Goal: Task Accomplishment & Management: Use online tool/utility

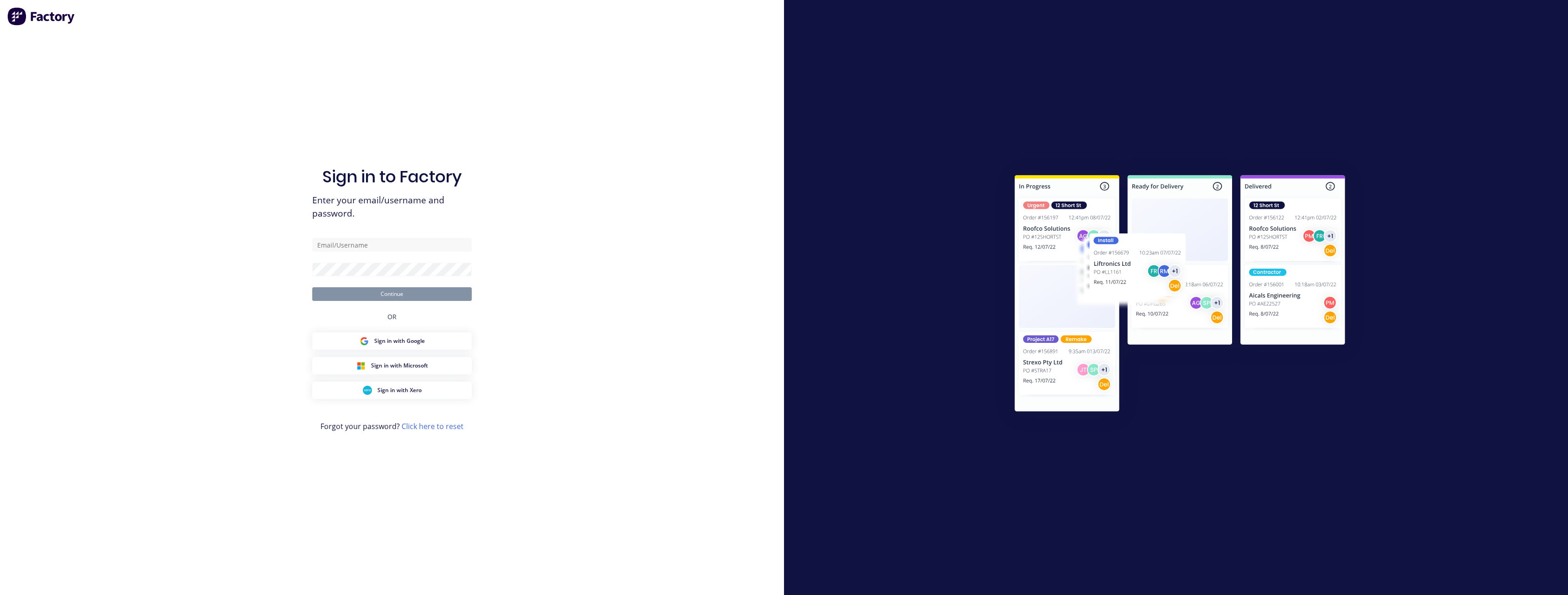
drag, startPoint x: 199, startPoint y: 559, endPoint x: 204, endPoint y: 546, distance: 13.9
click at [199, 559] on div "Sign in to Factory Enter your email/username and password. Continue OR Sign in …" at bounding box center [392, 297] width 784 height 595
click at [207, 419] on div "Sign in to Factory Enter your email/username and password. Continue OR Sign in …" at bounding box center [392, 297] width 784 height 595
click at [438, 249] on input "text" at bounding box center [392, 245] width 159 height 14
type input "d"
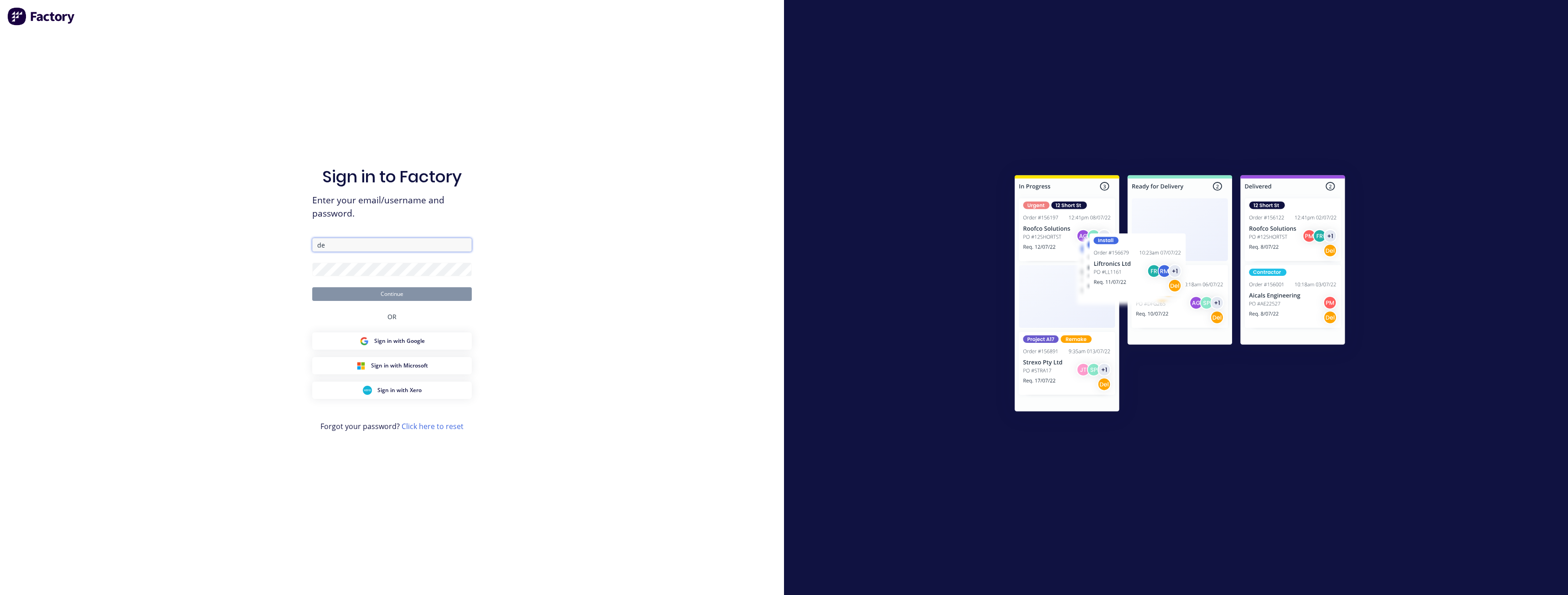
type input "d"
type input "[PERSON_NAME][EMAIL_ADDRESS][DOMAIN_NAME]"
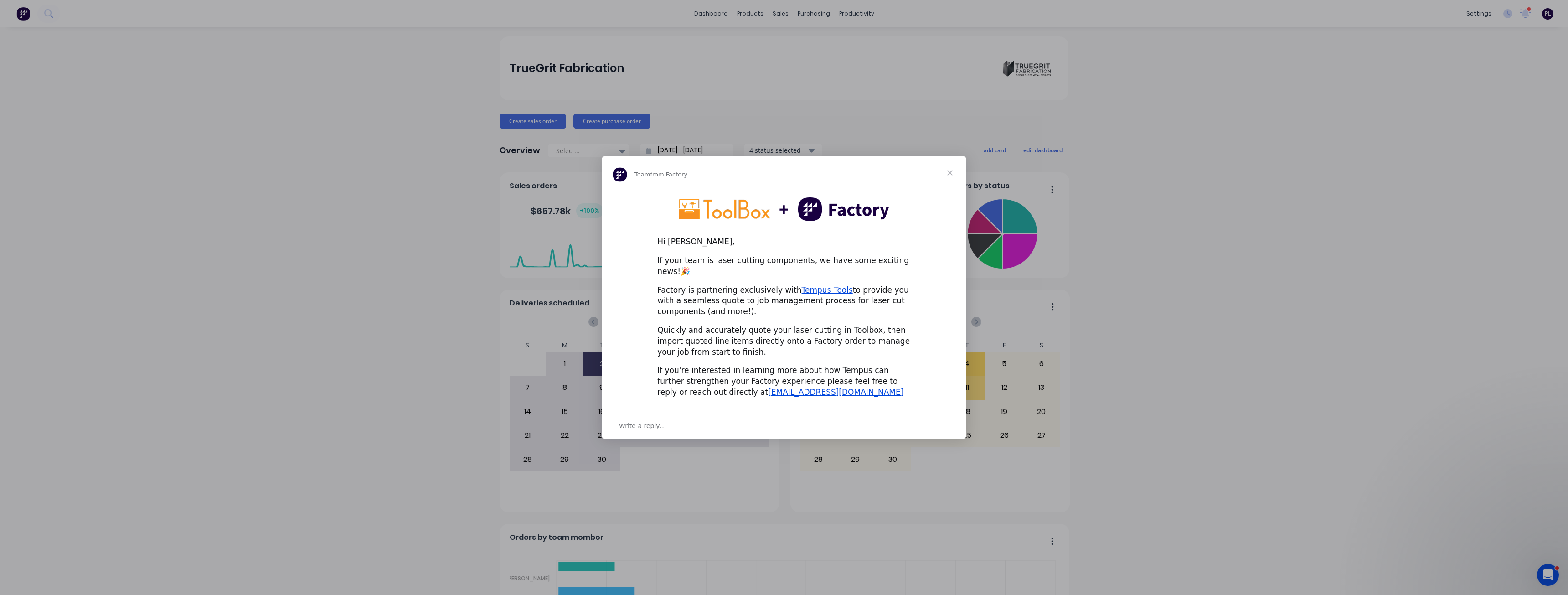
click at [947, 179] on span "Close" at bounding box center [950, 173] width 33 height 33
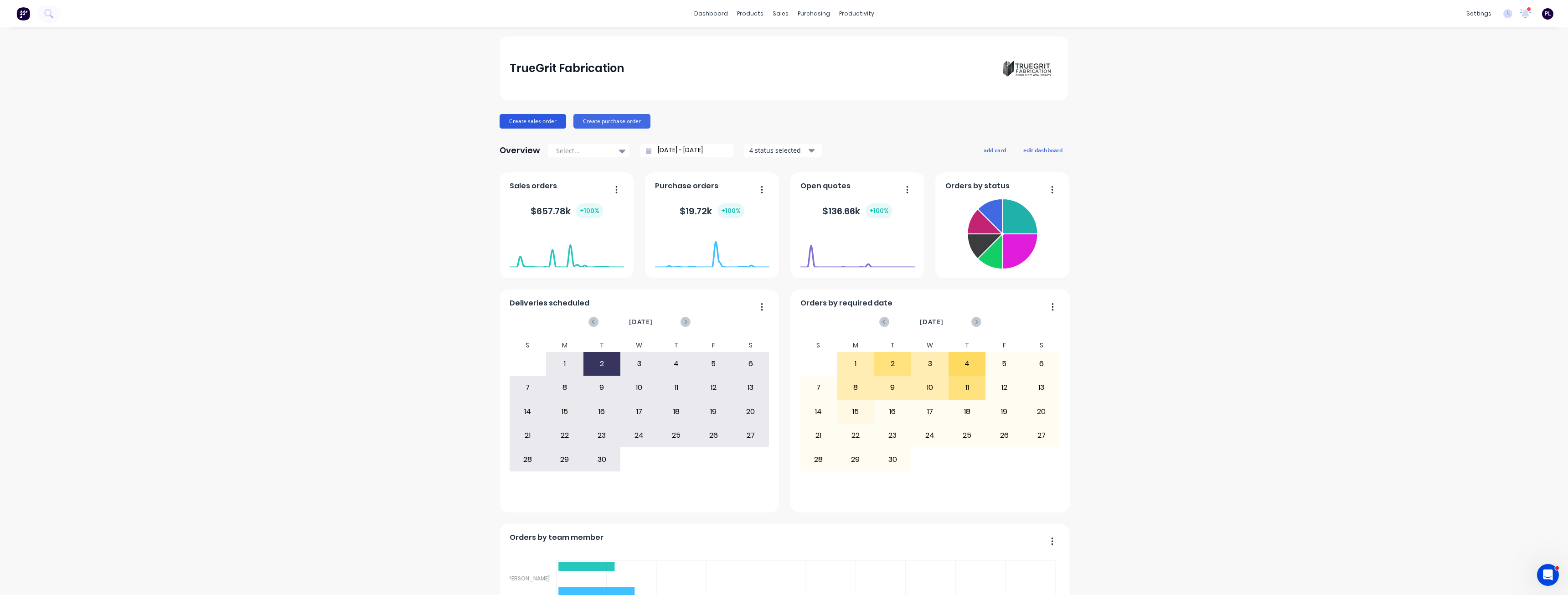
click at [536, 121] on button "Create sales order" at bounding box center [533, 121] width 66 height 14
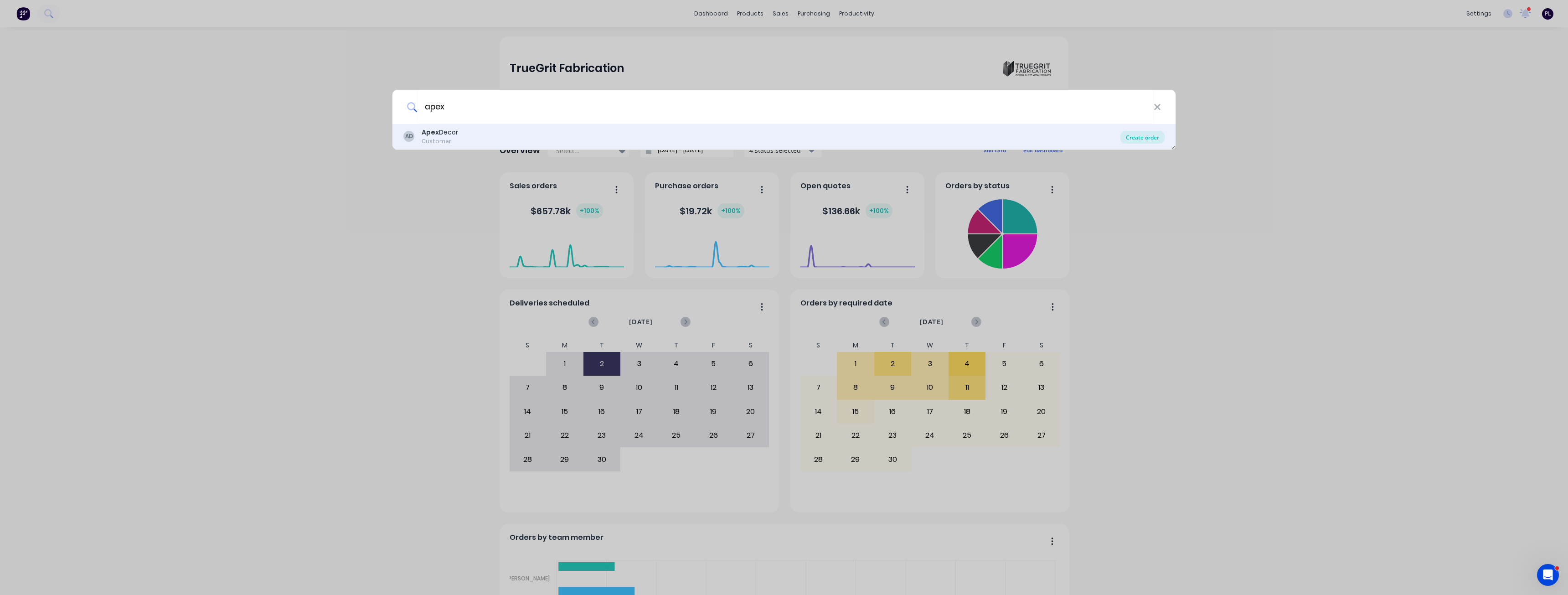
type input "apex"
click at [1144, 140] on div "Create order" at bounding box center [1142, 137] width 44 height 13
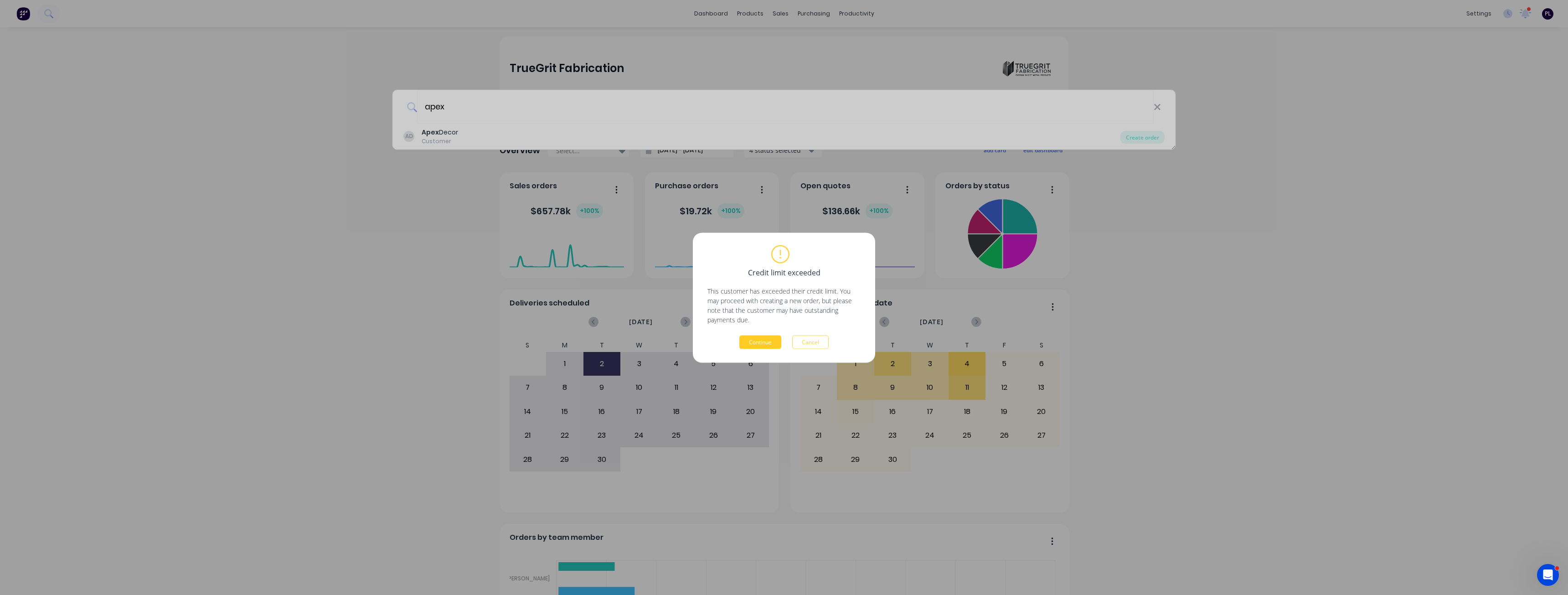
click at [757, 341] on button "Continue" at bounding box center [760, 341] width 42 height 14
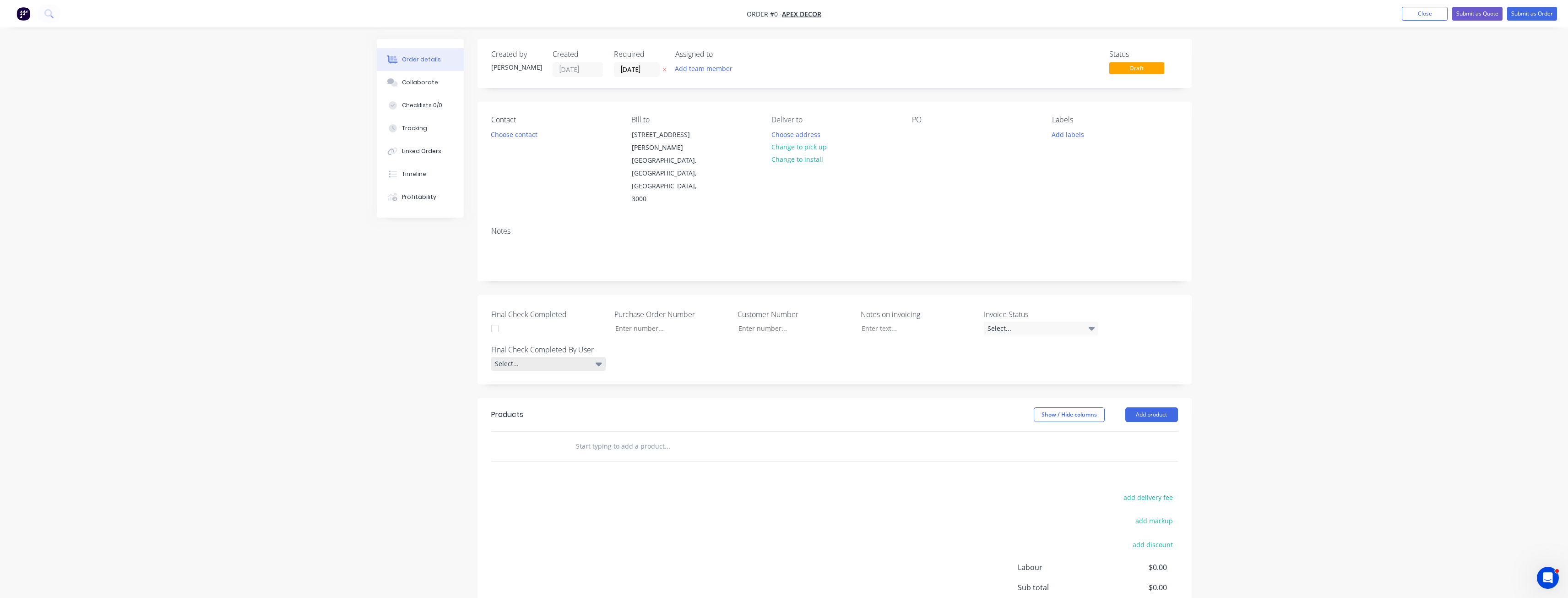
click at [539, 357] on div "Select..." at bounding box center [548, 363] width 115 height 14
click at [438, 332] on div "Order details Collaborate Checklists 0/0 Tracking Linked Orders Timeline Profit…" at bounding box center [784, 367] width 833 height 656
click at [642, 71] on input "[DATE]" at bounding box center [636, 69] width 45 height 14
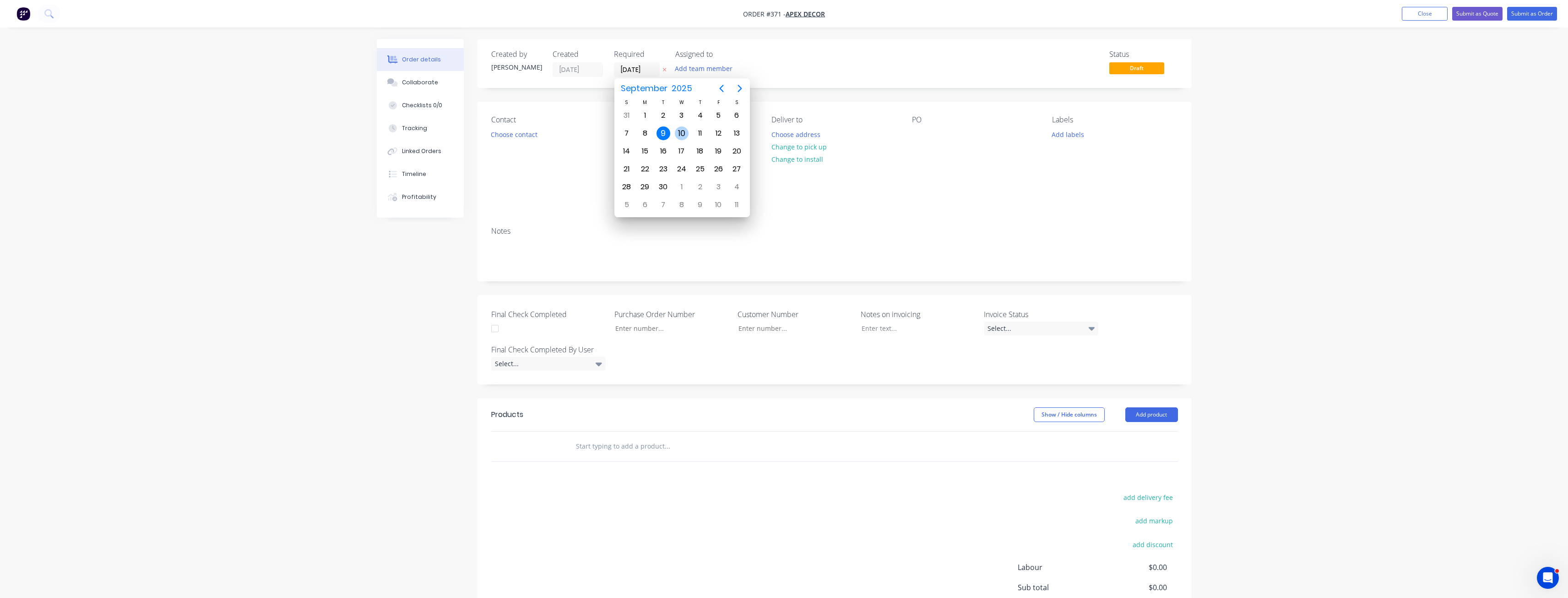
click at [685, 135] on div "10" at bounding box center [681, 133] width 14 height 14
type input "[DATE]"
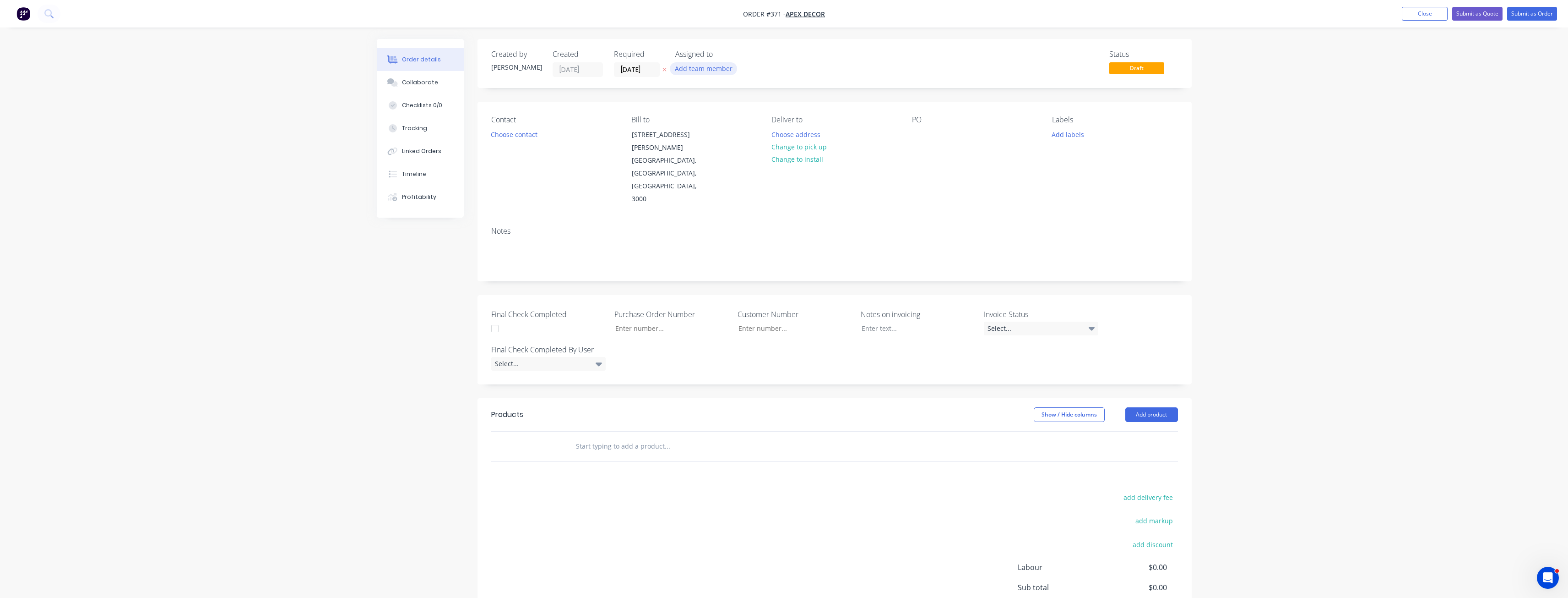
click at [709, 69] on button "Add team member" at bounding box center [703, 68] width 67 height 13
click at [717, 123] on div "[PERSON_NAME] (You)" at bounding box center [749, 119] width 92 height 10
click at [718, 157] on div "Cutting" at bounding box center [749, 157] width 92 height 10
click at [948, 219] on div "Notes" at bounding box center [834, 249] width 714 height 61
click at [503, 132] on button "Choose contact" at bounding box center [514, 134] width 56 height 13
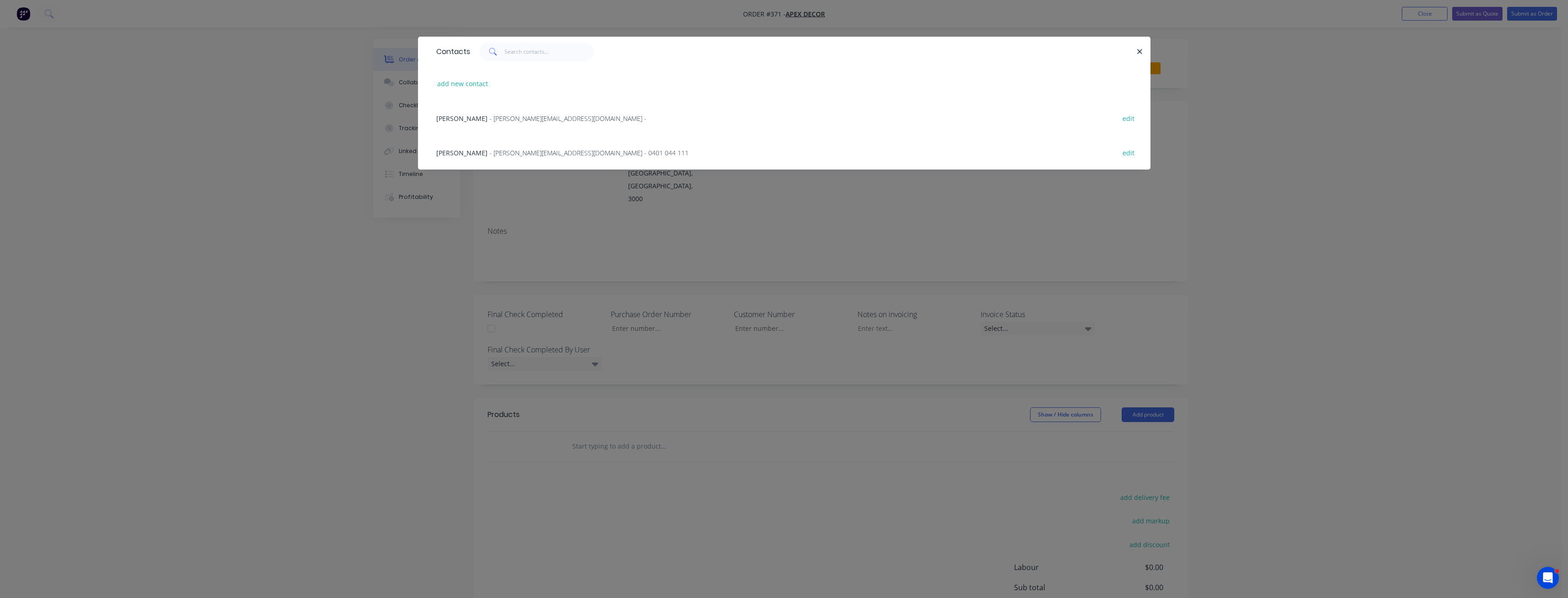
click at [501, 154] on span "- [PERSON_NAME][EMAIL_ADDRESS][DOMAIN_NAME] - 0401 044 111" at bounding box center [588, 153] width 199 height 9
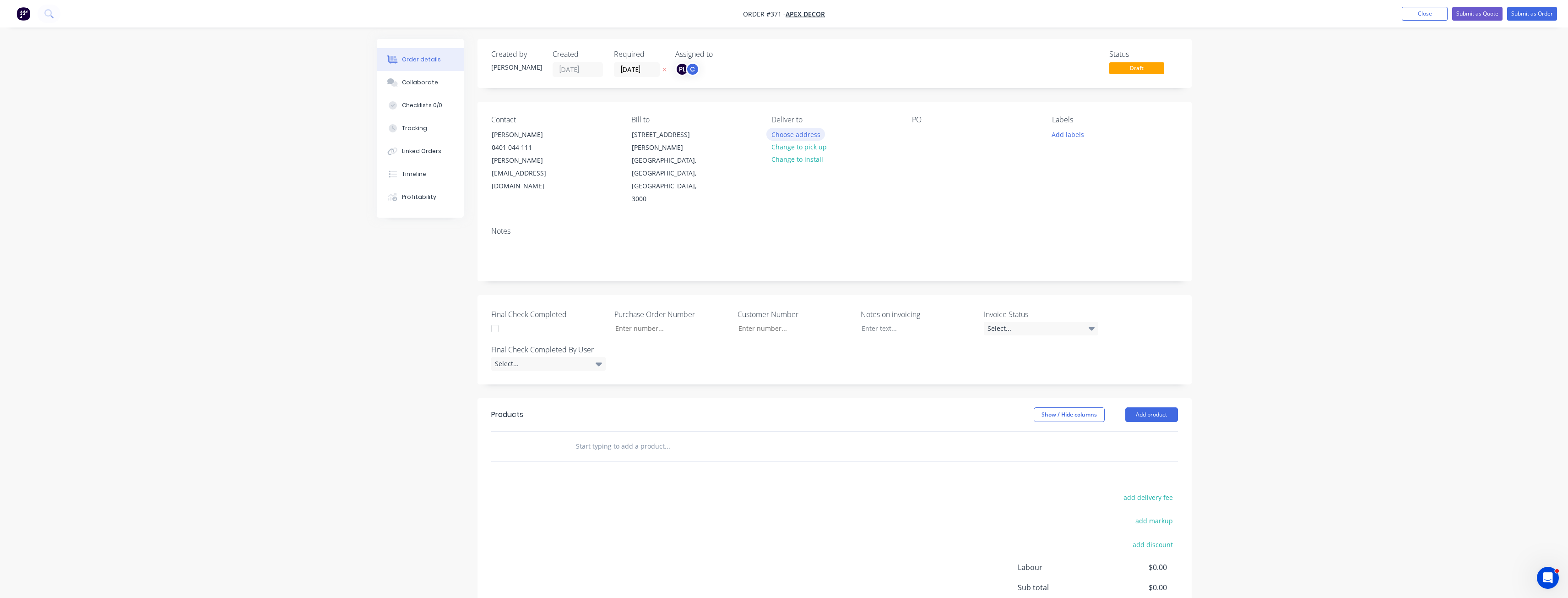
click at [800, 136] on button "Choose address" at bounding box center [796, 134] width 58 height 13
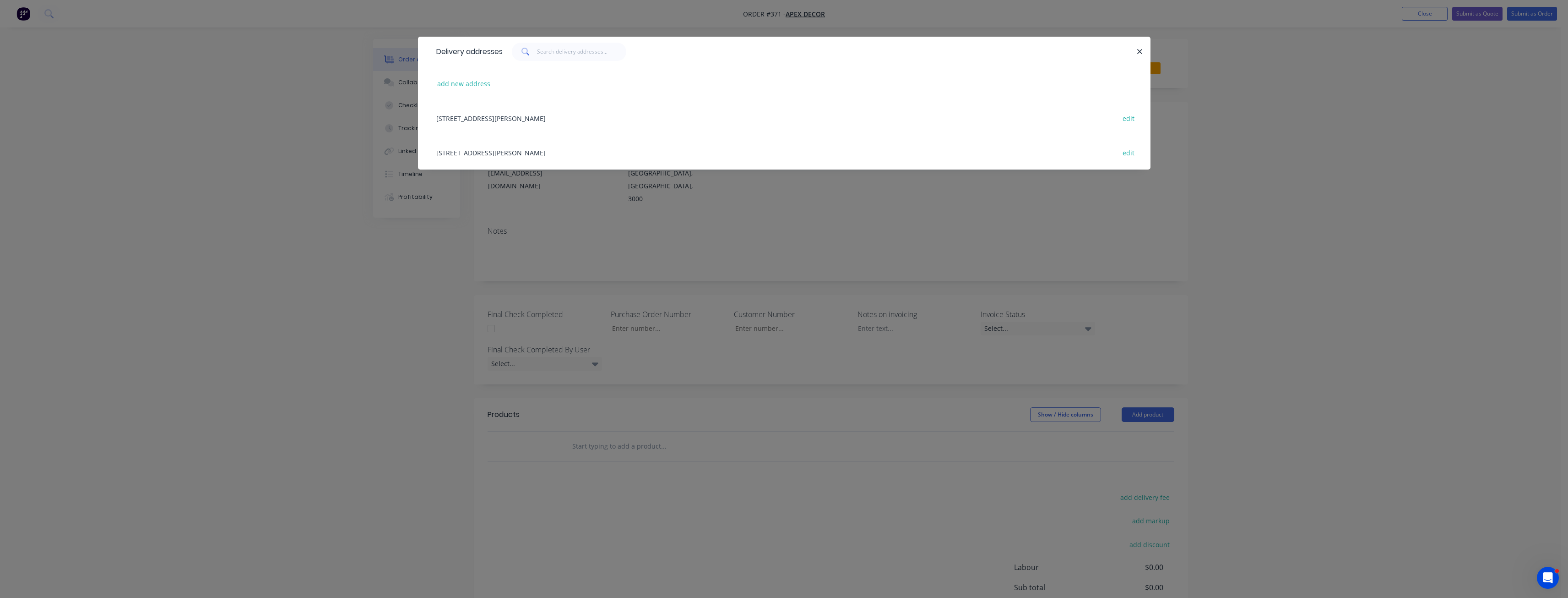
click at [507, 122] on div "[STREET_ADDRESS][PERSON_NAME] edit" at bounding box center [784, 118] width 705 height 35
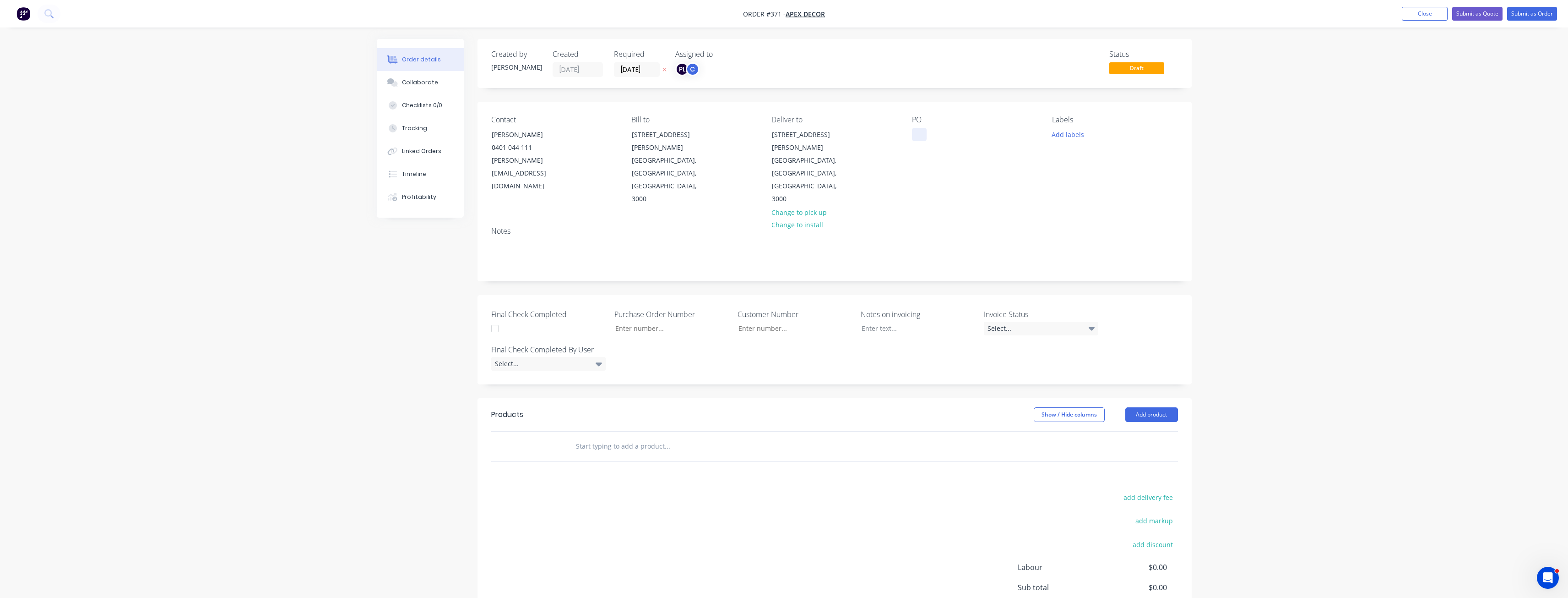
click at [918, 134] on div at bounding box center [920, 134] width 15 height 14
click at [1017, 219] on div "Notes" at bounding box center [834, 249] width 714 height 61
click at [1070, 136] on button "Add labels" at bounding box center [1068, 134] width 42 height 13
click at [1117, 167] on input "text" at bounding box center [1127, 161] width 95 height 18
type input "urgent"
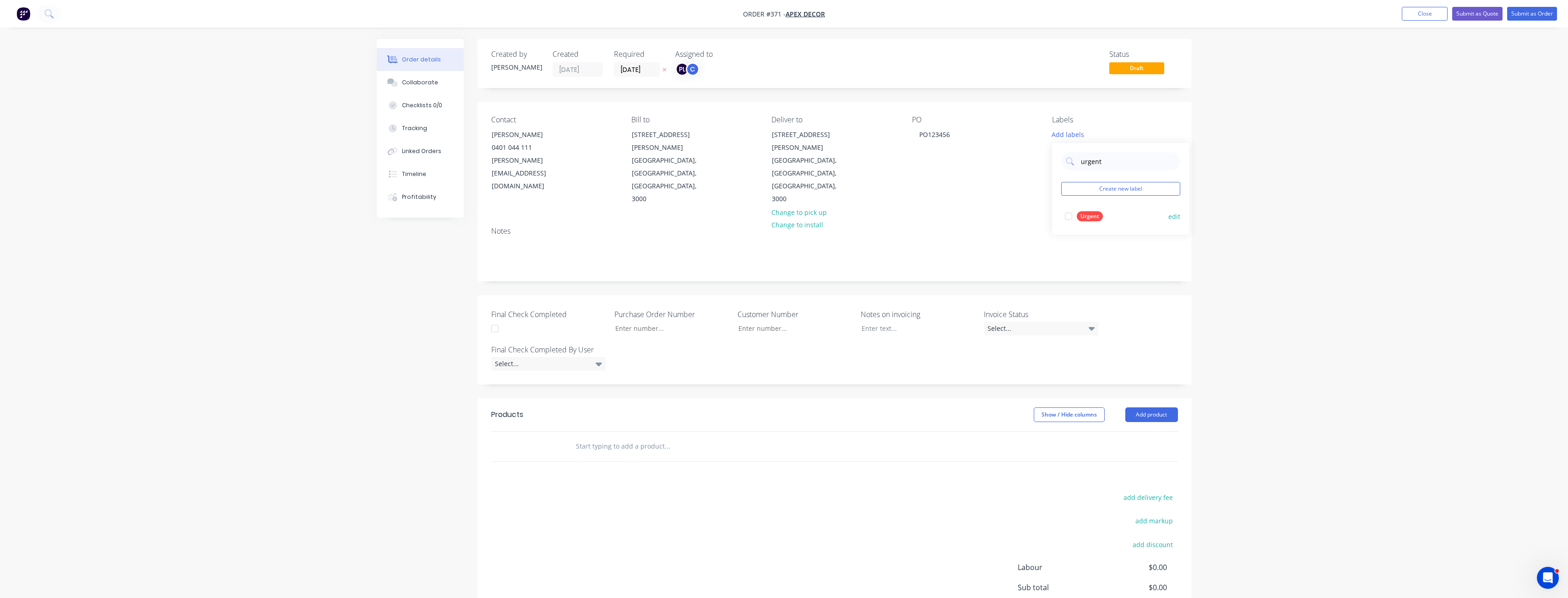
click at [1079, 216] on div "Urgent" at bounding box center [1090, 216] width 26 height 10
click at [1094, 160] on input "urgent" at bounding box center [1127, 157] width 95 height 18
type input "laser"
click at [1100, 211] on div "Laser cutting" at bounding box center [1098, 211] width 43 height 10
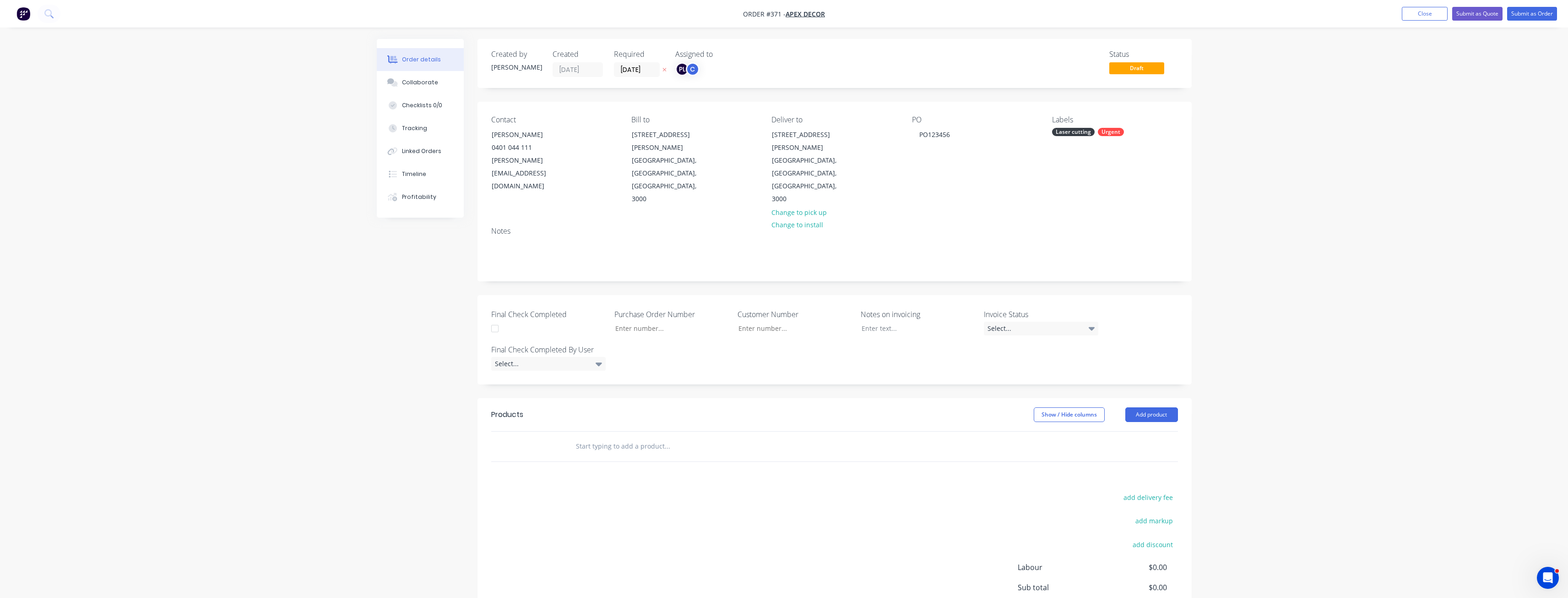
click at [1215, 167] on div "Order details Collaborate Checklists 0/0 Tracking Linked Orders Timeline Profit…" at bounding box center [784, 348] width 1568 height 695
click at [1263, 177] on div "Order details Collaborate Checklists 0/0 Tracking Linked Orders Timeline Profit…" at bounding box center [784, 348] width 1568 height 695
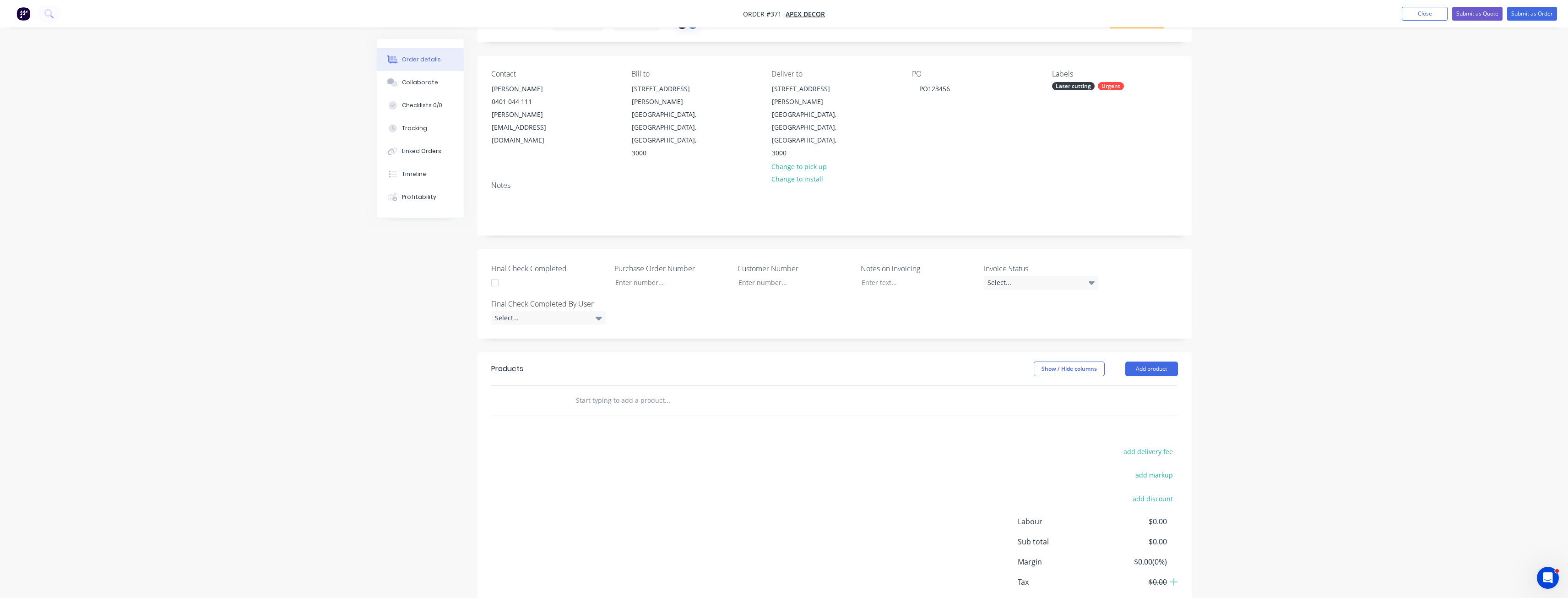
click at [615, 391] on input "text" at bounding box center [667, 400] width 183 height 18
type input "screws"
click at [1160, 361] on button "Add product" at bounding box center [1151, 369] width 53 height 15
click at [1132, 385] on div "Product catalogue" at bounding box center [1134, 391] width 71 height 14
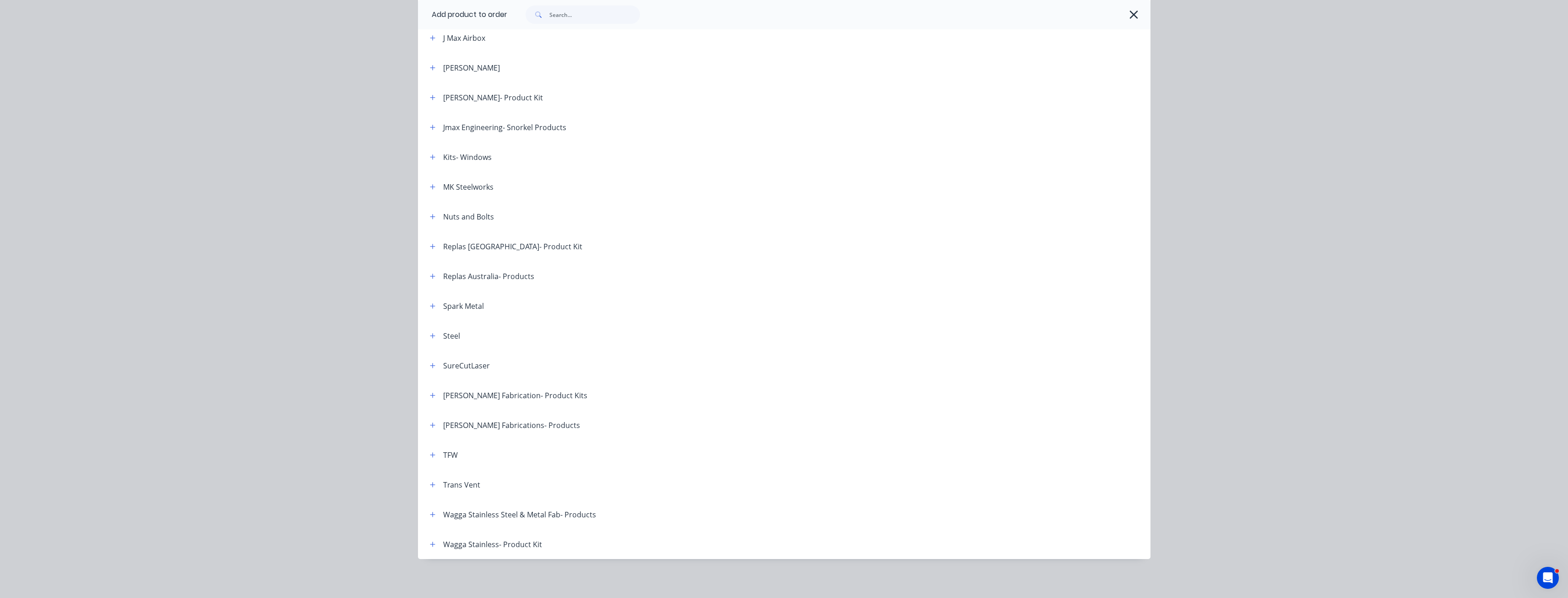
scroll to position [585, 0]
click at [430, 331] on icon "button" at bounding box center [433, 334] width 5 height 6
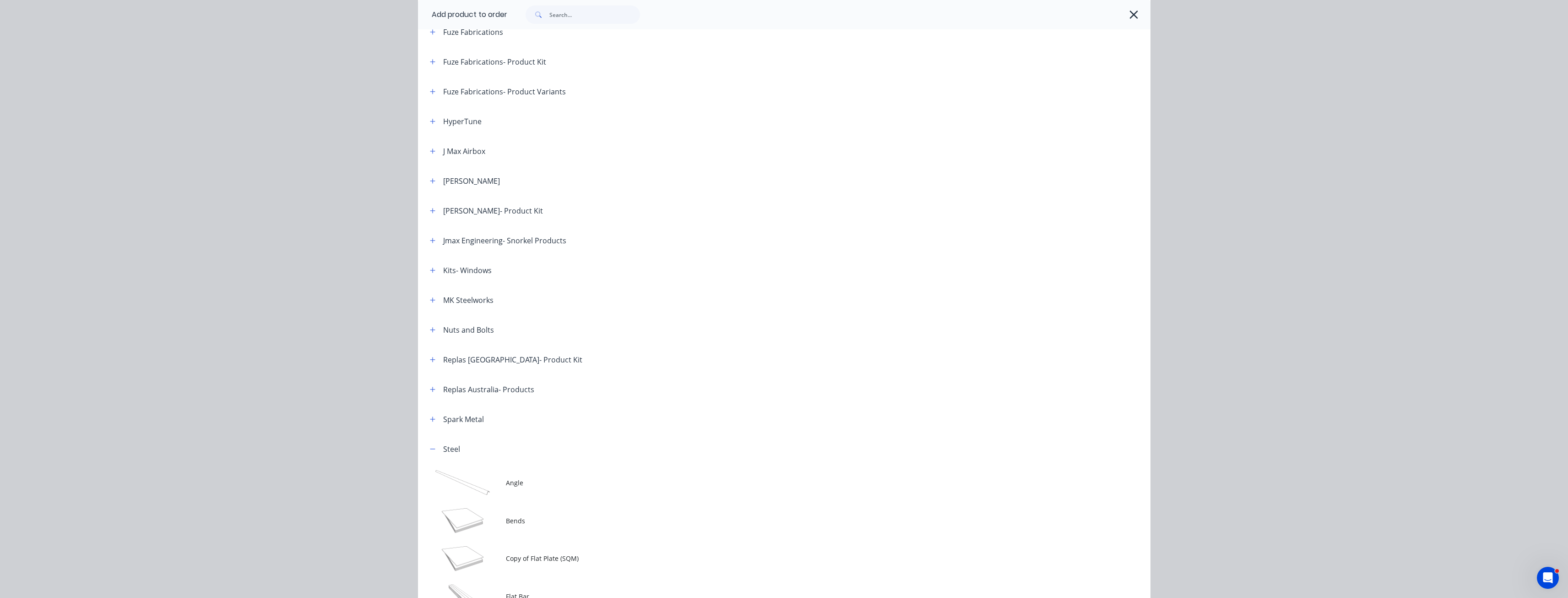
scroll to position [264, 0]
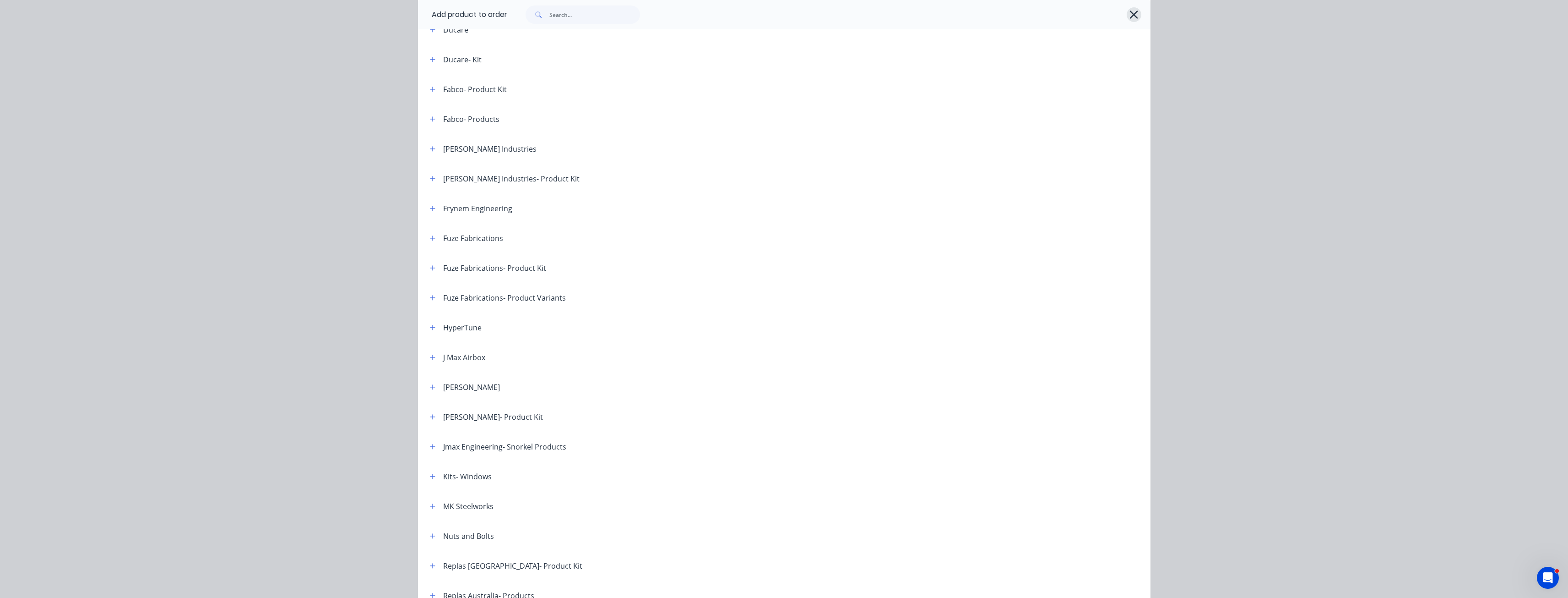
click at [1131, 16] on icon "button" at bounding box center [1133, 15] width 8 height 8
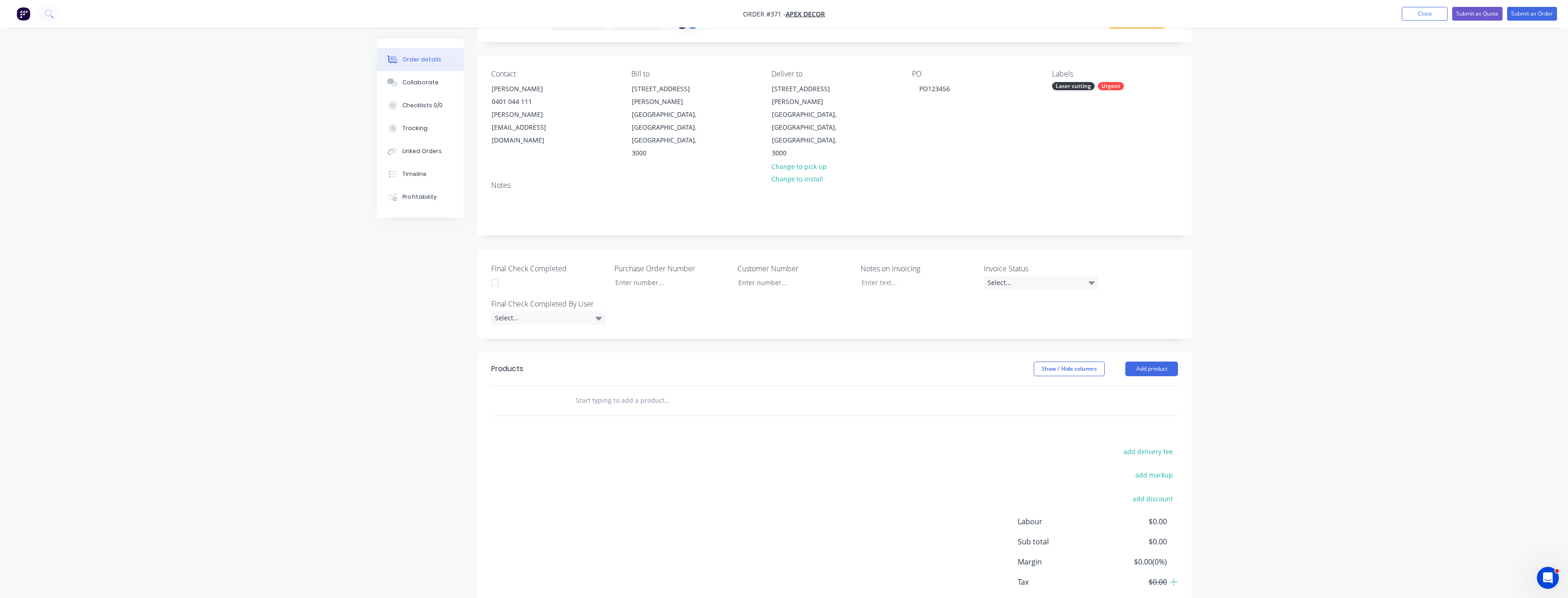
click at [633, 391] on input "text" at bounding box center [667, 400] width 183 height 18
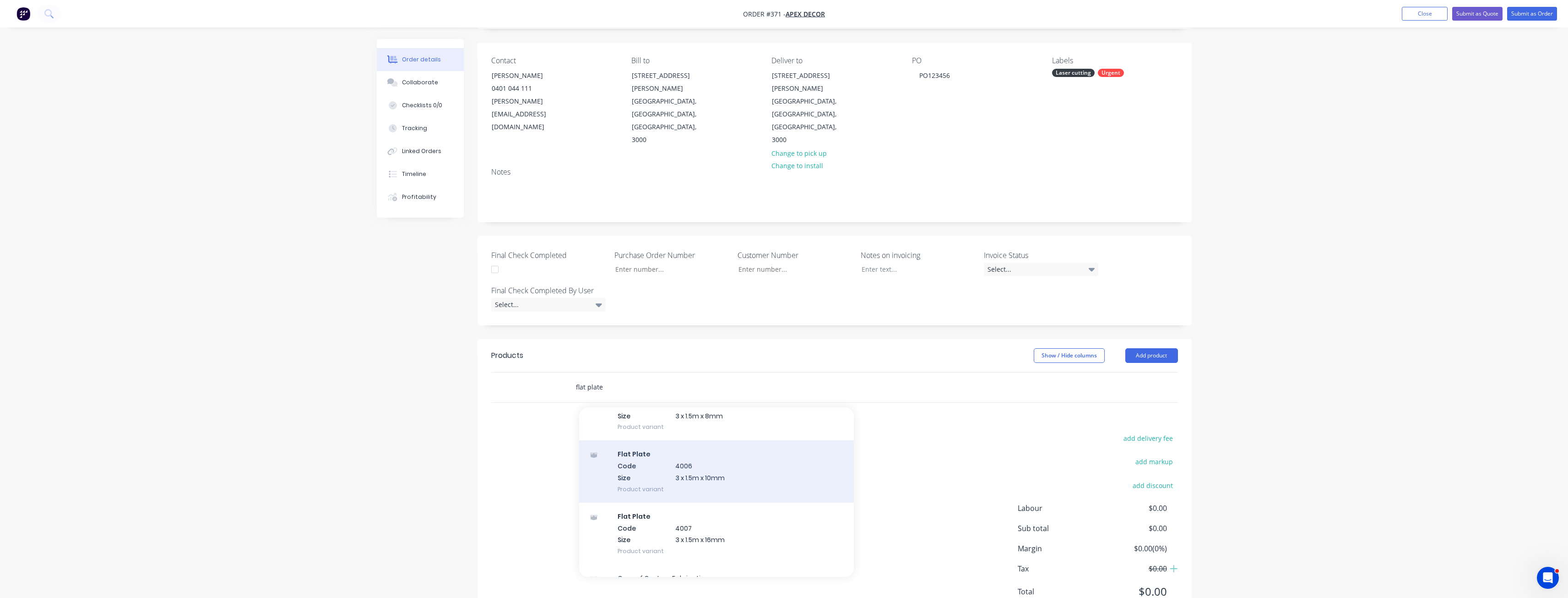
scroll to position [595, 0]
type input "4006"
click at [681, 437] on div "Flat Plate Code 4006 Size 3 x 1.5m x 10mm Product variant" at bounding box center [717, 468] width 275 height 62
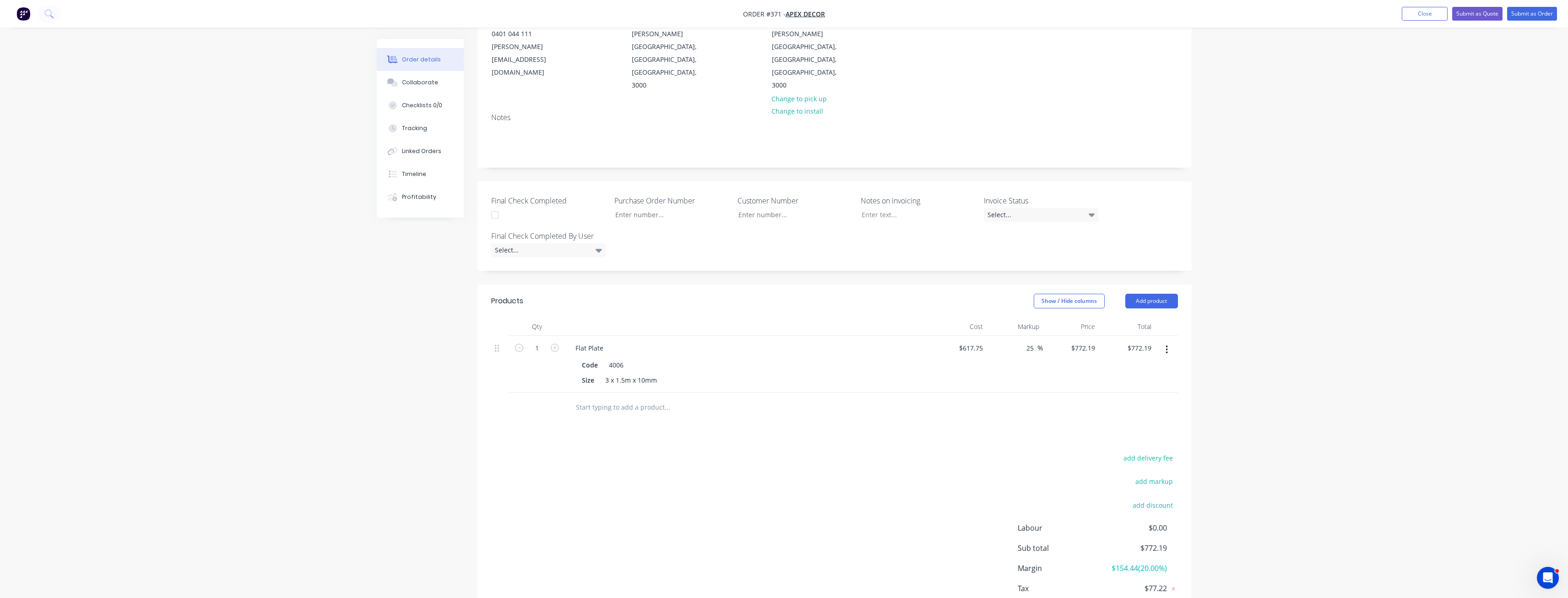
scroll to position [133, 0]
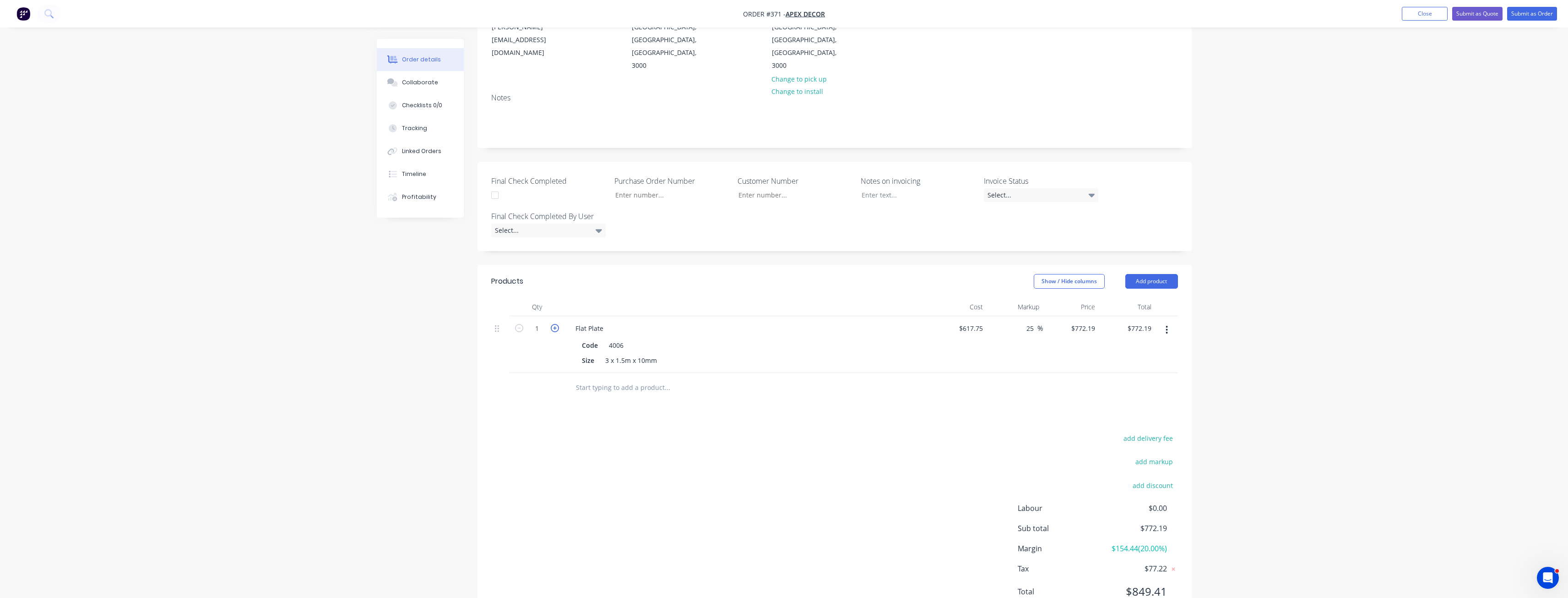
click at [554, 324] on icon "button" at bounding box center [554, 328] width 8 height 8
type input "2"
type input "$1,544.38"
click at [554, 324] on icon "button" at bounding box center [554, 328] width 8 height 8
type input "3"
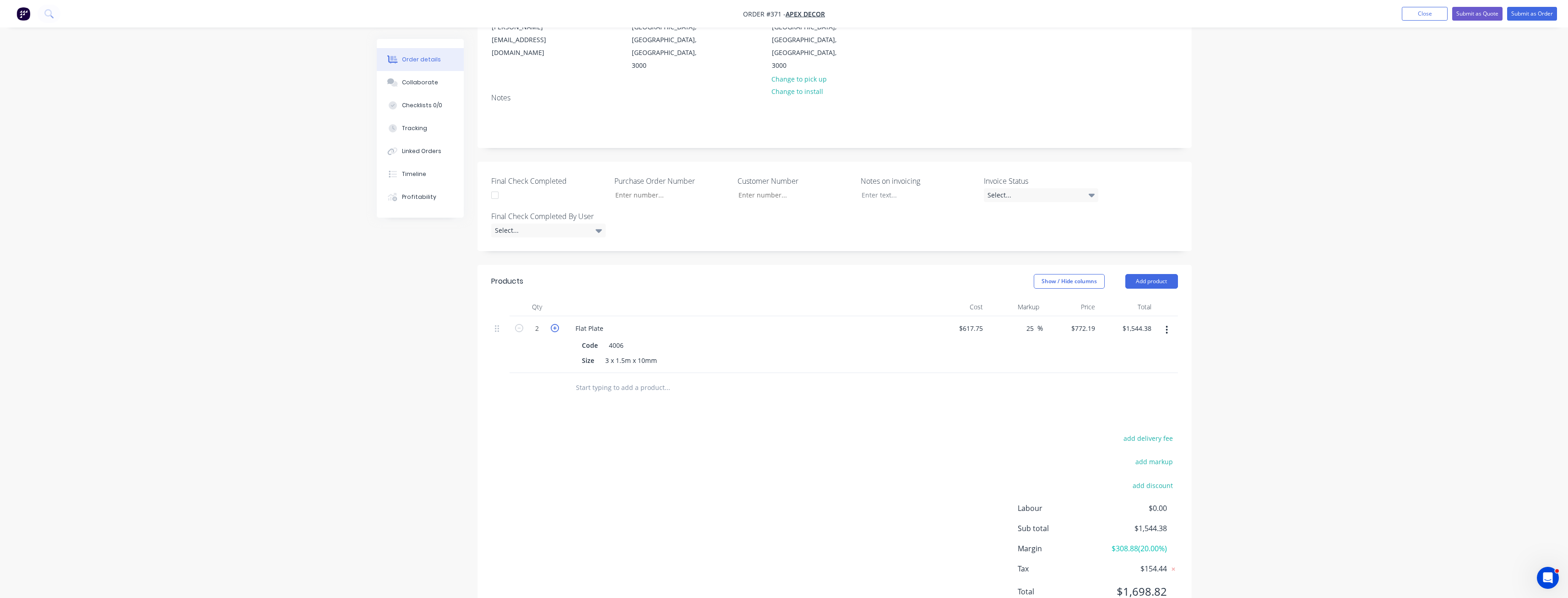
type input "$2,316.57"
click at [554, 324] on icon "button" at bounding box center [554, 328] width 8 height 8
type input "4"
type input "$3,088.76"
click at [554, 324] on icon "button" at bounding box center [554, 328] width 8 height 8
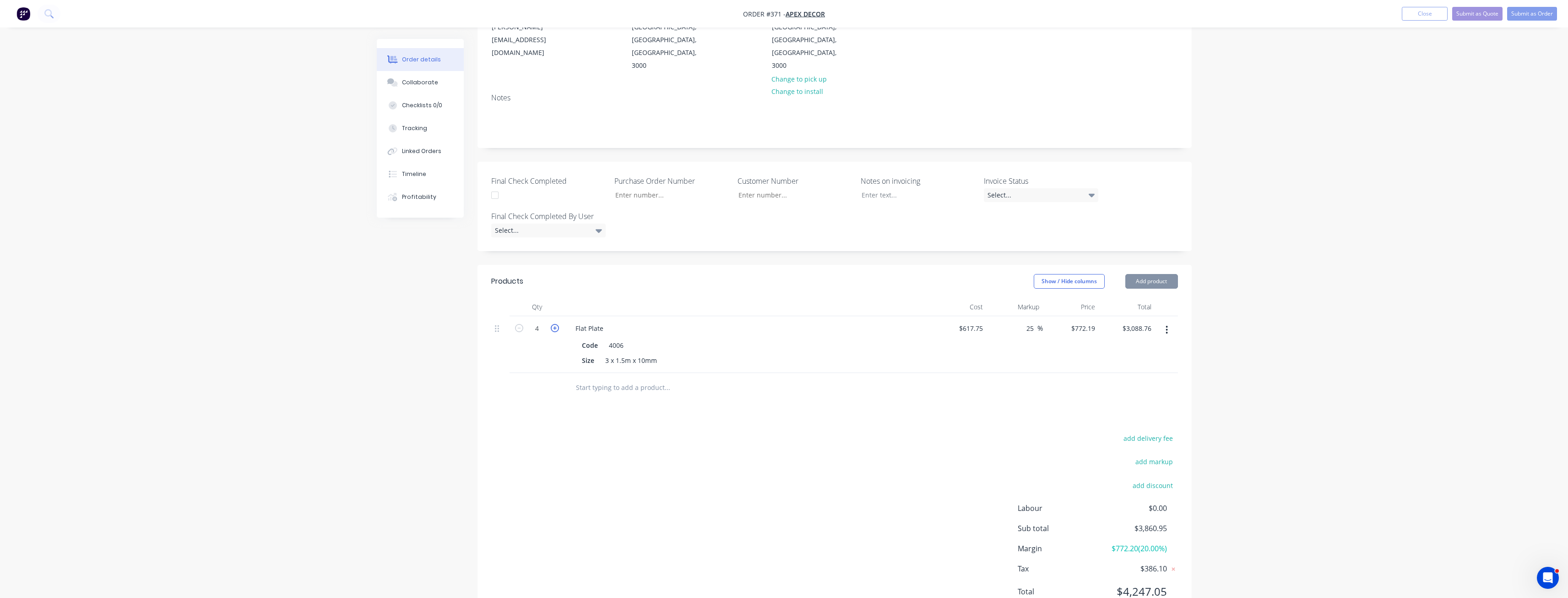
type input "5"
type input "$3,860.95"
click at [618, 379] on input "text" at bounding box center [667, 388] width 183 height 18
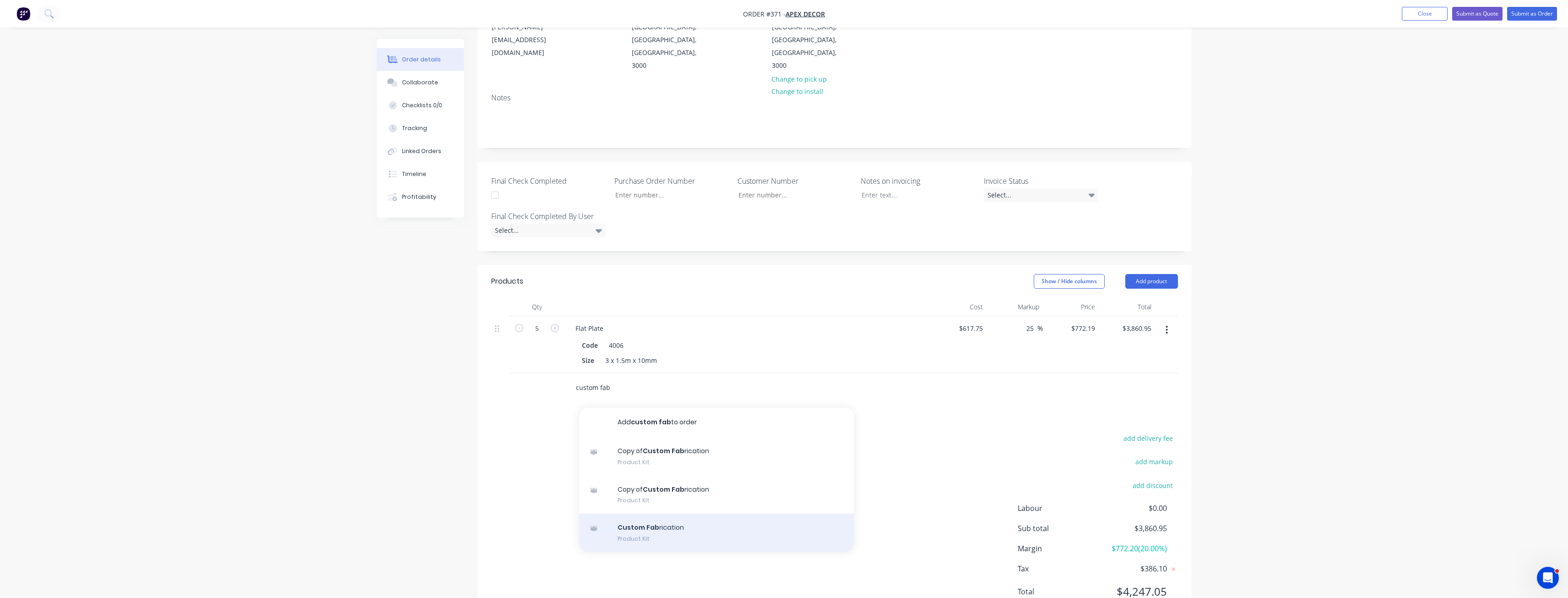
type input "custom fab"
click at [668, 513] on div "Custom Fab rication Product Kit" at bounding box center [717, 532] width 275 height 38
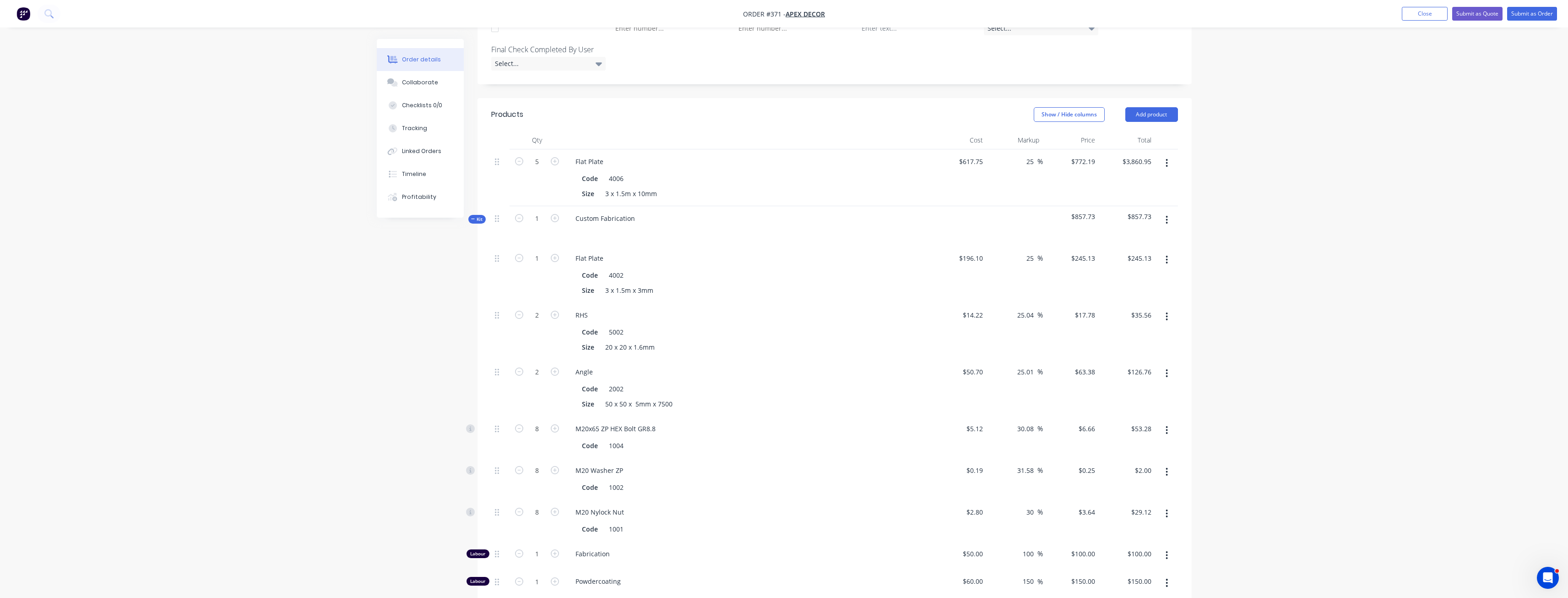
scroll to position [317, 0]
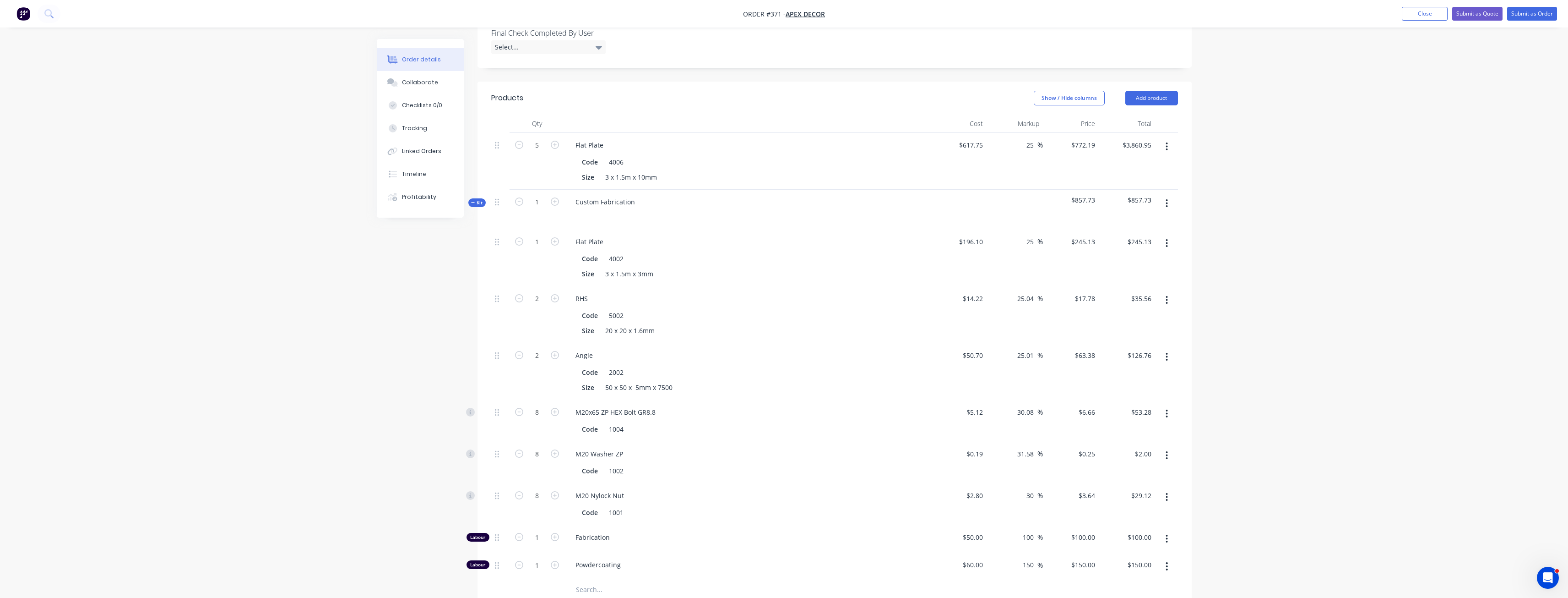
click at [476, 199] on span "Kit" at bounding box center [477, 203] width 12 height 7
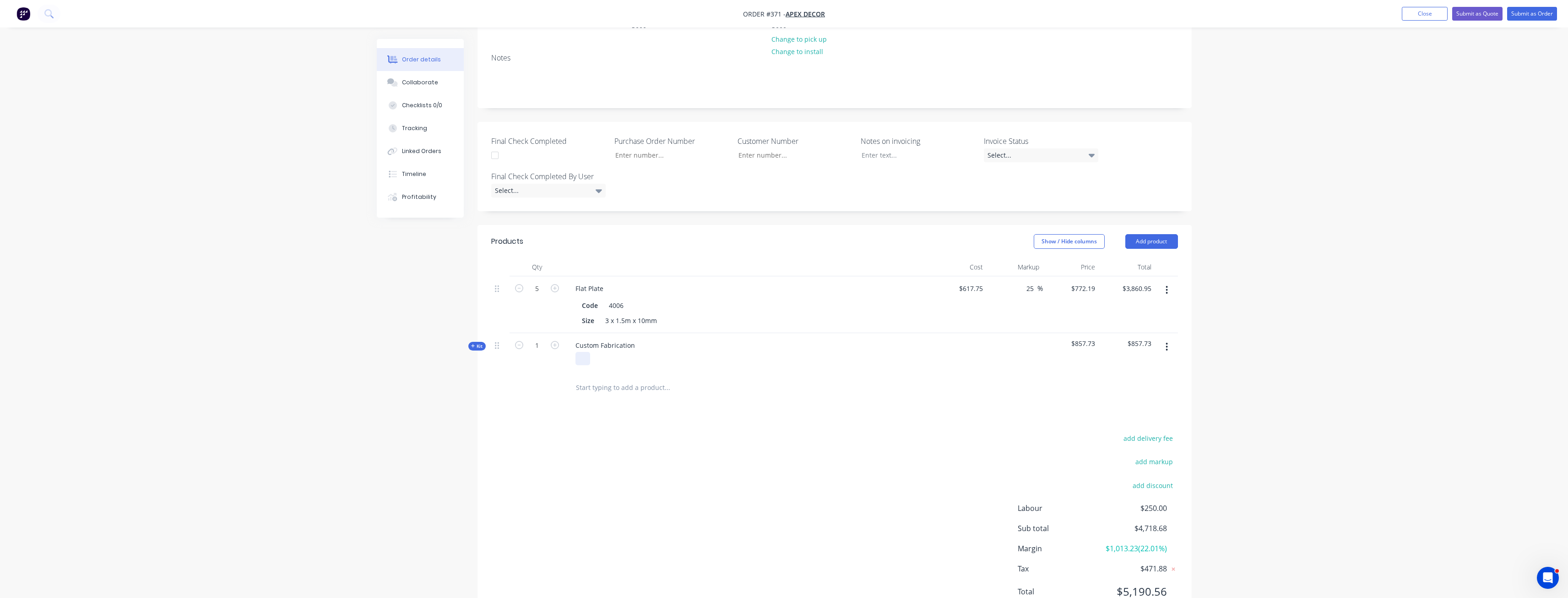
click at [586, 352] on div at bounding box center [583, 359] width 15 height 14
click at [598, 385] on div "Products Show / Hide columns Add product Qty Cost Markup Price Total 5 Flat Pla…" at bounding box center [834, 423] width 714 height 398
click at [478, 342] on span "Kit" at bounding box center [477, 346] width 12 height 7
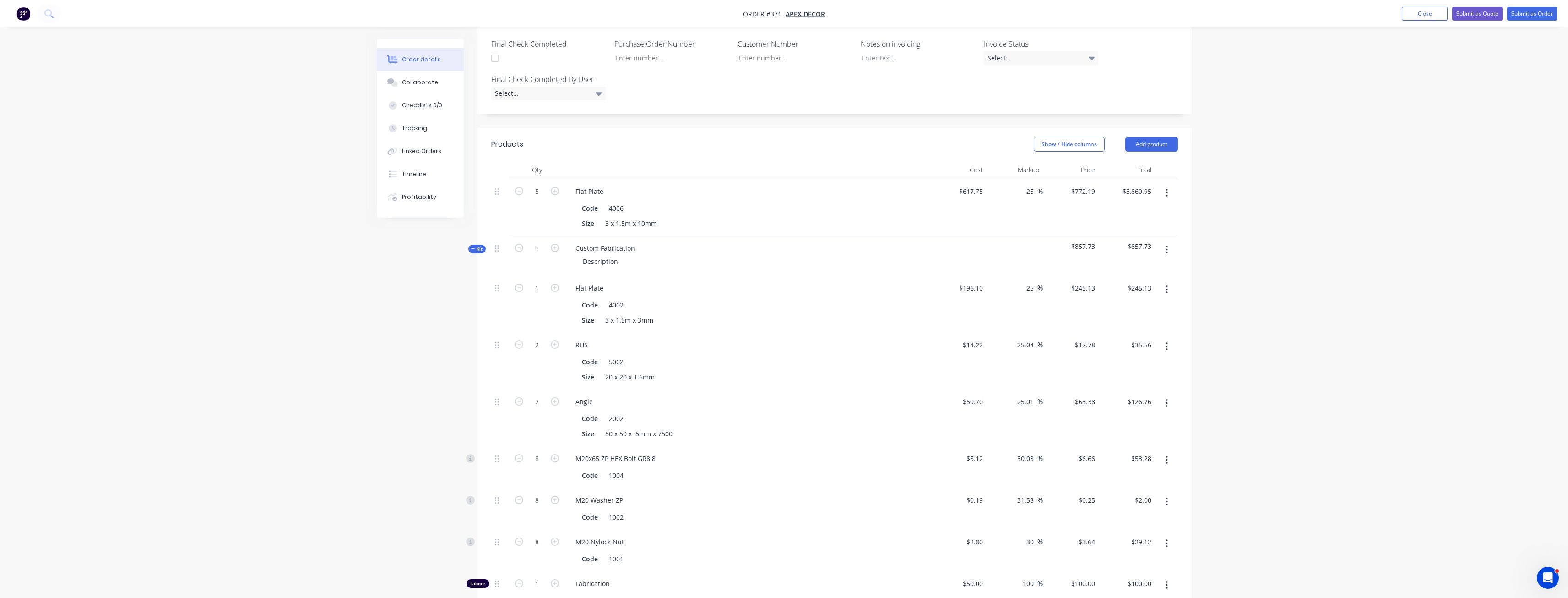
scroll to position [265, 0]
click at [477, 251] on span "Kit" at bounding box center [477, 255] width 12 height 7
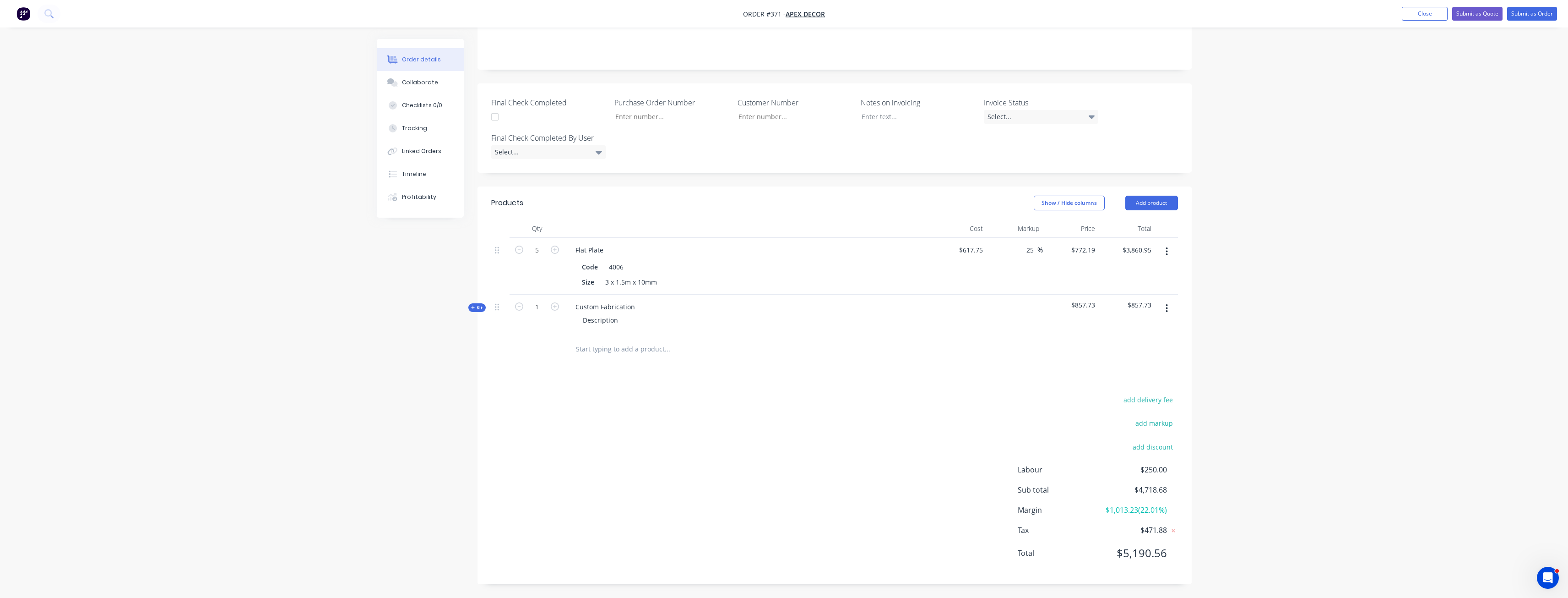
scroll to position [173, 0]
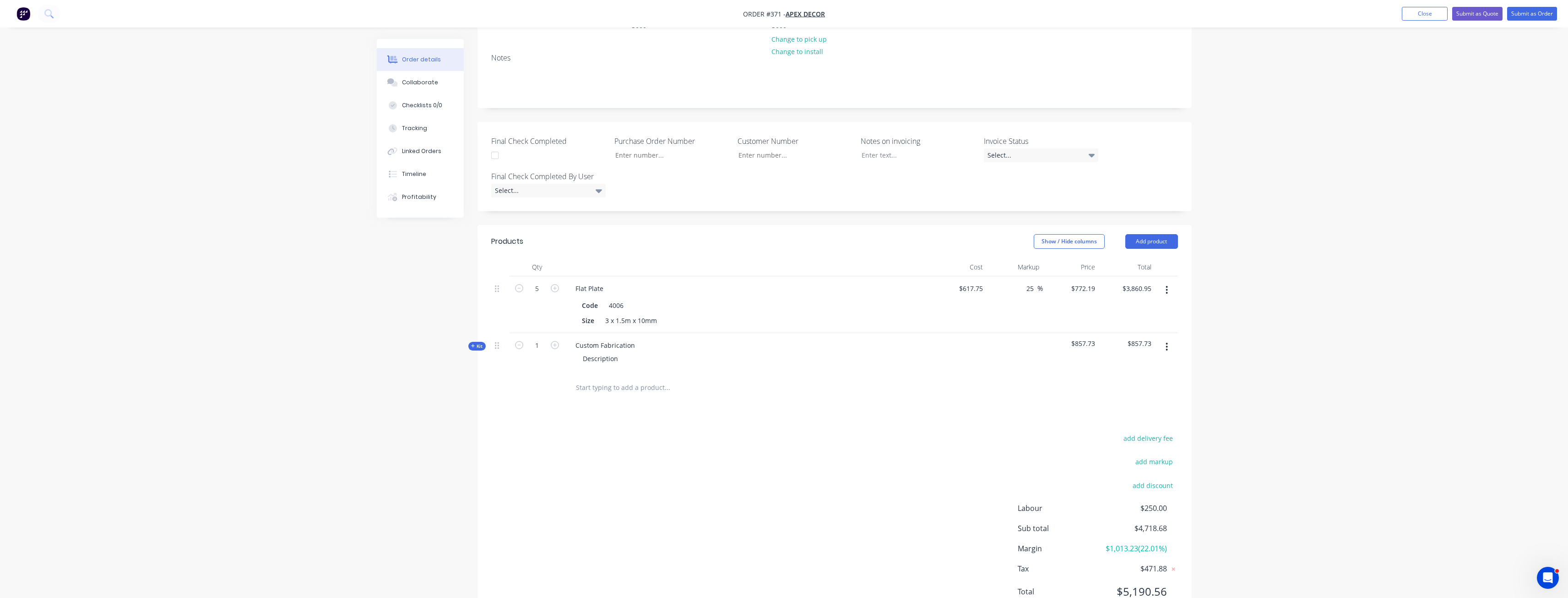
click at [563, 390] on div "Products Show / Hide columns Add product Qty Cost Markup Price Total 5 Flat Pla…" at bounding box center [834, 423] width 714 height 398
click at [619, 379] on input "text" at bounding box center [667, 388] width 183 height 18
type input "Once off products"
click at [640, 408] on button "Add Once off products to order" at bounding box center [717, 422] width 275 height 29
click at [1165, 381] on icon "button" at bounding box center [1166, 386] width 3 height 10
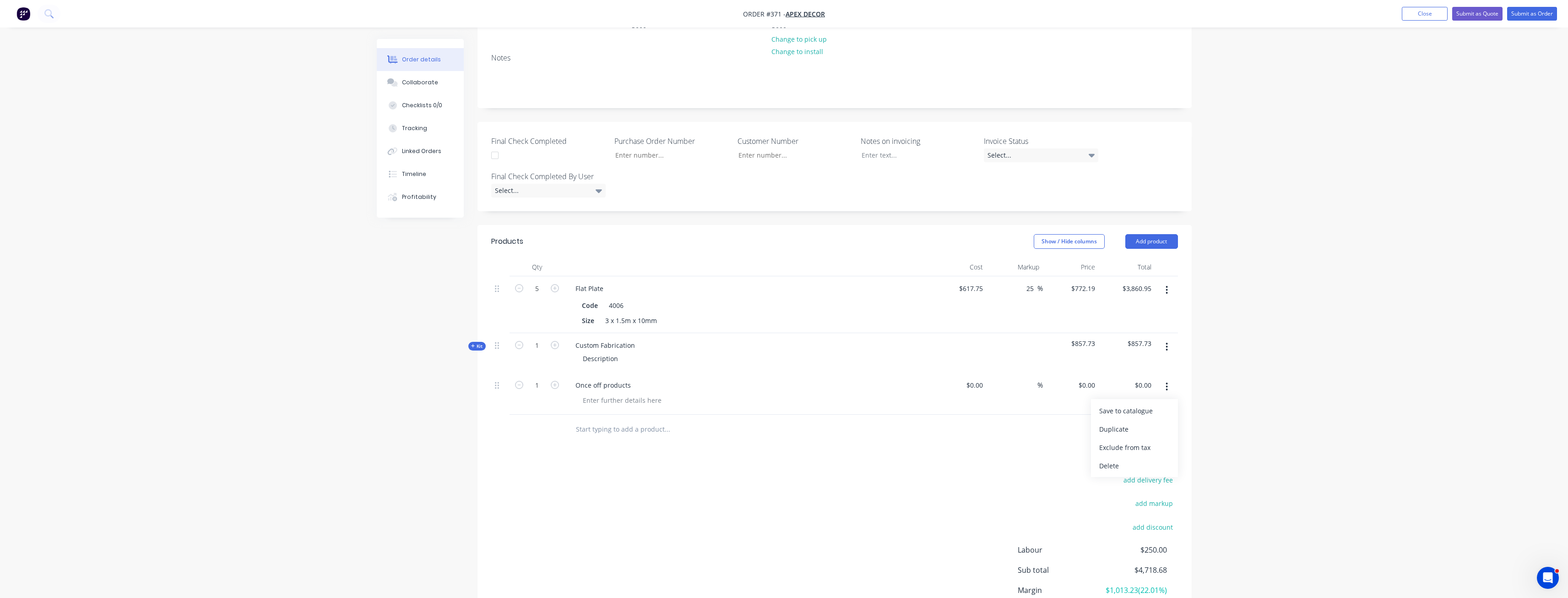
click at [1121, 459] on div "Delete" at bounding box center [1134, 465] width 71 height 14
click at [766, 432] on div "add delivery fee add markup add discount Labour $250.00 Sub total $4,718.68 Mar…" at bounding box center [834, 521] width 687 height 177
click at [624, 387] on div "Products Show / Hide columns Add product Qty Cost Markup Price Total 5 Flat Pla…" at bounding box center [834, 423] width 714 height 398
click at [621, 388] on div "Products Show / Hide columns Add product Qty Cost Markup Price Total 5 Flat Pla…" at bounding box center [834, 423] width 714 height 398
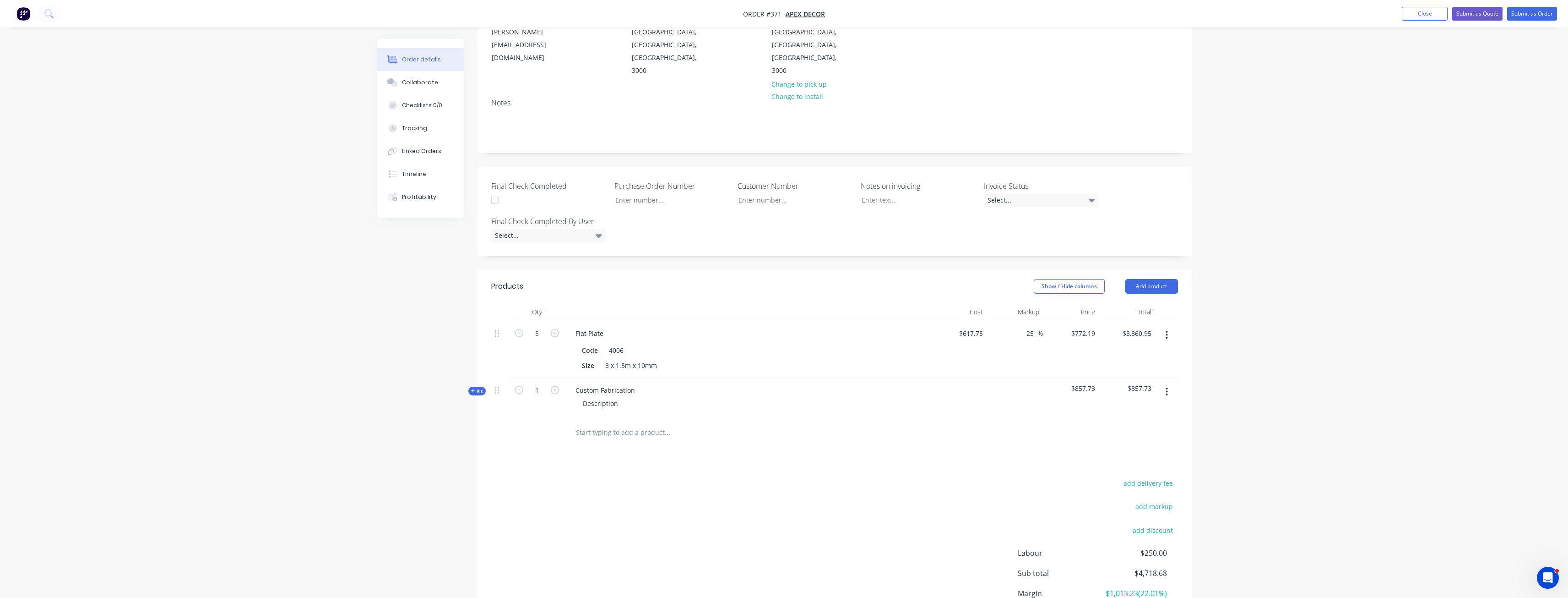
scroll to position [127, 0]
click at [474, 348] on div "Created by [PERSON_NAME] Created [DATE] Required [DATE] Assigned to PL C Status…" at bounding box center [784, 297] width 815 height 771
click at [473, 390] on icon at bounding box center [473, 391] width 5 height 5
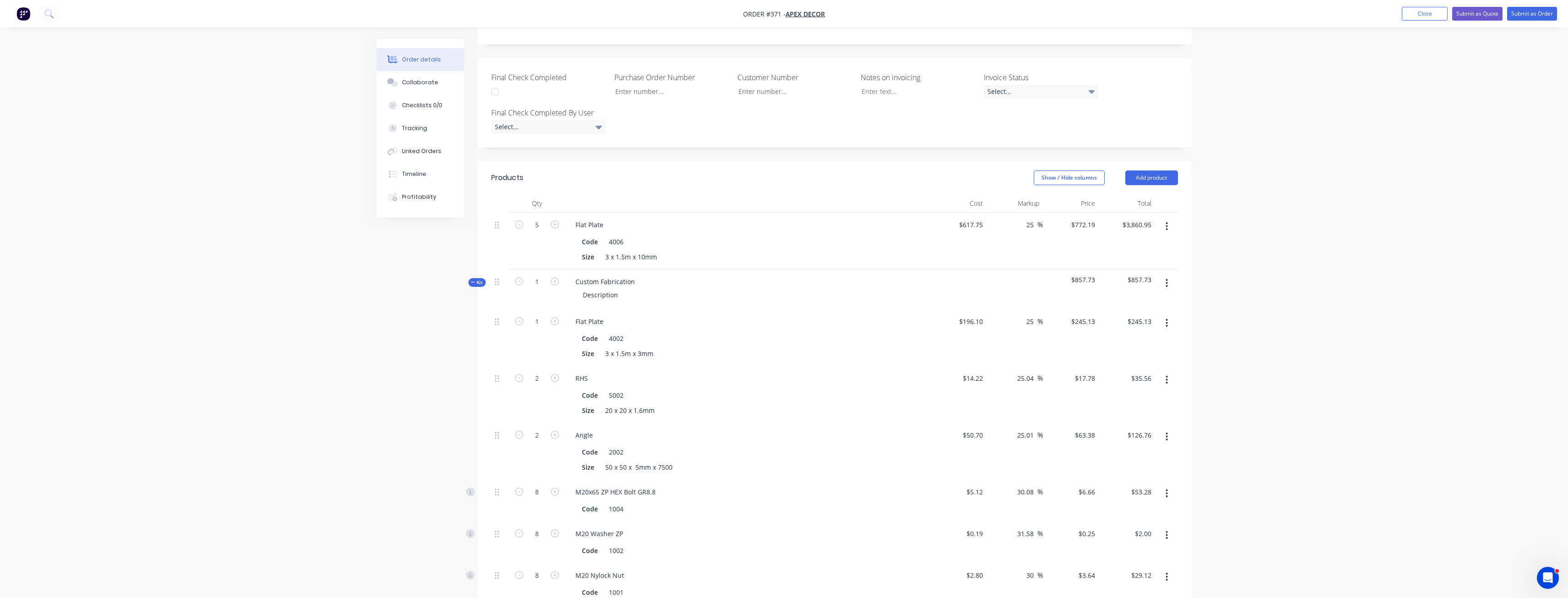
scroll to position [310, 0]
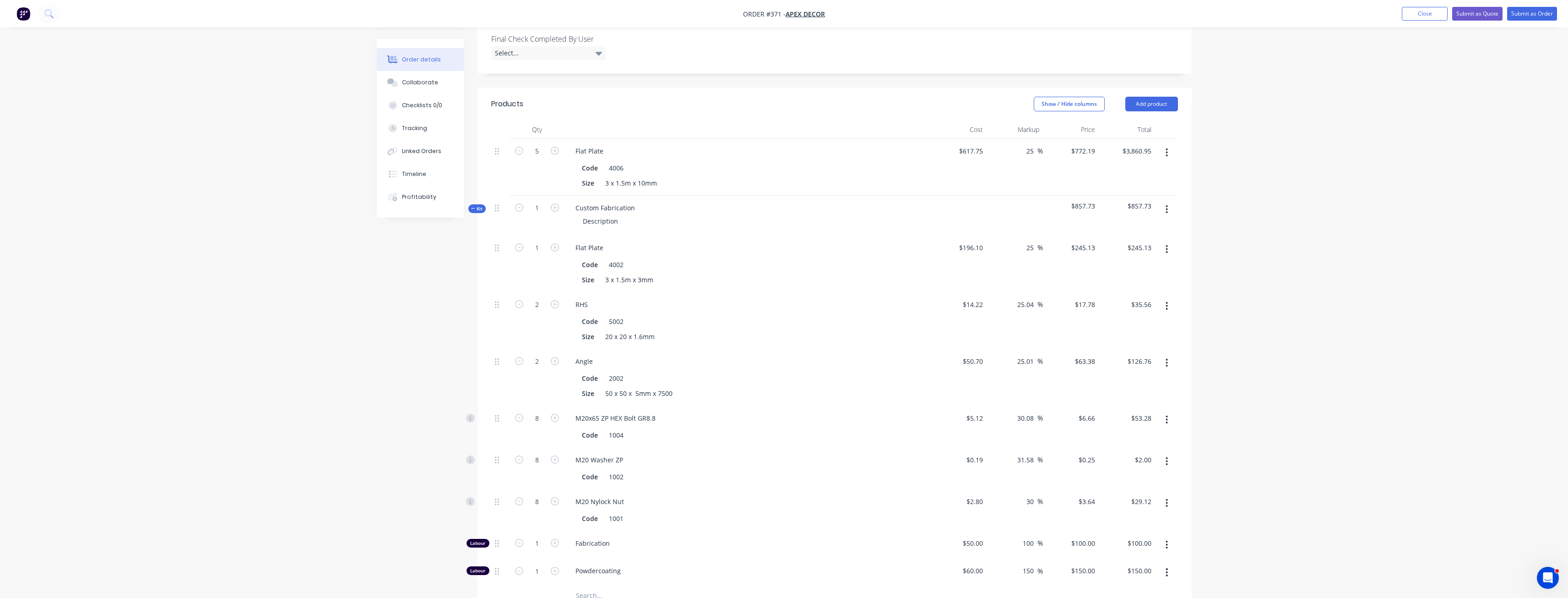
click at [476, 205] on span "Kit" at bounding box center [477, 208] width 12 height 7
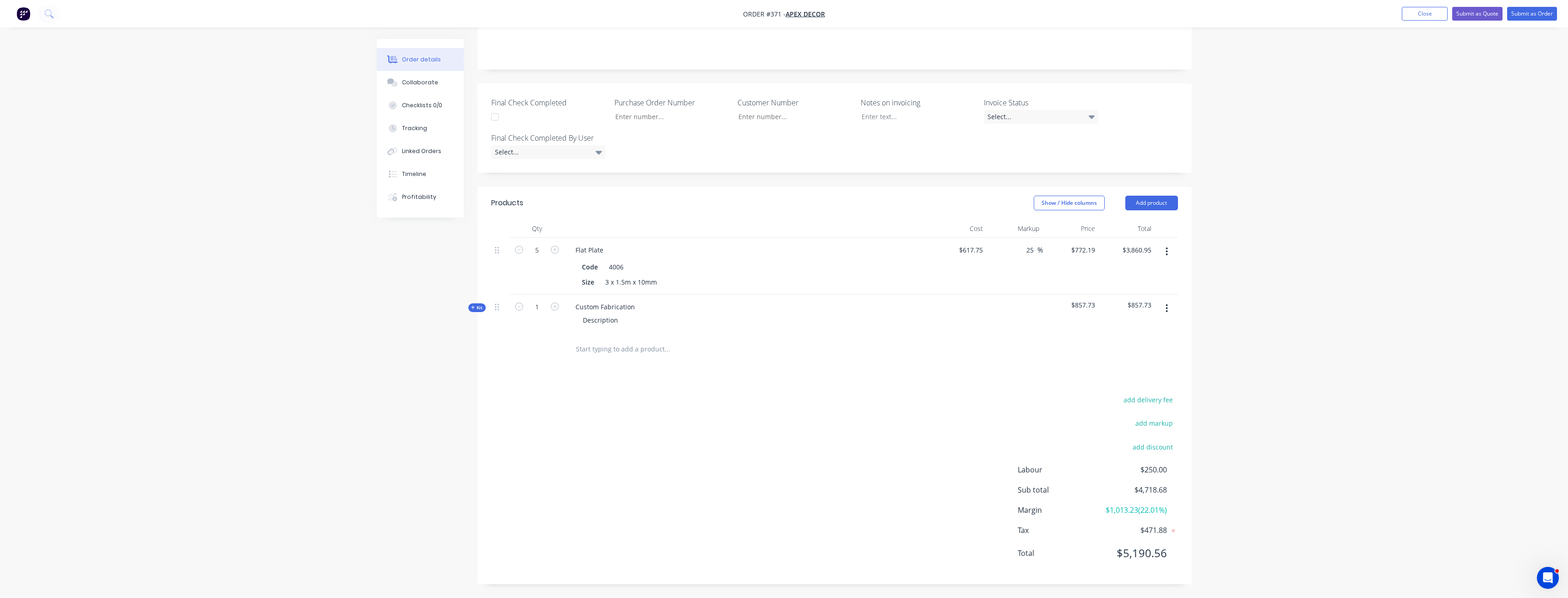
scroll to position [173, 0]
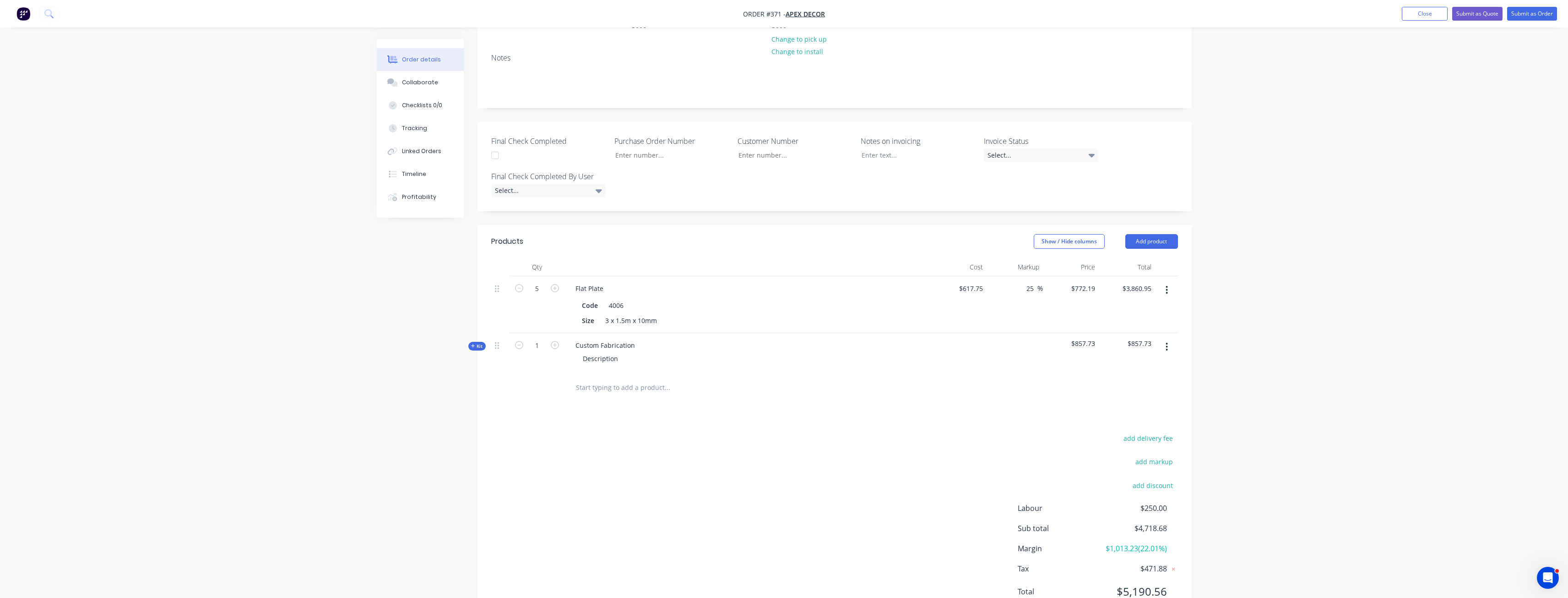
click at [556, 432] on div "add delivery fee add markup add discount Labour $250.00 Sub total $4,718.68 Mar…" at bounding box center [834, 521] width 687 height 177
click at [584, 448] on div "add delivery fee add markup add discount Labour $250.00 Sub total $4,718.68 Mar…" at bounding box center [834, 521] width 687 height 177
click at [1151, 234] on button "Add product" at bounding box center [1151, 241] width 53 height 15
click at [1136, 402] on button "Import products" at bounding box center [1134, 411] width 87 height 18
click at [1123, 313] on div "Back" at bounding box center [1134, 319] width 71 height 14
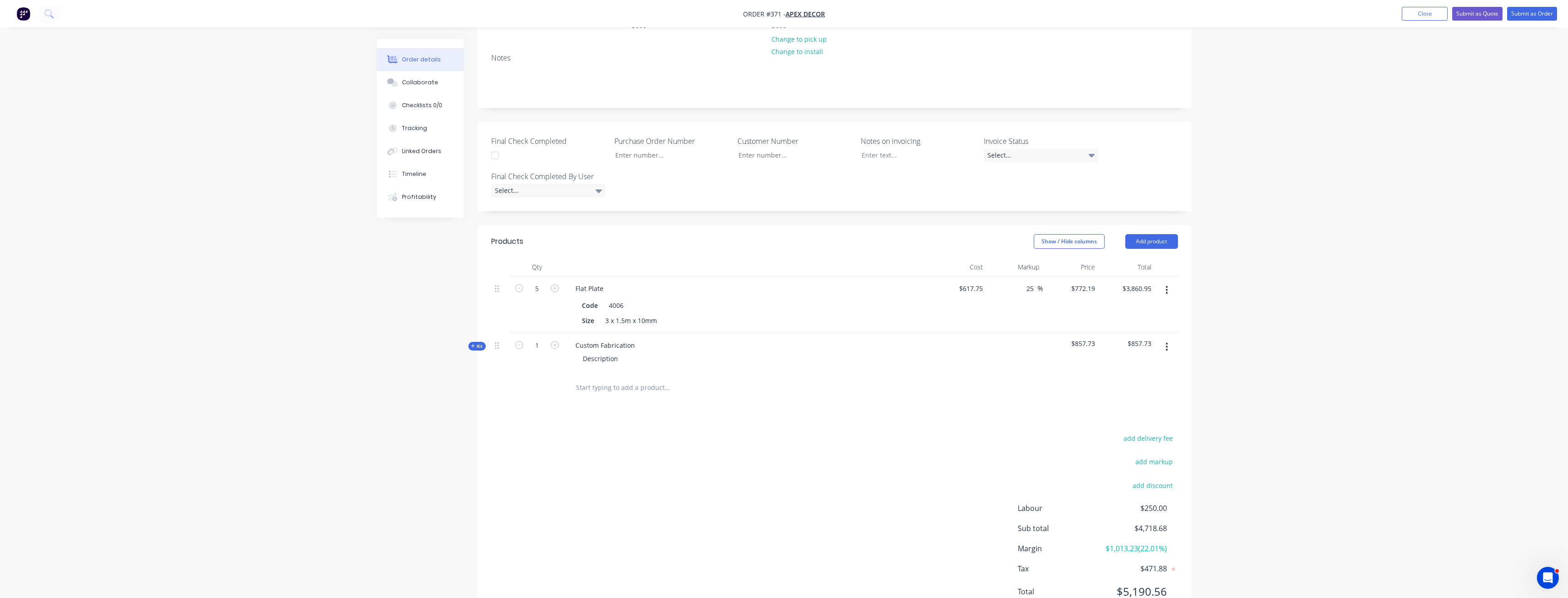
click at [879, 448] on div "add delivery fee add markup add discount Labour $250.00 Sub total $4,718.68 Mar…" at bounding box center [834, 521] width 687 height 177
click at [844, 433] on div "add delivery fee add markup add discount Labour $250.00 Sub total $4,718.68 Mar…" at bounding box center [834, 521] width 687 height 177
drag, startPoint x: 1011, startPoint y: 508, endPoint x: 1177, endPoint y: 511, distance: 166.0
click at [1177, 511] on div "add delivery fee add markup add discount Labour $250.00 Sub total $4,718.68 Mar…" at bounding box center [834, 521] width 687 height 177
click at [1175, 542] on div "Margin $1,013.23 ( 22.01 %)" at bounding box center [1098, 548] width 160 height 11
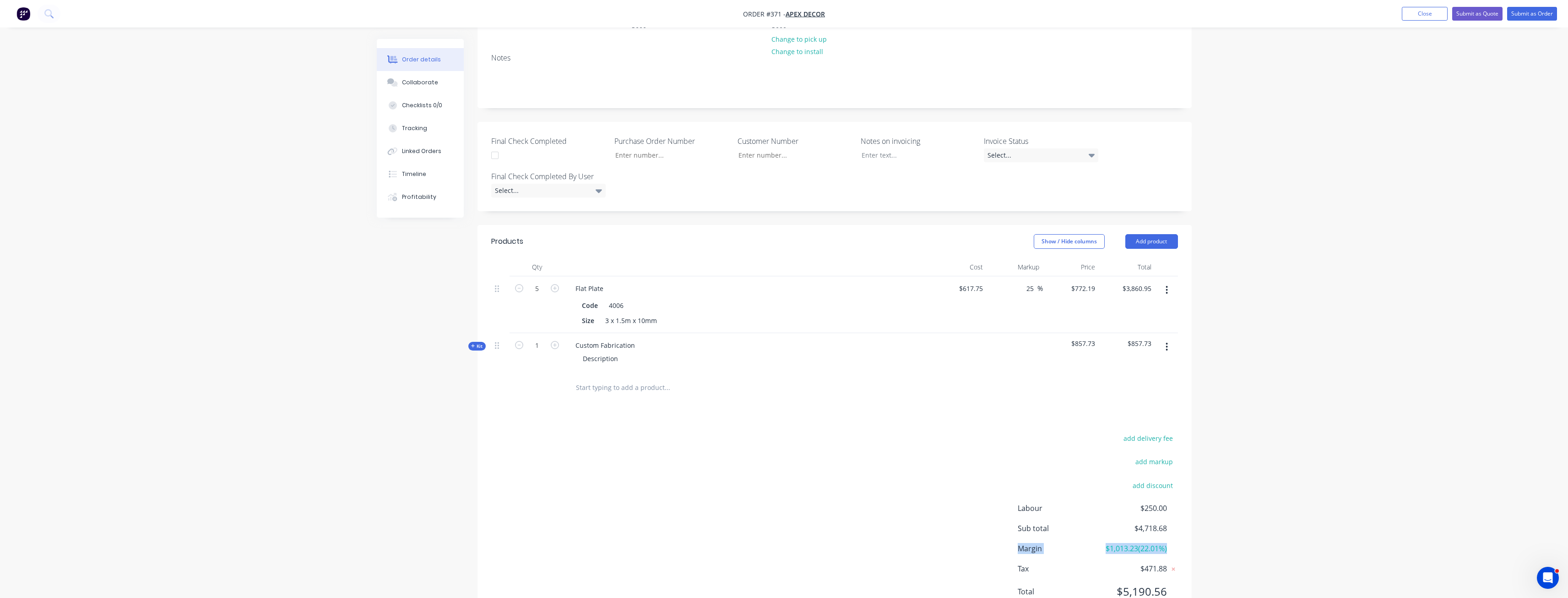
drag, startPoint x: 1017, startPoint y: 509, endPoint x: 1171, endPoint y: 519, distance: 154.3
click at [1171, 519] on div "add delivery fee add markup add discount Labour $250.00 Sub total $4,718.68 Mar…" at bounding box center [834, 521] width 687 height 177
click at [995, 435] on div "add delivery fee add markup add discount Labour $250.00 Sub total $4,718.68 Mar…" at bounding box center [834, 521] width 687 height 177
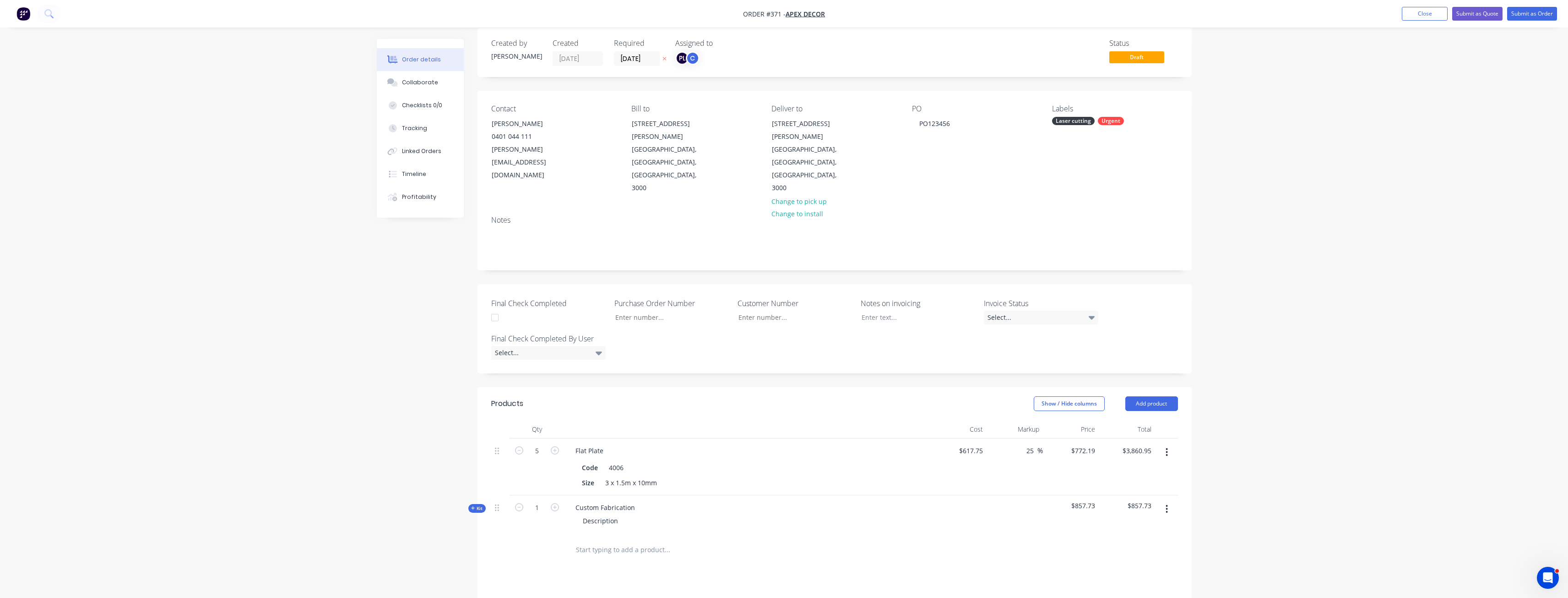
scroll to position [0, 0]
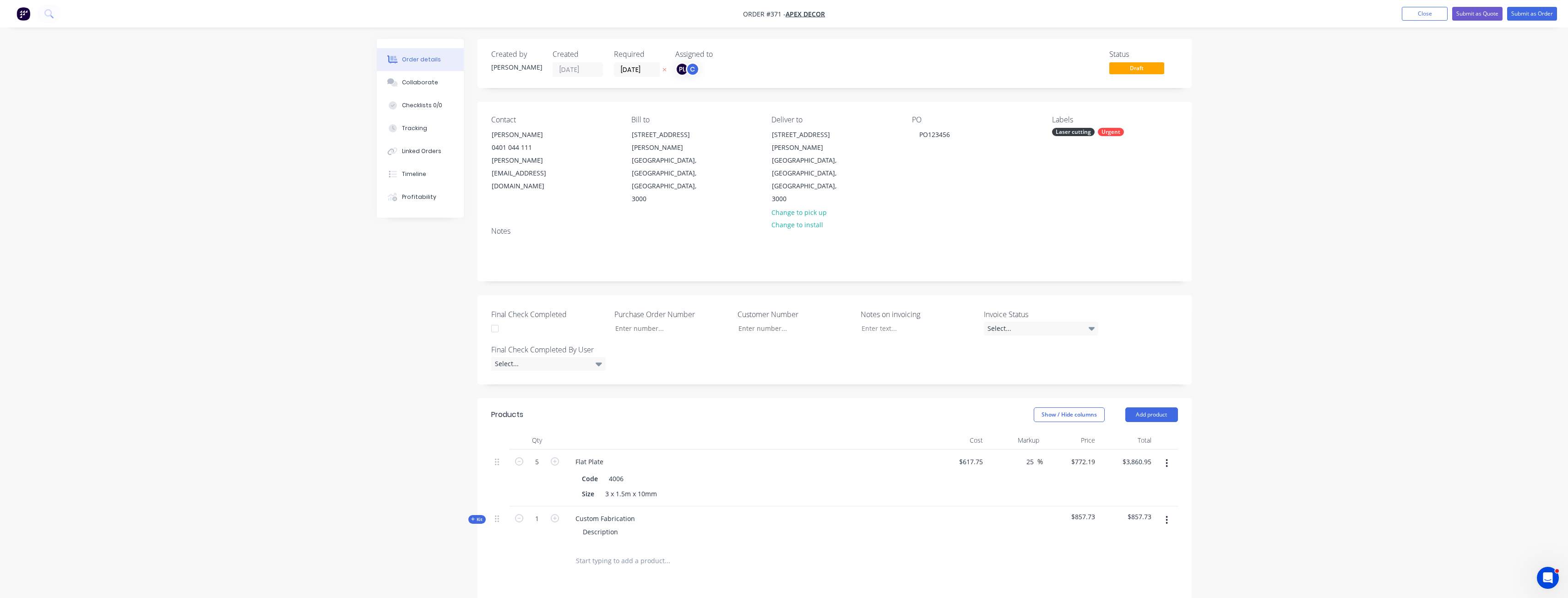
click at [1282, 250] on div "Order details Collaborate Checklists 0/0 Tracking Linked Orders Timeline Profit…" at bounding box center [784, 404] width 1568 height 809
click at [442, 83] on button "Collaborate" at bounding box center [420, 82] width 87 height 23
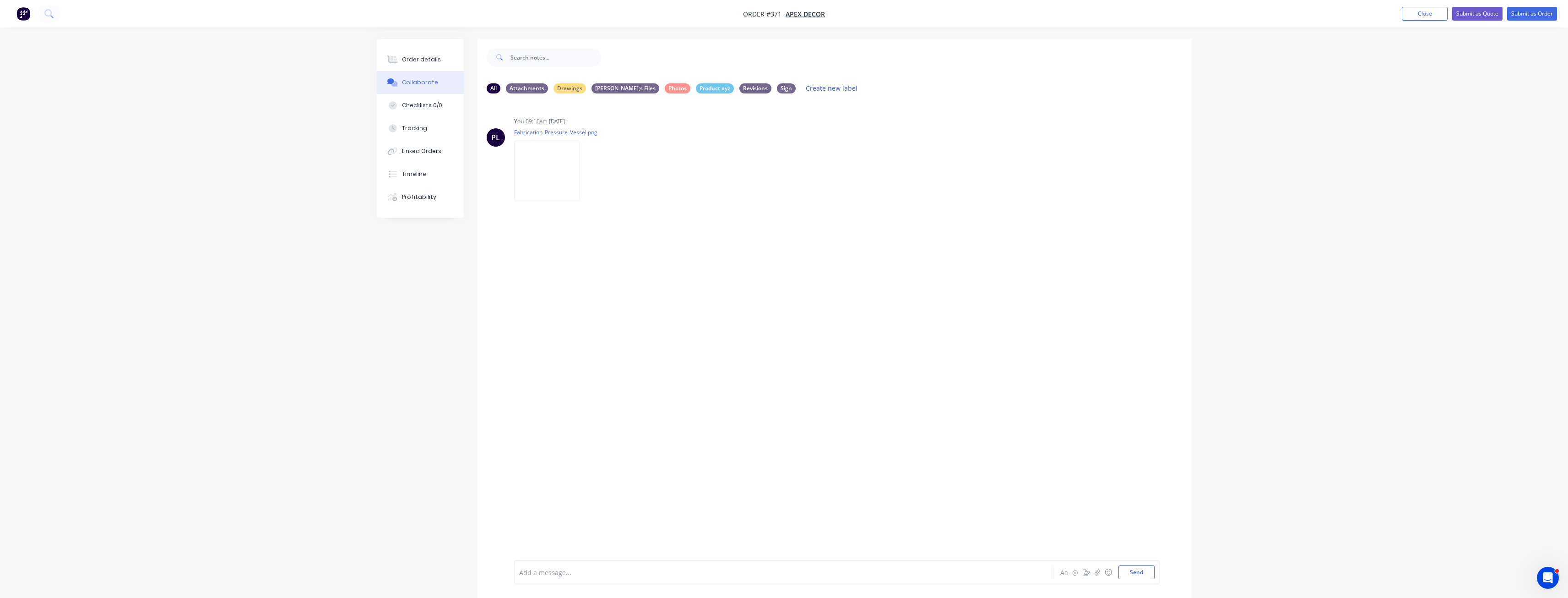
click at [430, 65] on button "Order details" at bounding box center [420, 59] width 87 height 23
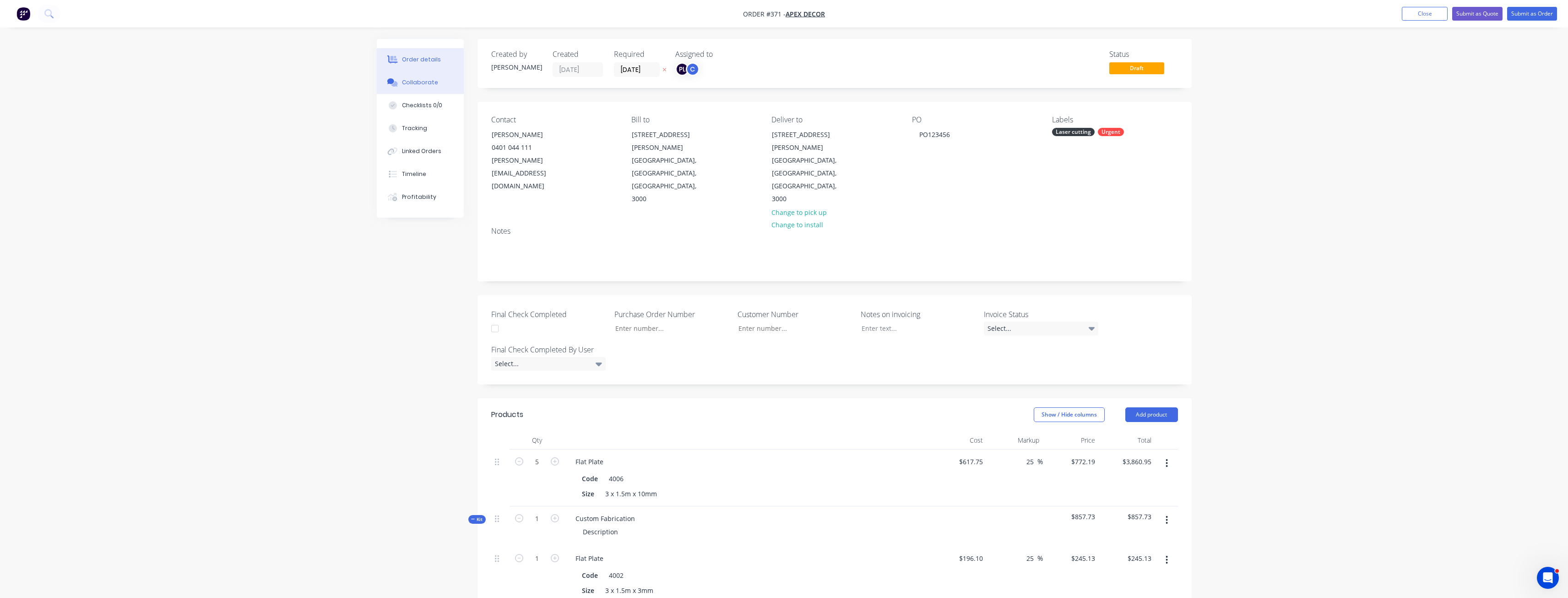
click at [421, 83] on div "Collaborate" at bounding box center [420, 82] width 36 height 8
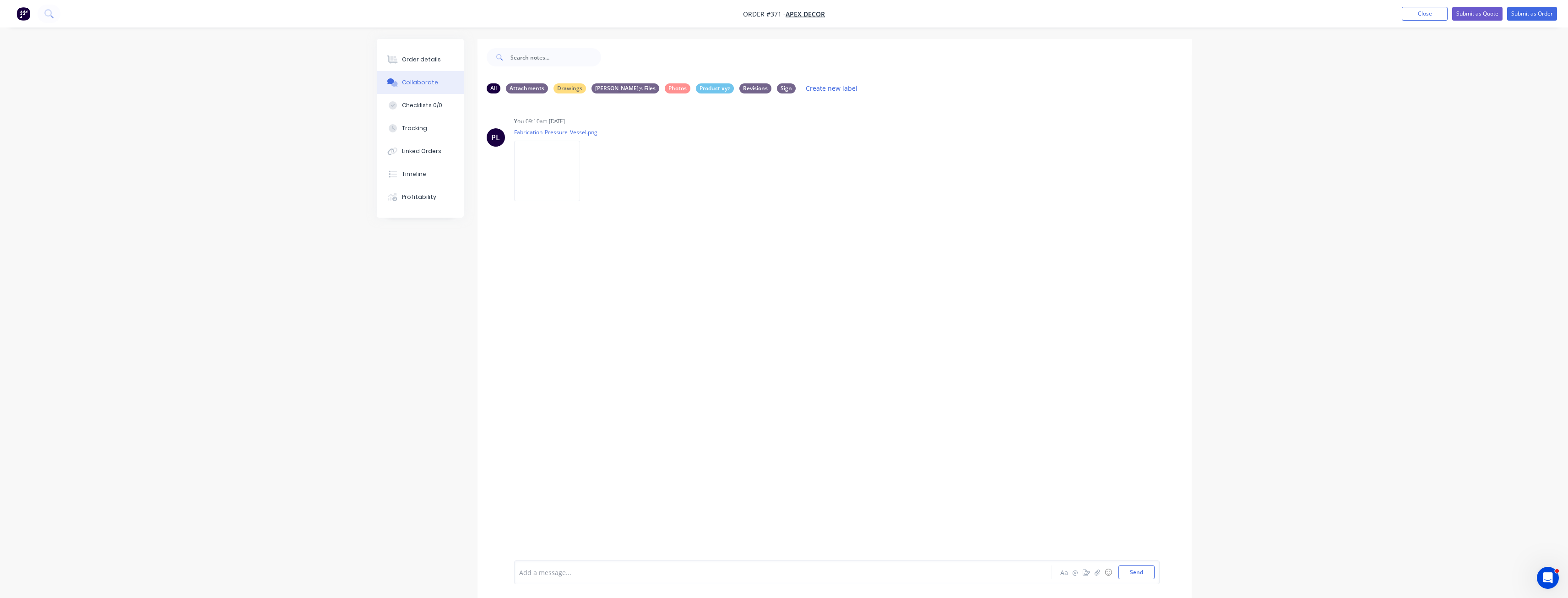
click at [639, 295] on div "PL You 09:10am [DATE] Fabrication_Pressure_Vessel.png Labels Download Delete" at bounding box center [834, 330] width 714 height 460
click at [619, 571] on div at bounding box center [757, 573] width 476 height 10
click at [1510, 42] on icon at bounding box center [1512, 44] width 7 height 7
click at [970, 313] on div "PL You 09:10am [DATE] Fabrication_Pressure_Vessel.png Labels Download Delete PL…" at bounding box center [834, 330] width 714 height 460
click at [1085, 573] on icon "button" at bounding box center [1086, 572] width 7 height 6
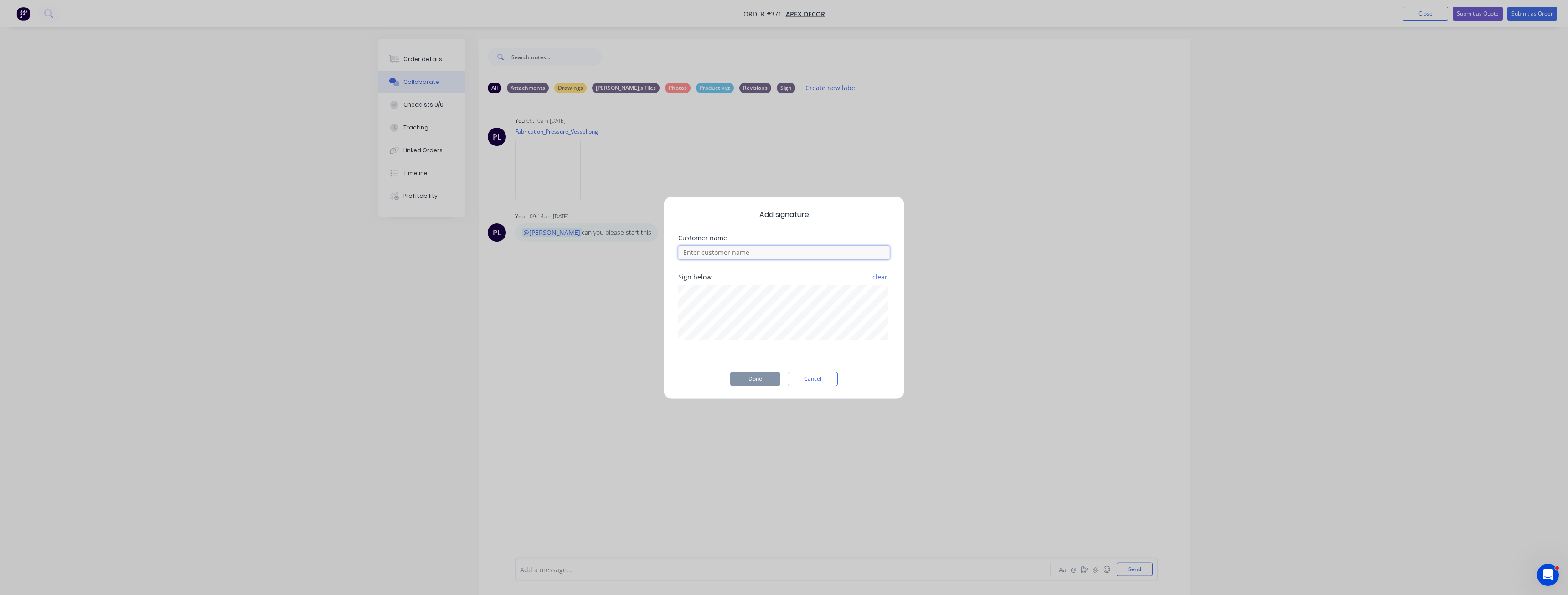
click at [736, 251] on input at bounding box center [784, 252] width 212 height 14
type input "[PERSON_NAME]"
click at [759, 382] on button "Done" at bounding box center [755, 379] width 50 height 14
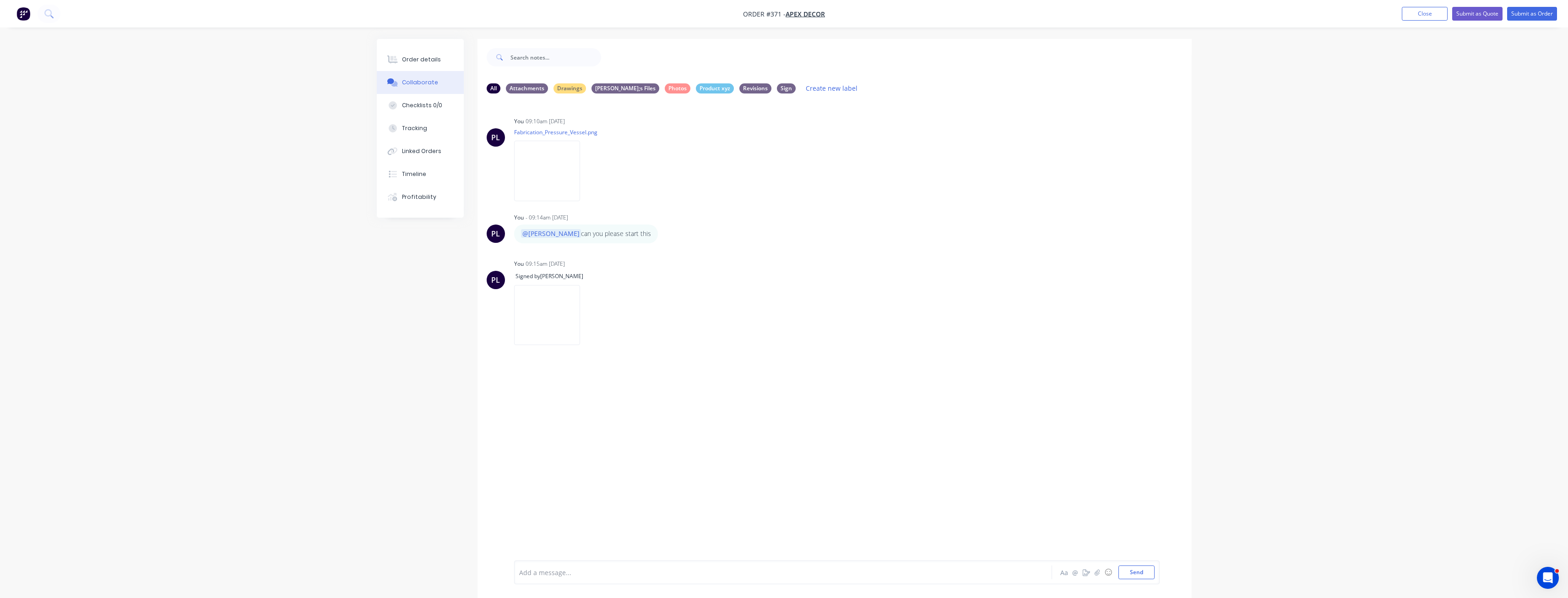
click at [800, 372] on div "PL You 09:10am [DATE] Fabrication_Pressure_Vessel.png Labels Download Delete PL…" at bounding box center [834, 330] width 714 height 460
click at [598, 171] on div "Labels Download Delete" at bounding box center [635, 171] width 103 height 14
click at [589, 171] on icon "button" at bounding box center [588, 171] width 3 height 11
click at [635, 179] on button "Labels" at bounding box center [647, 175] width 103 height 21
click at [649, 247] on div at bounding box center [650, 248] width 18 height 18
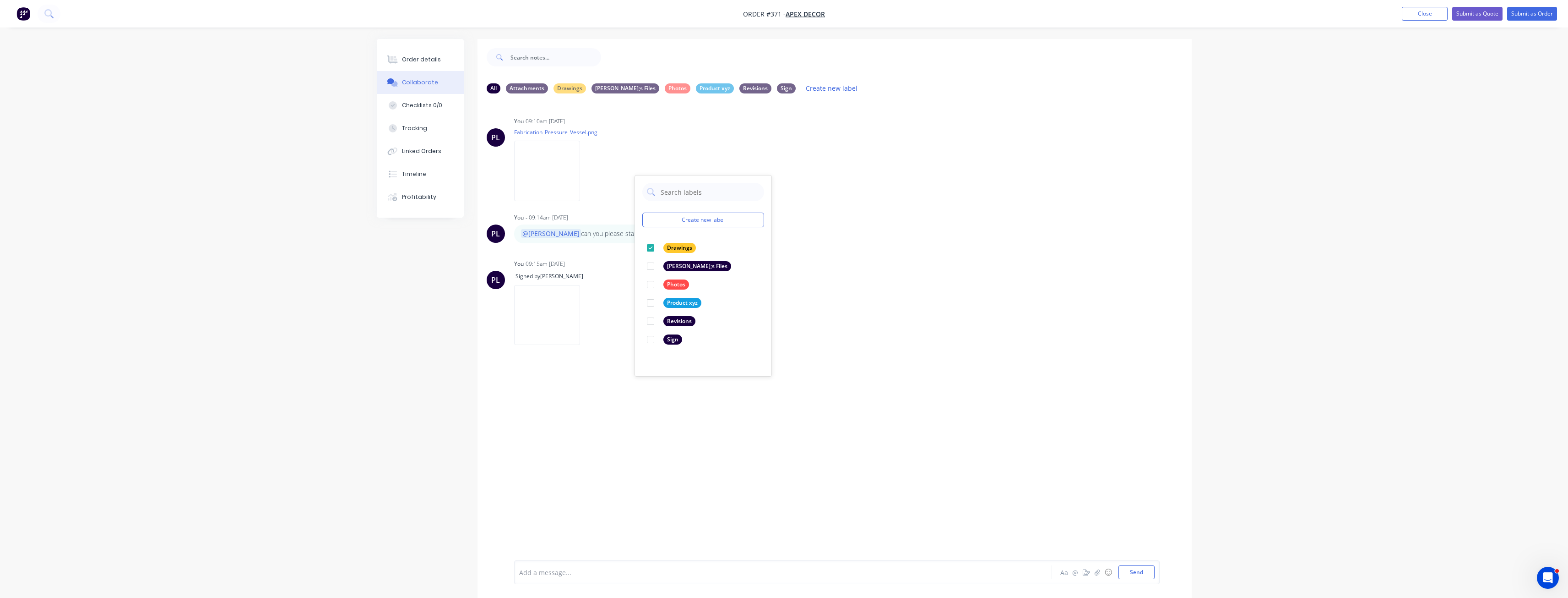
click at [834, 229] on div "PL You - 09:14am [DATE] @[PERSON_NAME] can you please start this Labels Edit De…" at bounding box center [834, 227] width 714 height 32
click at [525, 88] on div "Attachments" at bounding box center [527, 87] width 42 height 10
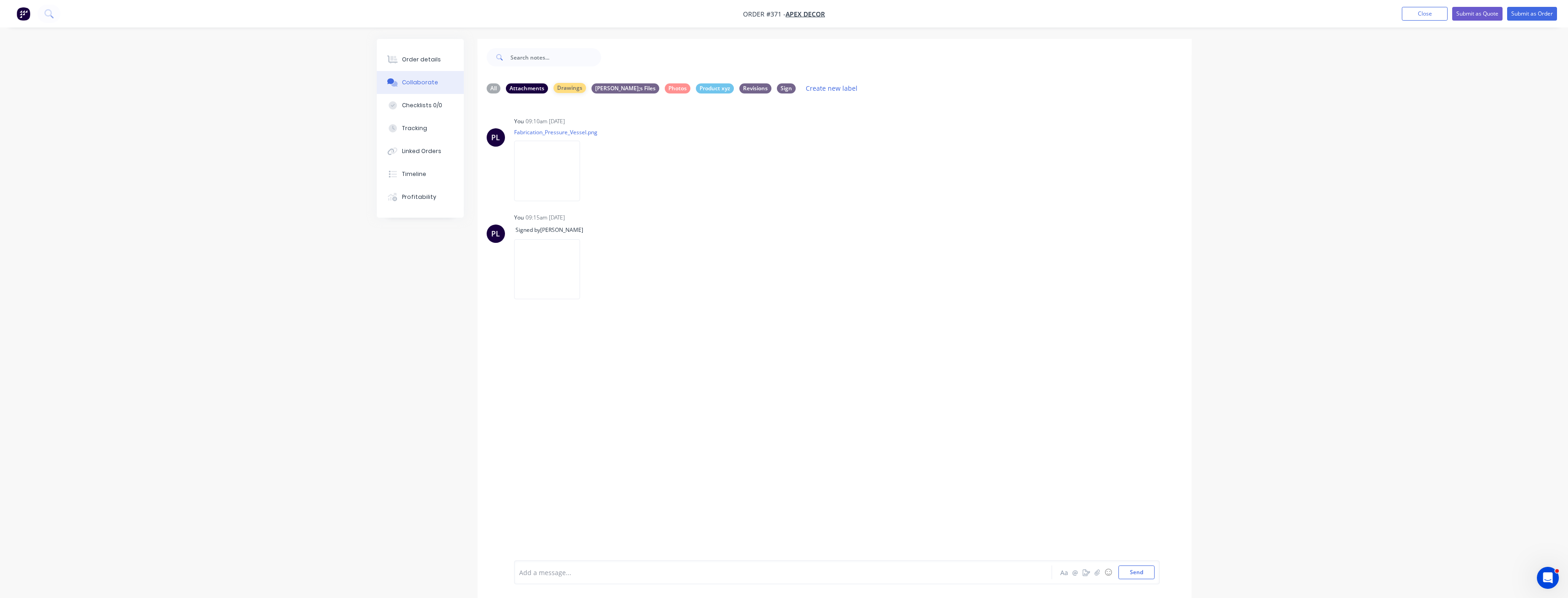
click at [568, 88] on div "Drawings" at bounding box center [569, 87] width 33 height 10
click at [534, 91] on div "Attachments" at bounding box center [527, 87] width 42 height 10
click at [493, 88] on div "All" at bounding box center [493, 87] width 14 height 10
click at [737, 233] on div "@[PERSON_NAME] can you please start this Labels Edit Delete" at bounding box center [657, 234] width 286 height 18
click at [484, 343] on div "PL You 09:10am [DATE] Fabrication_Pressure_Vessel.png Labels Download Delete PL…" at bounding box center [834, 330] width 714 height 460
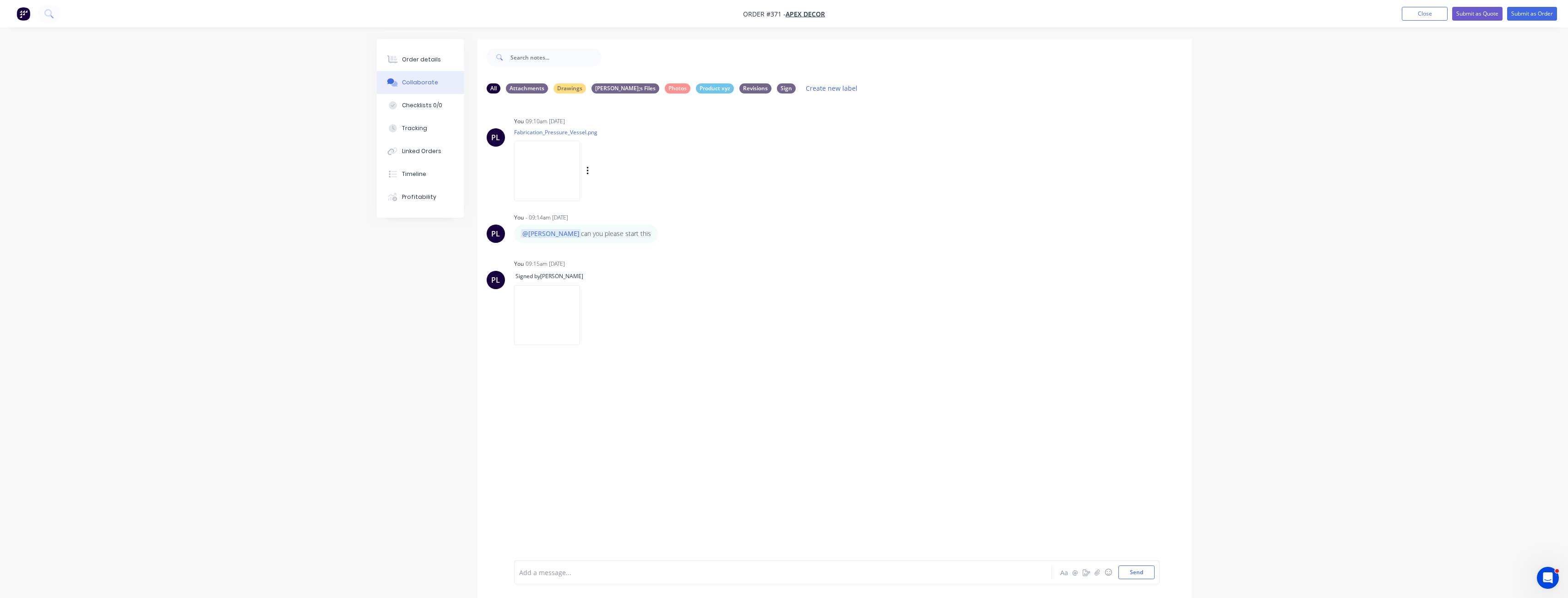
click at [705, 116] on div "You 09:10am [DATE] Fabrication_Pressure_Vessel.png Labels Download Delete" at bounding box center [657, 156] width 286 height 83
click at [412, 106] on div "Checklists 0/0" at bounding box center [422, 105] width 40 height 8
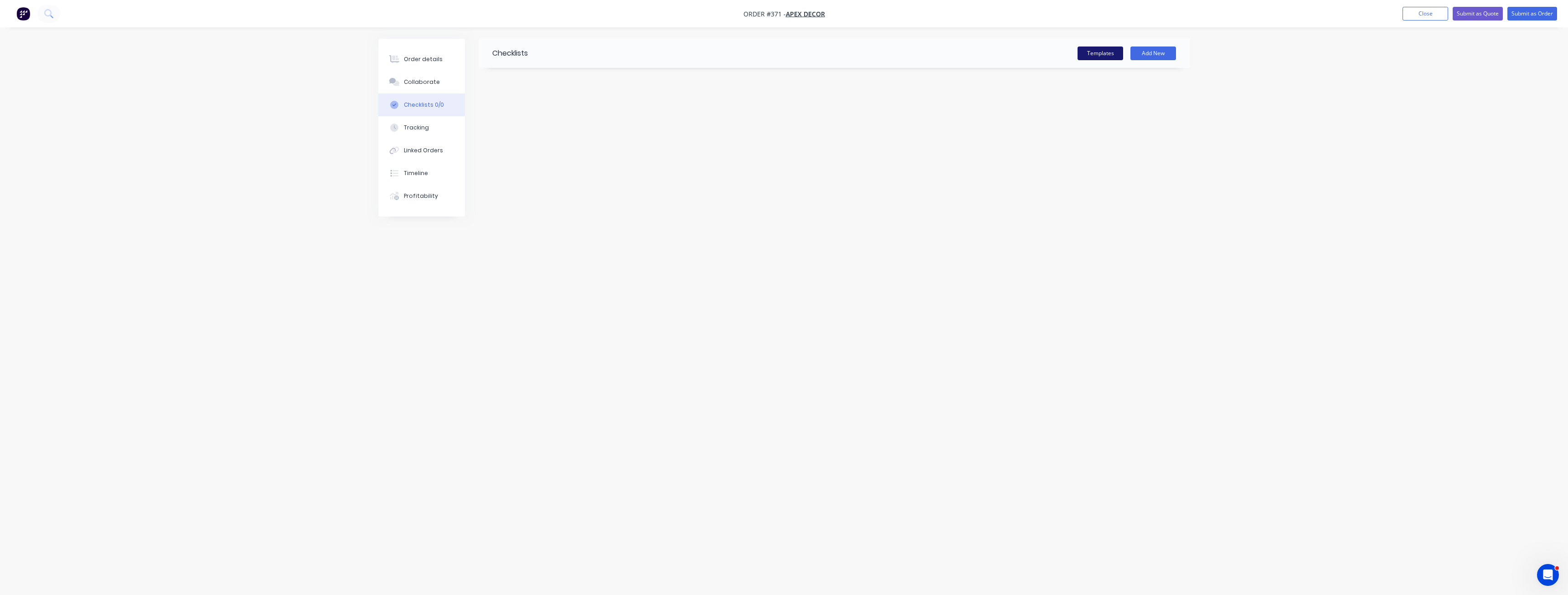
click at [1108, 56] on button "Templates" at bounding box center [1101, 53] width 45 height 14
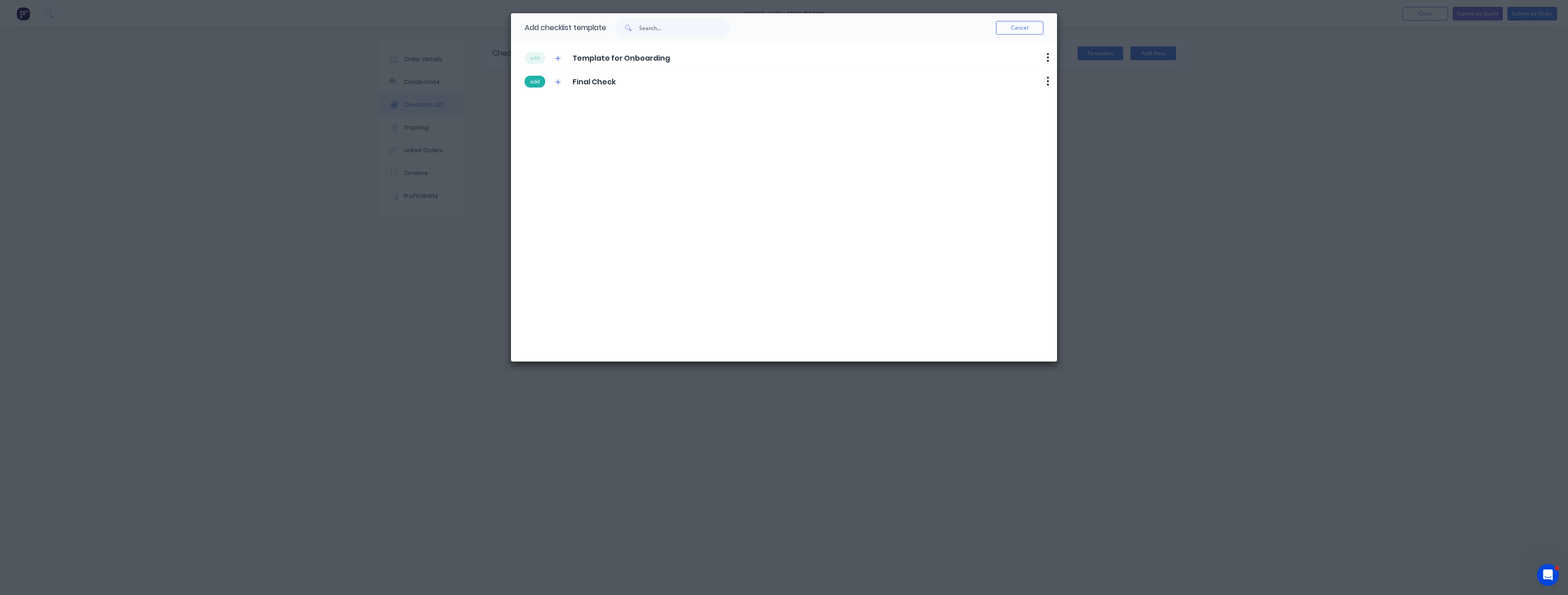
click at [538, 81] on button "add" at bounding box center [534, 82] width 21 height 12
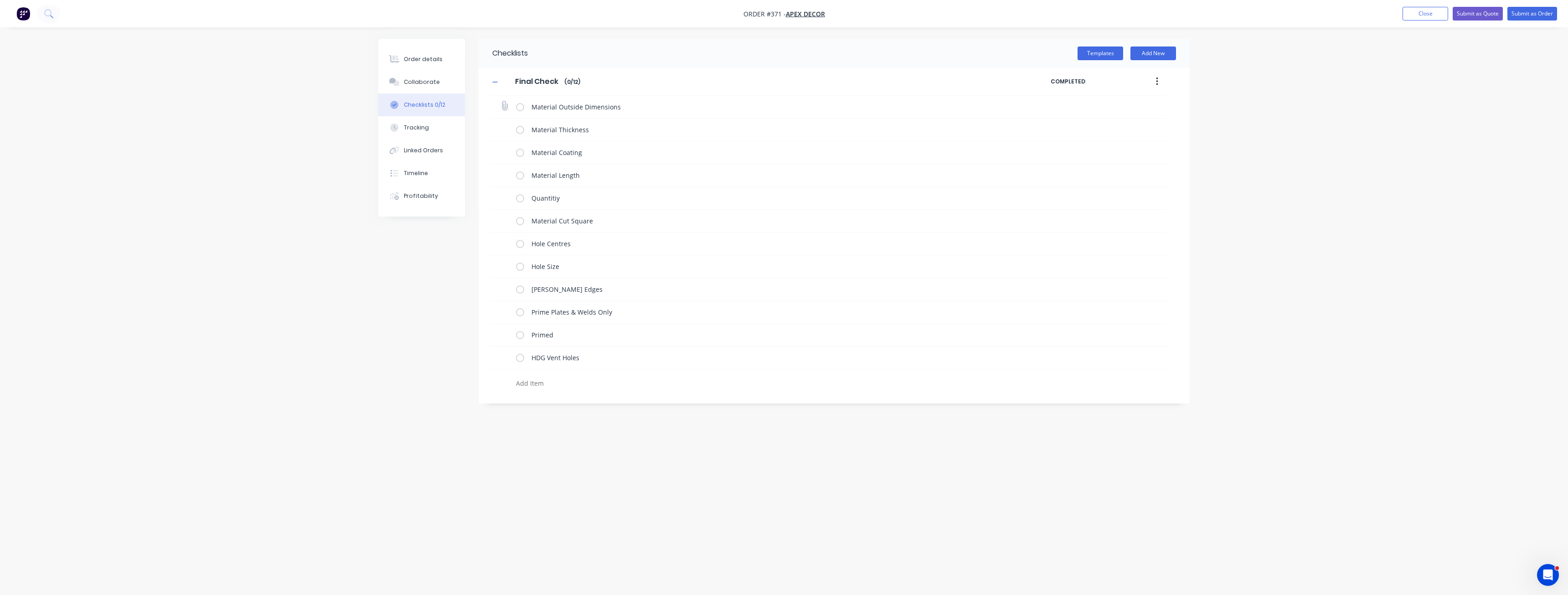
click at [518, 105] on label at bounding box center [520, 107] width 8 height 10
click at [0, 0] on input "checkbox" at bounding box center [0, 0] width 0 height 0
click at [523, 130] on label at bounding box center [520, 130] width 8 height 10
click at [0, 0] on input "checkbox" at bounding box center [0, 0] width 0 height 0
click at [519, 154] on label at bounding box center [520, 152] width 8 height 10
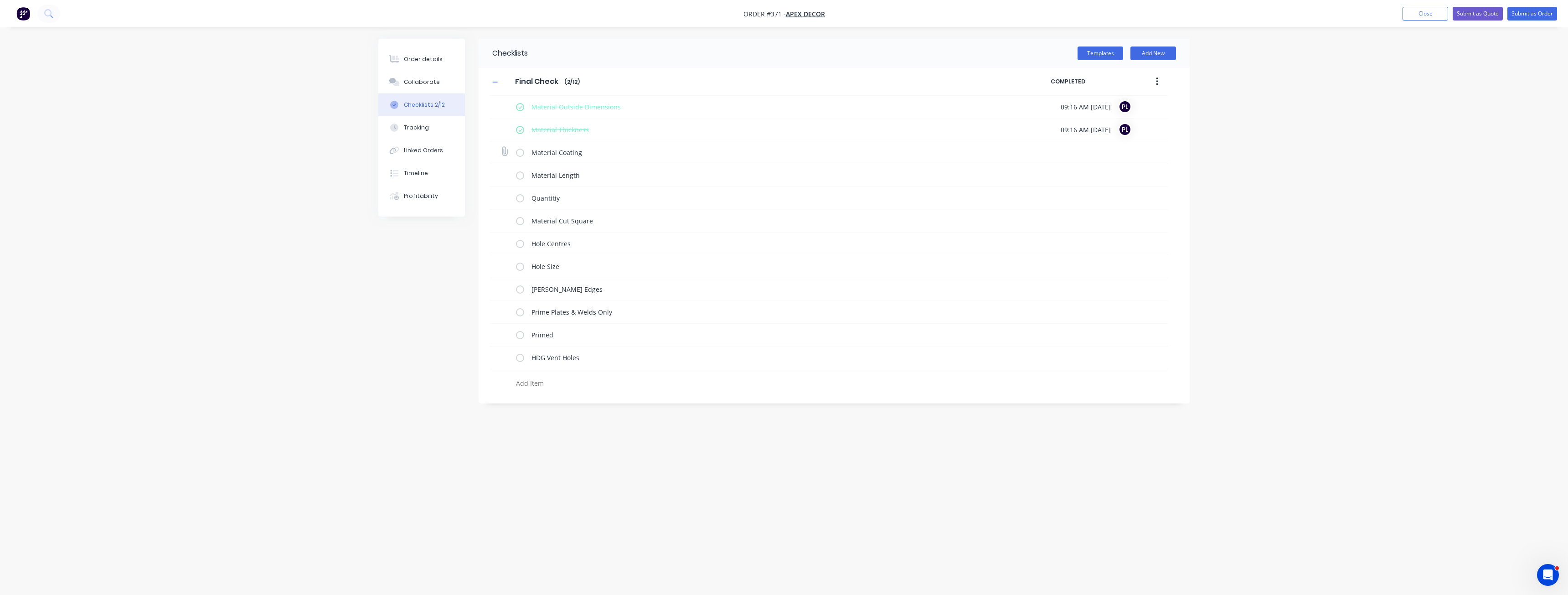
click at [0, 0] on input "checkbox" at bounding box center [0, 0] width 0 height 0
click at [519, 174] on label at bounding box center [520, 175] width 8 height 10
click at [0, 0] on input "checkbox" at bounding box center [0, 0] width 0 height 0
click at [522, 202] on label at bounding box center [520, 197] width 8 height 10
click at [0, 0] on input "checkbox" at bounding box center [0, 0] width 0 height 0
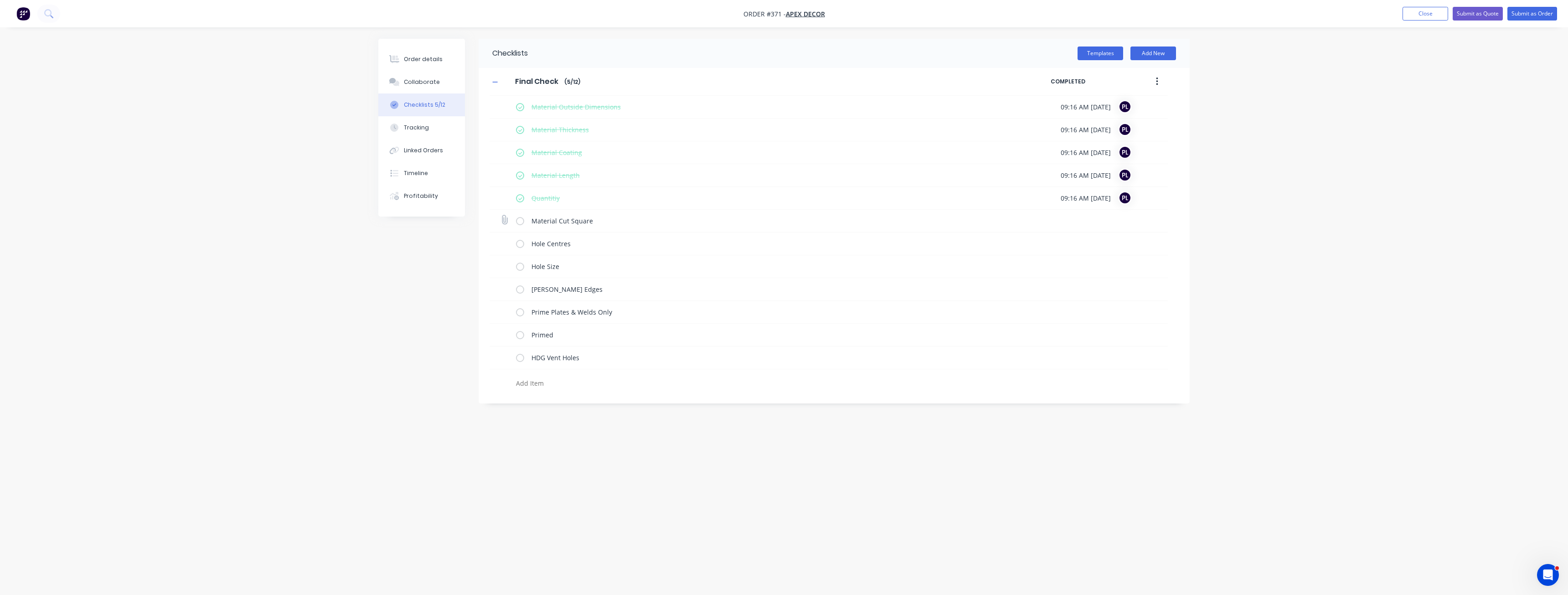
click at [520, 221] on label at bounding box center [520, 221] width 8 height 10
click at [0, 0] on input "checkbox" at bounding box center [0, 0] width 0 height 0
drag, startPoint x: 531, startPoint y: 221, endPoint x: 534, endPoint y: 226, distance: 5.8
click at [531, 222] on textarea "Material Cut Square" at bounding box center [765, 221] width 474 height 14
click at [532, 241] on textarea "Hole Centres" at bounding box center [765, 244] width 474 height 14
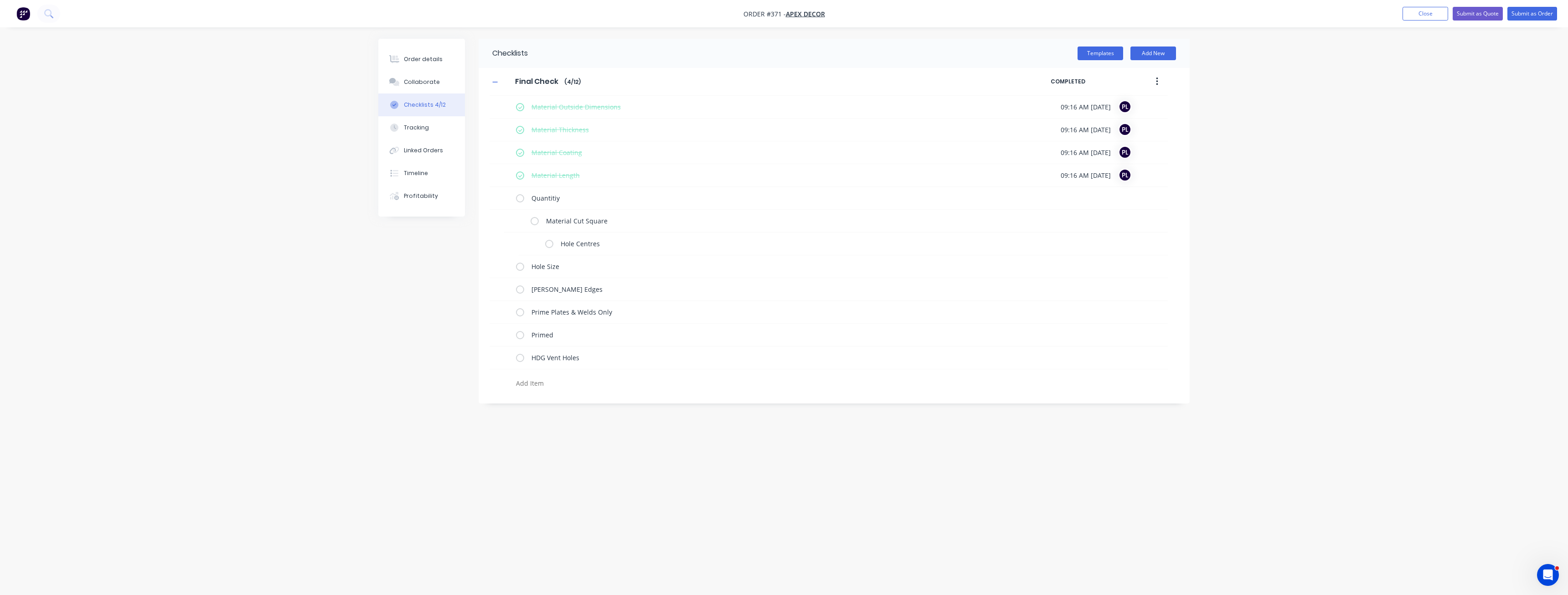
click at [672, 452] on div "Checklists Templates Add New Final Check Final Check Enter Checklist name ( 4 /…" at bounding box center [784, 280] width 812 height 483
click at [533, 220] on label at bounding box center [534, 221] width 8 height 10
click at [0, 0] on input "checkbox" at bounding box center [0, 0] width 0 height 0
click at [667, 506] on div "Checklists Templates Add New Final Check Final Check Enter Checklist name ( 7 /…" at bounding box center [784, 280] width 812 height 483
click at [1266, 153] on div "Order details Collaborate Checklists 7/12 Tracking Linked Orders Timeline Profi…" at bounding box center [784, 297] width 1568 height 595
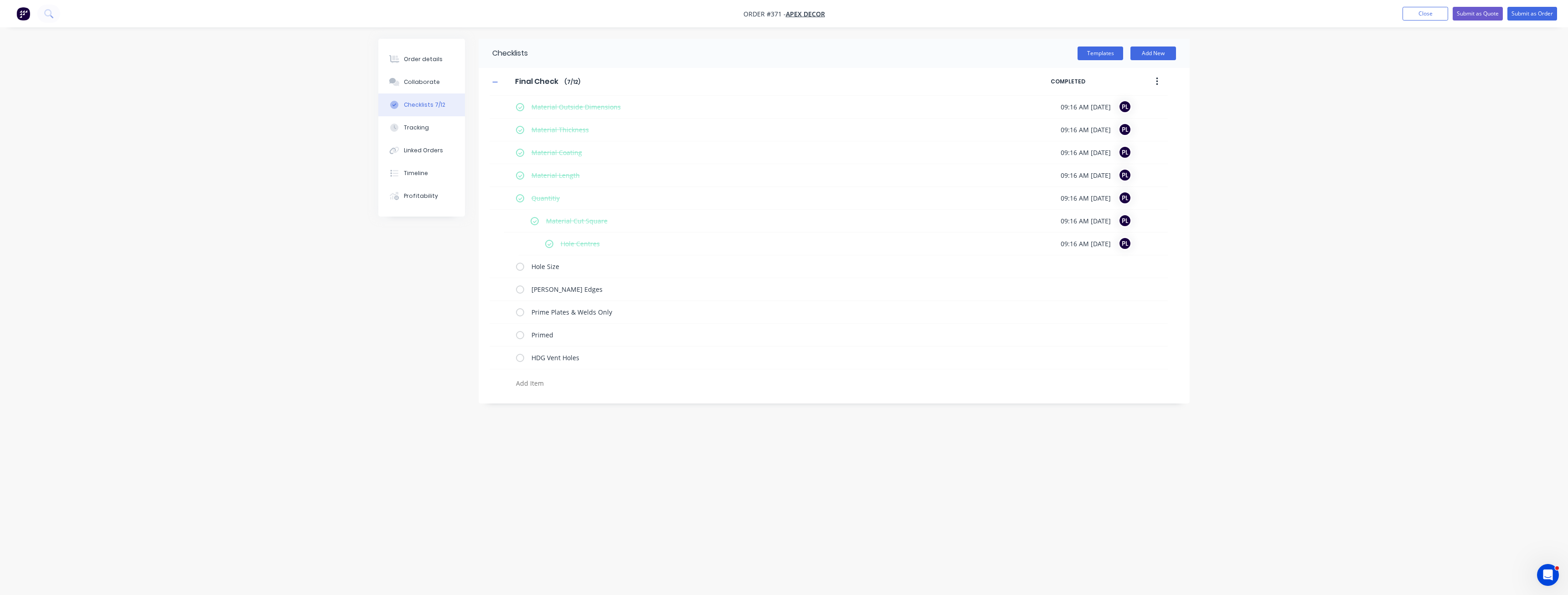
click at [891, 401] on div "Checklists Templates Add New Final Check Final Check Enter Checklist name ( 7 /…" at bounding box center [833, 221] width 711 height 365
click at [349, 167] on div "Order details Collaborate Checklists 7/12 Tracking Linked Orders Timeline Profi…" at bounding box center [784, 297] width 1568 height 595
click at [418, 203] on button "Profitability" at bounding box center [422, 196] width 87 height 23
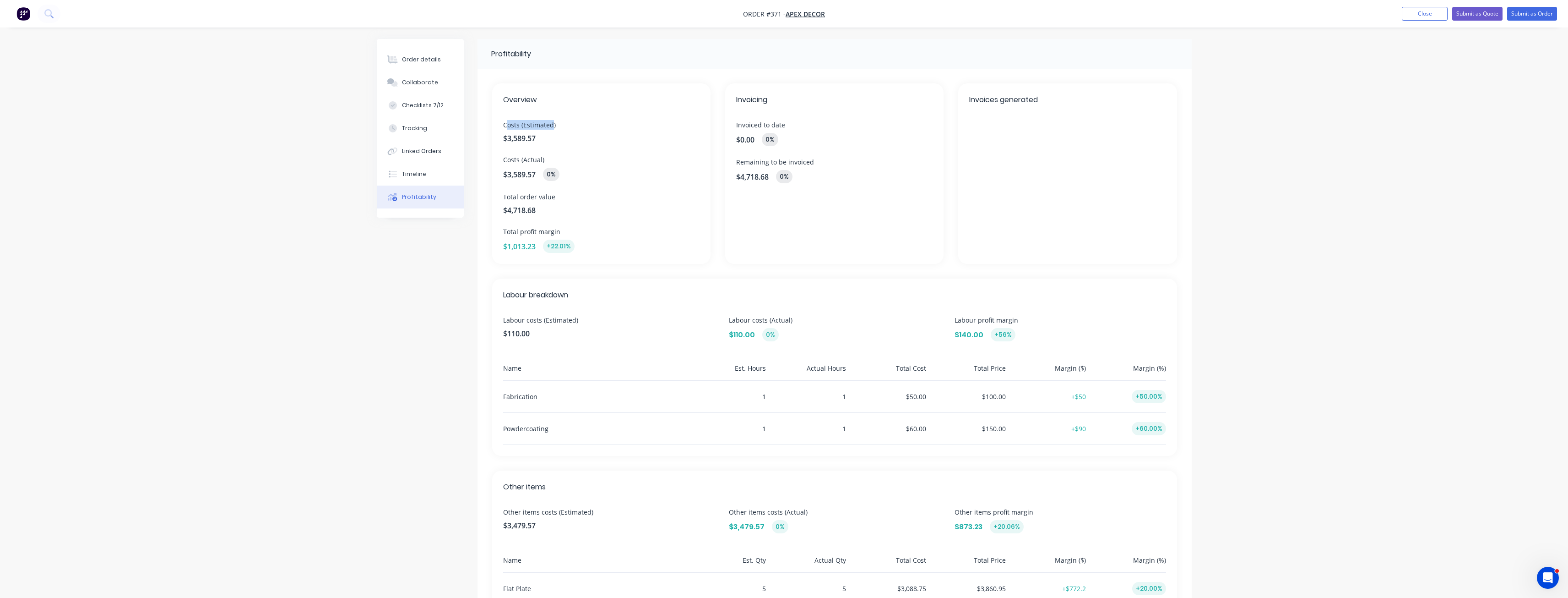
drag, startPoint x: 506, startPoint y: 125, endPoint x: 551, endPoint y: 122, distance: 45.1
click at [551, 122] on span "Costs (Estimated)" at bounding box center [601, 125] width 196 height 10
drag, startPoint x: 500, startPoint y: 159, endPoint x: 550, endPoint y: 158, distance: 50.0
click at [550, 158] on div "Overview Costs (Estimated) $3,589.57 Costs (Actual) $3,589.57 0% Total order va…" at bounding box center [601, 174] width 218 height 180
drag, startPoint x: 505, startPoint y: 232, endPoint x: 570, endPoint y: 233, distance: 65.0
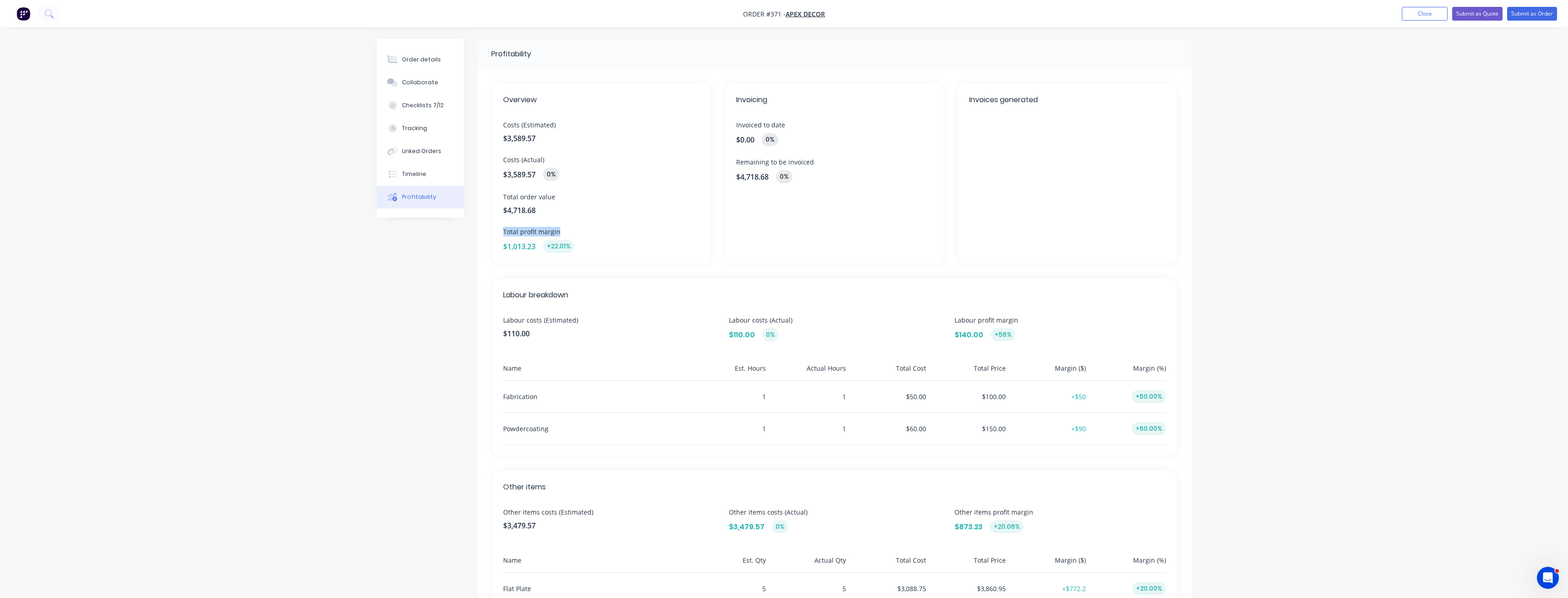
click at [570, 233] on div "Overview Costs (Estimated) $3,589.57 Costs (Actual) $3,589.57 0% Total order va…" at bounding box center [601, 174] width 218 height 180
click at [441, 279] on div "Profitability Overview Costs (Estimated) $3,589.57 Costs (Actual) $3,589.57 0% …" at bounding box center [784, 357] width 815 height 636
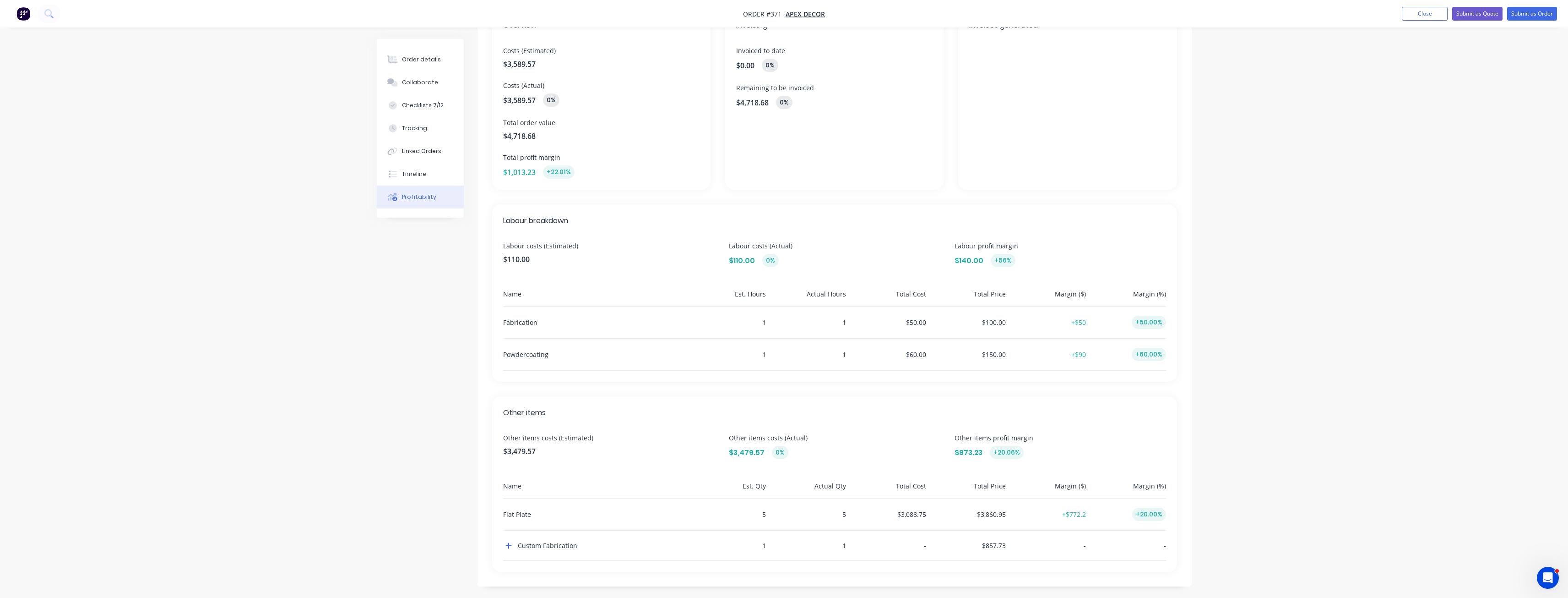
scroll to position [77, 0]
drag, startPoint x: 556, startPoint y: 218, endPoint x: 568, endPoint y: 218, distance: 12.0
click at [568, 218] on div "Labour breakdown Labour costs (Estimated) $110.00 Labour costs (Actual) $110.00…" at bounding box center [834, 289] width 685 height 177
drag, startPoint x: 501, startPoint y: 407, endPoint x: 557, endPoint y: 408, distance: 56.0
click at [557, 408] on div "Other items Other items costs (Estimated) $3,479.57 Other items costs (Actual) …" at bounding box center [834, 481] width 685 height 176
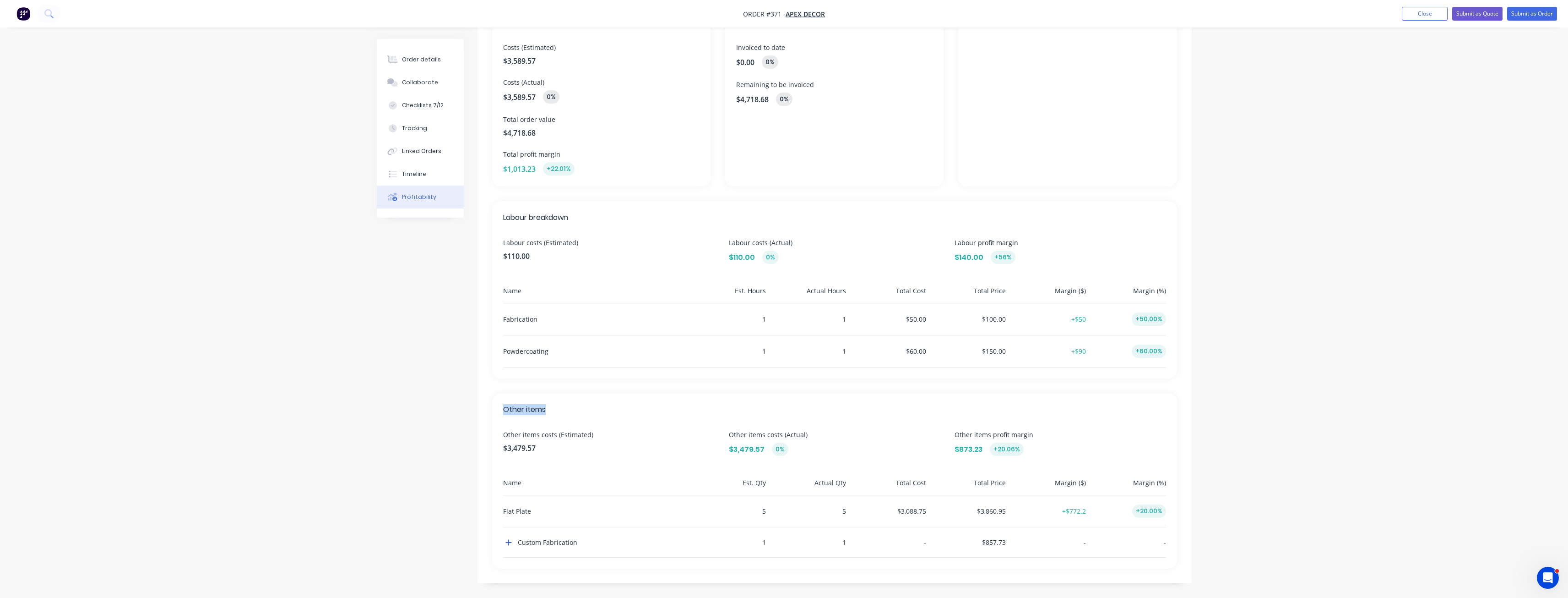
click at [557, 408] on span "Other items" at bounding box center [834, 410] width 663 height 11
drag, startPoint x: 503, startPoint y: 319, endPoint x: 538, endPoint y: 319, distance: 35.0
click at [538, 319] on div "Fabrication" at bounding box center [594, 319] width 183 height 32
click at [533, 319] on div "Fabrication" at bounding box center [594, 319] width 183 height 32
drag, startPoint x: 758, startPoint y: 319, endPoint x: 770, endPoint y: 319, distance: 12.0
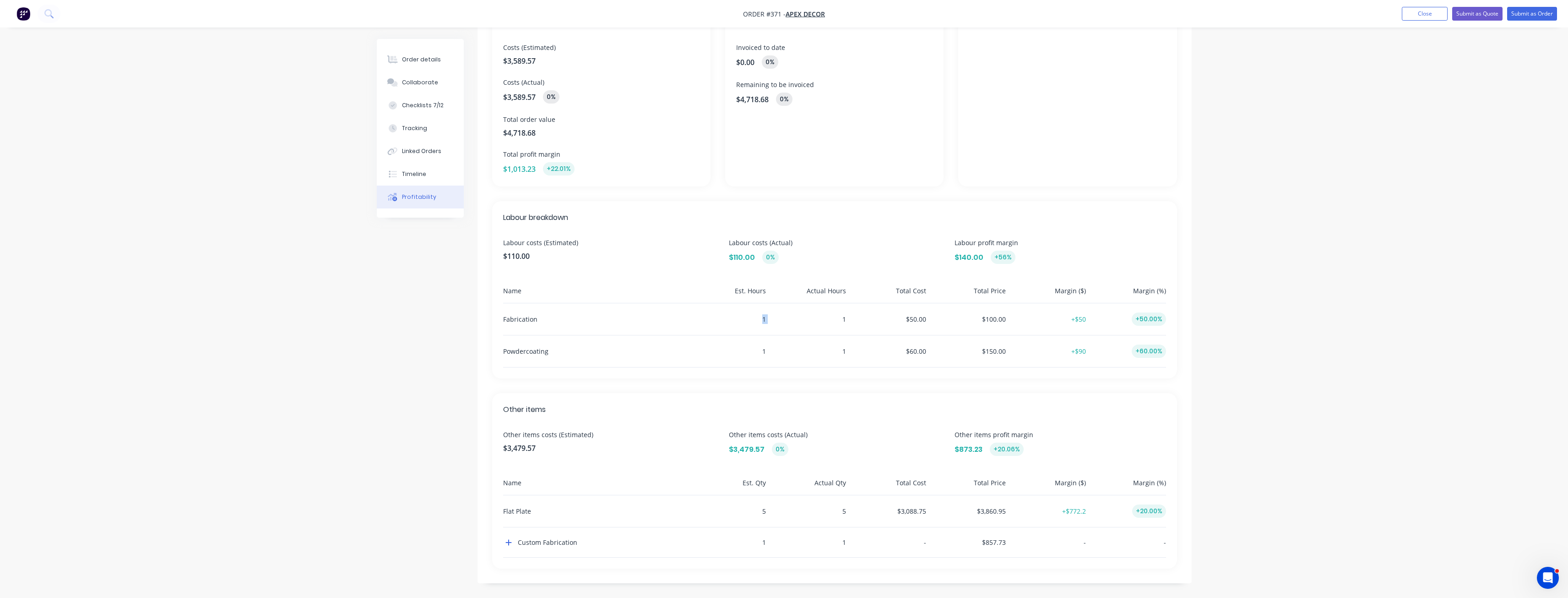
click at [770, 319] on div "Fabrication 1 1 $50.00 $100.00 +$50 +50.00%" at bounding box center [834, 319] width 663 height 32
click at [1287, 331] on div "Order details Collaborate Checklists 7/12 Tracking Linked Orders Timeline Profi…" at bounding box center [784, 260] width 1568 height 675
click at [1252, 441] on div "Order details Collaborate Checklists 7/12 Tracking Linked Orders Timeline Profi…" at bounding box center [784, 260] width 1568 height 675
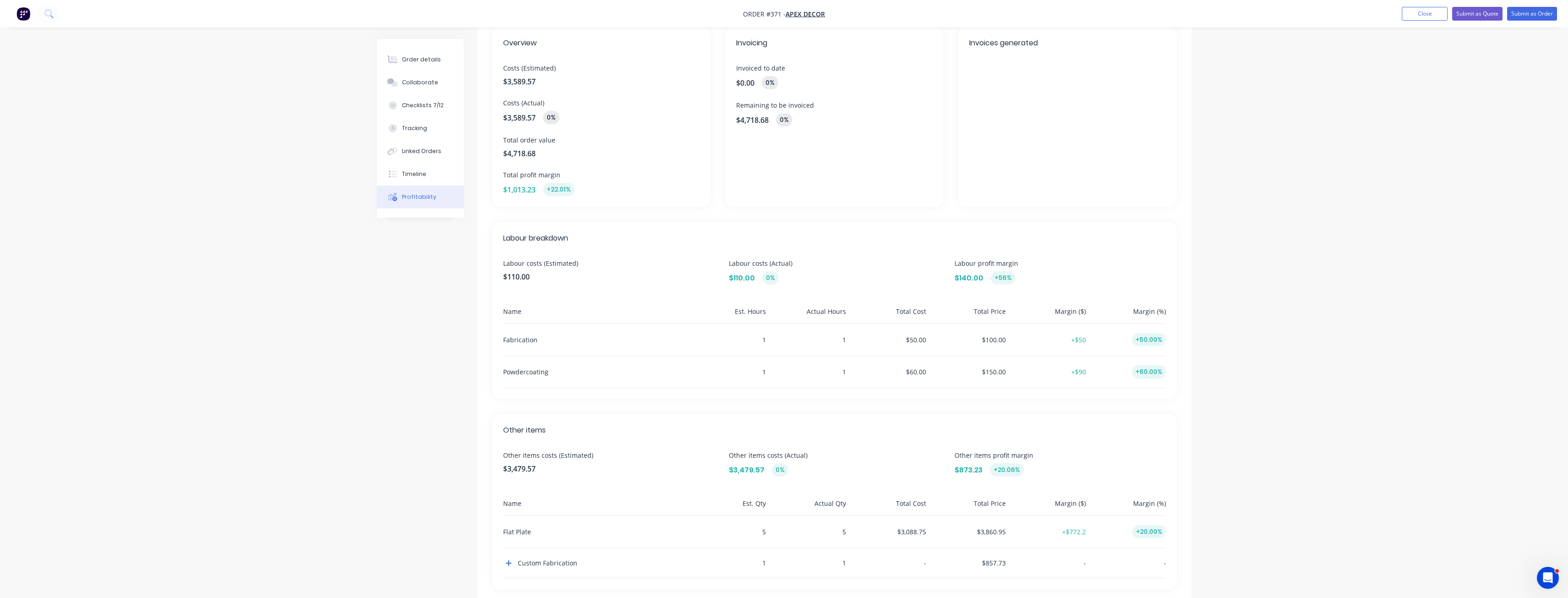
scroll to position [0, 0]
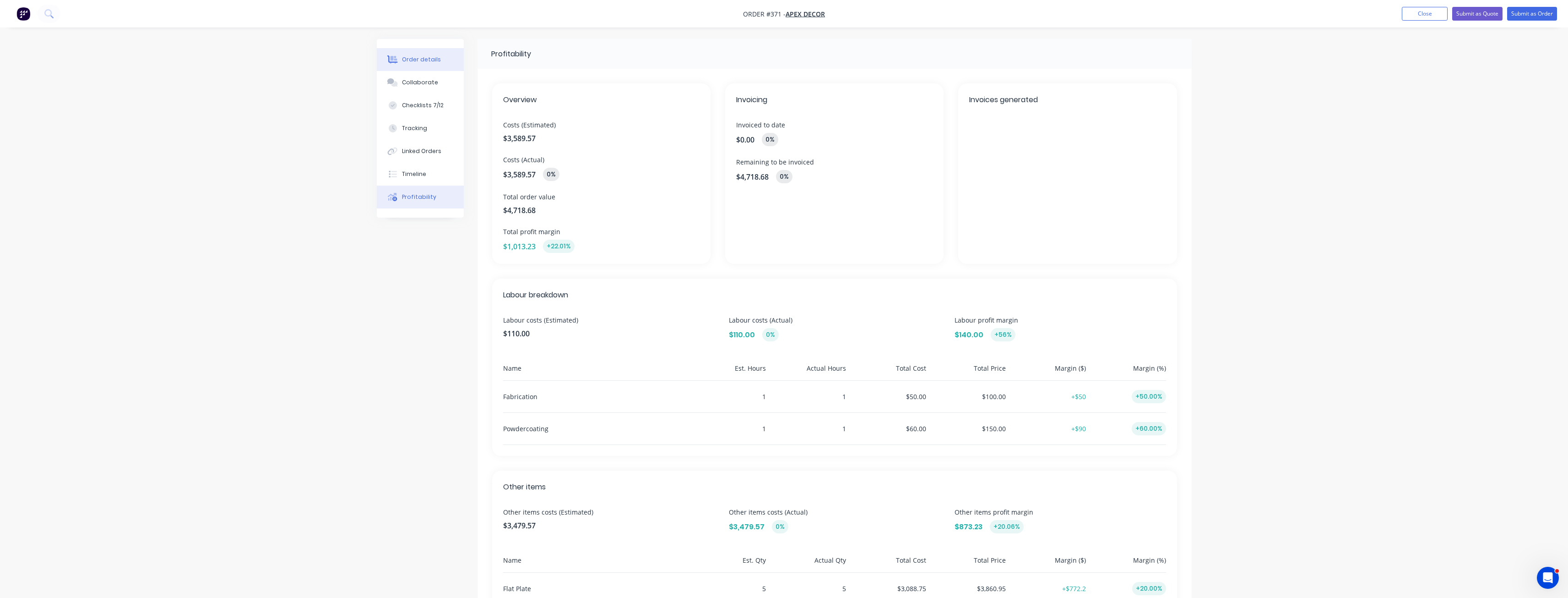
click at [423, 67] on button "Order details" at bounding box center [420, 59] width 87 height 23
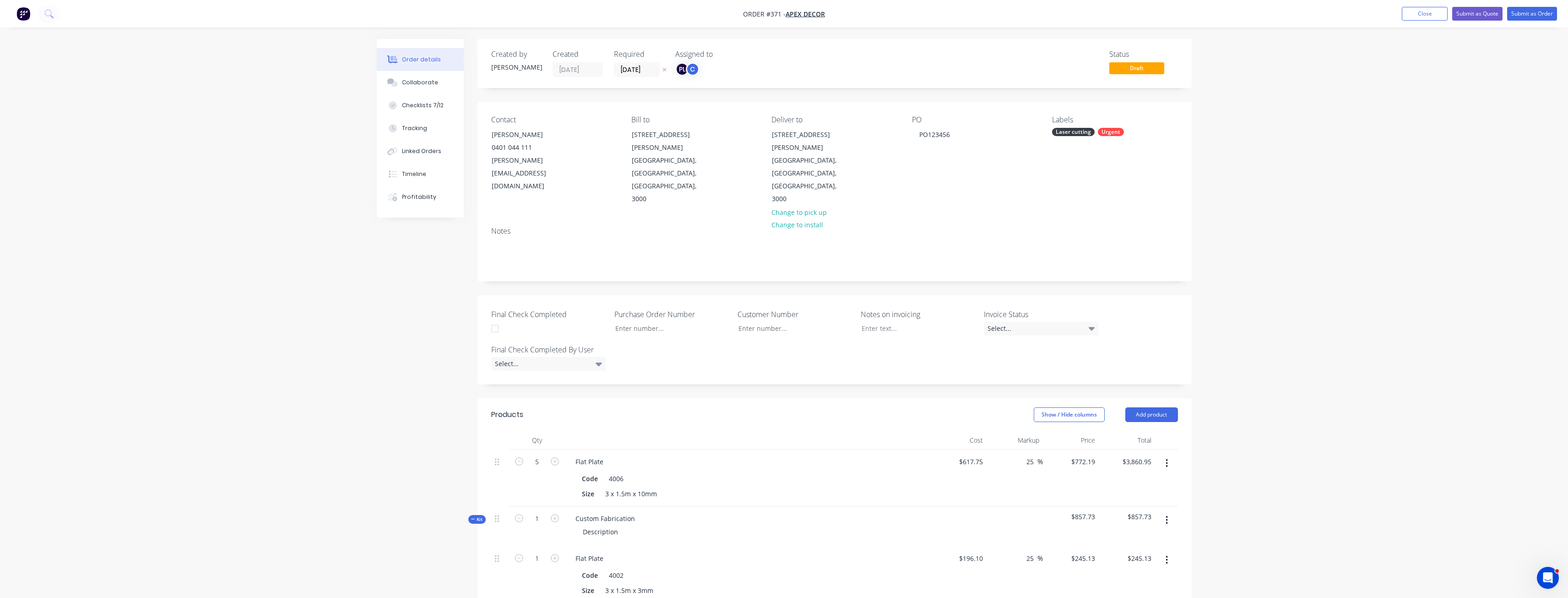
drag, startPoint x: 1457, startPoint y: 262, endPoint x: 1365, endPoint y: 241, distance: 94.4
click at [1533, 17] on button "Submit as Order" at bounding box center [1532, 14] width 50 height 14
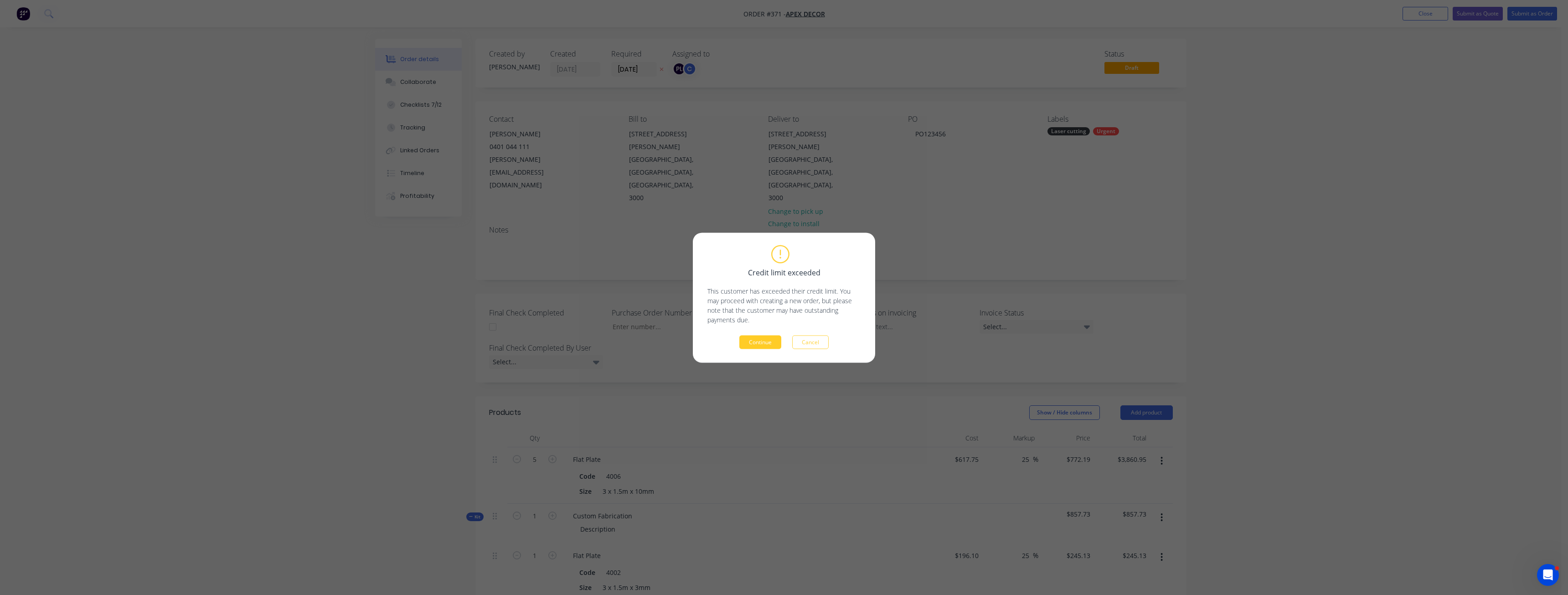
click at [766, 348] on button "Continue" at bounding box center [760, 341] width 42 height 14
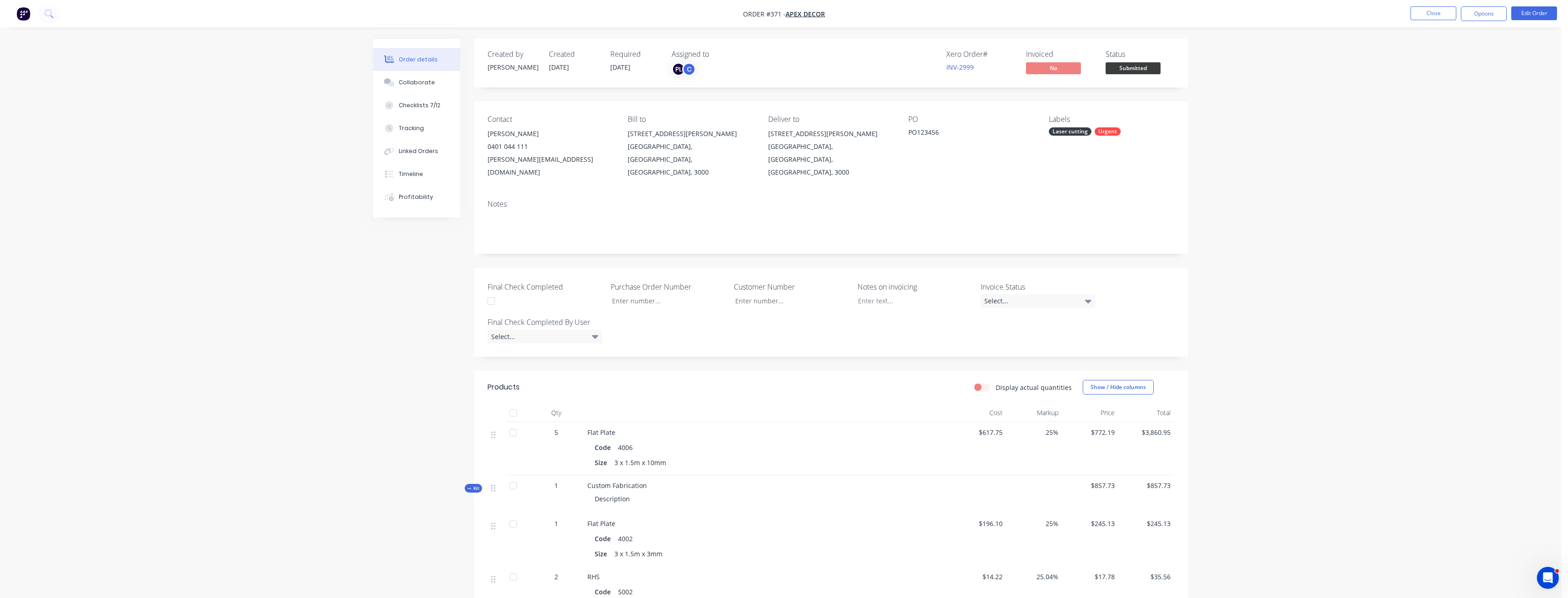
drag, startPoint x: 945, startPoint y: 54, endPoint x: 995, endPoint y: 56, distance: 50.0
click at [995, 56] on div "Xero Order # INV-2999 Invoiced No Status Submitted" at bounding box center [969, 63] width 411 height 26
click at [964, 86] on div "Created by [PERSON_NAME] Created [DATE] Required [DATE] Assigned to PL C Xero O…" at bounding box center [830, 63] width 714 height 48
drag, startPoint x: 1316, startPoint y: 184, endPoint x: 1322, endPoint y: 184, distance: 6.0
click at [1318, 184] on div "Order details Collaborate Checklists 7/12 Tracking Linked Orders Timeline Profi…" at bounding box center [780, 530] width 1561 height 1059
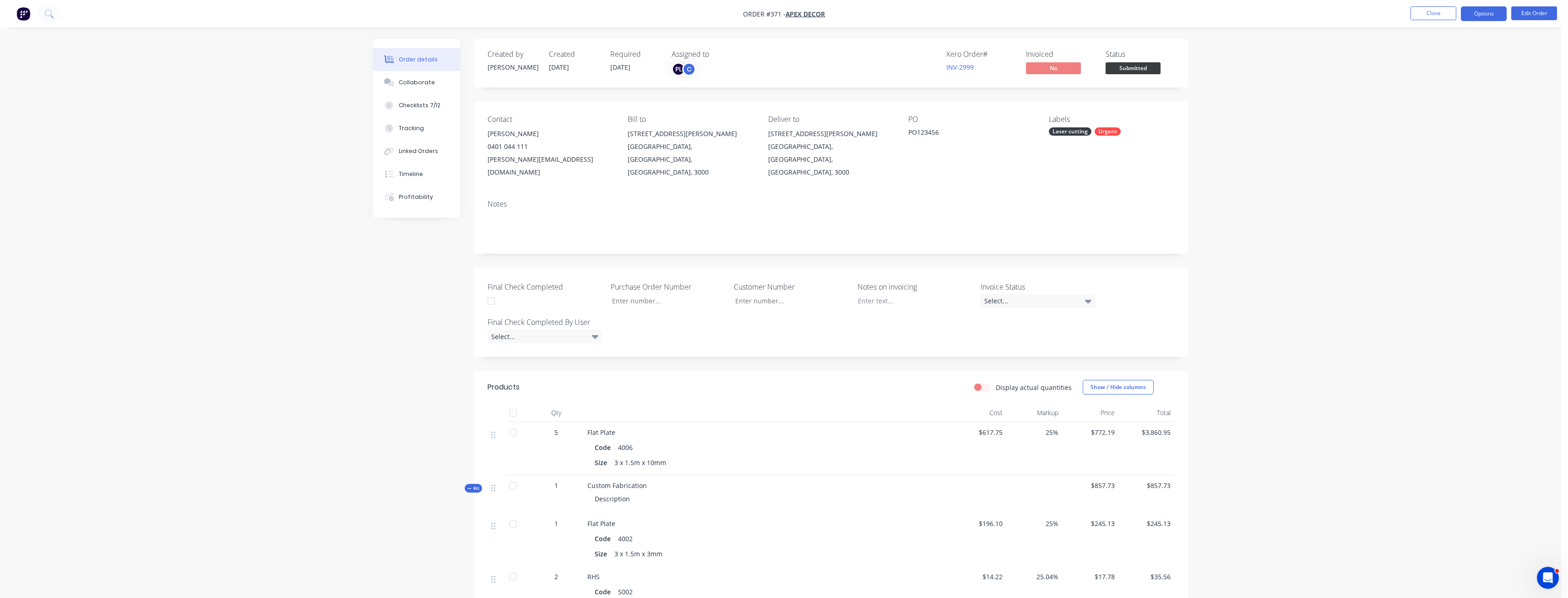
click at [1483, 16] on button "Options" at bounding box center [1483, 14] width 45 height 15
click at [1448, 157] on button "Purchase Products" at bounding box center [1456, 152] width 101 height 18
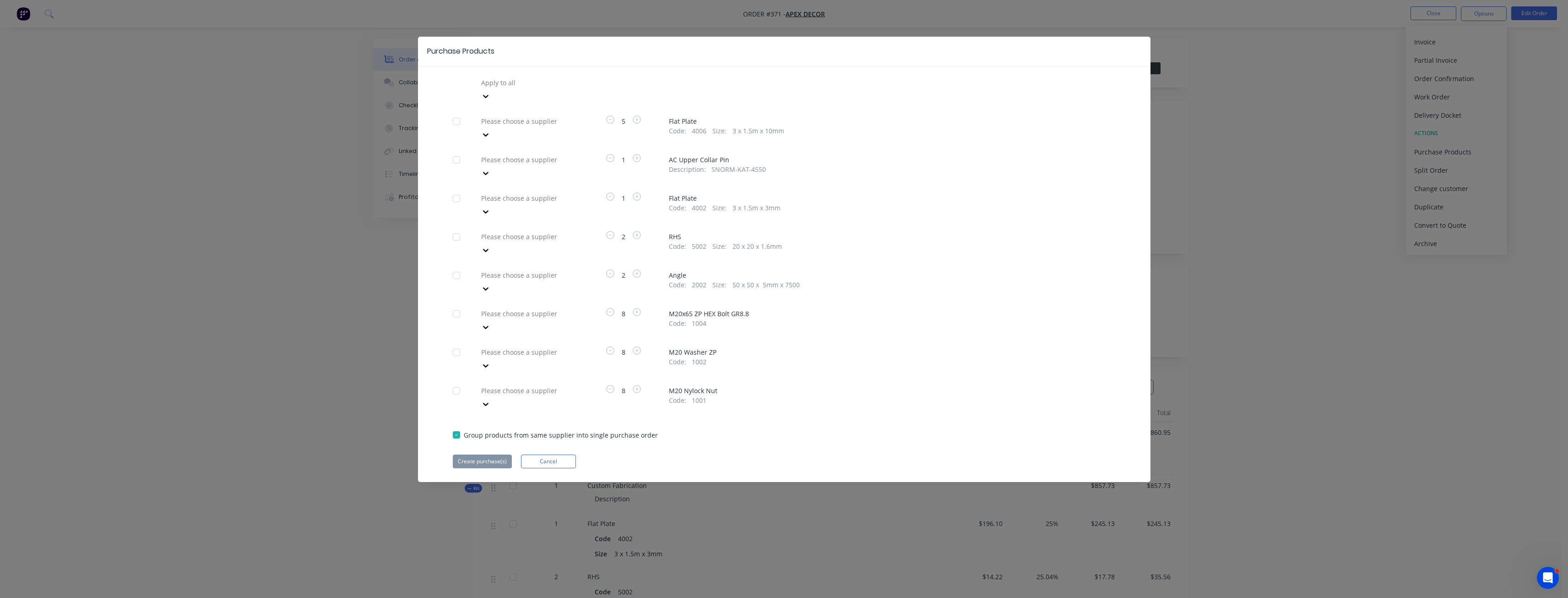
click at [568, 116] on div at bounding box center [546, 121] width 132 height 12
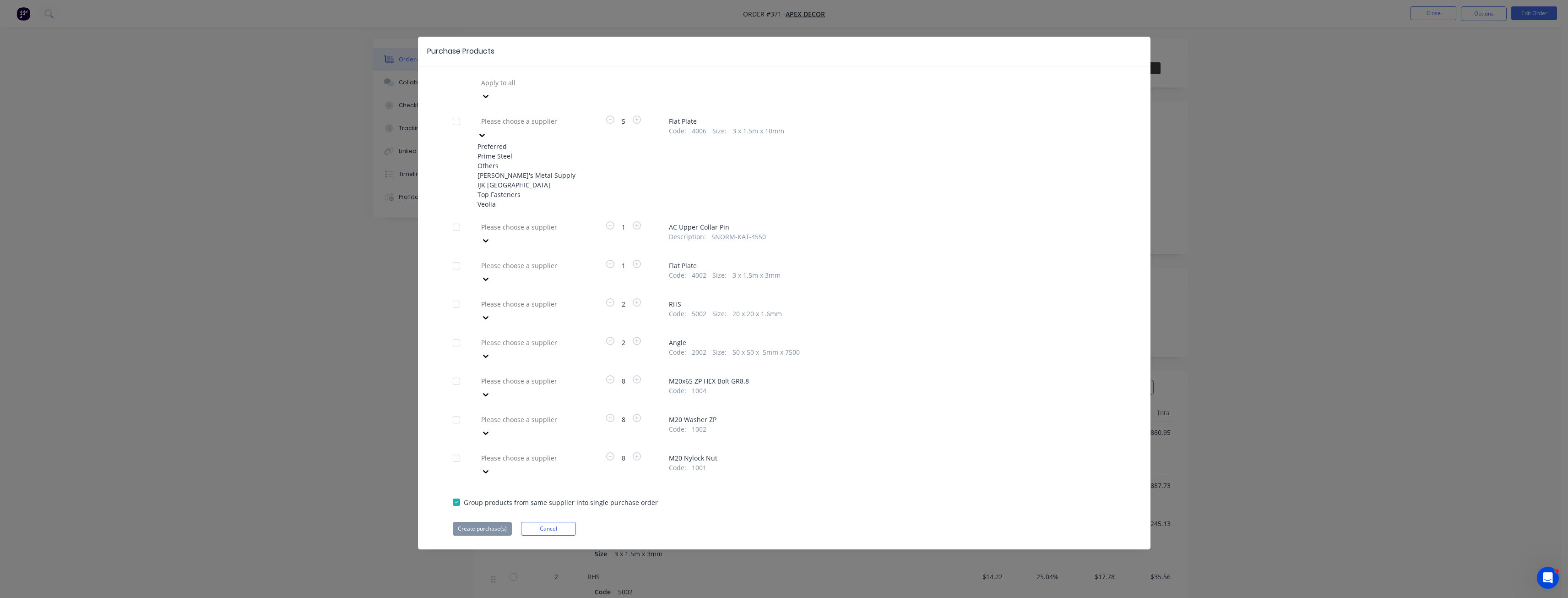
click at [536, 151] on div "Prime Steel" at bounding box center [528, 156] width 101 height 10
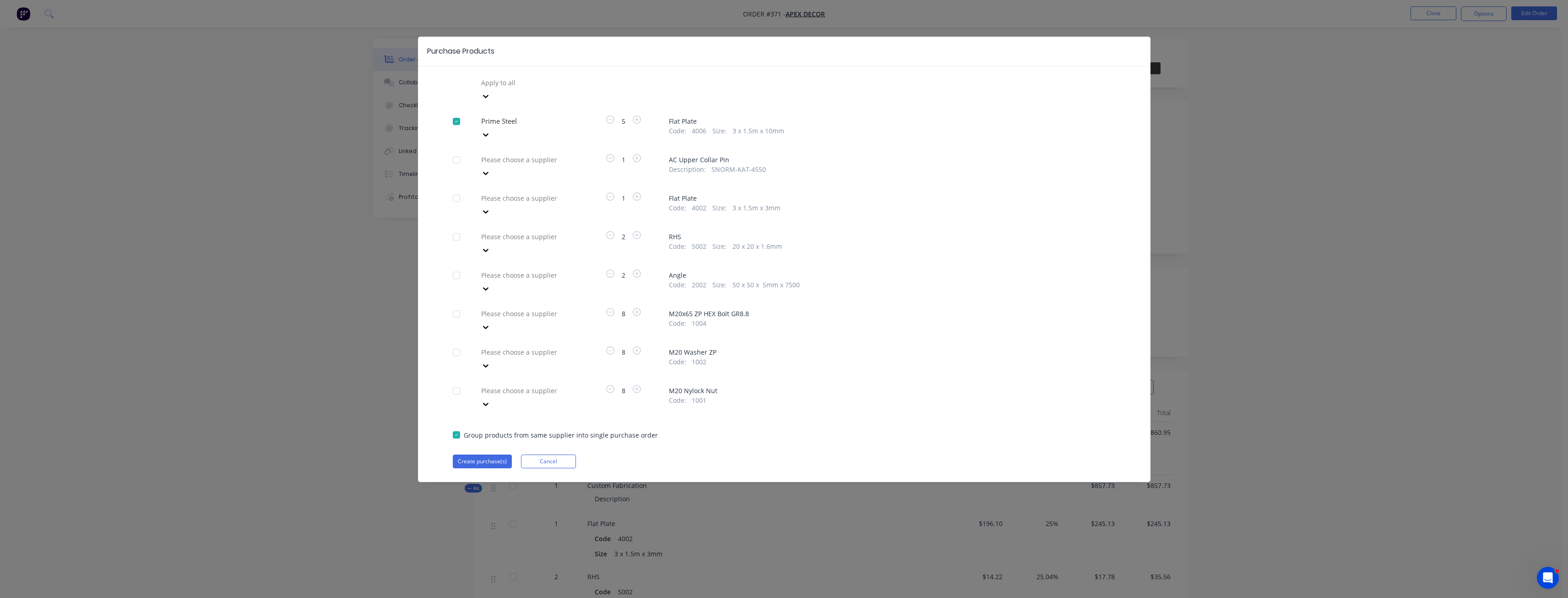
click at [534, 154] on div at bounding box center [546, 159] width 132 height 12
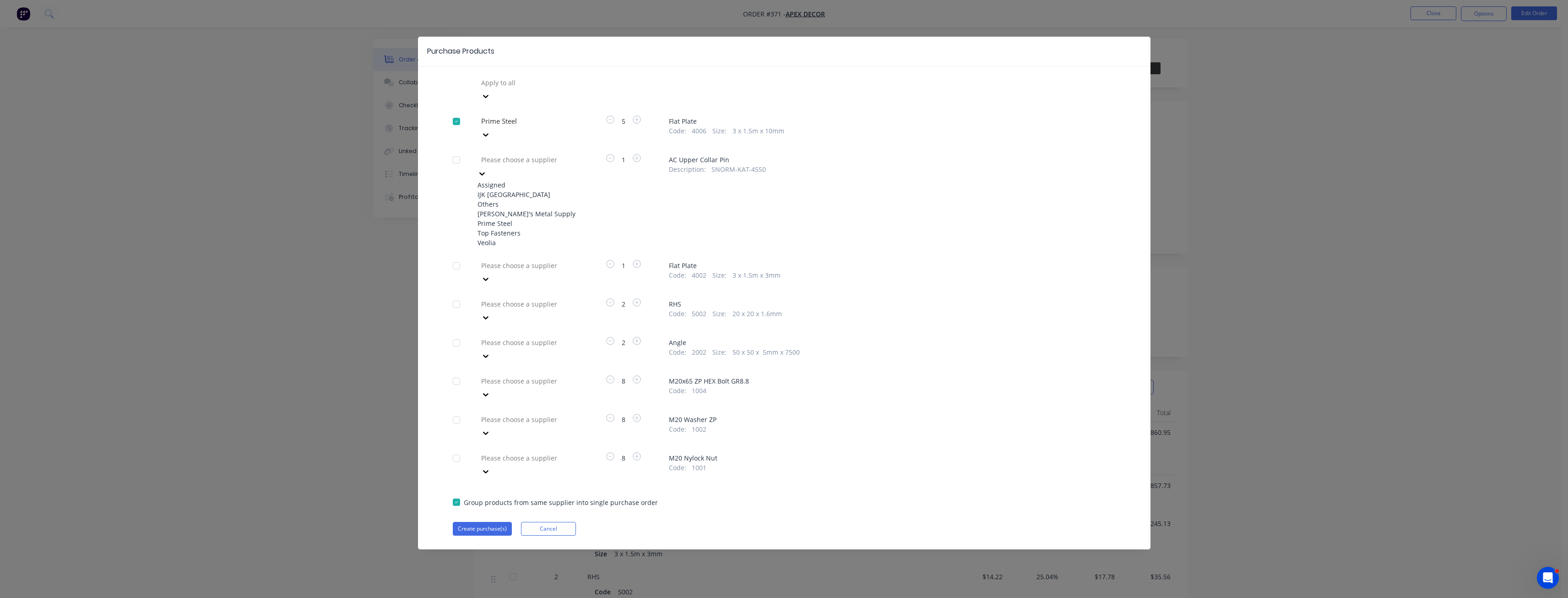
click at [523, 189] on div "IJK [GEOGRAPHIC_DATA]" at bounding box center [528, 194] width 101 height 10
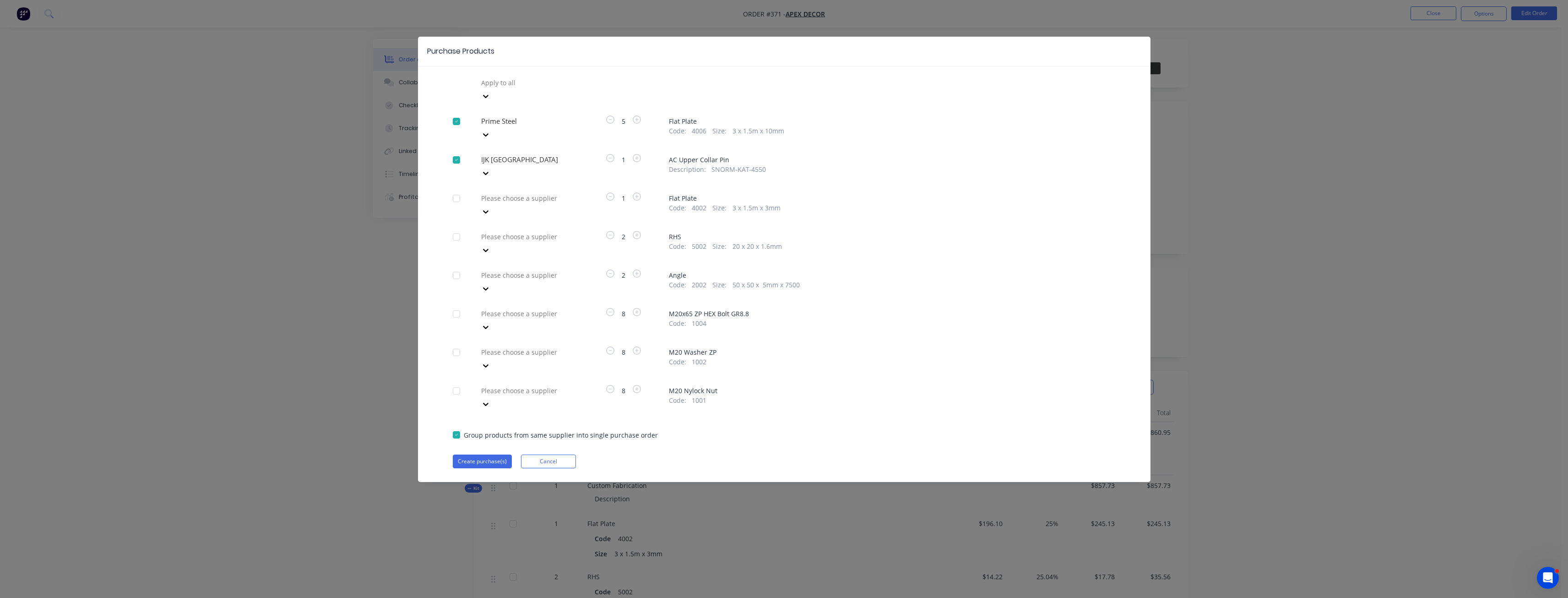
click at [540, 192] on div at bounding box center [546, 198] width 132 height 12
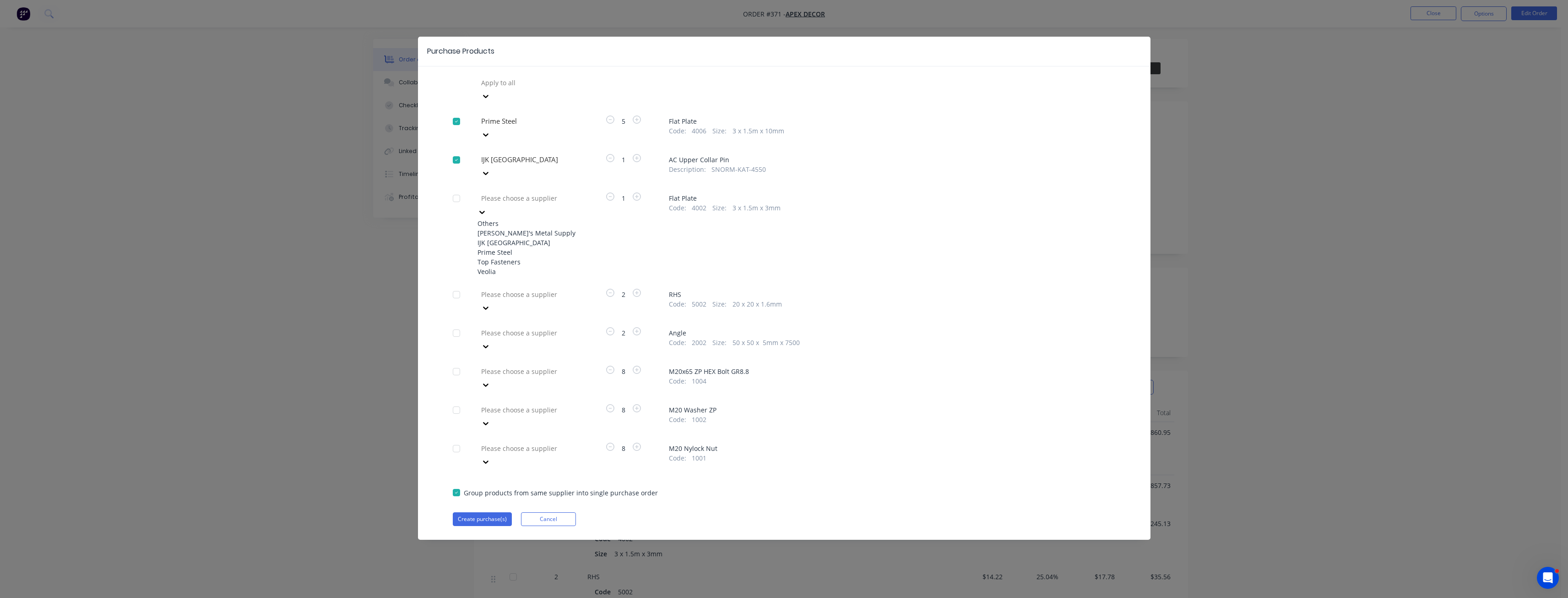
click at [528, 228] on div "[PERSON_NAME]'s Metal Supply" at bounding box center [528, 233] width 101 height 10
click at [528, 231] on div at bounding box center [546, 237] width 132 height 12
click at [523, 267] on div "[PERSON_NAME]'s Metal Supply" at bounding box center [528, 271] width 101 height 10
click at [521, 269] on div at bounding box center [546, 275] width 132 height 12
click at [515, 315] on div "IJK [GEOGRAPHIC_DATA]" at bounding box center [528, 319] width 101 height 10
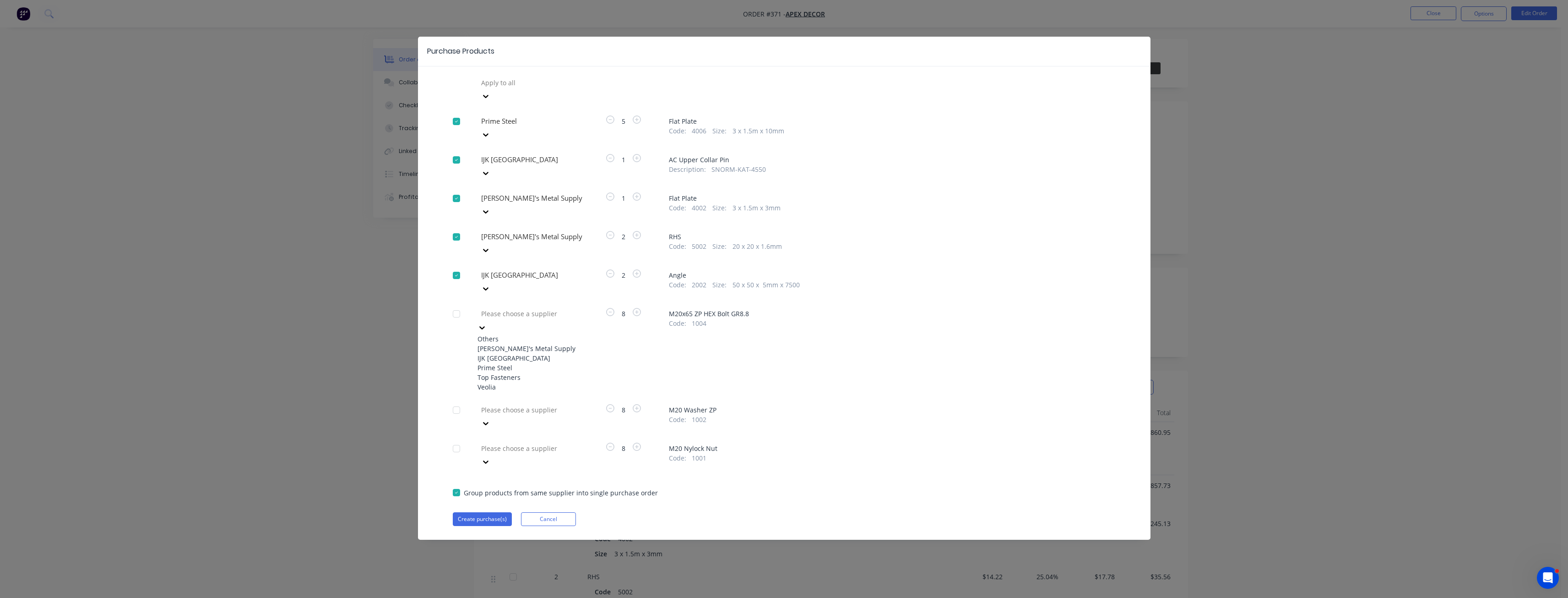
click at [522, 308] on div at bounding box center [546, 313] width 132 height 12
click at [516, 363] on div "Prime Steel" at bounding box center [528, 368] width 101 height 10
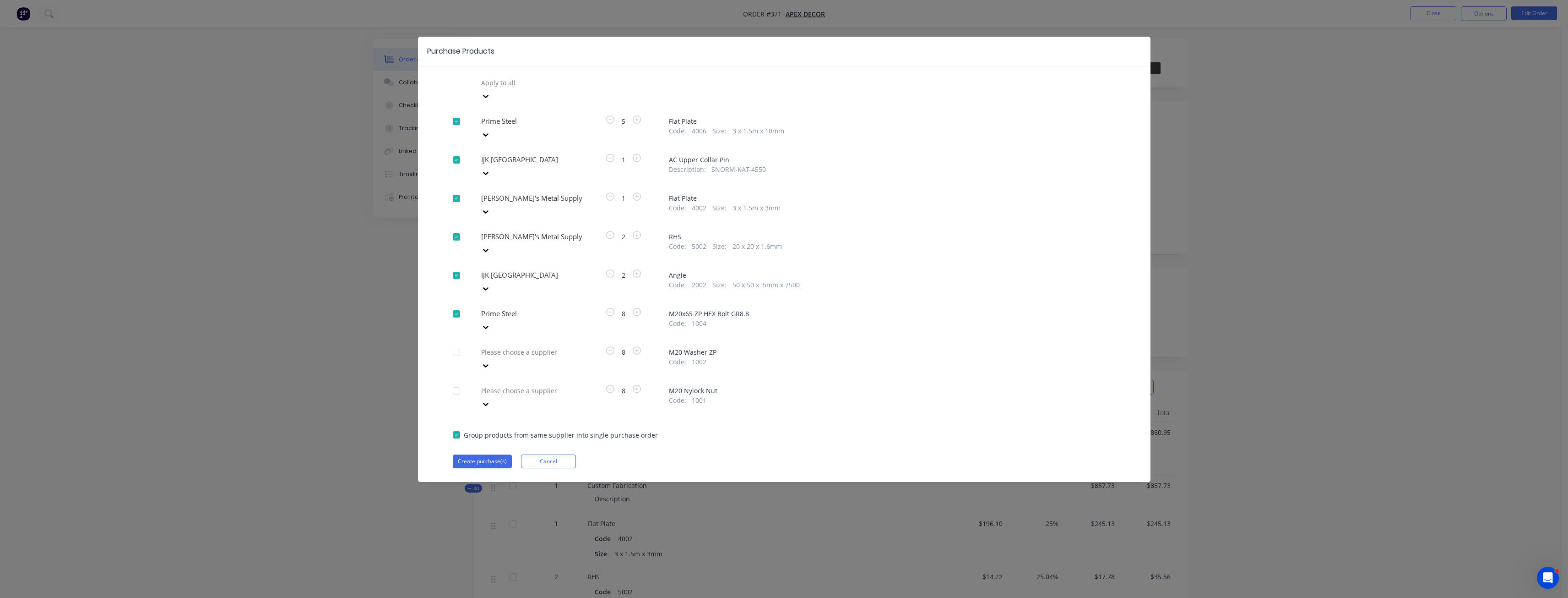
click at [518, 346] on div at bounding box center [546, 351] width 132 height 12
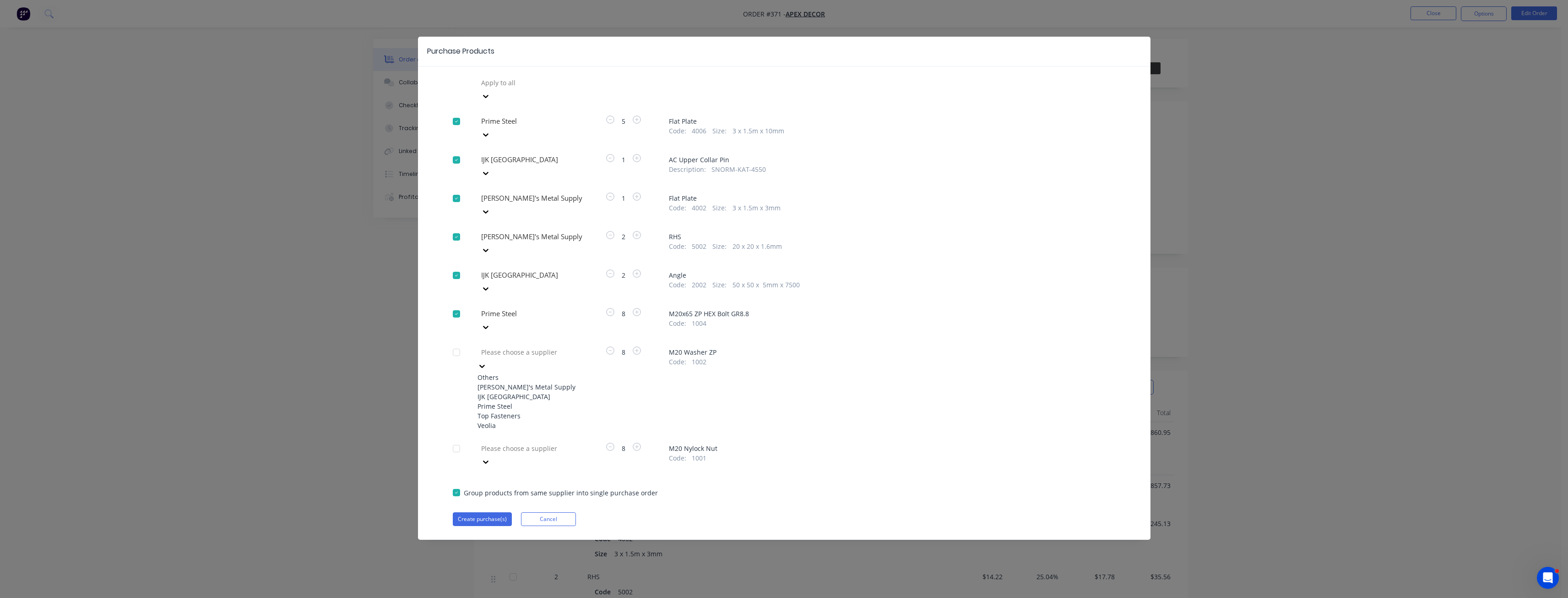
click at [516, 410] on div "Top Fasteners" at bounding box center [528, 415] width 101 height 10
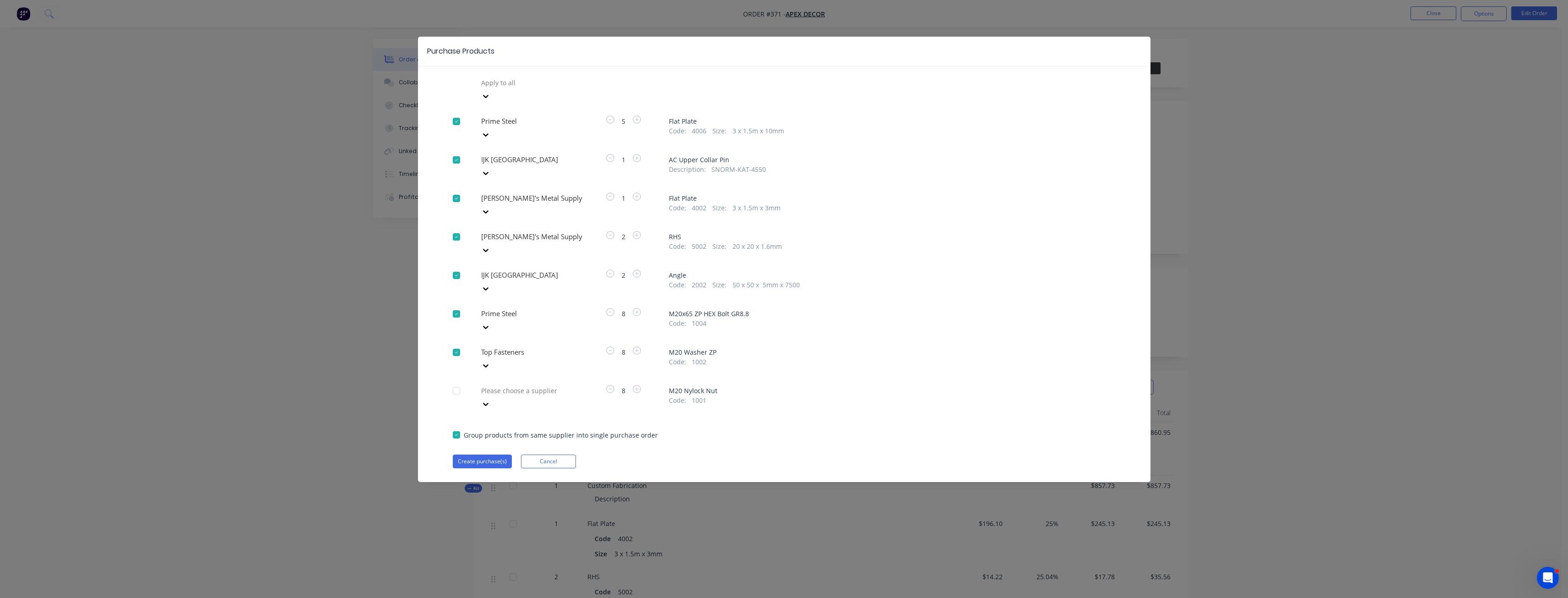
click at [535, 385] on div at bounding box center [546, 390] width 132 height 12
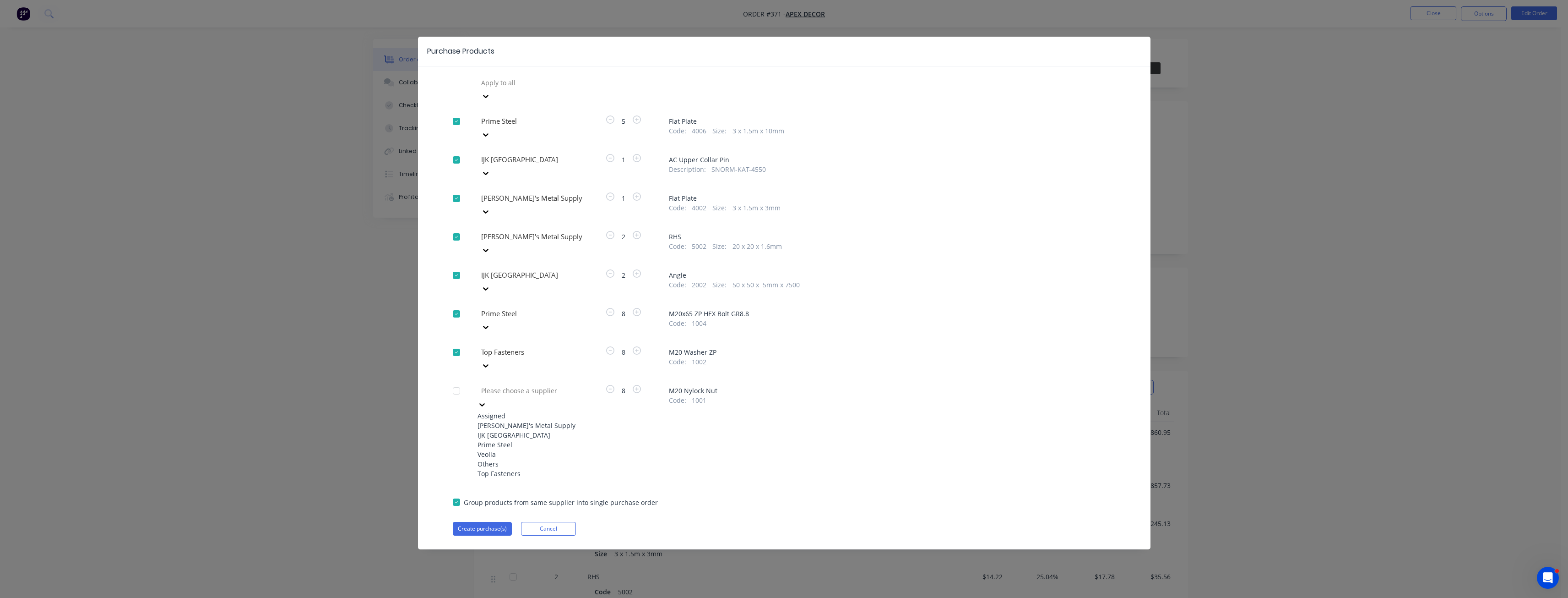
click at [523, 469] on div "Top Fasteners" at bounding box center [528, 473] width 101 height 10
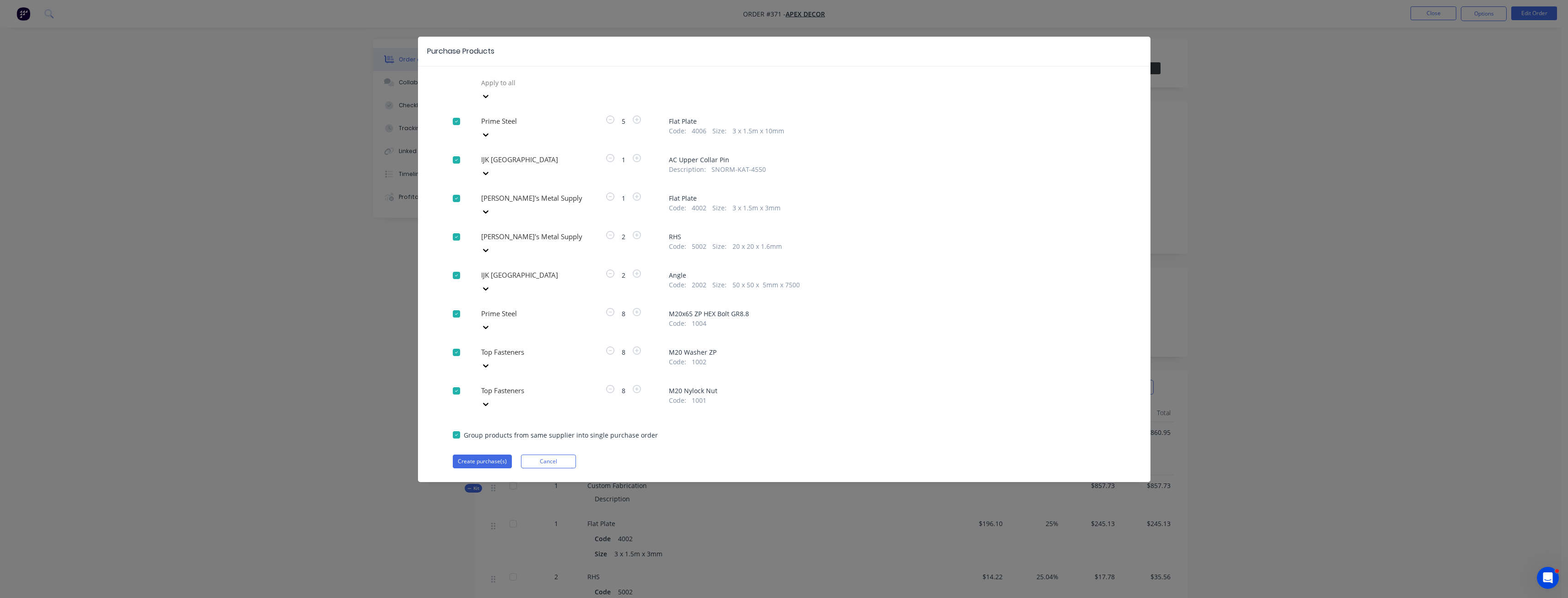
click at [873, 362] on div "Apply to all Prime Steel 5 Flat Plate Code : 4006 Size : 3 x 1.5m x 10mm IJK [G…" at bounding box center [784, 271] width 732 height 392
click at [479, 454] on button "Create purchase(s)" at bounding box center [482, 461] width 59 height 14
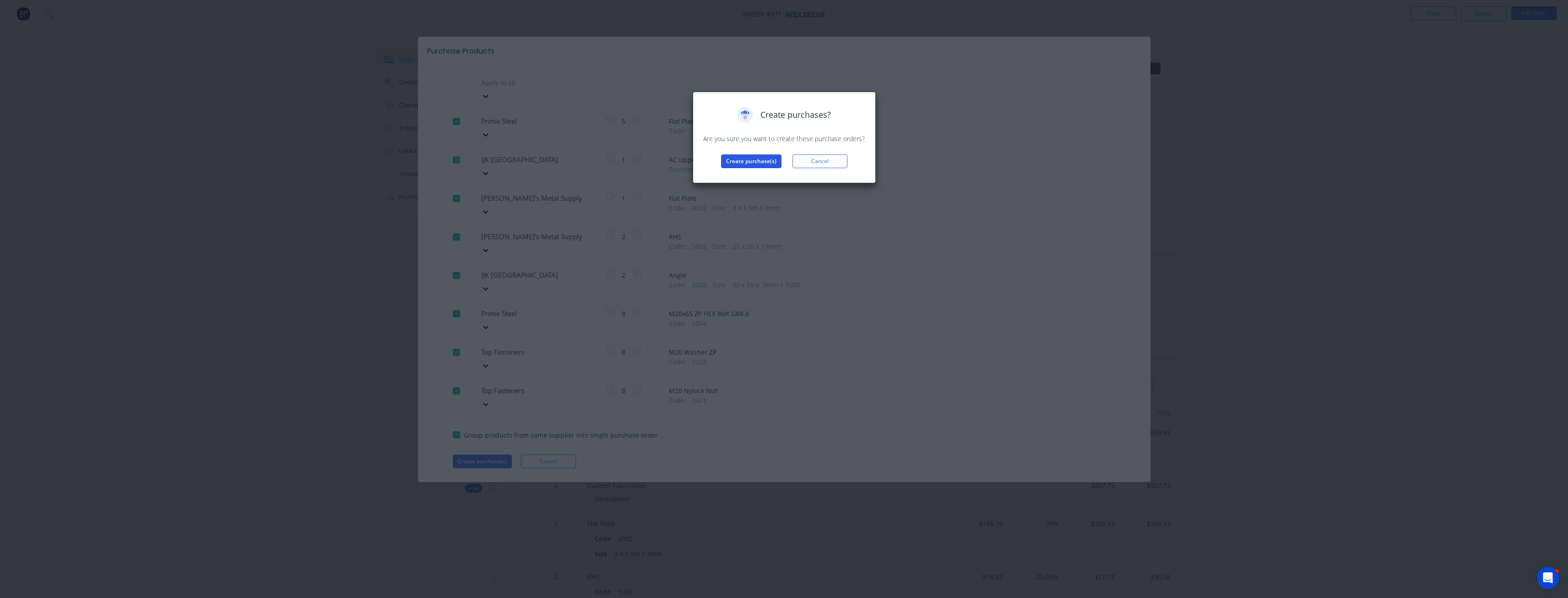
click at [749, 161] on button "Create purchase(s)" at bounding box center [751, 161] width 60 height 14
click at [757, 176] on button "View purchase(s)" at bounding box center [751, 176] width 55 height 14
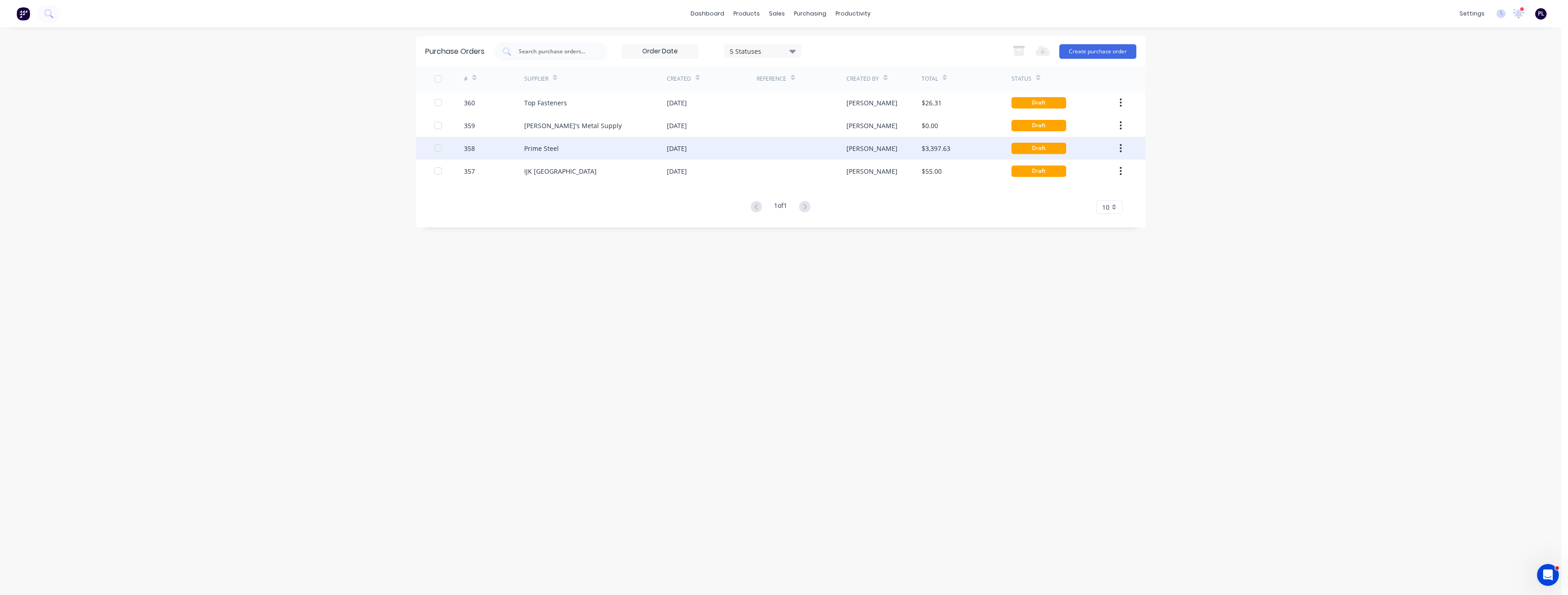
click at [579, 151] on div "Prime Steel" at bounding box center [596, 148] width 143 height 23
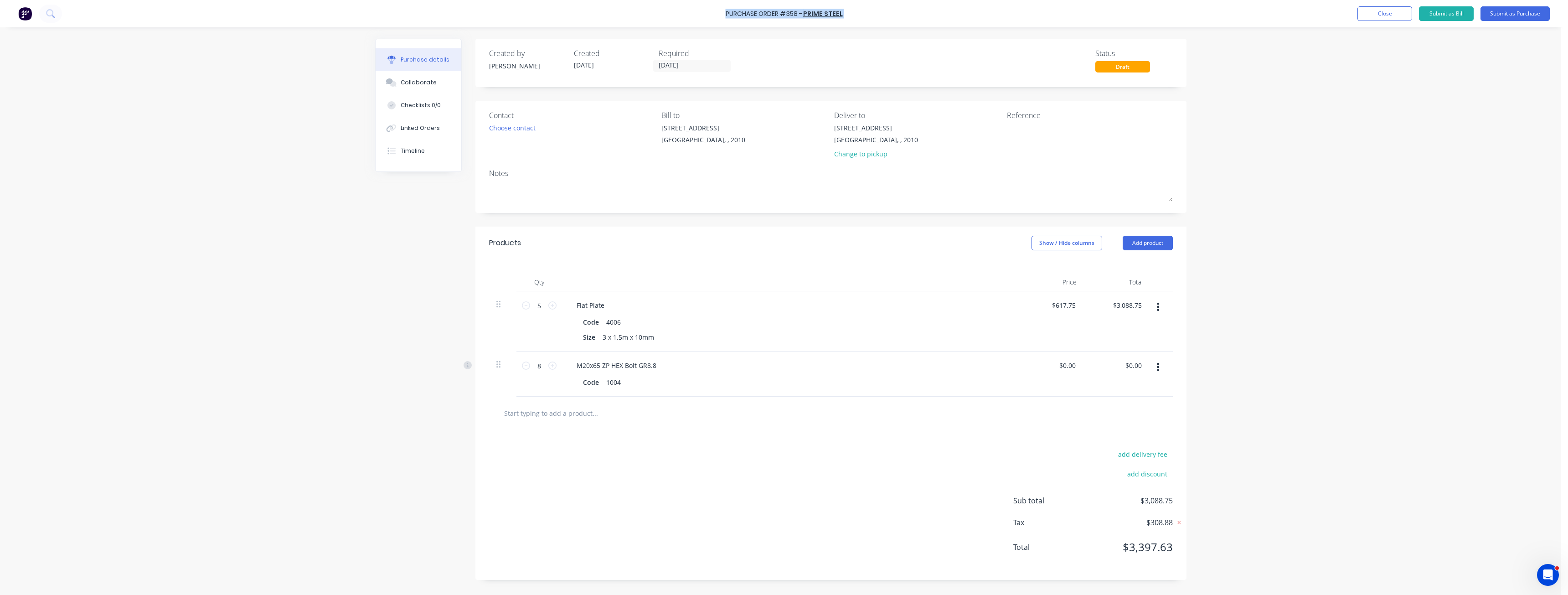
drag, startPoint x: 700, startPoint y: 20, endPoint x: 847, endPoint y: 18, distance: 147.0
click at [847, 18] on div "Purchase Order #358 - Prime Steel Add product Close Submit as Bill Submit as Pu…" at bounding box center [784, 14] width 1568 height 27
click at [869, 22] on div "Purchase Order #358 - Prime Steel Add product Close Submit as Bill Submit as Pu…" at bounding box center [784, 14] width 1568 height 27
click at [419, 131] on div "Linked Orders" at bounding box center [419, 128] width 39 height 8
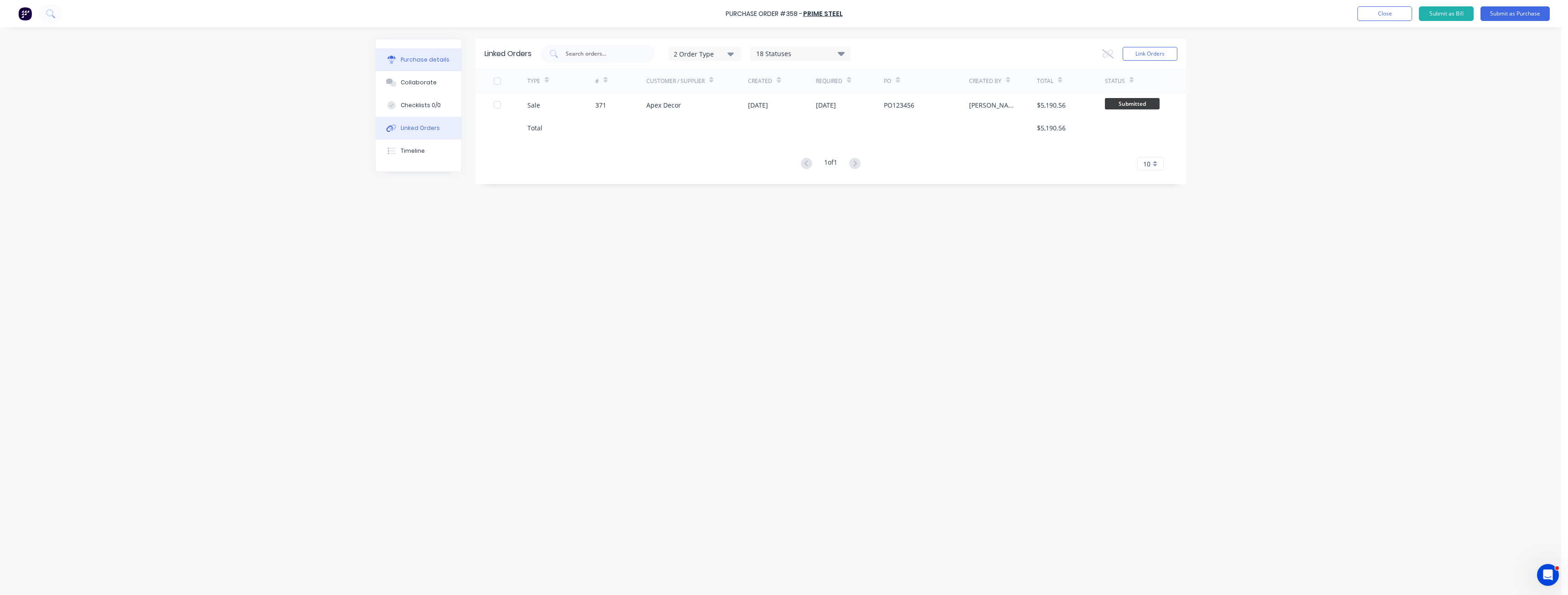
click at [423, 64] on button "Purchase details" at bounding box center [418, 59] width 86 height 23
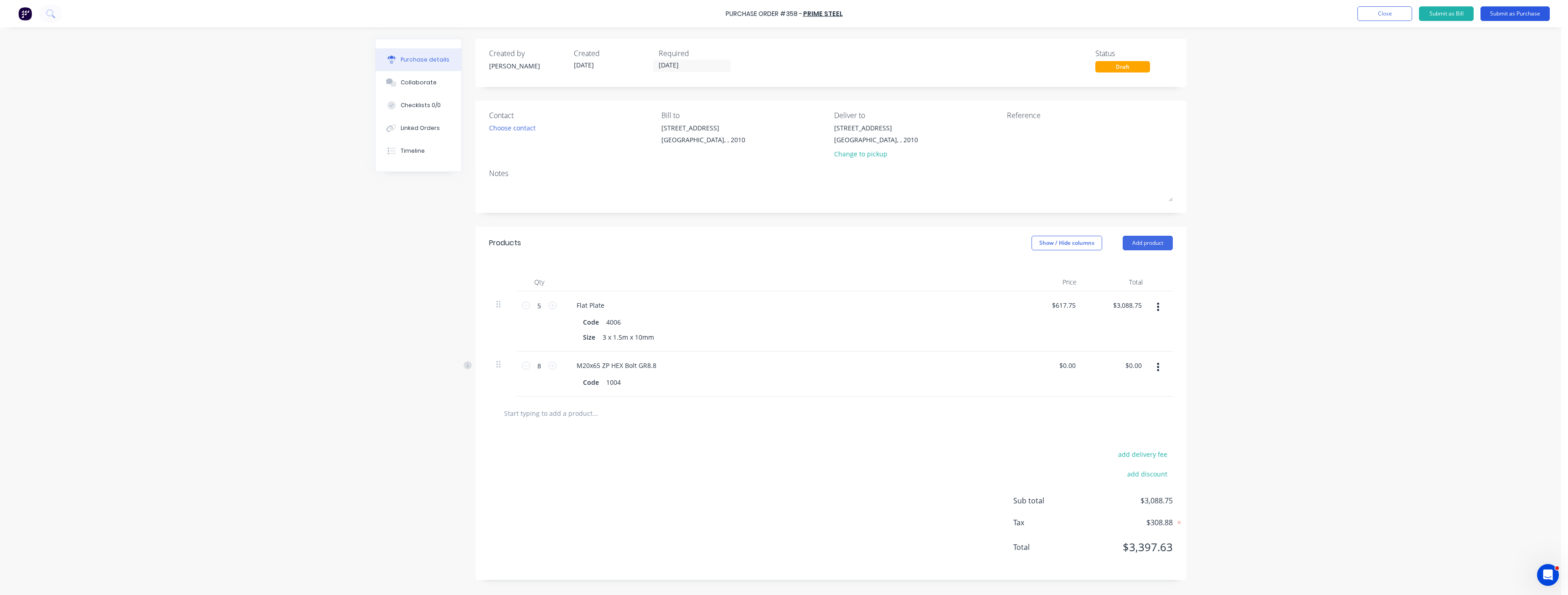
click at [1509, 15] on button "Submit as Purchase" at bounding box center [1515, 14] width 70 height 14
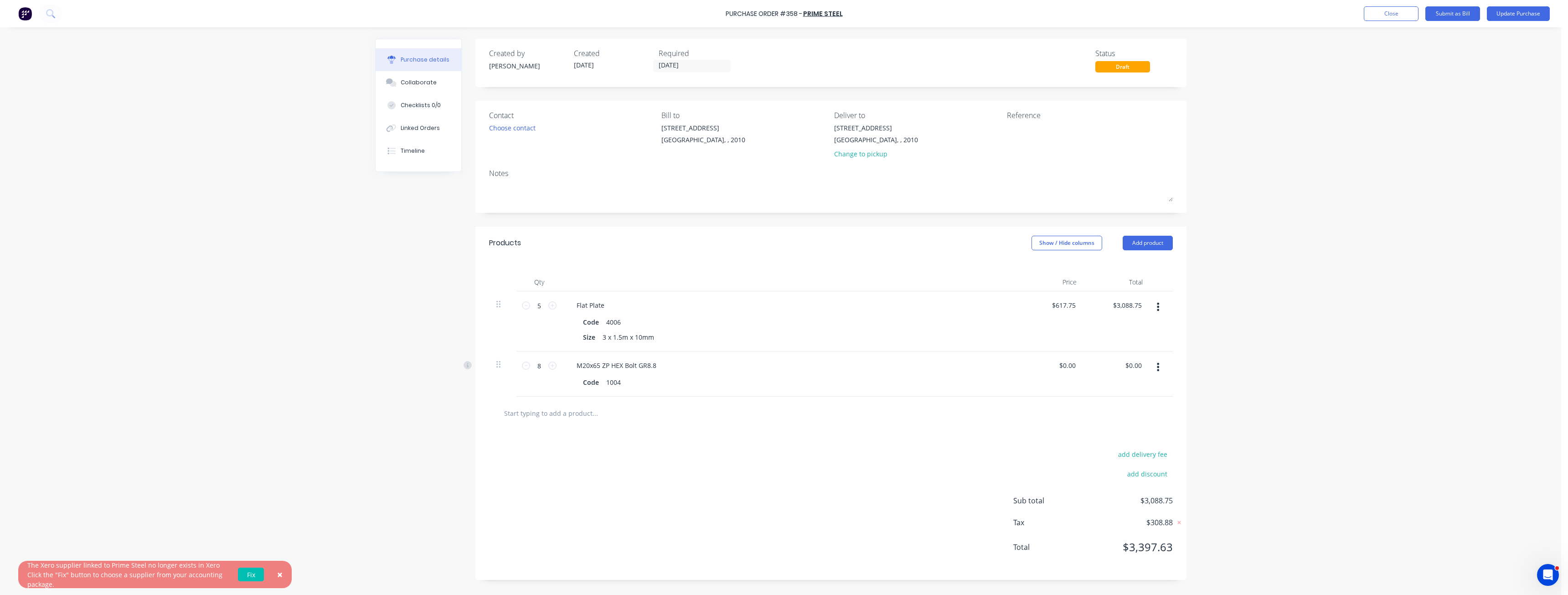
click at [282, 574] on span "×" at bounding box center [280, 574] width 5 height 13
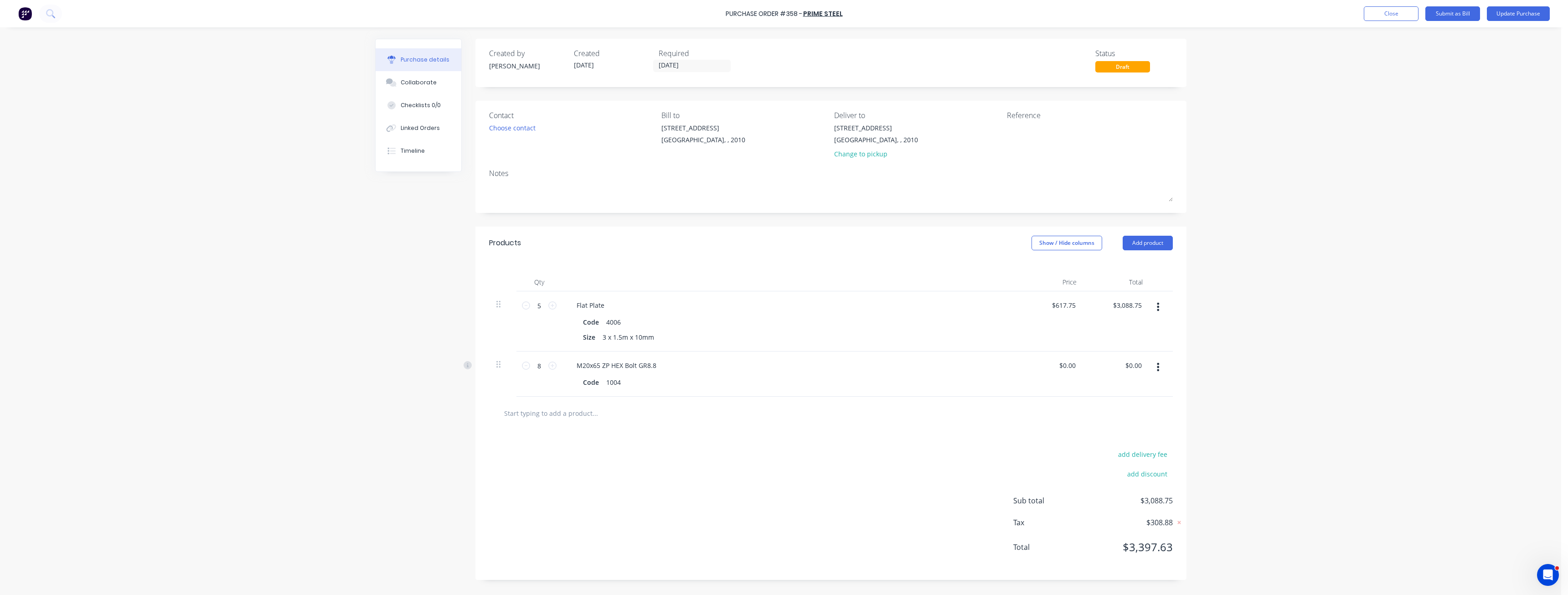
click at [847, 495] on div "add delivery fee add discount Sub total $3,088.75 Tax $308.88 Total $3,397.63" at bounding box center [831, 505] width 711 height 150
click at [1005, 302] on div "Flat Plate" at bounding box center [790, 305] width 441 height 14
click at [918, 310] on div "Flat Plate" at bounding box center [790, 305] width 441 height 14
click at [421, 130] on div "Linked Orders" at bounding box center [419, 128] width 39 height 8
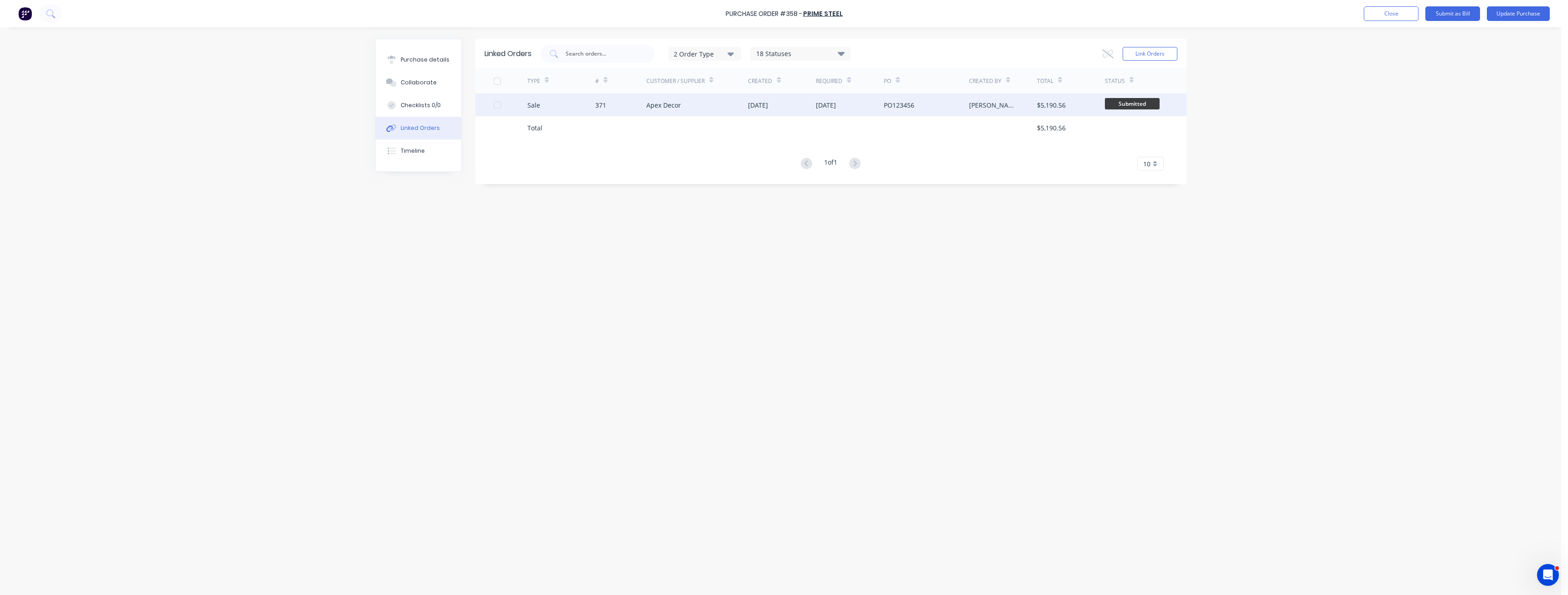
click at [556, 102] on div "Sale" at bounding box center [561, 104] width 68 height 23
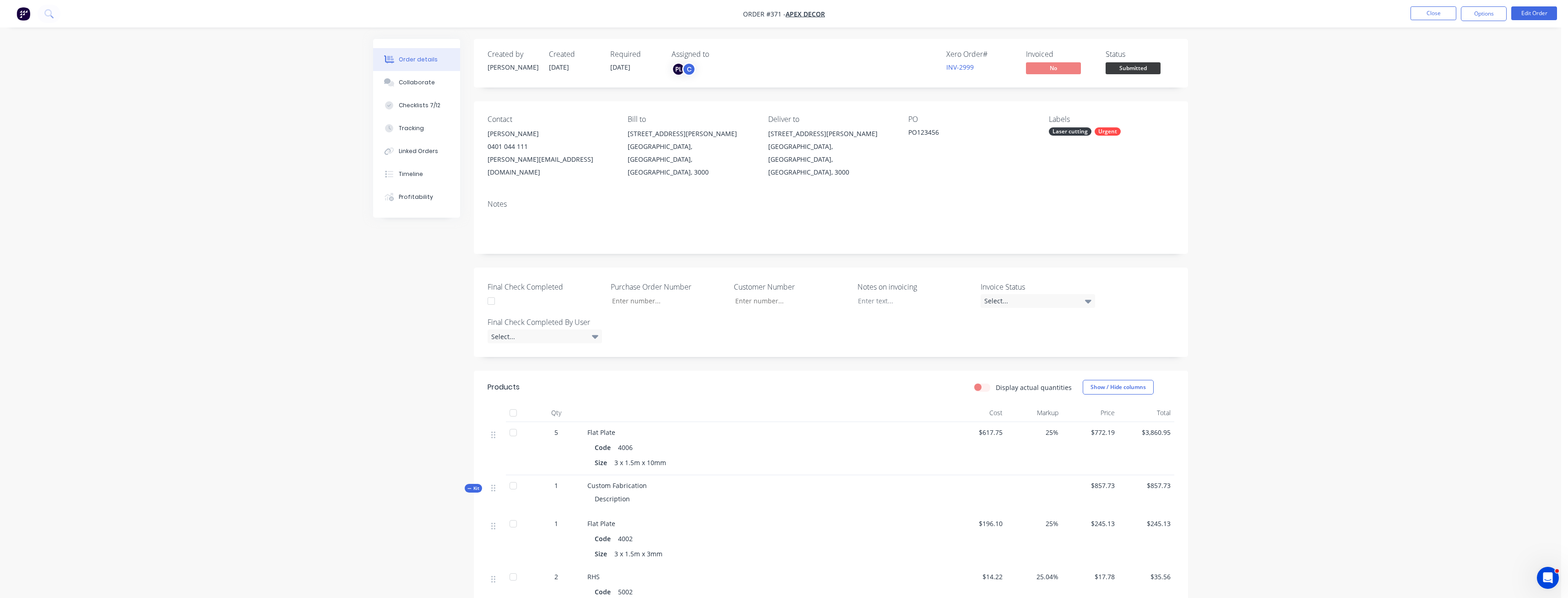
click at [460, 339] on div "Created by [PERSON_NAME] Created [DATE] Required [DATE] Assigned to PL C Xero O…" at bounding box center [780, 549] width 815 height 1020
click at [473, 345] on div "Created by [PERSON_NAME] Created [DATE] Required [DATE] Assigned to PL C Xero O…" at bounding box center [780, 549] width 815 height 1020
click at [849, 351] on div "Created by [PERSON_NAME] Created [DATE] Required [DATE] Assigned to PL C Xero O…" at bounding box center [830, 542] width 714 height 1007
click at [826, 348] on div "Created by [PERSON_NAME] Created [DATE] Required [DATE] Assigned to PL C Xero O…" at bounding box center [830, 542] width 714 height 1007
click at [1430, 16] on button "Close" at bounding box center [1433, 13] width 45 height 14
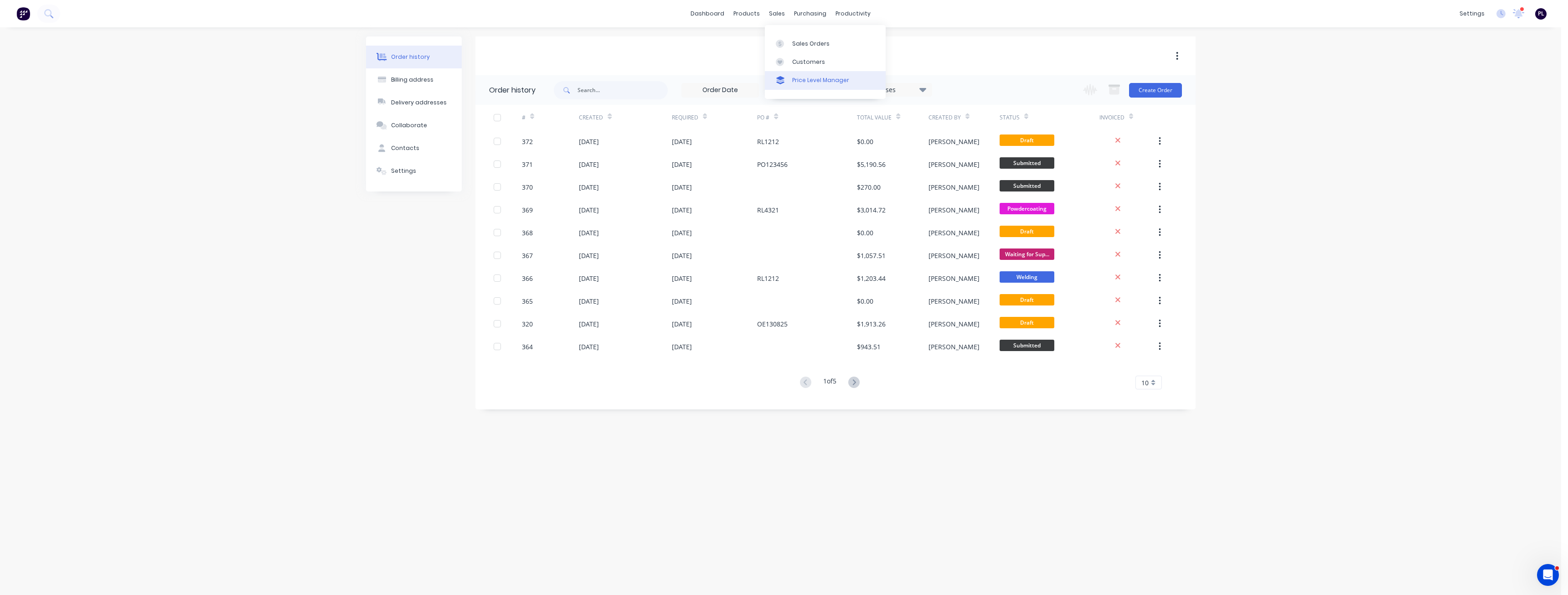
click at [821, 81] on div "Price Level Manager" at bounding box center [821, 80] width 57 height 8
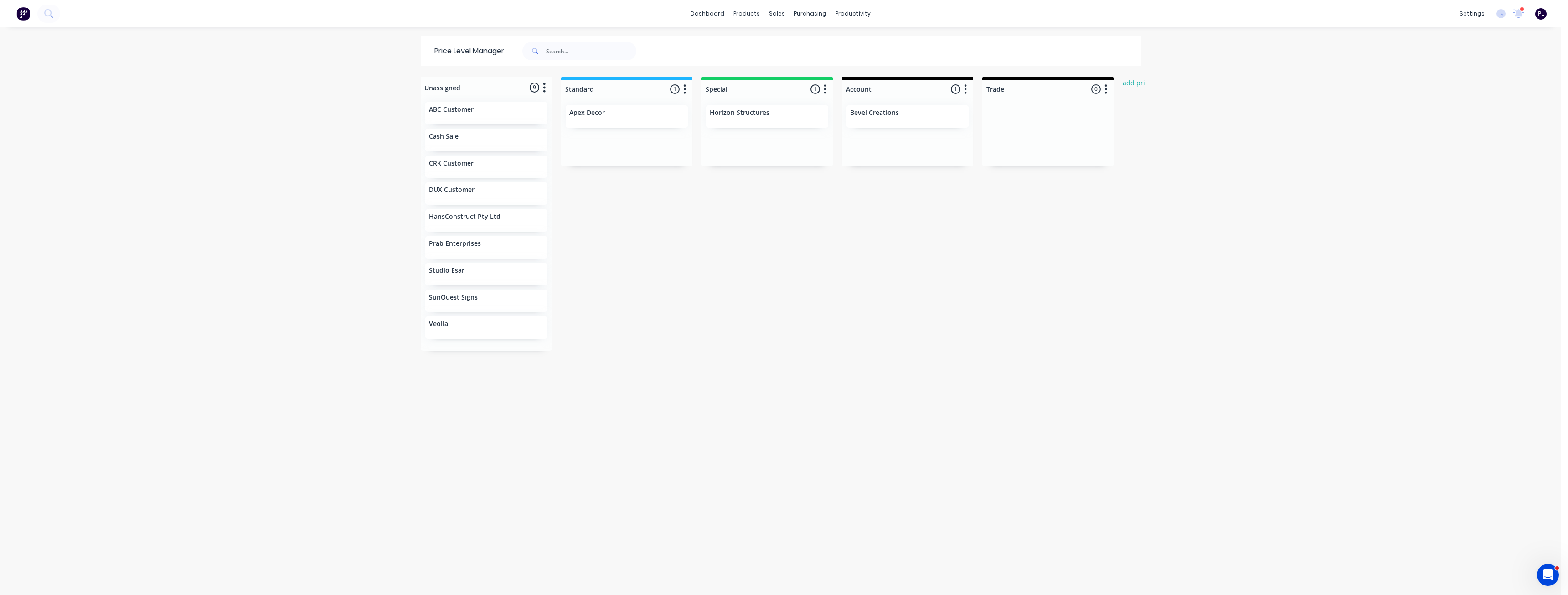
click at [863, 89] on div at bounding box center [908, 90] width 131 height 18
click at [1002, 84] on div at bounding box center [1048, 90] width 131 height 18
click at [965, 206] on div "Unassigned 9 Move all customers Standard Special Account Trade ABC Customer Cas…" at bounding box center [781, 335] width 729 height 517
drag, startPoint x: 454, startPoint y: 169, endPoint x: 622, endPoint y: 139, distance: 170.7
click at [635, 139] on div "Unassigned 9 Move all customers Standard Special Account Trade ABC Customer Cas…" at bounding box center [781, 335] width 729 height 517
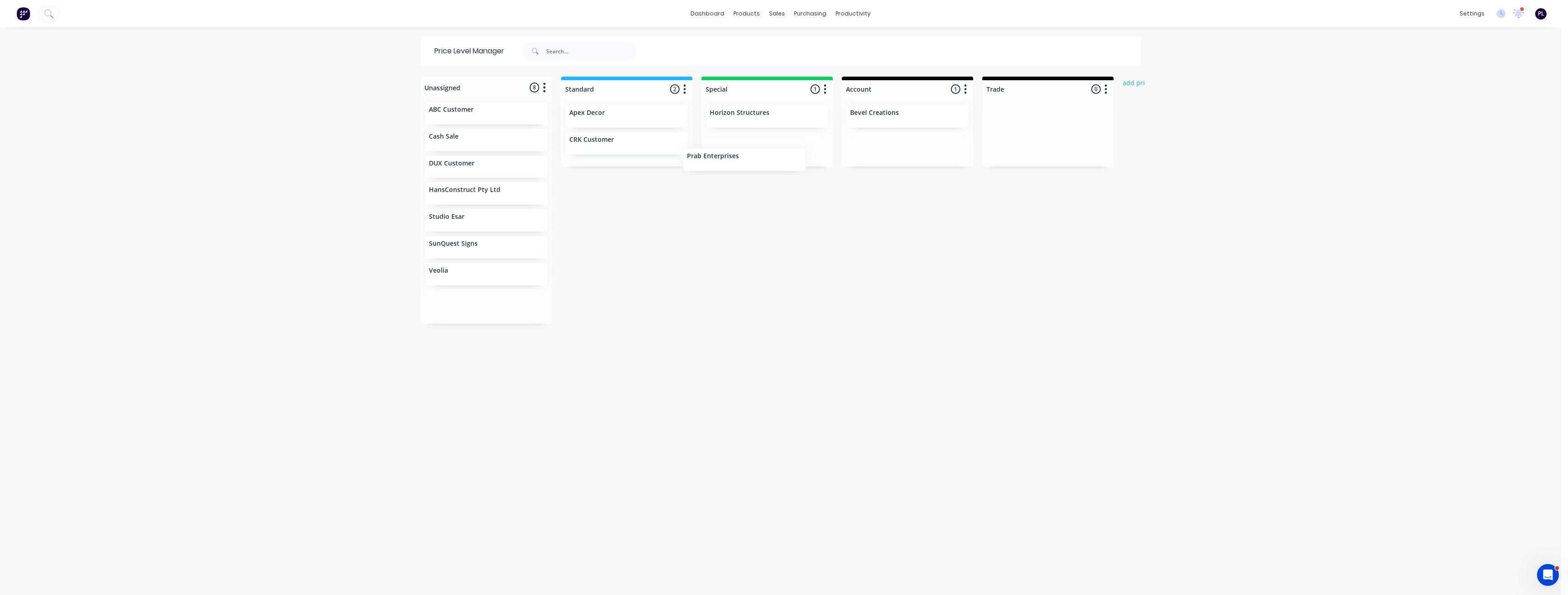
drag, startPoint x: 562, startPoint y: 218, endPoint x: 754, endPoint y: 142, distance: 206.5
click at [760, 144] on div "Unassigned 8 Move all customers Standard Special Account Trade ABC Customer Cas…" at bounding box center [781, 335] width 729 height 517
drag, startPoint x: 576, startPoint y: 253, endPoint x: 661, endPoint y: 193, distance: 104.0
click at [893, 140] on div "Unassigned 7 Move all customers Standard Special Account Trade ABC Customer Cas…" at bounding box center [781, 335] width 729 height 517
drag, startPoint x: 505, startPoint y: 167, endPoint x: 1051, endPoint y: 123, distance: 547.8
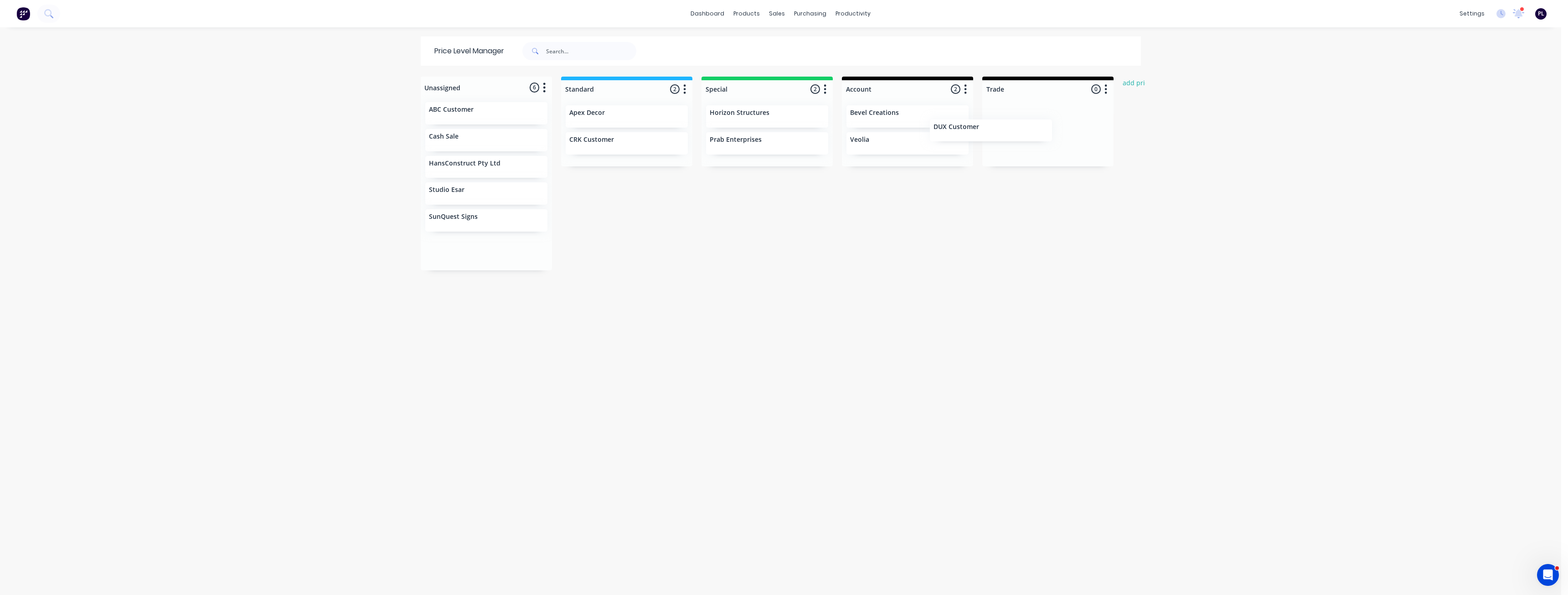
click at [1051, 123] on div "Unassigned 6 Move all customers Standard Special Account Trade ABC Customer Cas…" at bounding box center [781, 335] width 729 height 517
click at [899, 229] on div "Unassigned 5 Move all customers Standard Special Account Trade ABC Customer Cas…" at bounding box center [781, 335] width 729 height 517
click at [777, 46] on div "Product Catalogue" at bounding box center [784, 43] width 56 height 8
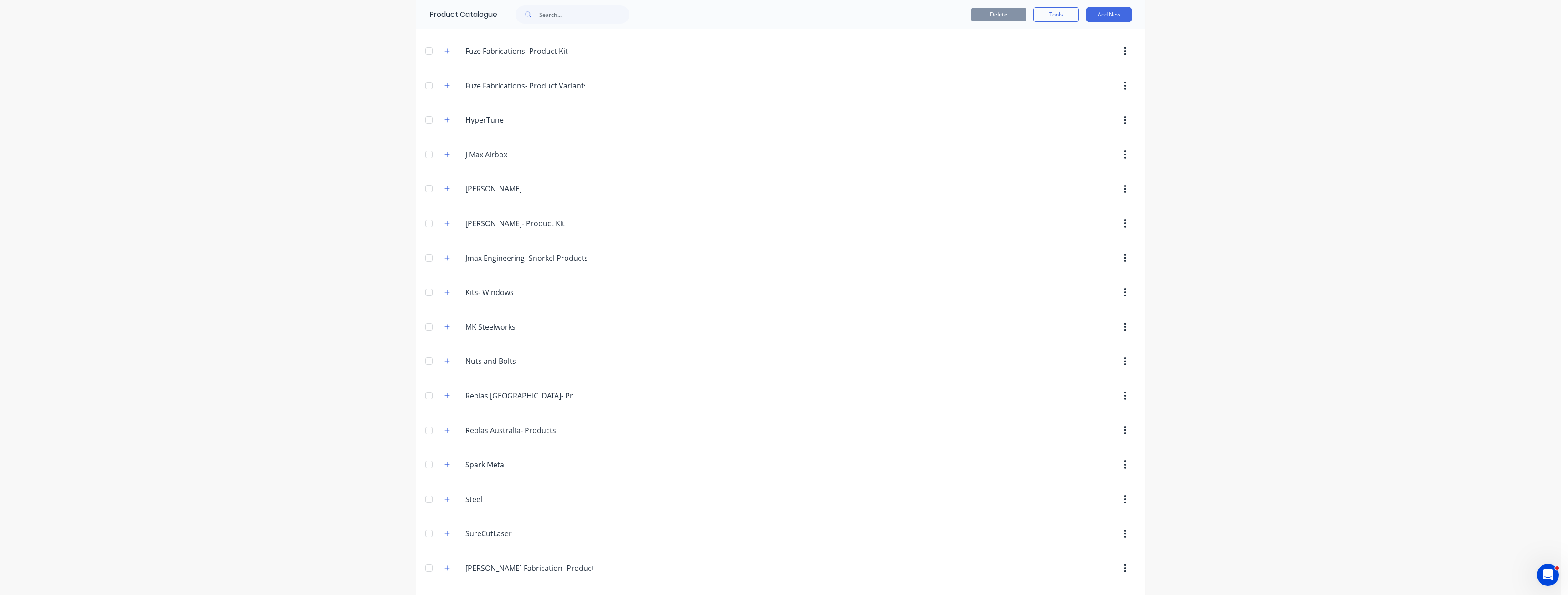
scroll to position [547, 0]
click at [445, 357] on icon "button" at bounding box center [447, 358] width 5 height 6
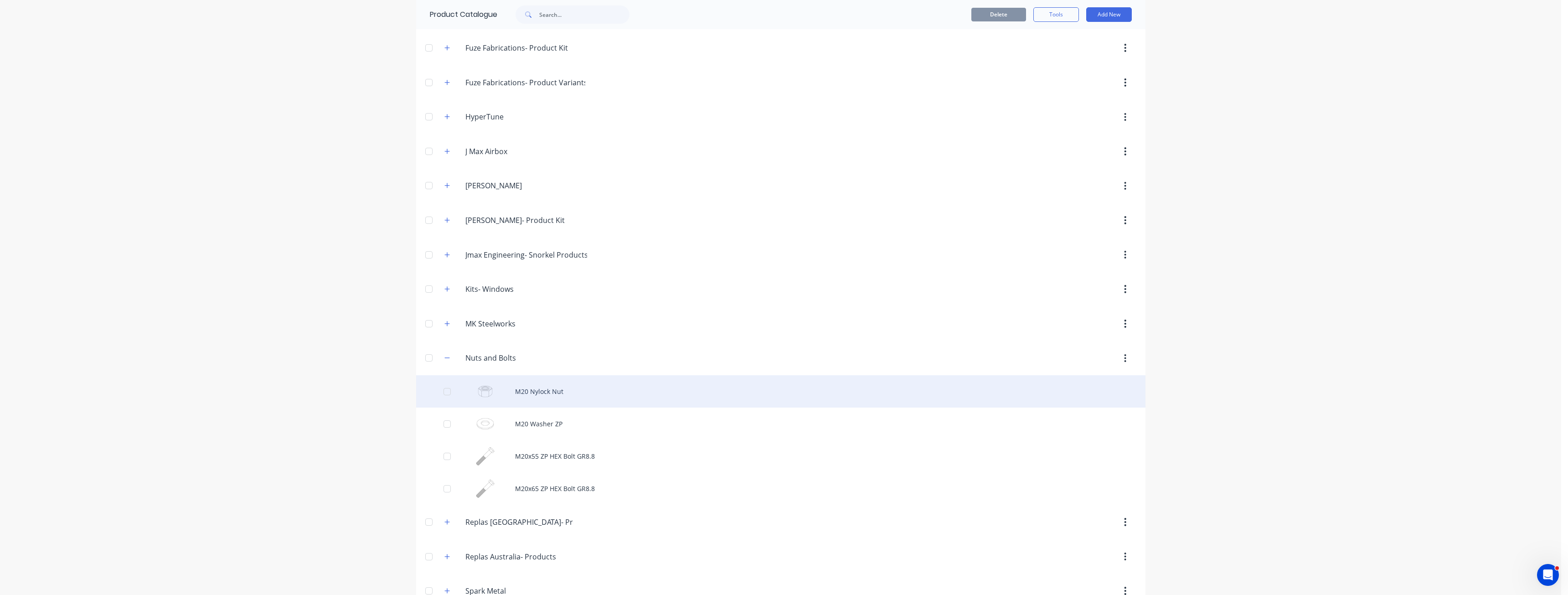
click at [554, 398] on div "M20 Nylock Nut" at bounding box center [781, 391] width 729 height 33
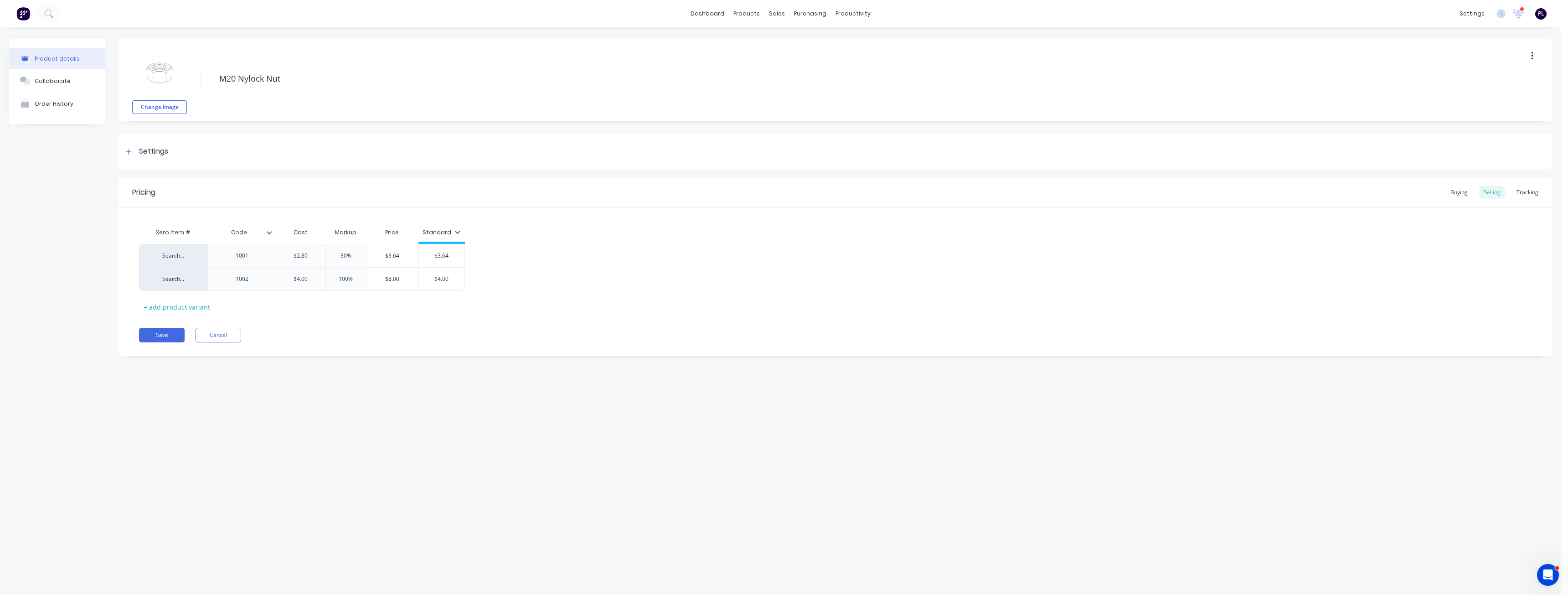
click at [456, 232] on icon at bounding box center [457, 232] width 5 height 5
click at [428, 297] on div "Special" at bounding box center [438, 295] width 22 height 10
click at [432, 312] on div "Account" at bounding box center [438, 313] width 24 height 10
click at [433, 331] on div "Trade" at bounding box center [436, 331] width 18 height 10
click at [483, 364] on div "Change image M20 Nylock Nut Settings Product Options I buy this item I sell thi…" at bounding box center [835, 204] width 1434 height 331
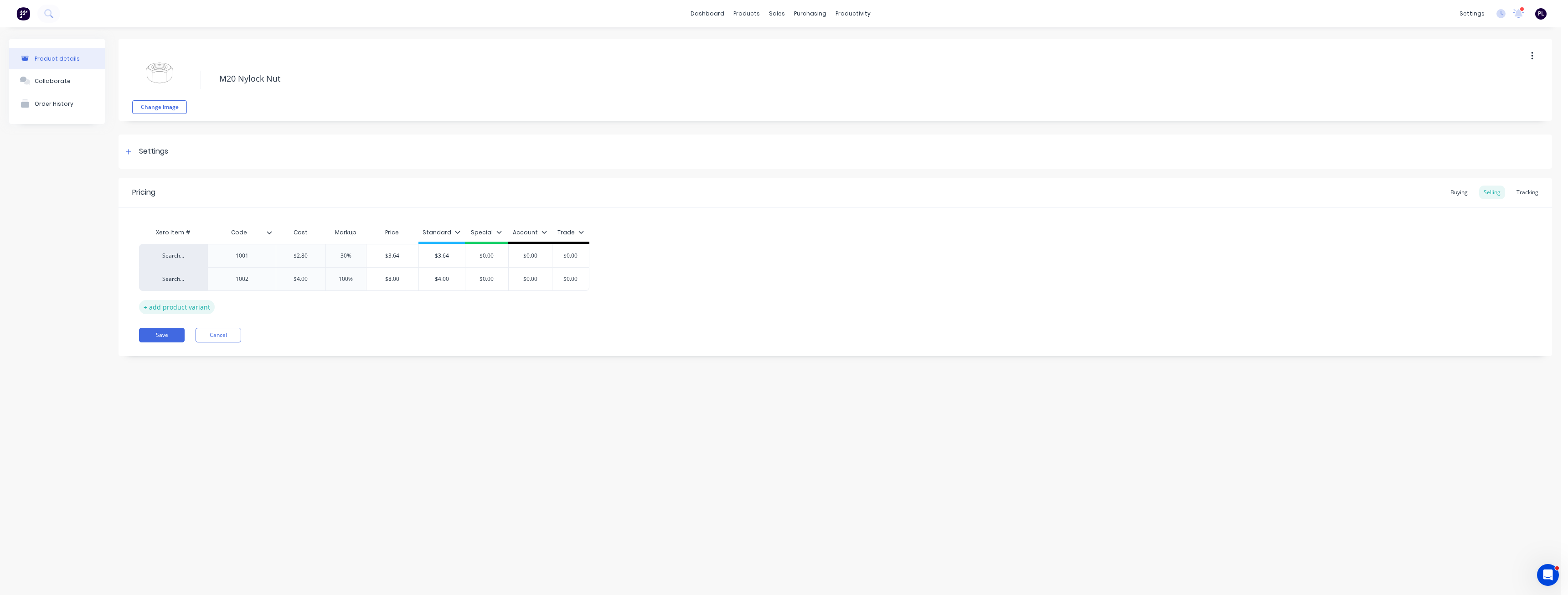
click at [180, 311] on div "+ add product variant" at bounding box center [178, 307] width 76 height 14
click at [242, 304] on div at bounding box center [242, 302] width 45 height 12
click at [322, 354] on div "Save Cancel" at bounding box center [846, 359] width 1413 height 14
click at [269, 233] on icon at bounding box center [270, 232] width 5 height 3
click at [249, 257] on div "Add attribute column" at bounding box center [222, 257] width 65 height 10
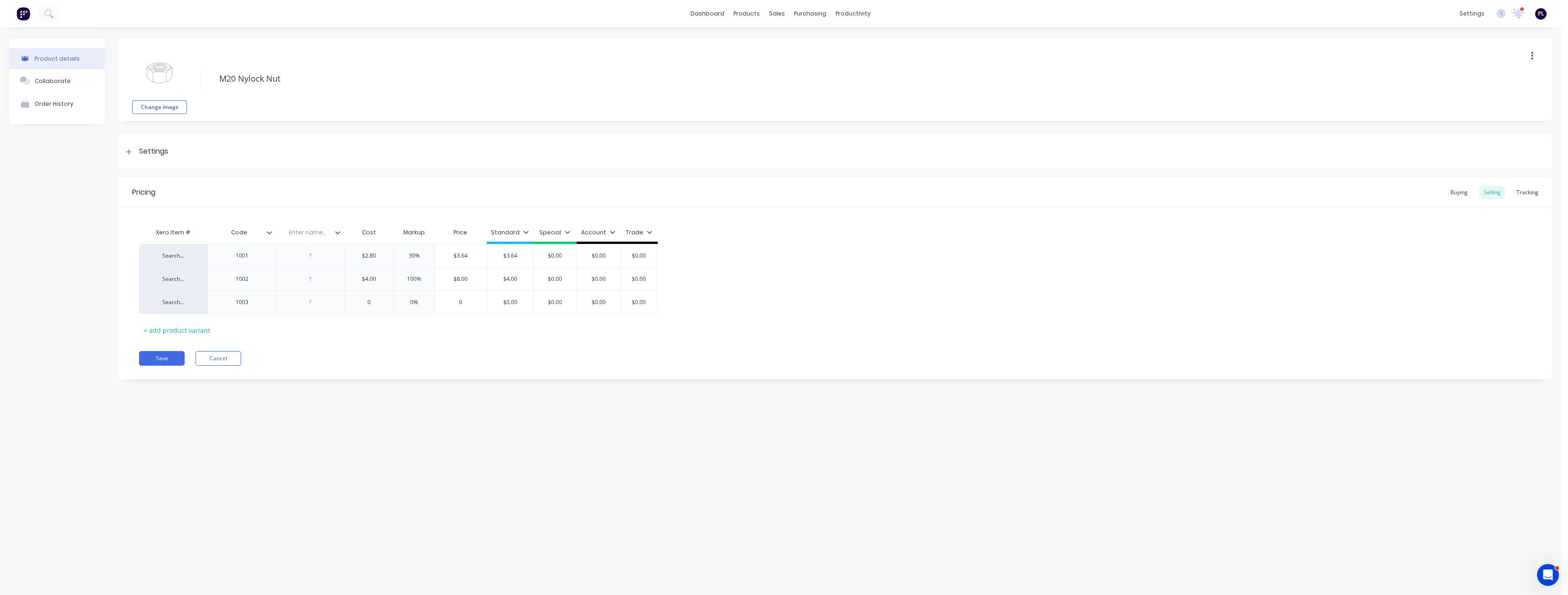
click at [304, 235] on input "text" at bounding box center [306, 232] width 63 height 8
type input "Thickness"
click at [314, 281] on div at bounding box center [311, 278] width 45 height 12
click at [313, 254] on div at bounding box center [311, 255] width 45 height 12
click at [316, 278] on div at bounding box center [311, 278] width 45 height 12
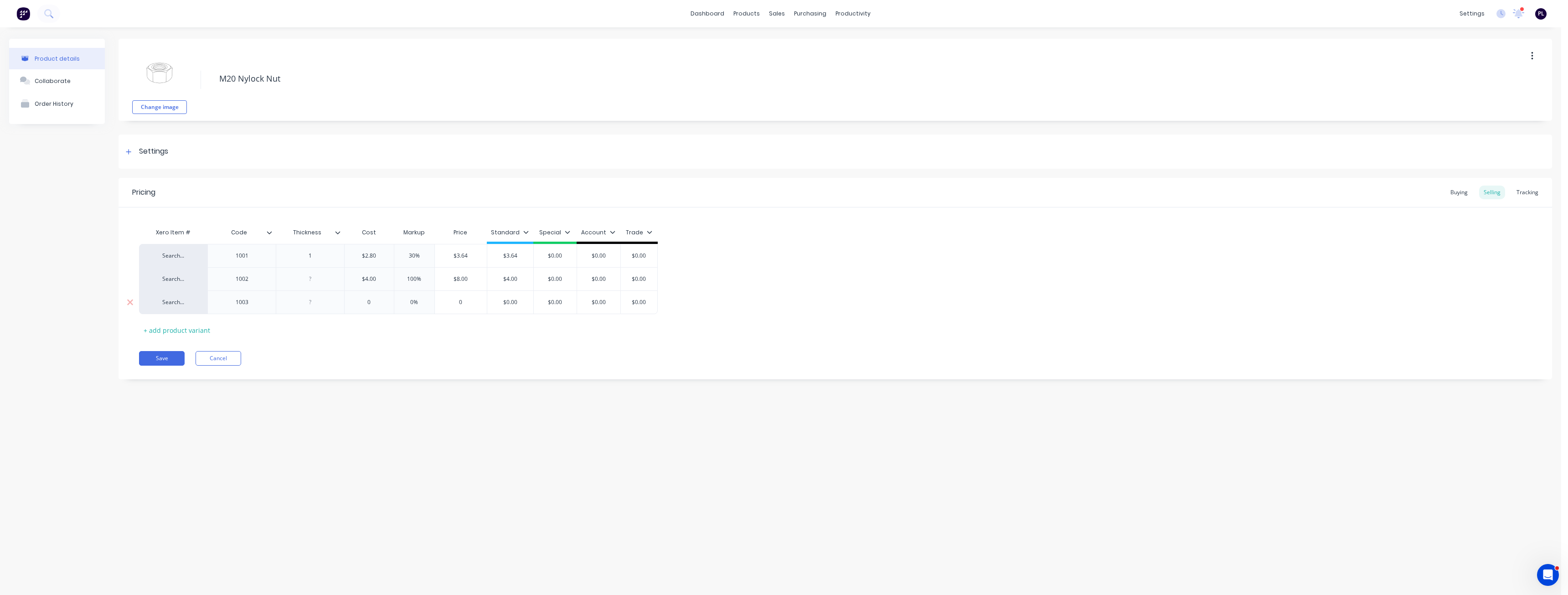
click at [316, 302] on div at bounding box center [311, 302] width 45 height 12
click at [333, 356] on div "Save Cancel" at bounding box center [846, 359] width 1413 height 14
type input "$0.00"
click at [545, 254] on input "$0.00" at bounding box center [555, 255] width 45 height 8
type input "$0.00"
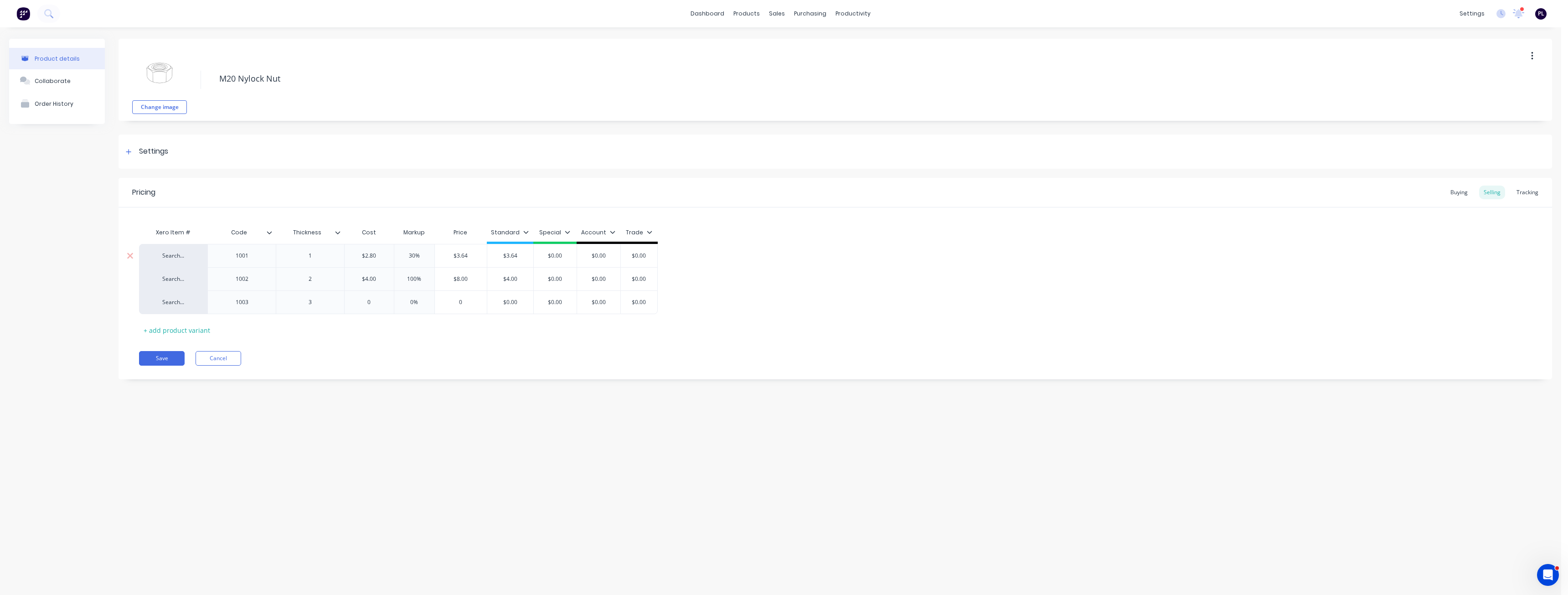
click at [608, 257] on input "$0.00" at bounding box center [599, 255] width 45 height 8
type input "$0.00"
click at [649, 255] on input "$0.00" at bounding box center [639, 255] width 45 height 8
click at [563, 254] on input "$0.00" at bounding box center [555, 255] width 45 height 8
click at [538, 254] on input "$0.00" at bounding box center [555, 255] width 45 height 8
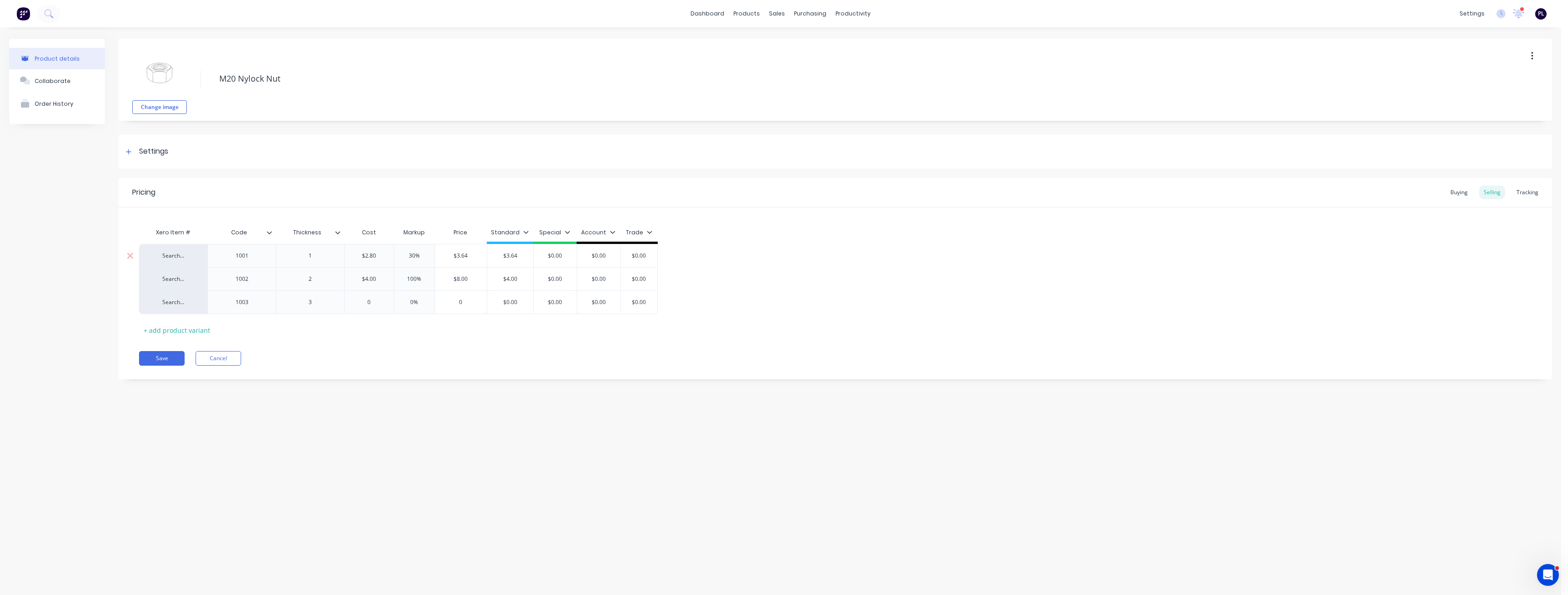
type input "$3.64"
click at [515, 255] on input "$3.64" at bounding box center [510, 255] width 46 height 8
click at [548, 256] on input "$0.00" at bounding box center [555, 255] width 45 height 8
click at [739, 263] on div "Search... 1001 1 $2.80 30% $3.64 $3.64 $3.64 $0.00 $0.00 $0.00 $0.00 $0.00 $0.0…" at bounding box center [836, 279] width 1393 height 71
click at [803, 80] on div "Price Level Manager" at bounding box center [821, 80] width 57 height 8
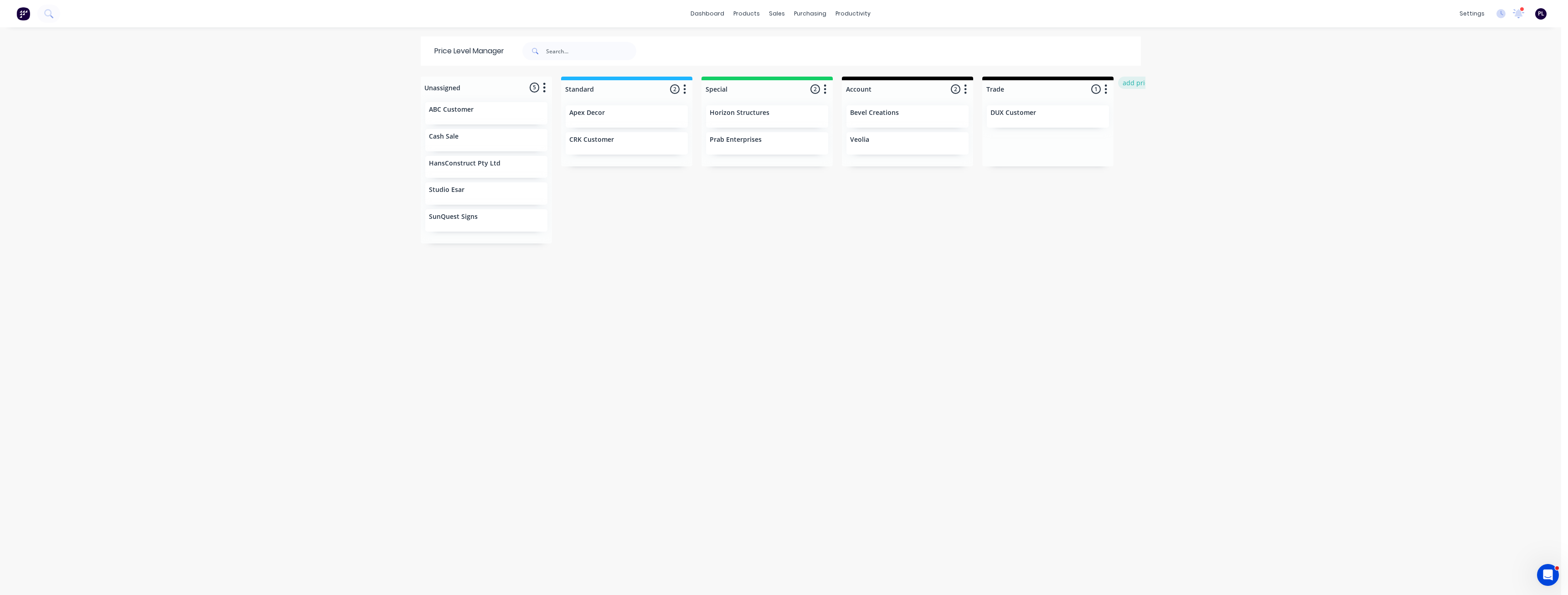
click at [1130, 82] on button "add price level" at bounding box center [1146, 83] width 54 height 13
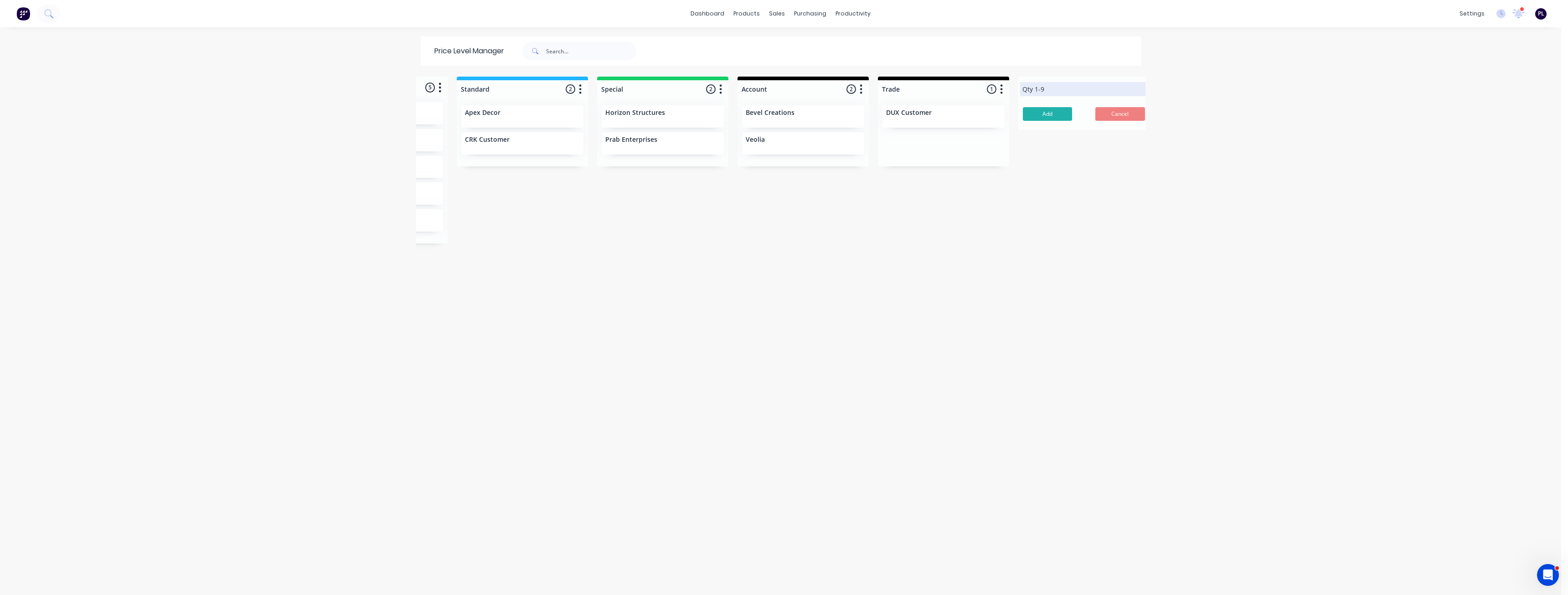
type input "Qty 1-9"
click at [1046, 117] on button "Add" at bounding box center [1047, 113] width 50 height 14
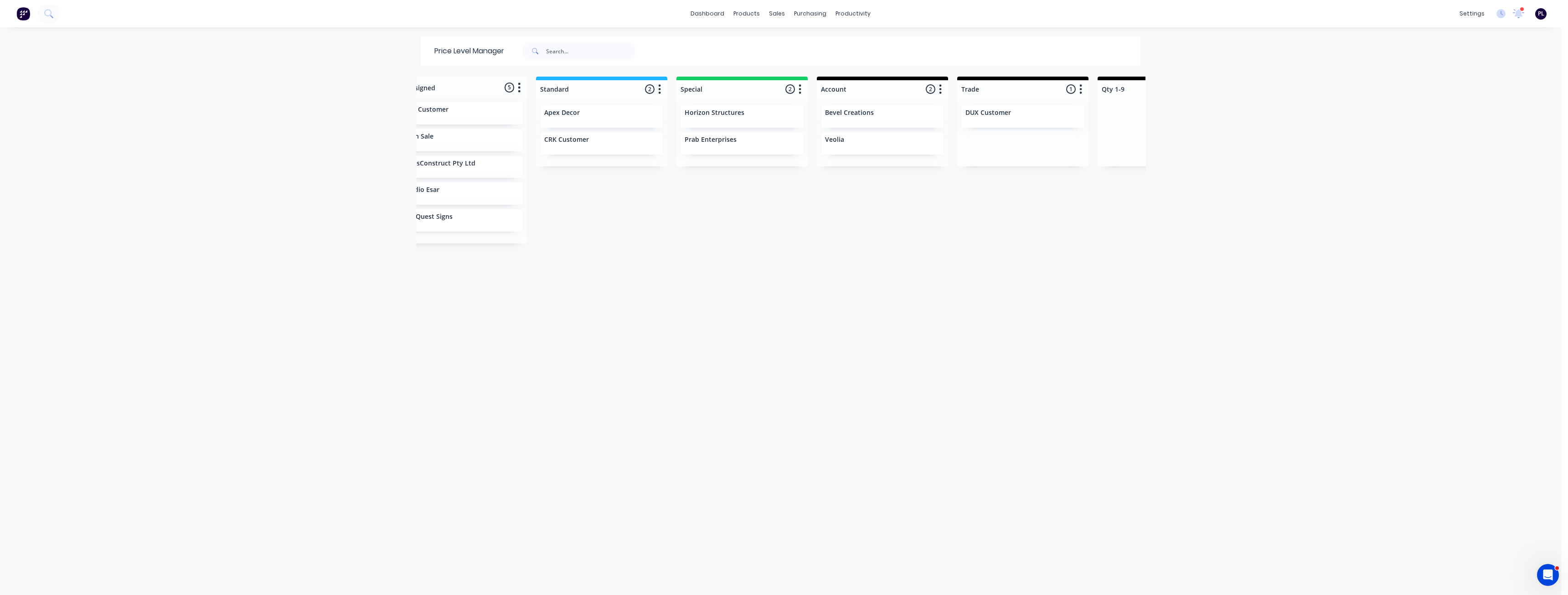
scroll to position [0, 166]
click at [688, 378] on div "Unassigned 5 Move all customers Standard Special Account Trade Qty 1-9 ABC Cust…" at bounding box center [781, 335] width 729 height 517
click at [906, 235] on div "Unassigned 5 Move all customers Standard Special Account Trade Qty 1-9 ABC Cust…" at bounding box center [781, 335] width 729 height 517
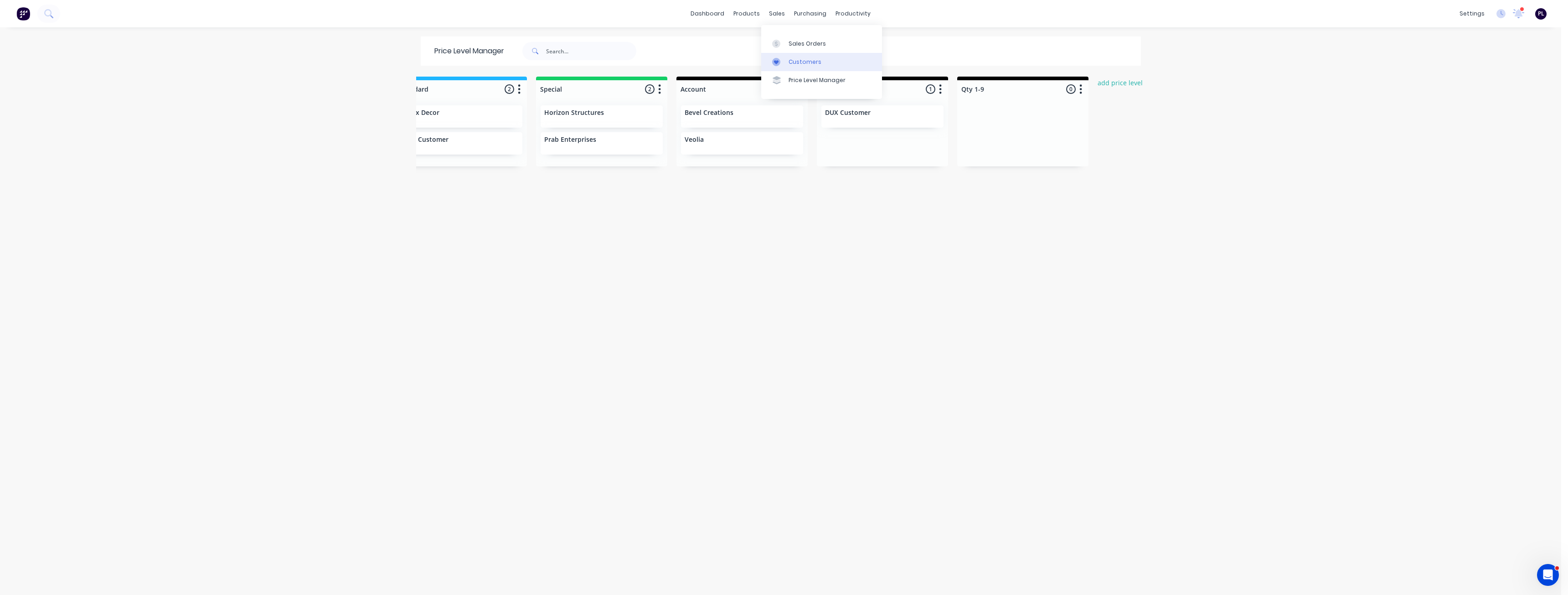
click at [824, 46] on link "Sales Orders" at bounding box center [822, 43] width 120 height 18
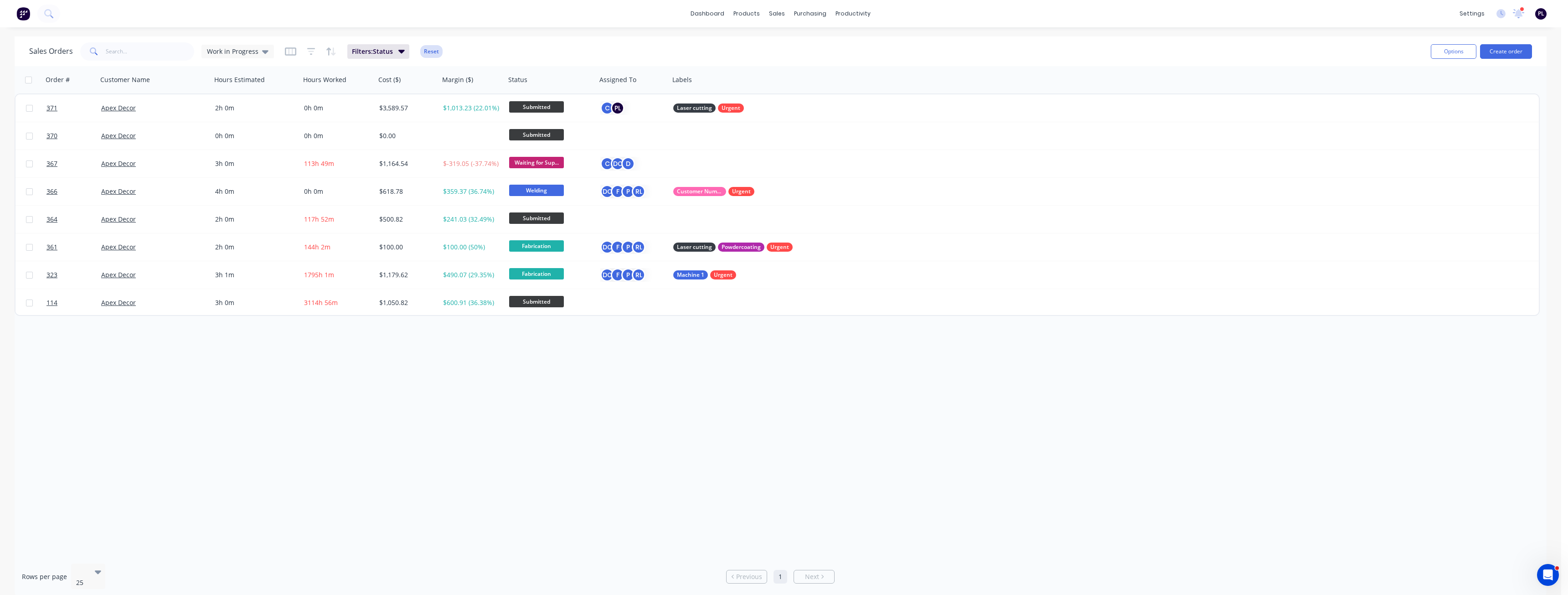
click at [432, 48] on button "Reset" at bounding box center [431, 52] width 23 height 13
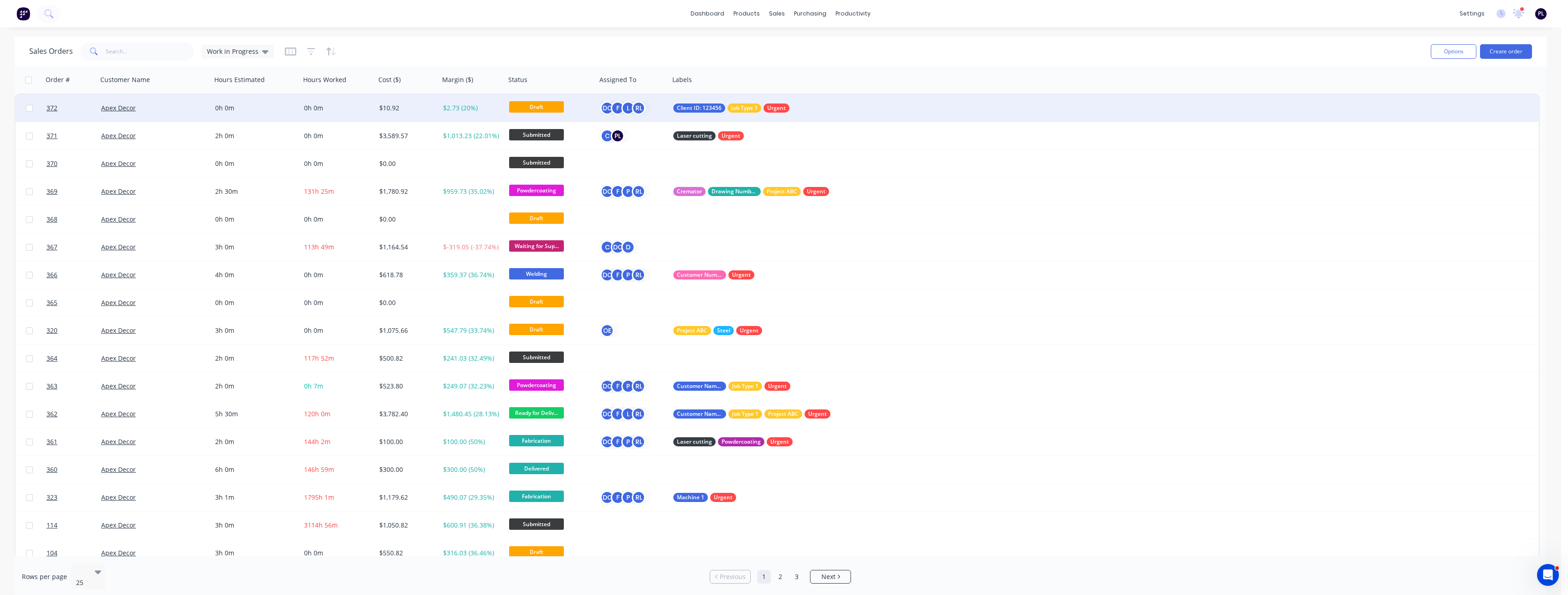
click at [354, 103] on div "0h 0m" at bounding box center [338, 108] width 75 height 27
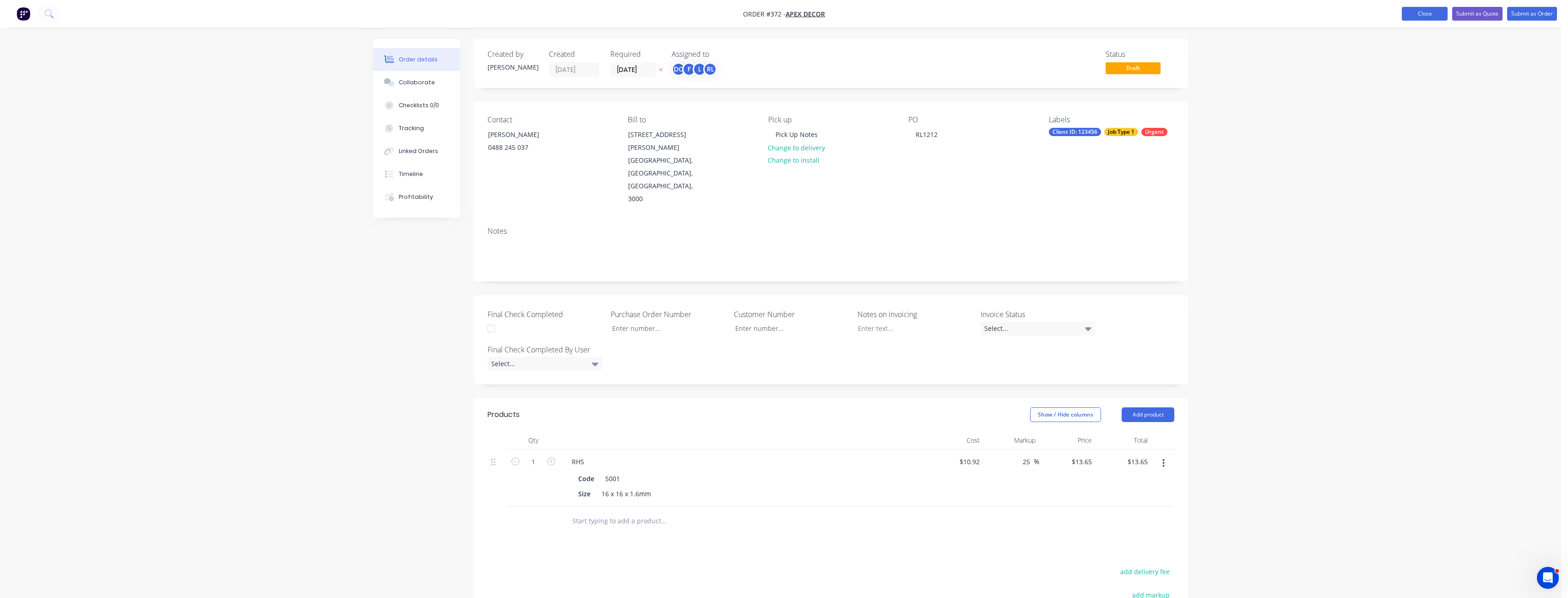
click at [1435, 19] on button "Close" at bounding box center [1424, 14] width 45 height 14
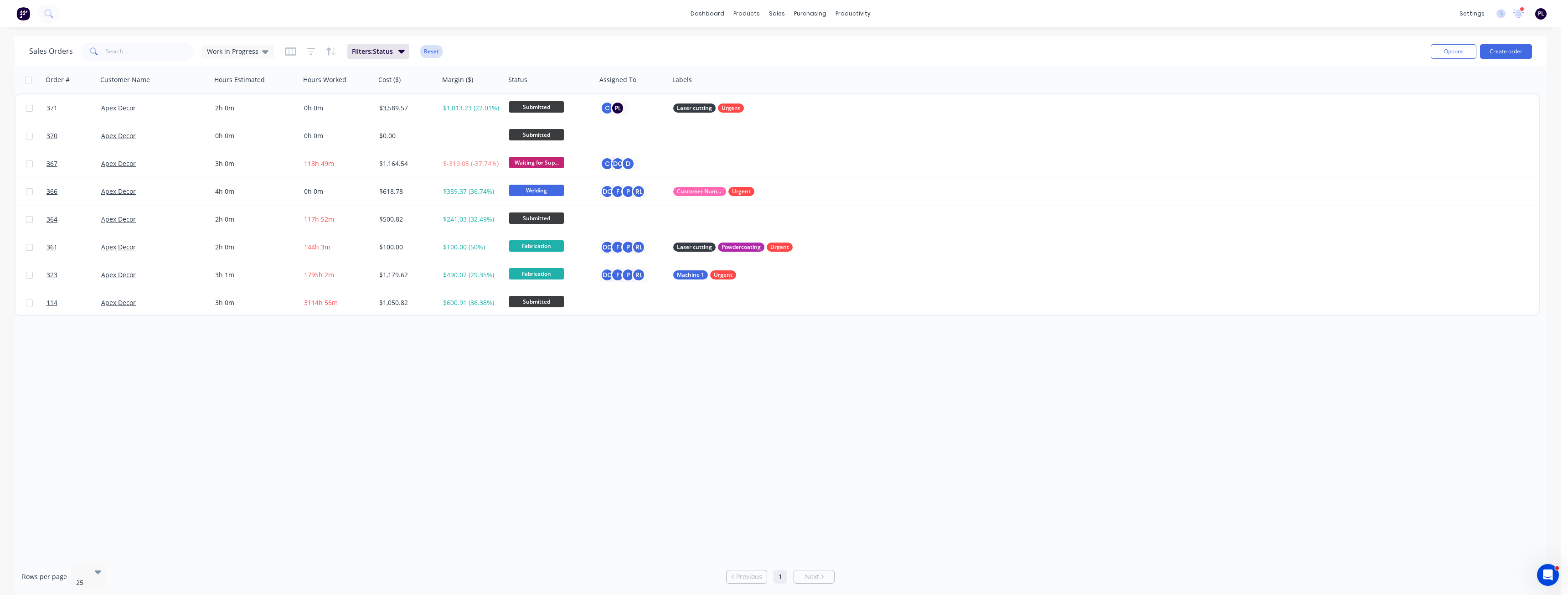
click at [428, 52] on button "Reset" at bounding box center [431, 52] width 23 height 13
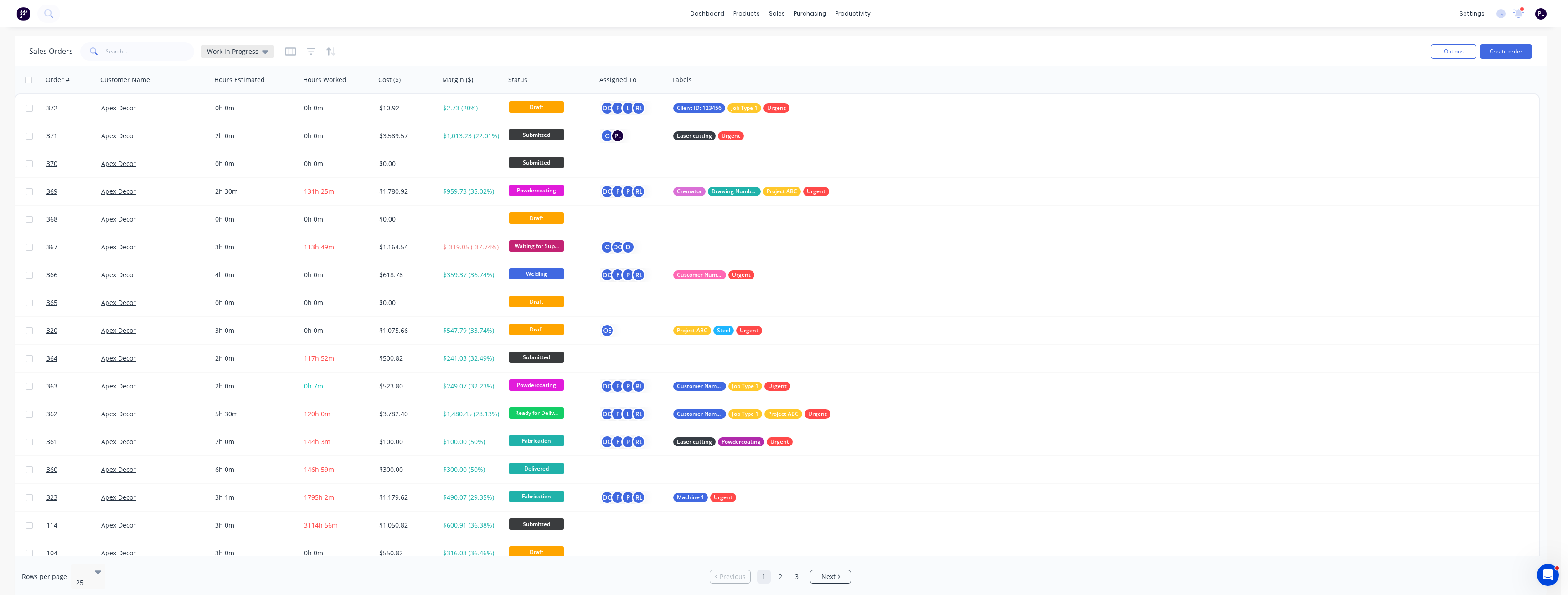
click at [263, 52] on icon at bounding box center [265, 52] width 6 height 4
click at [236, 127] on button "None" at bounding box center [255, 130] width 104 height 11
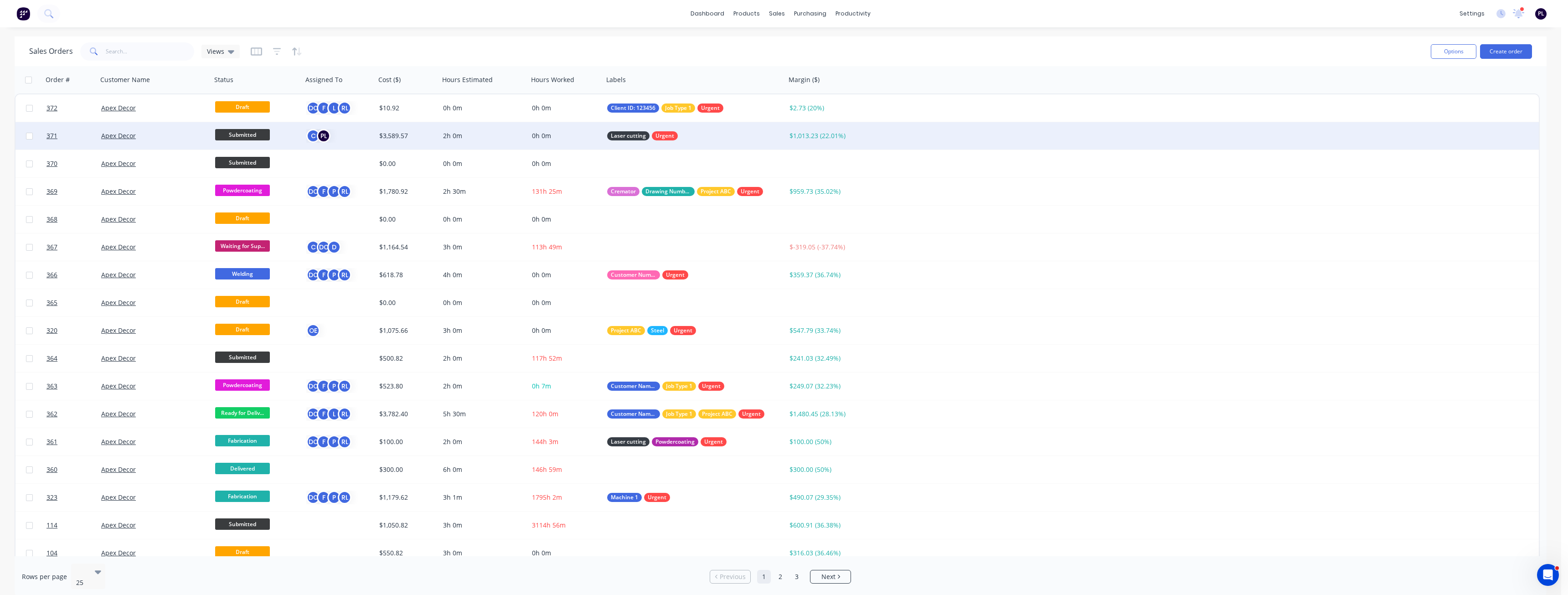
click at [179, 134] on div "Apex Decor" at bounding box center [152, 136] width 101 height 9
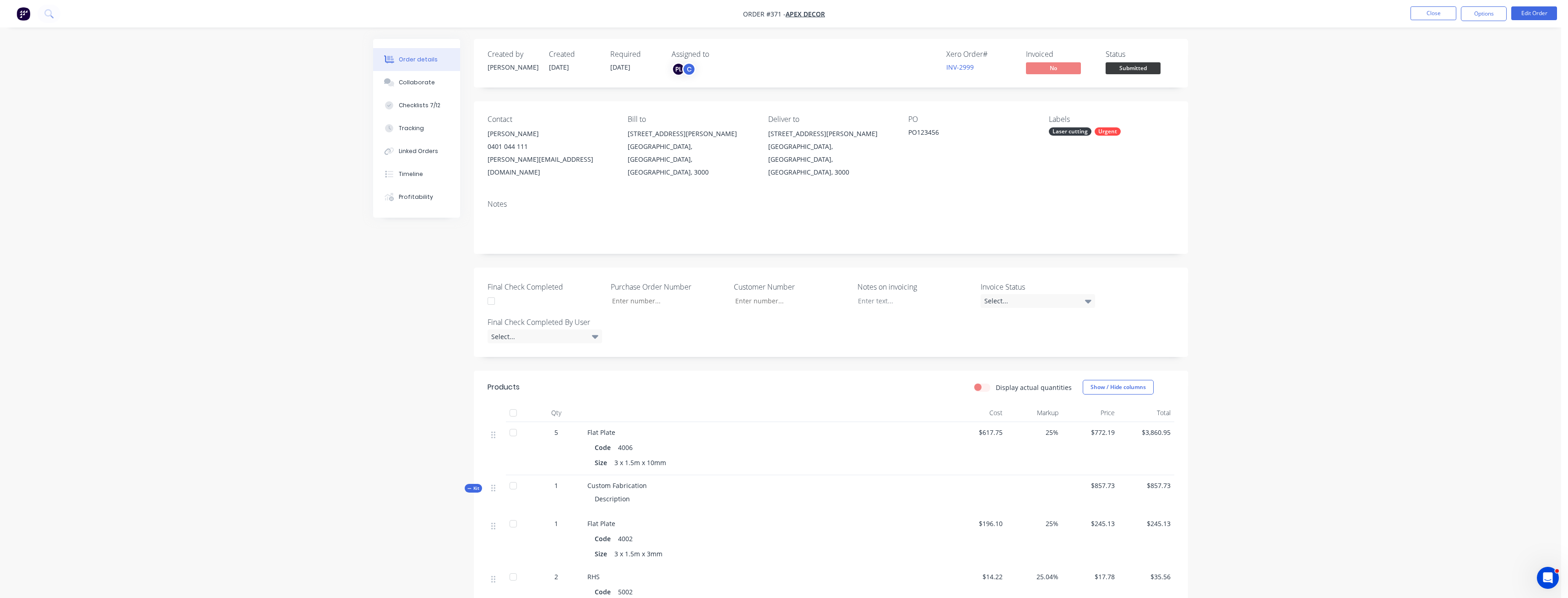
click at [397, 340] on div "Created by [PERSON_NAME] Created [DATE] Required [DATE] Assigned to PL C Xero O…" at bounding box center [780, 549] width 815 height 1020
click at [481, 483] on div "Kit" at bounding box center [473, 488] width 17 height 9
click at [1492, 16] on button "Options" at bounding box center [1483, 14] width 45 height 15
click at [383, 228] on div "Created by [PERSON_NAME] Created [DATE] Required [DATE] Assigned to PL C Xero O…" at bounding box center [780, 358] width 815 height 637
click at [1416, 15] on button "Close" at bounding box center [1433, 13] width 45 height 14
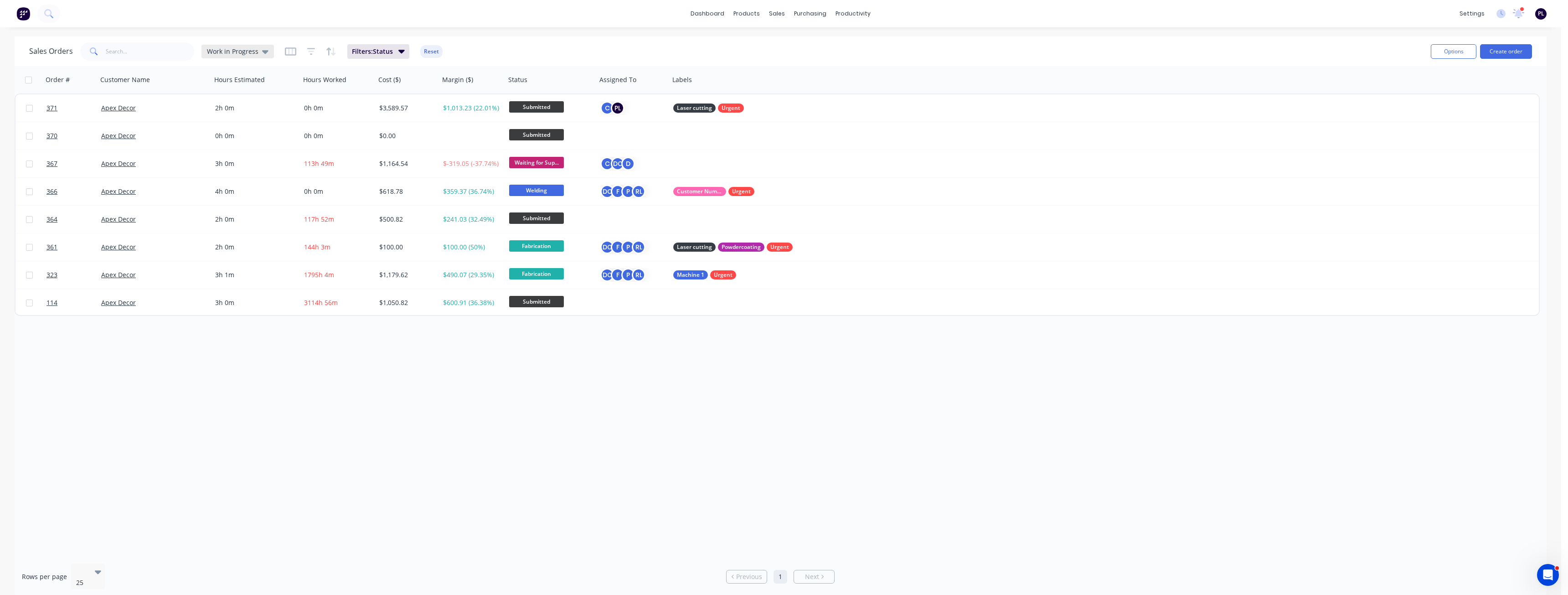
click at [244, 52] on span "Work in Progress" at bounding box center [232, 51] width 52 height 10
click at [260, 134] on button "None" at bounding box center [255, 130] width 104 height 11
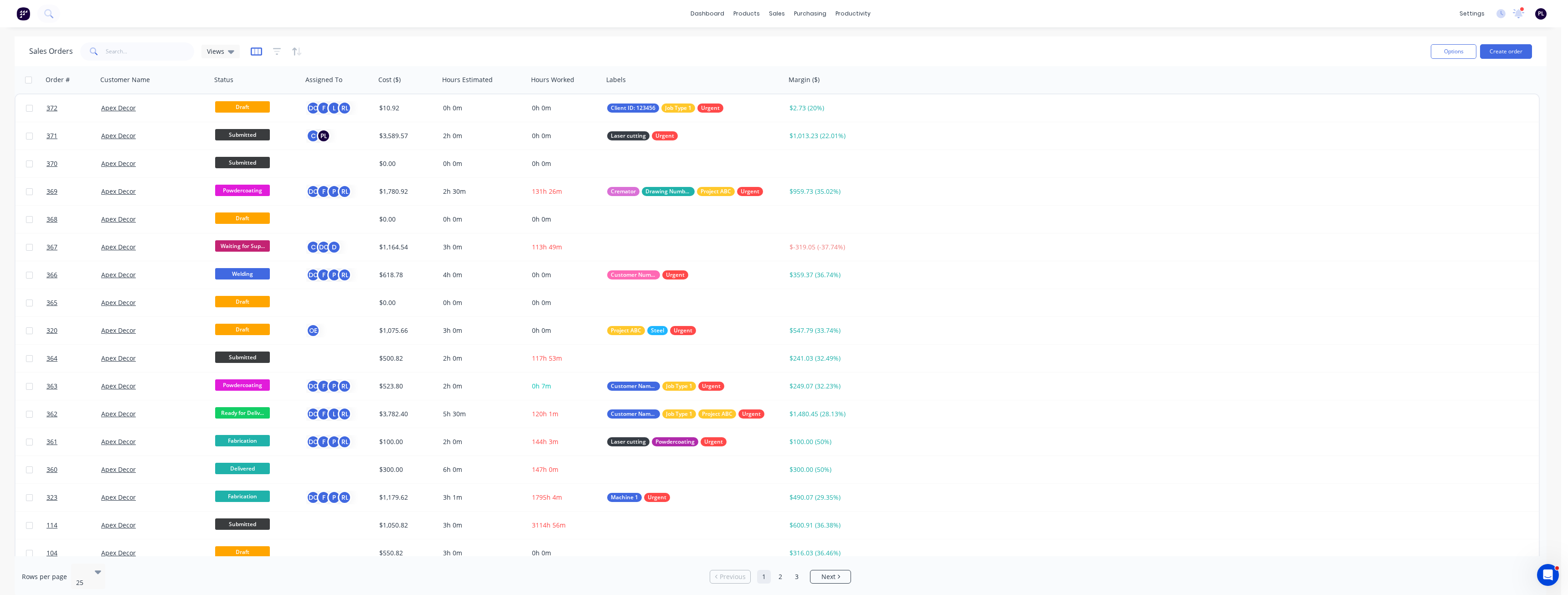
click at [255, 53] on icon "button" at bounding box center [256, 52] width 12 height 9
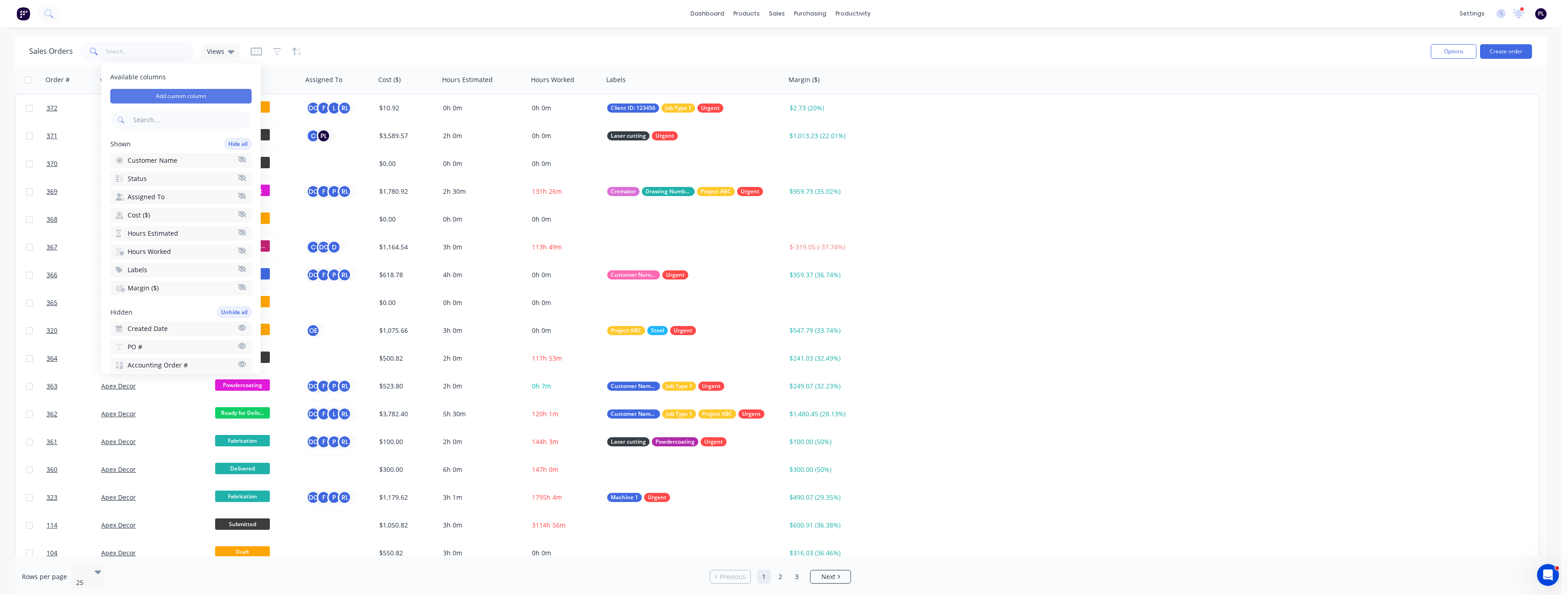
click at [192, 99] on button "Add custom column" at bounding box center [181, 96] width 141 height 14
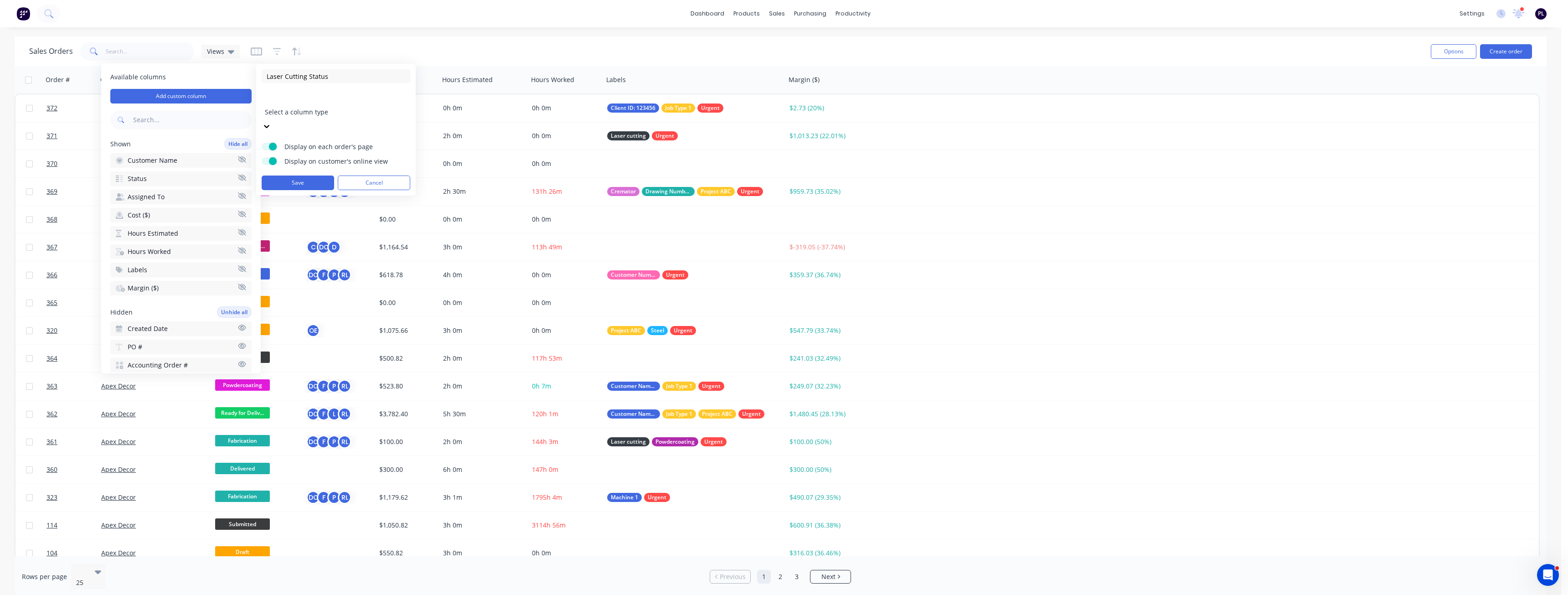
type input "Laser Cutting Status"
click at [336, 103] on div at bounding box center [330, 100] width 131 height 12
click at [299, 187] on input at bounding box center [336, 193] width 149 height 14
type input "In Progress"
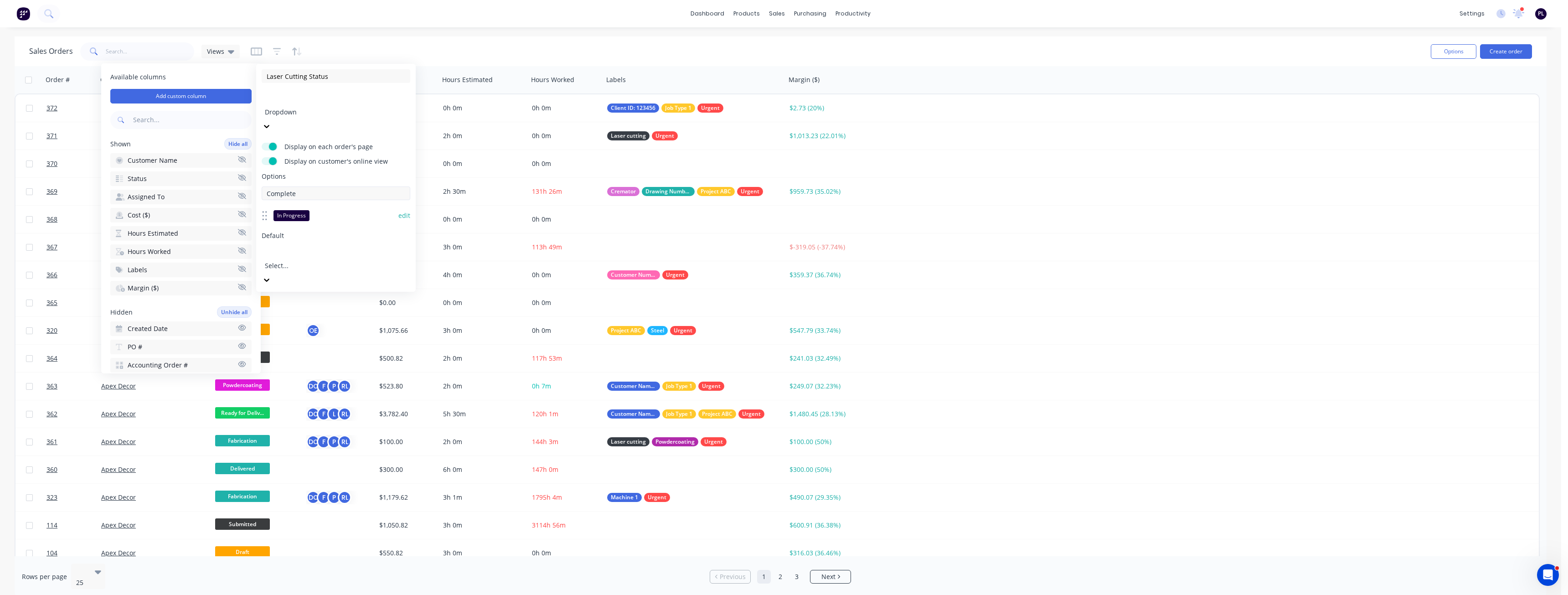
type input "Complete"
type input "To be started"
drag, startPoint x: 265, startPoint y: 224, endPoint x: 265, endPoint y: 181, distance: 43.0
click at [265, 213] on icon at bounding box center [265, 218] width 6 height 12
click at [302, 332] on button "Save" at bounding box center [298, 340] width 72 height 14
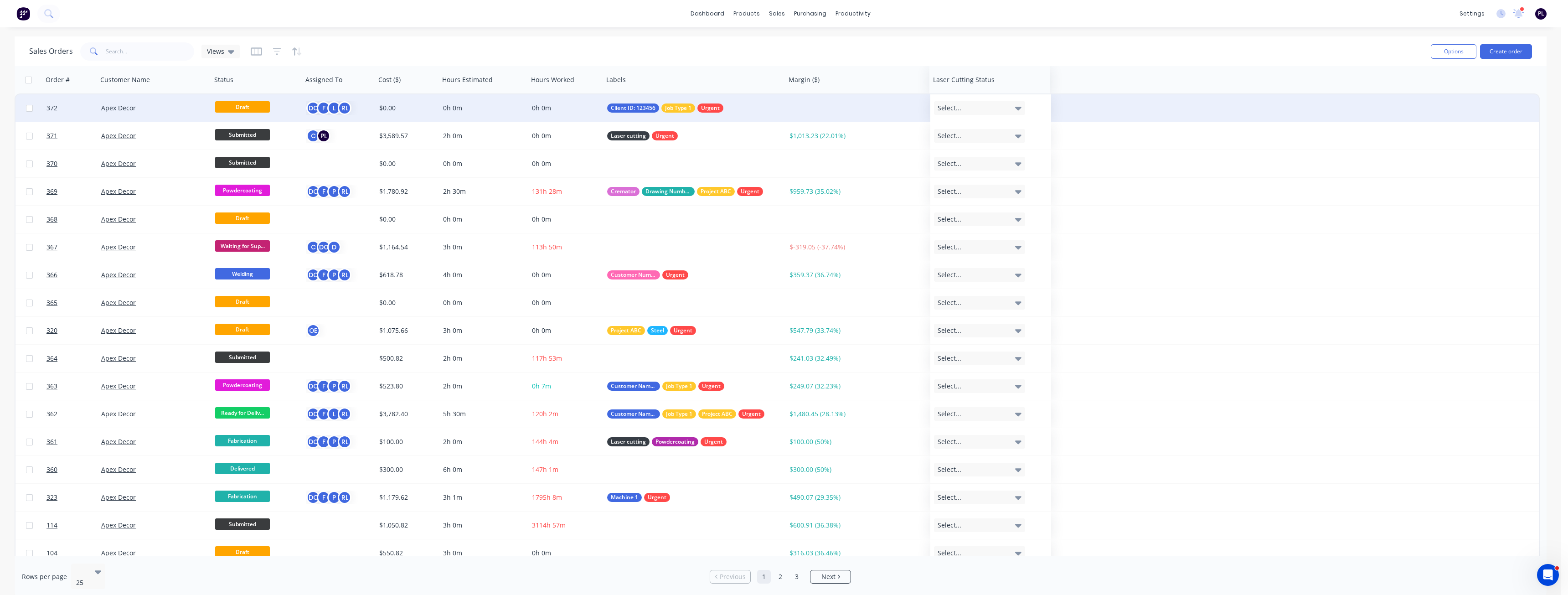
drag, startPoint x: 347, startPoint y: 83, endPoint x: 904, endPoint y: 119, distance: 558.2
click at [891, 107] on div "Select..." at bounding box center [901, 108] width 91 height 14
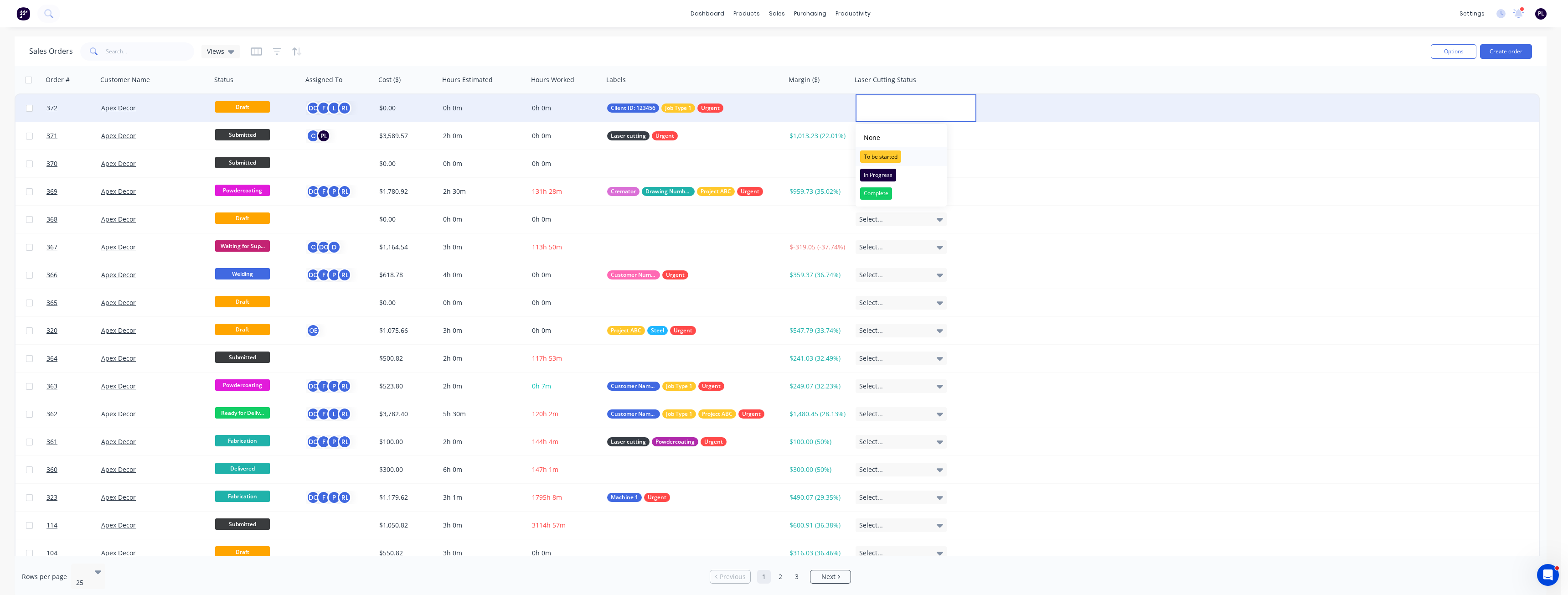
click at [888, 157] on div "To be started" at bounding box center [880, 157] width 41 height 13
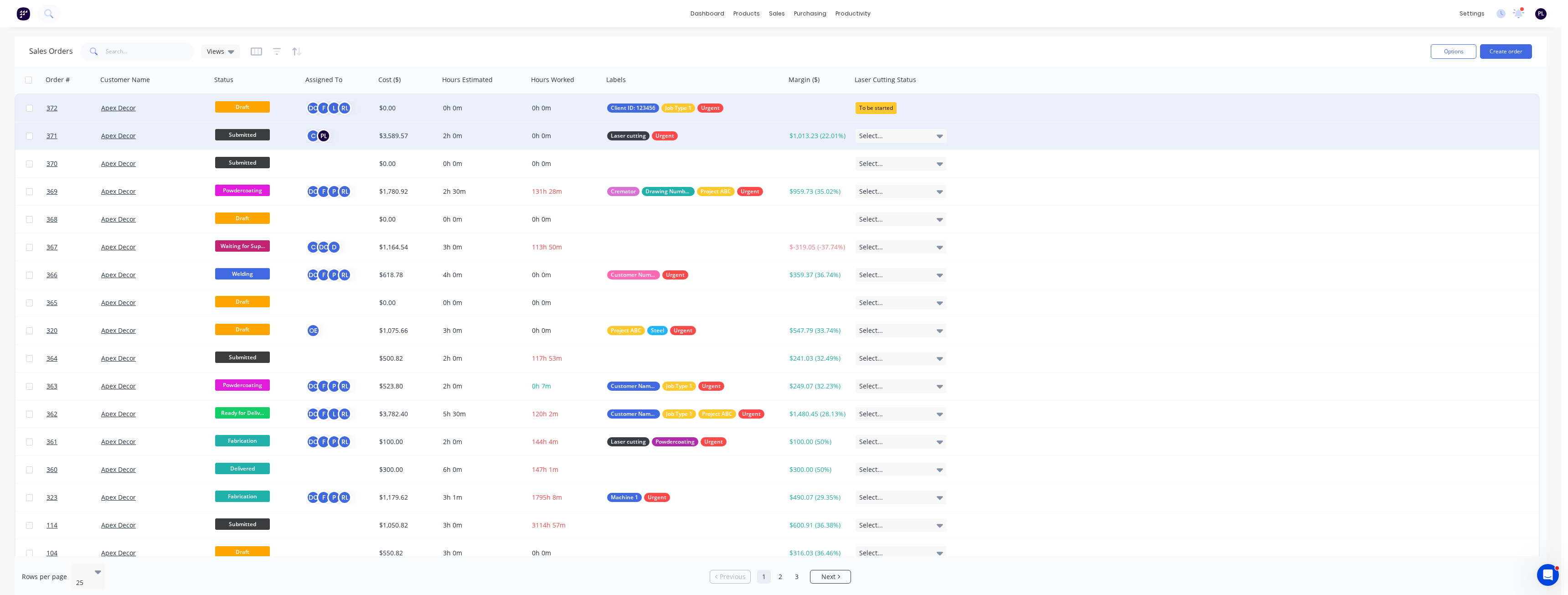
click at [901, 137] on div "Select..." at bounding box center [901, 135] width 91 height 14
click at [891, 203] on div "In Progress" at bounding box center [879, 203] width 36 height 13
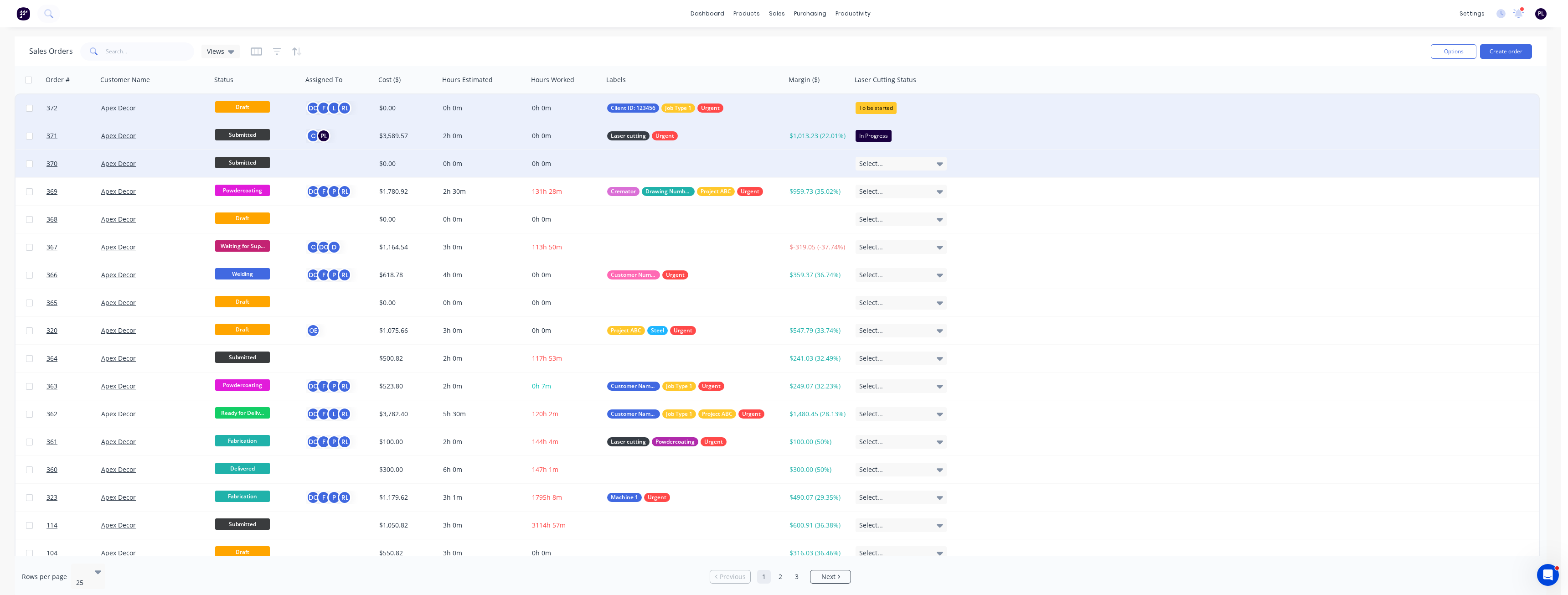
click at [894, 165] on div "Select..." at bounding box center [901, 163] width 91 height 14
click at [879, 251] on div "Complete" at bounding box center [876, 249] width 32 height 13
click at [842, 58] on div "Sales Orders Views" at bounding box center [726, 51] width 1395 height 23
click at [215, 53] on span "Views" at bounding box center [215, 51] width 17 height 10
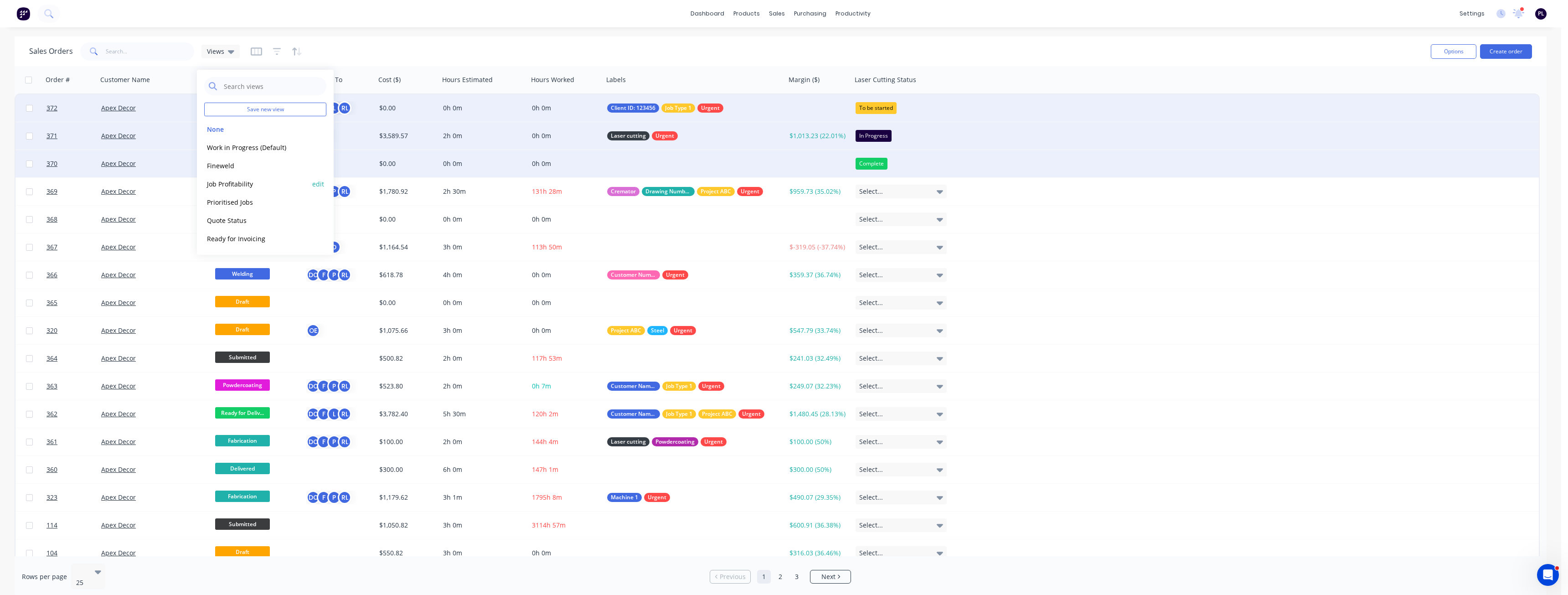
click at [252, 185] on button "Job Profitability" at bounding box center [255, 184] width 104 height 11
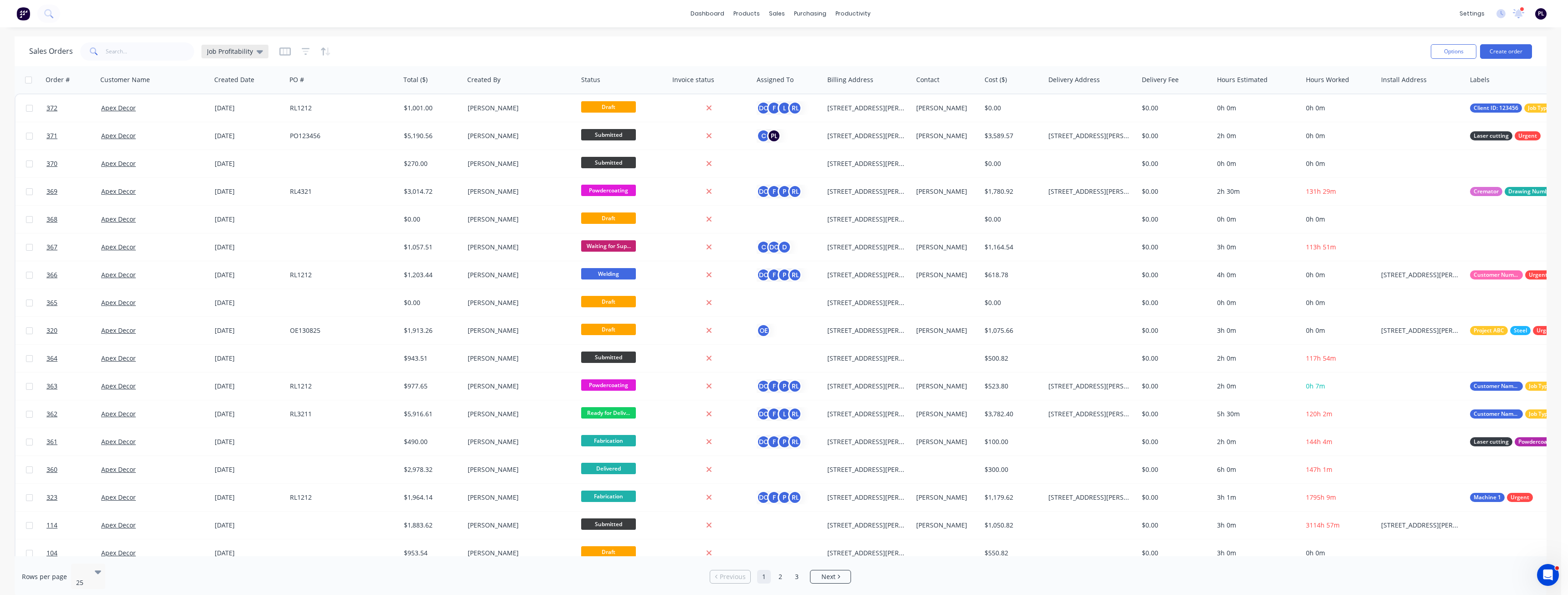
click at [232, 53] on span "Job Profitability" at bounding box center [229, 51] width 46 height 10
click at [247, 150] on button "Work in Progress (Default)" at bounding box center [255, 148] width 104 height 11
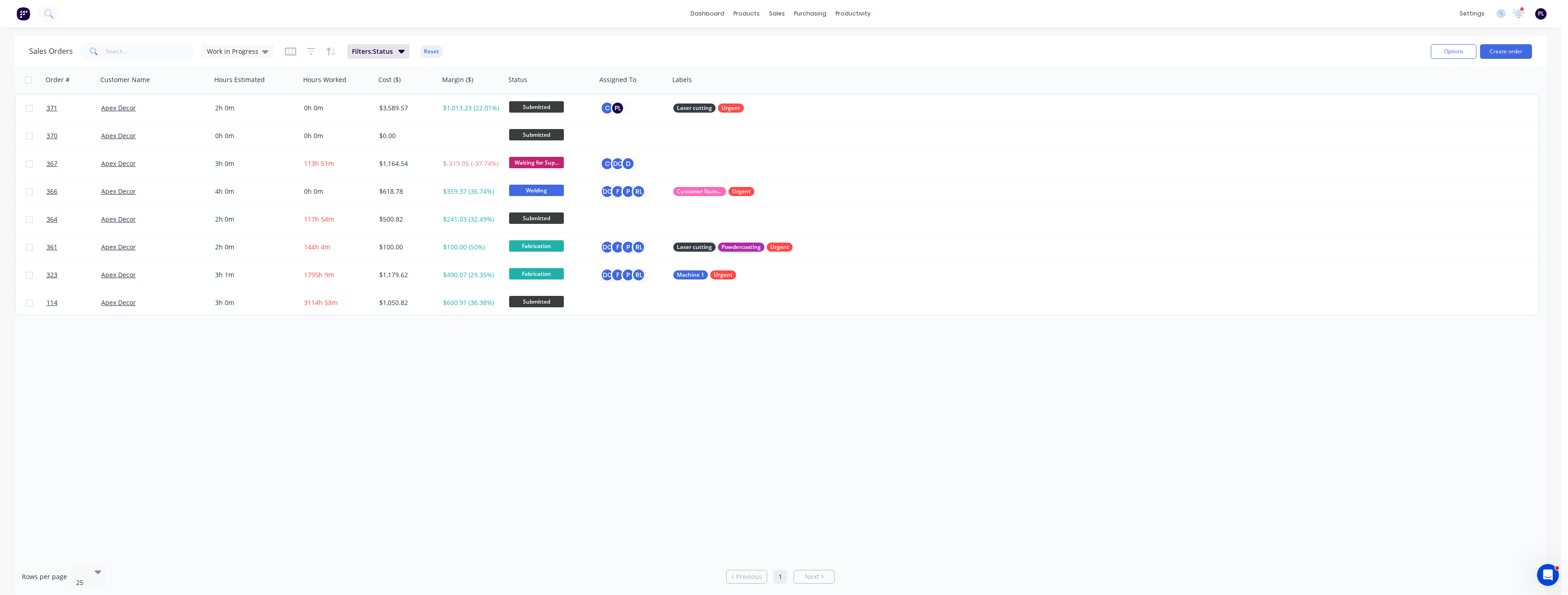
click at [418, 374] on div "Order # Customer Name Hours Estimated Hours Worked Cost ($) Margin ($) Status A…" at bounding box center [781, 311] width 1533 height 490
click at [384, 49] on span "Filters: Status" at bounding box center [372, 52] width 41 height 9
click at [697, 56] on div "Sales Orders Work in Progress Filters: Status Reset" at bounding box center [726, 51] width 1395 height 23
click at [443, 370] on div "Order # Customer Name Hours Estimated Hours Worked Cost ($) Margin ($) Status A…" at bounding box center [781, 311] width 1533 height 490
click at [481, 411] on div "Order # Customer Name Hours Estimated Hours Worked Cost ($) Margin ($) Status A…" at bounding box center [781, 311] width 1533 height 490
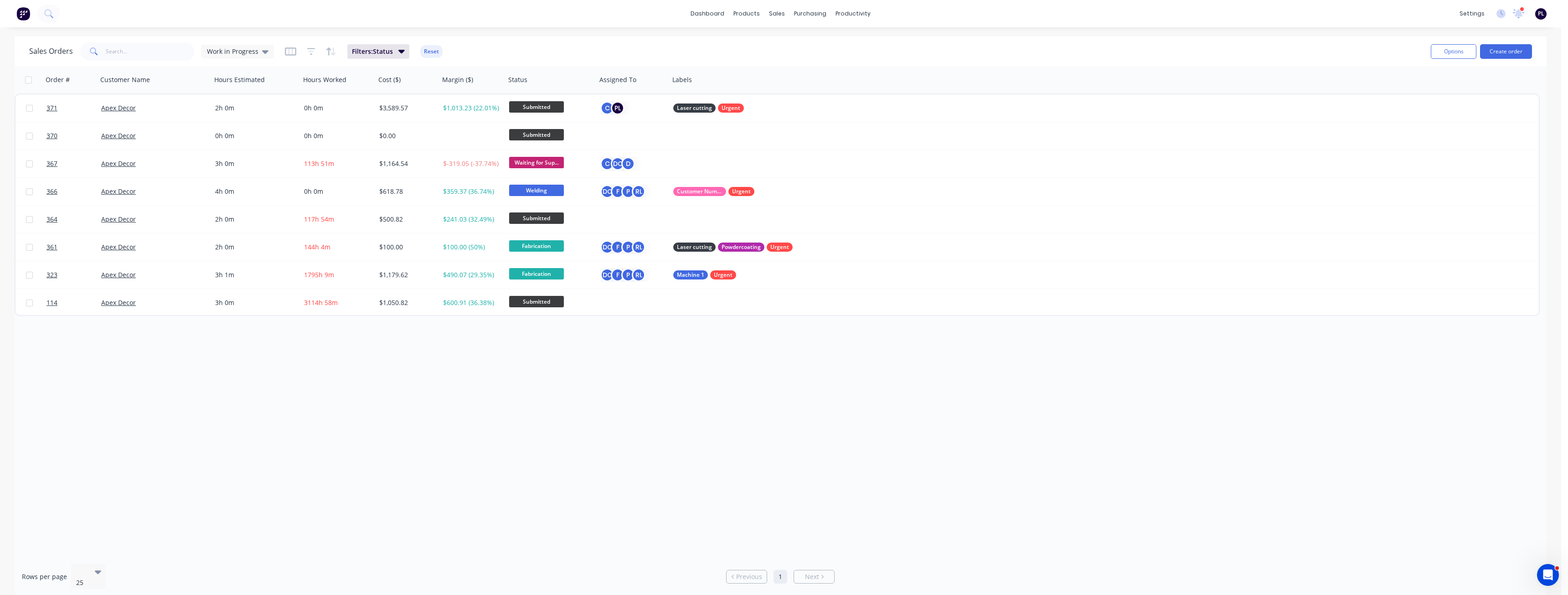
click at [481, 407] on div "Order # Customer Name Hours Estimated Hours Worked Cost ($) Margin ($) Status A…" at bounding box center [781, 311] width 1533 height 490
click at [257, 57] on div "Work in Progress" at bounding box center [237, 51] width 72 height 14
click at [498, 54] on div "Sales Orders Work in Progress Filters: Status Reset" at bounding box center [726, 51] width 1395 height 23
click at [890, 47] on link "Workflow" at bounding box center [888, 43] width 120 height 18
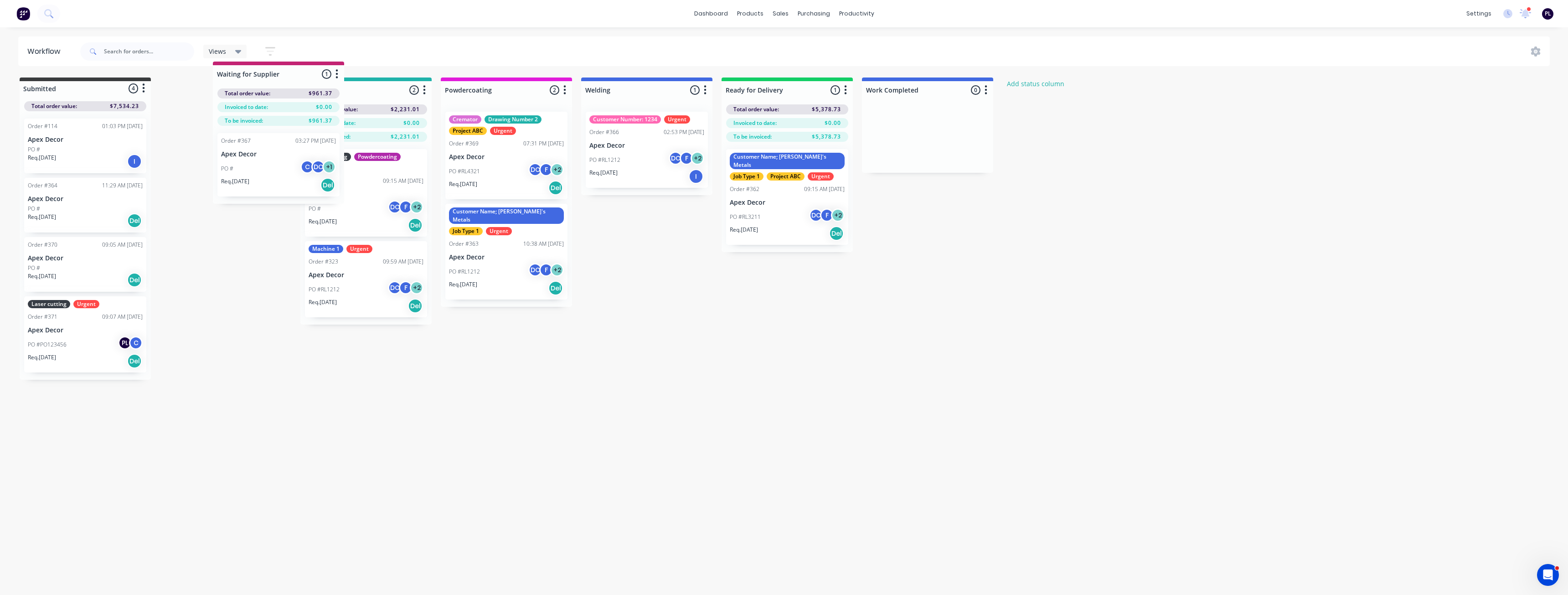
drag, startPoint x: 204, startPoint y: 92, endPoint x: 232, endPoint y: 93, distance: 28.0
click at [232, 93] on div "Submitted 4 Status colour #3A3C3E hex #3A3C3E Save Cancel Summaries Total order…" at bounding box center [620, 229] width 1256 height 302
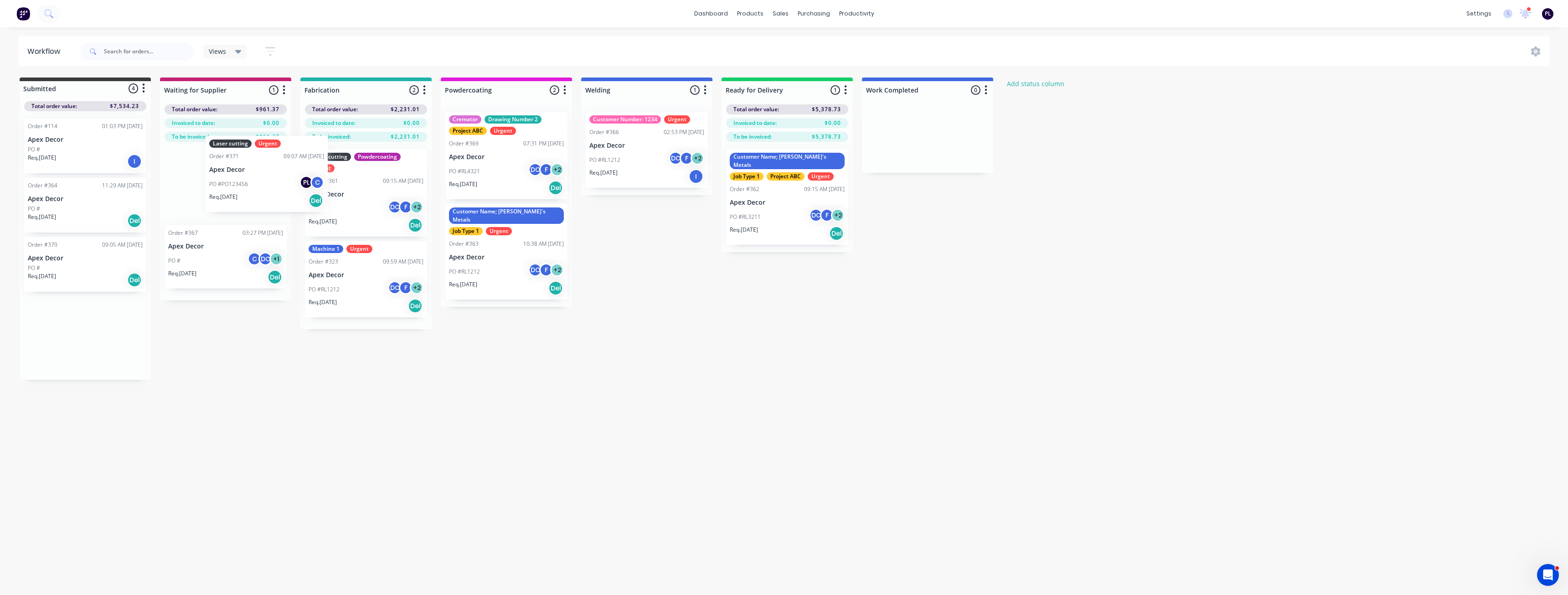
drag, startPoint x: 54, startPoint y: 321, endPoint x: 238, endPoint y: 158, distance: 245.8
click at [238, 158] on div "Submitted 4 Status colour #3A3C3E hex #3A3C3E Save Cancel Summaries Total order…" at bounding box center [620, 229] width 1256 height 302
click at [227, 185] on p "Apex Decor" at bounding box center [226, 183] width 115 height 8
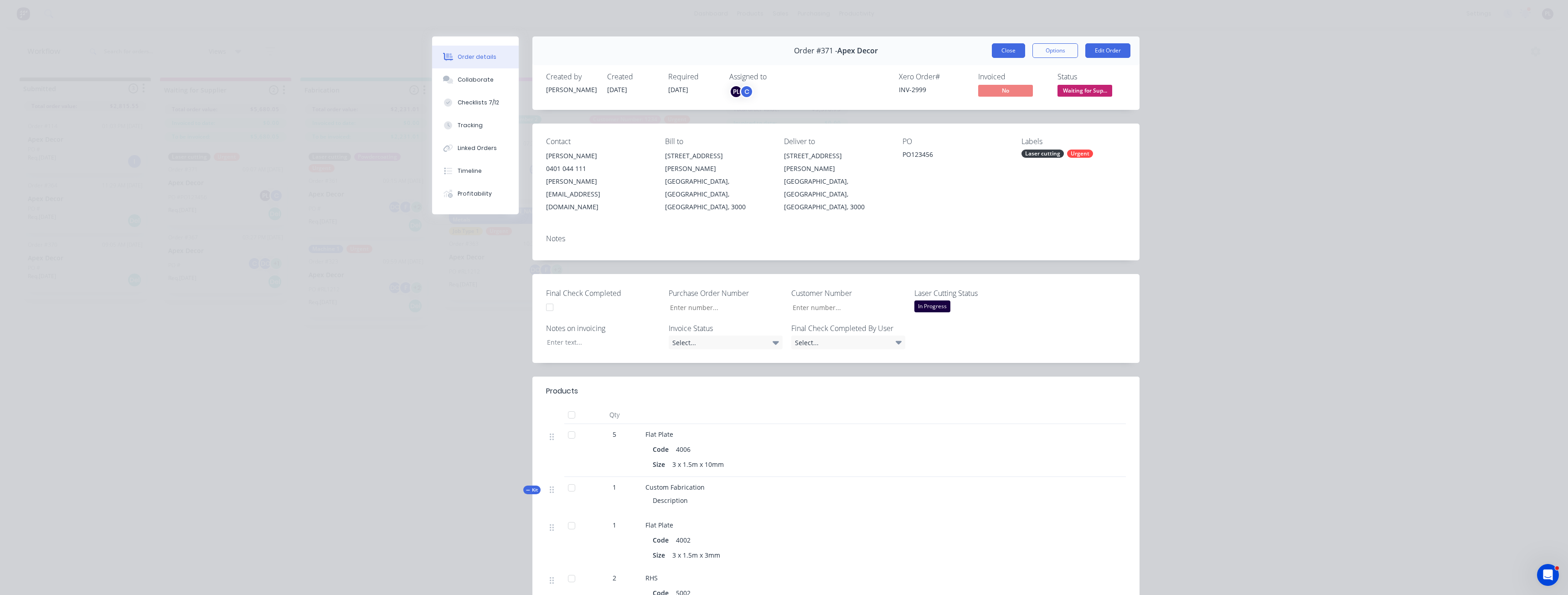
click at [997, 53] on button "Close" at bounding box center [1008, 51] width 34 height 14
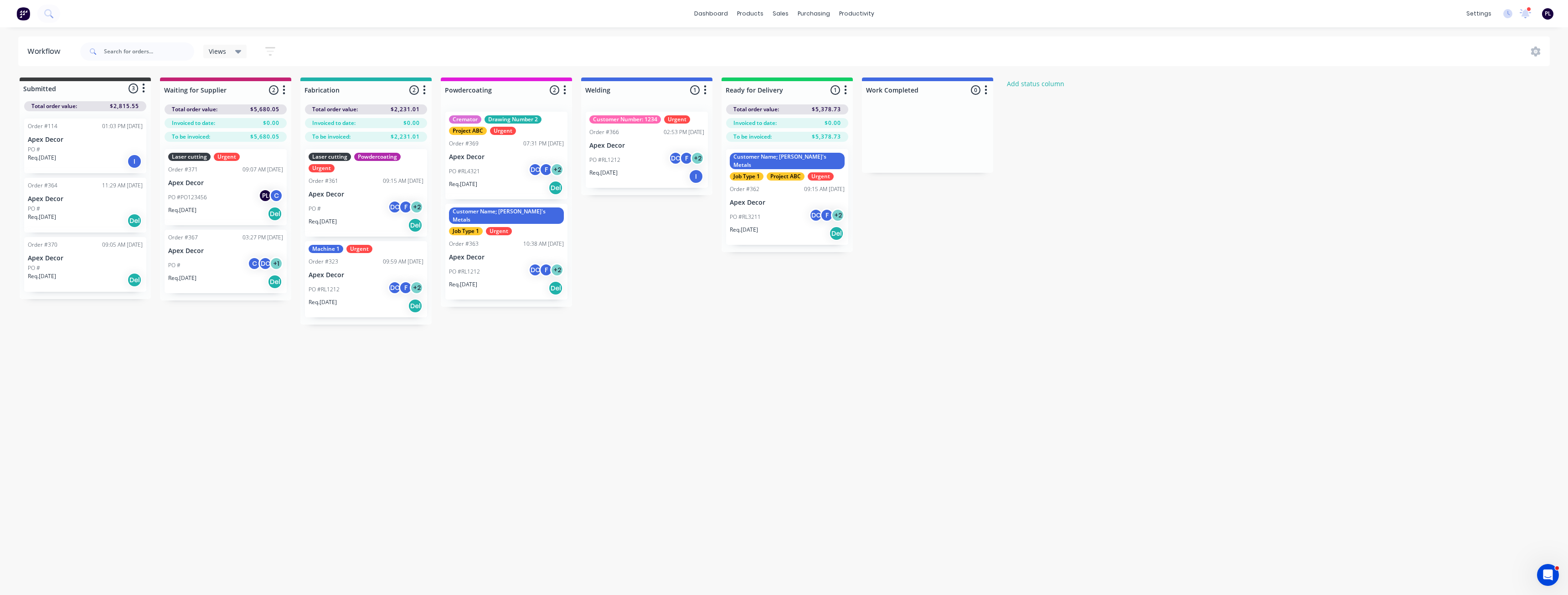
click at [843, 91] on button "button" at bounding box center [846, 91] width 11 height 11
click at [804, 127] on button "Notifications" at bounding box center [805, 124] width 91 height 15
click at [837, 259] on div "Submitted 3 Status colour #3A3C3E hex #3A3C3E Save Cancel Summaries Total order…" at bounding box center [620, 201] width 1256 height 247
click at [287, 90] on button "button" at bounding box center [284, 91] width 11 height 11
click at [261, 128] on button "Notifications" at bounding box center [244, 124] width 91 height 15
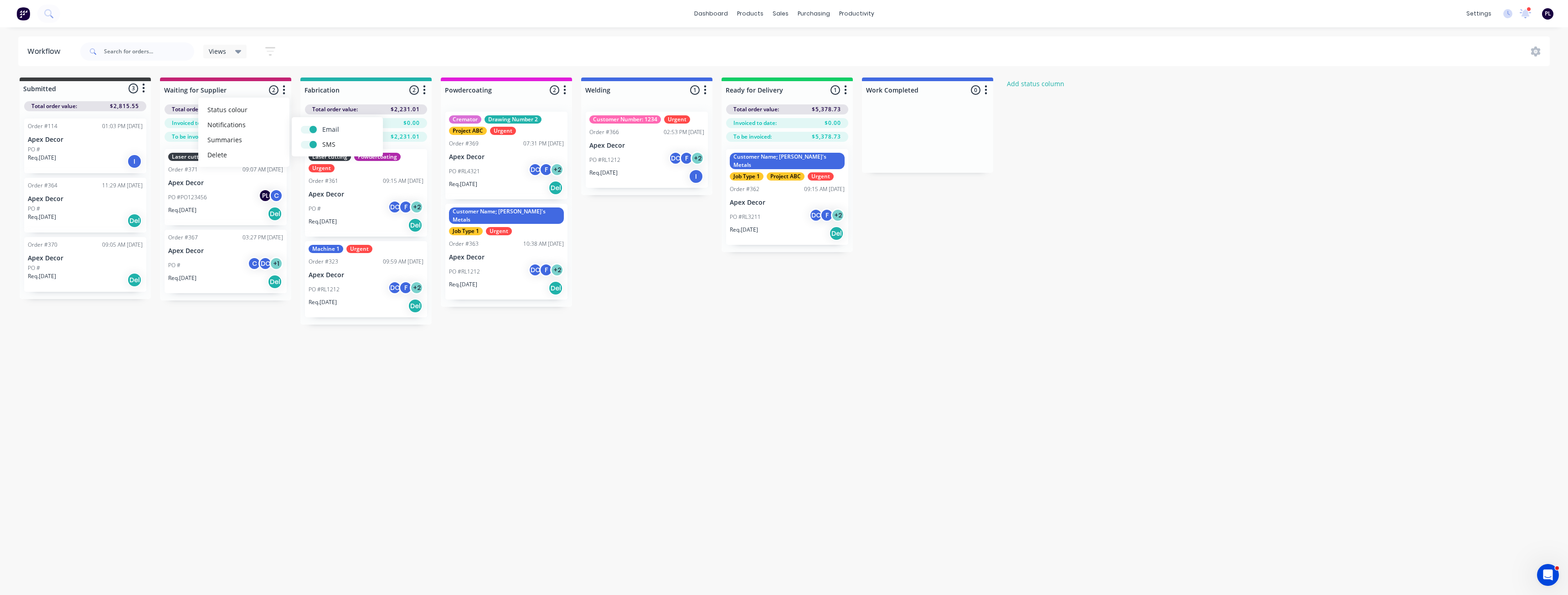
click at [322, 124] on label at bounding box center [322, 124] width 0 height 0
click at [308, 129] on input "checkbox" at bounding box center [304, 129] width 7 height 9
checkbox input "false"
click at [322, 139] on label at bounding box center [322, 139] width 0 height 0
click at [308, 146] on input "checkbox" at bounding box center [304, 144] width 7 height 9
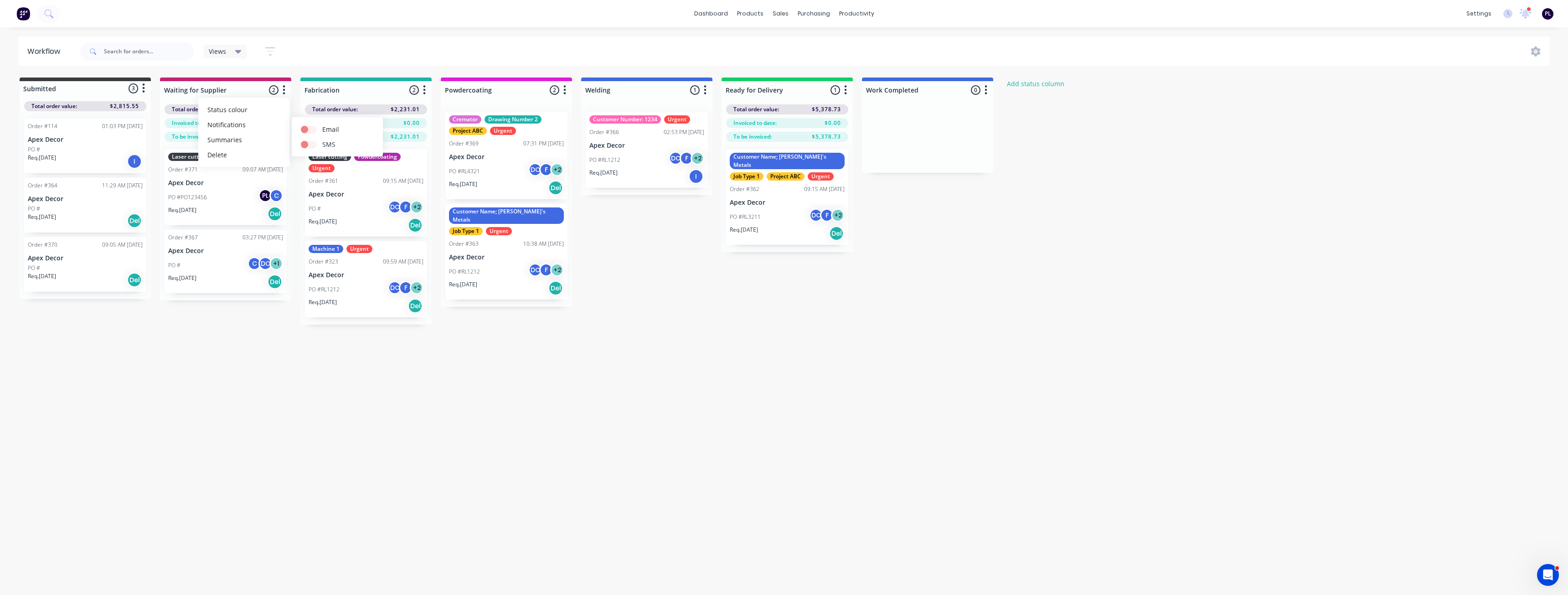
checkbox input "false"
click at [623, 338] on div "Workflow Views Save new view None (Default) edit AA Steelworks edit [PERSON_NAM…" at bounding box center [781, 306] width 1562 height 540
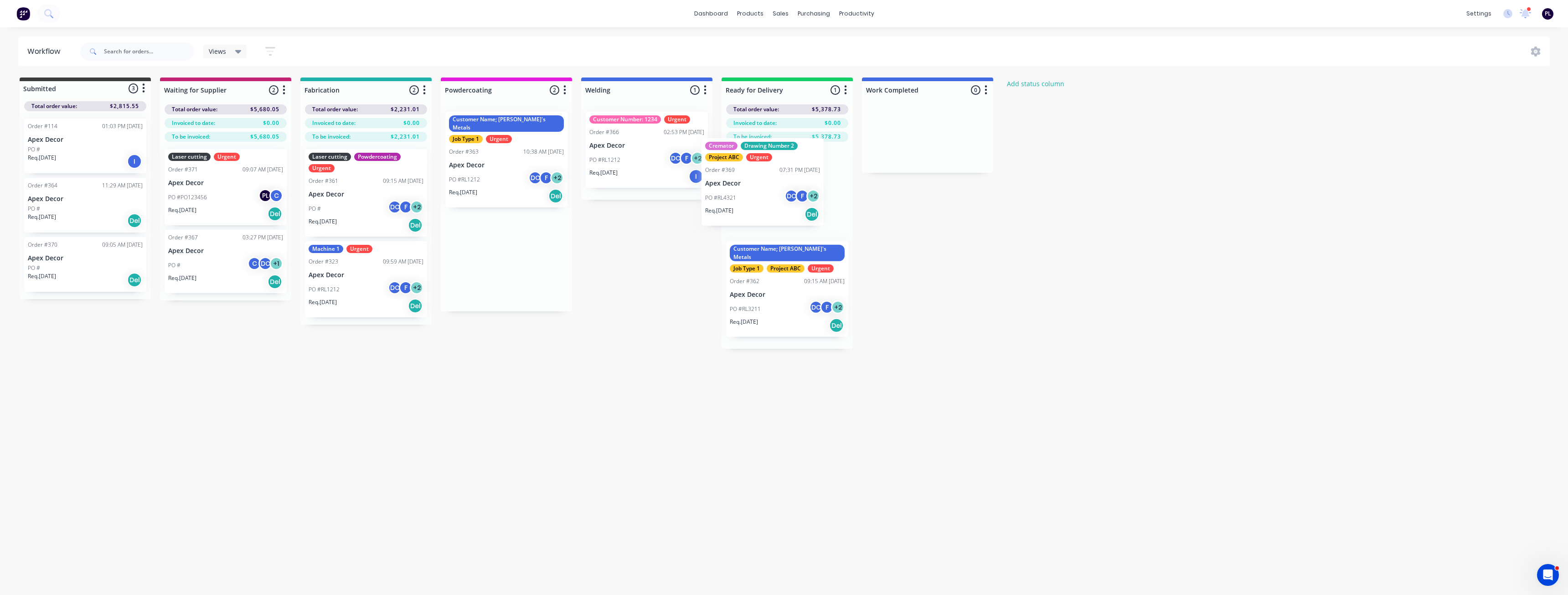
drag, startPoint x: 523, startPoint y: 155, endPoint x: 686, endPoint y: 188, distance: 166.3
click at [783, 179] on div "Submitted 3 Status colour #3A3C3E hex #3A3C3E Save Cancel Summaries Total order…" at bounding box center [620, 213] width 1256 height 271
drag, startPoint x: 499, startPoint y: 148, endPoint x: 614, endPoint y: 291, distance: 183.5
click at [548, 250] on div "Submitted 3 Status colour #3A3C3E hex #3A3C3E Save Cancel Summaries Total order…" at bounding box center [620, 211] width 1256 height 266
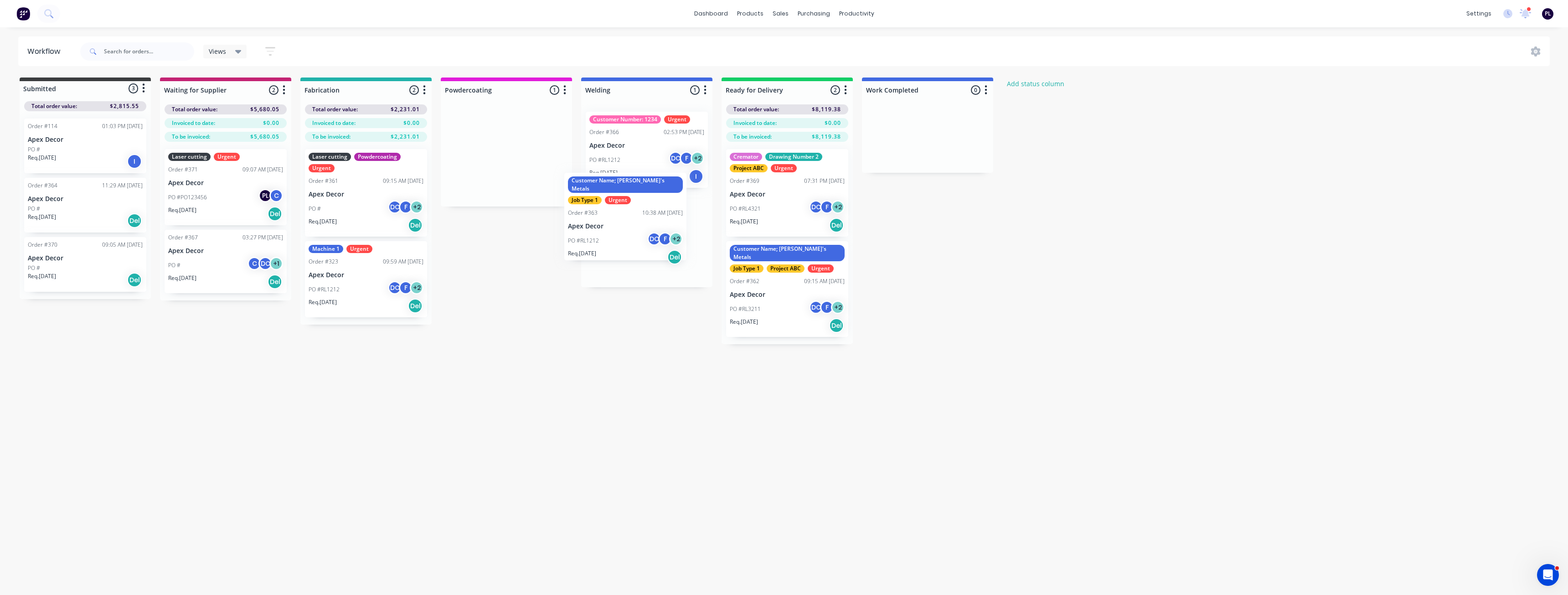
drag, startPoint x: 518, startPoint y: 178, endPoint x: 806, endPoint y: 283, distance: 306.5
click at [806, 283] on div "Submitted 3 Status colour #3A3C3E hex #3A3C3E Save Cancel Summaries Total order…" at bounding box center [620, 211] width 1256 height 266
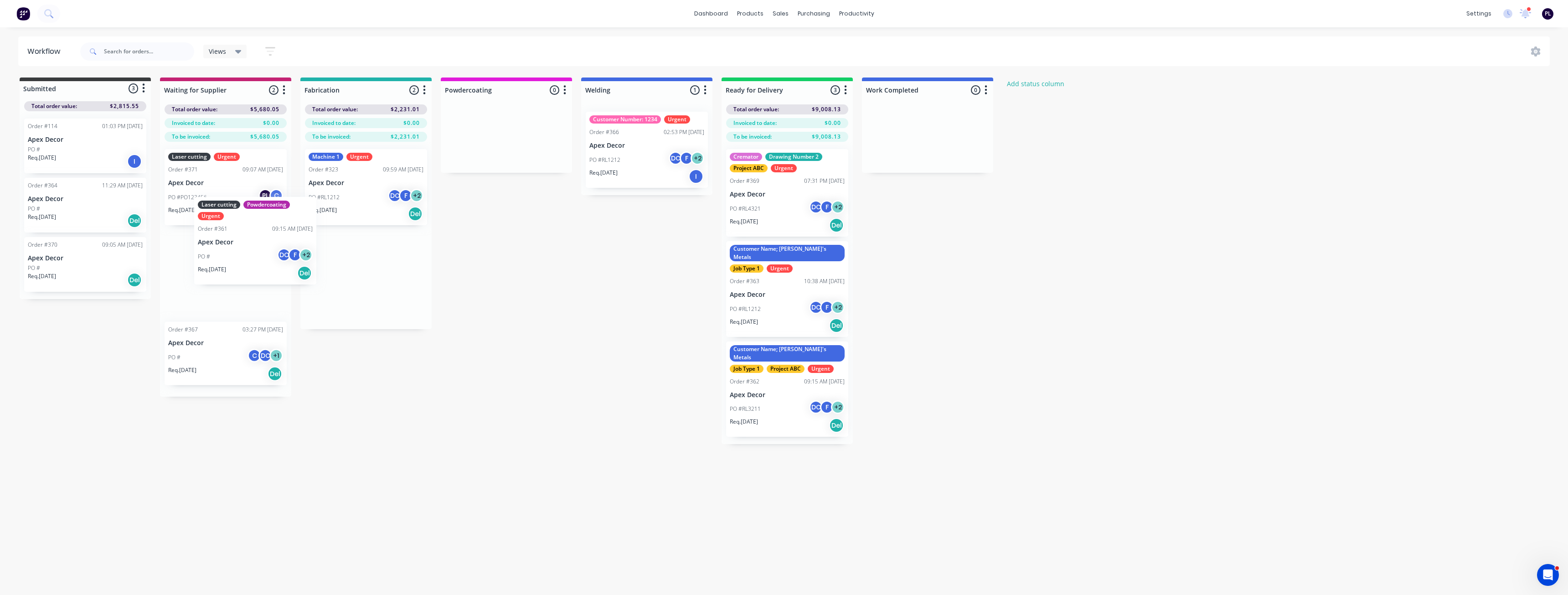
drag, startPoint x: 298, startPoint y: 206, endPoint x: 232, endPoint y: 223, distance: 68.2
click at [232, 223] on div "Submitted 3 Status colour #3A3C3E hex #3A3C3E Save Cancel Summaries Total order…" at bounding box center [620, 261] width 1256 height 367
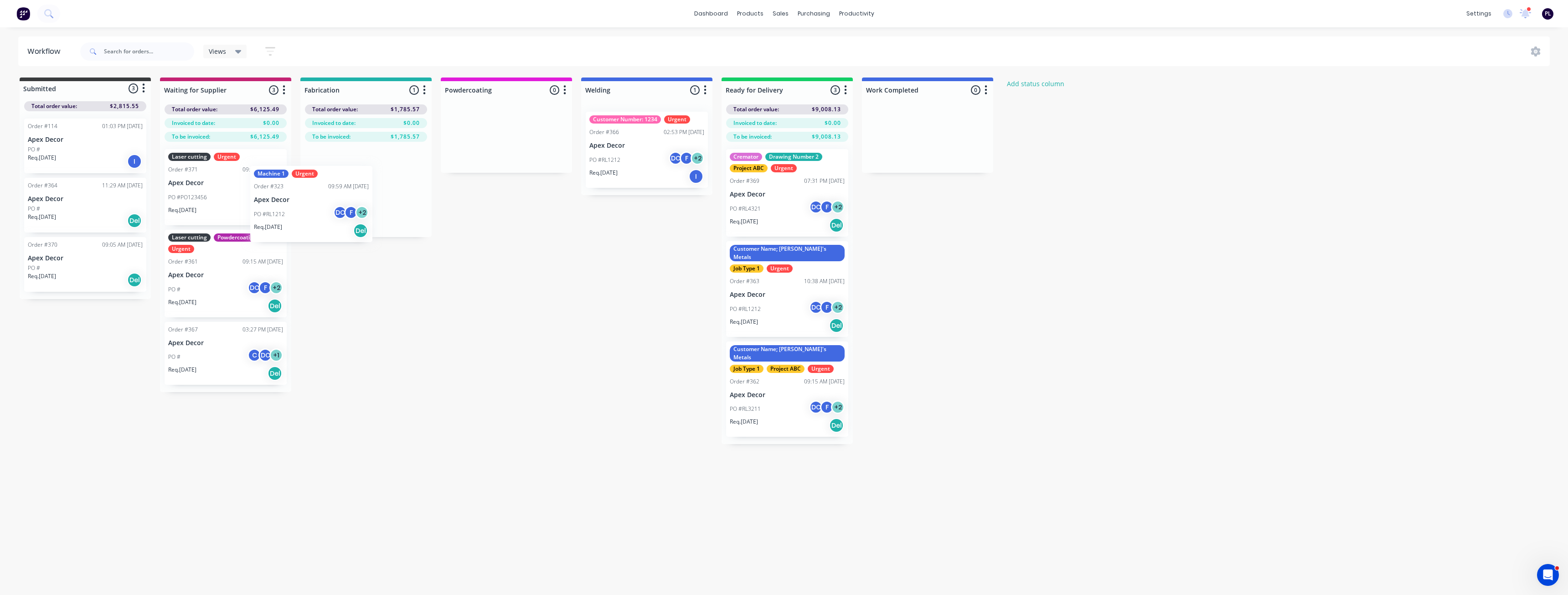
drag, startPoint x: 359, startPoint y: 184, endPoint x: 231, endPoint y: 206, distance: 129.9
click at [231, 206] on div "Submitted 3 Status colour #3A3C3E hex #3A3C3E Save Cancel Summaries Total order…" at bounding box center [620, 261] width 1256 height 367
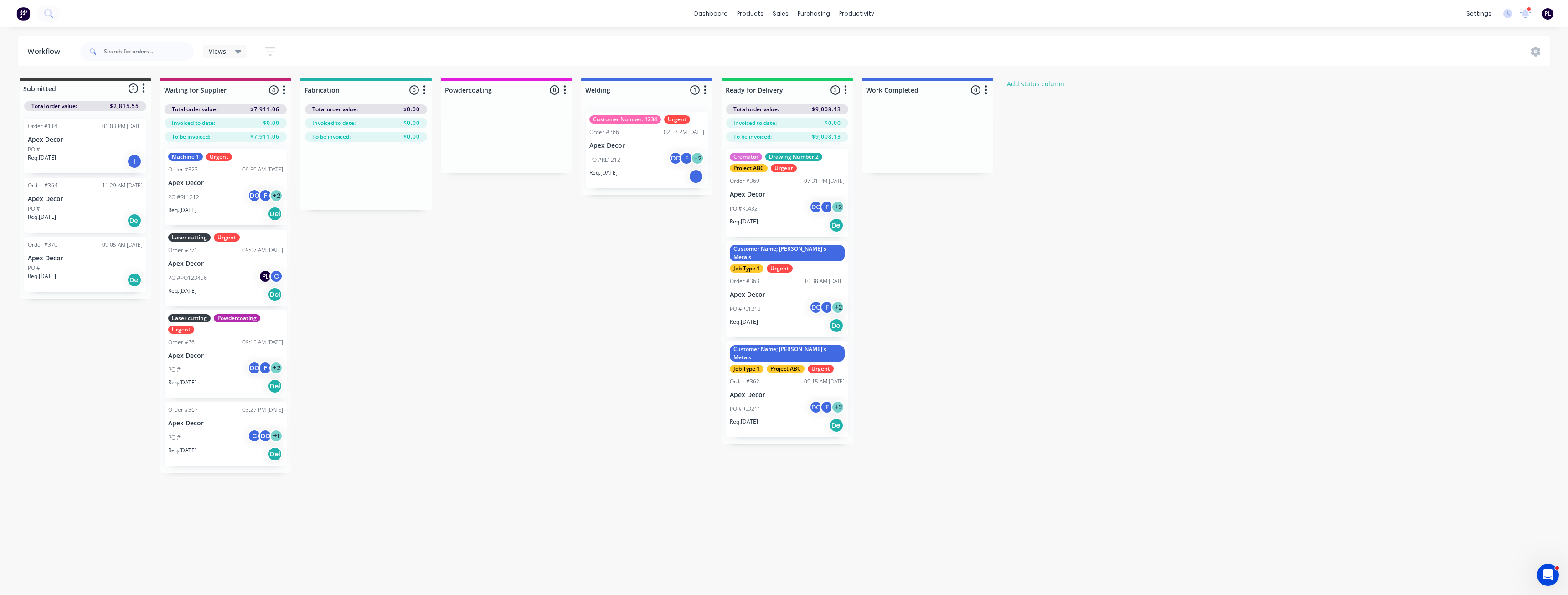
click at [446, 357] on div "Submitted 3 Status colour #3A3C3E hex #3A3C3E Save Cancel Summaries Total order…" at bounding box center [620, 275] width 1256 height 395
click at [469, 254] on div "Submitted 3 Status colour #3A3C3E hex #3A3C3E Save Cancel Summaries Total order…" at bounding box center [620, 275] width 1256 height 395
click at [428, 89] on button "button" at bounding box center [425, 91] width 11 height 11
click at [399, 138] on button "Summaries" at bounding box center [384, 139] width 91 height 15
click at [463, 155] on label at bounding box center [463, 155] width 0 height 0
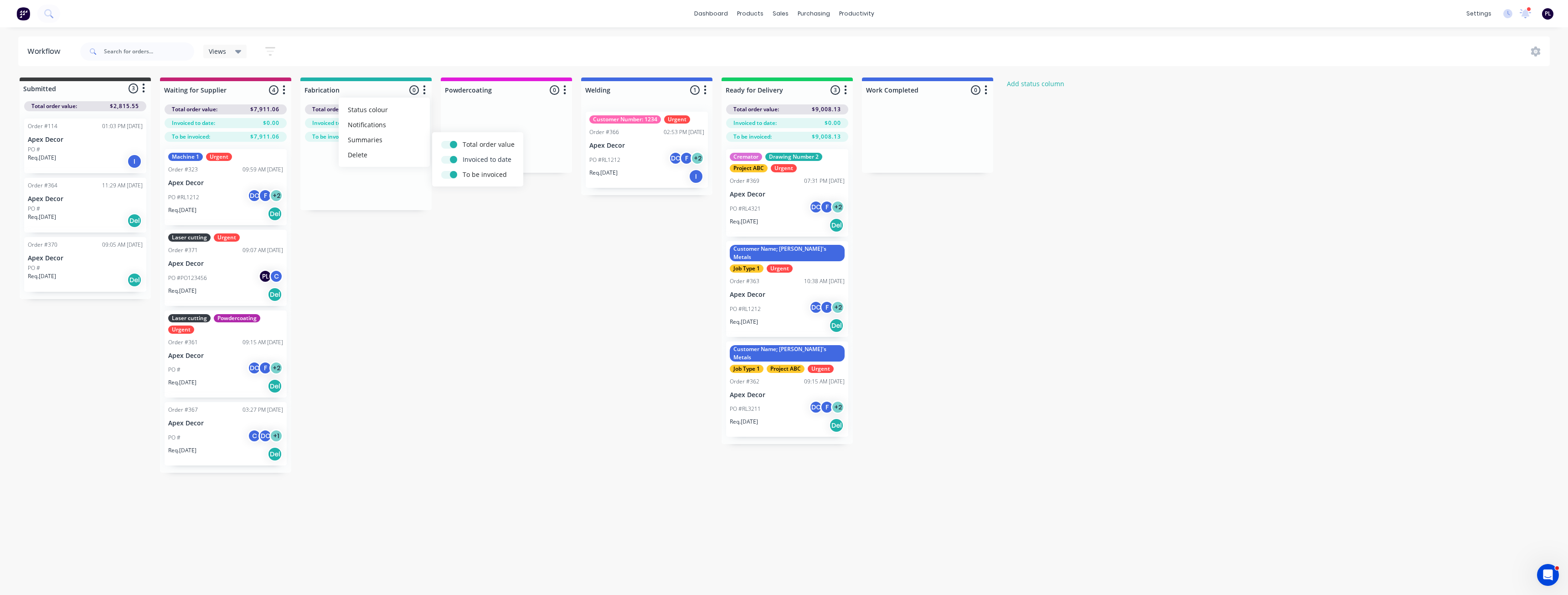
click at [448, 163] on input "checkbox" at bounding box center [445, 159] width 7 height 9
checkbox input "false"
click at [463, 169] on label at bounding box center [463, 169] width 0 height 0
click at [448, 174] on input "checkbox" at bounding box center [445, 174] width 7 height 9
checkbox input "false"
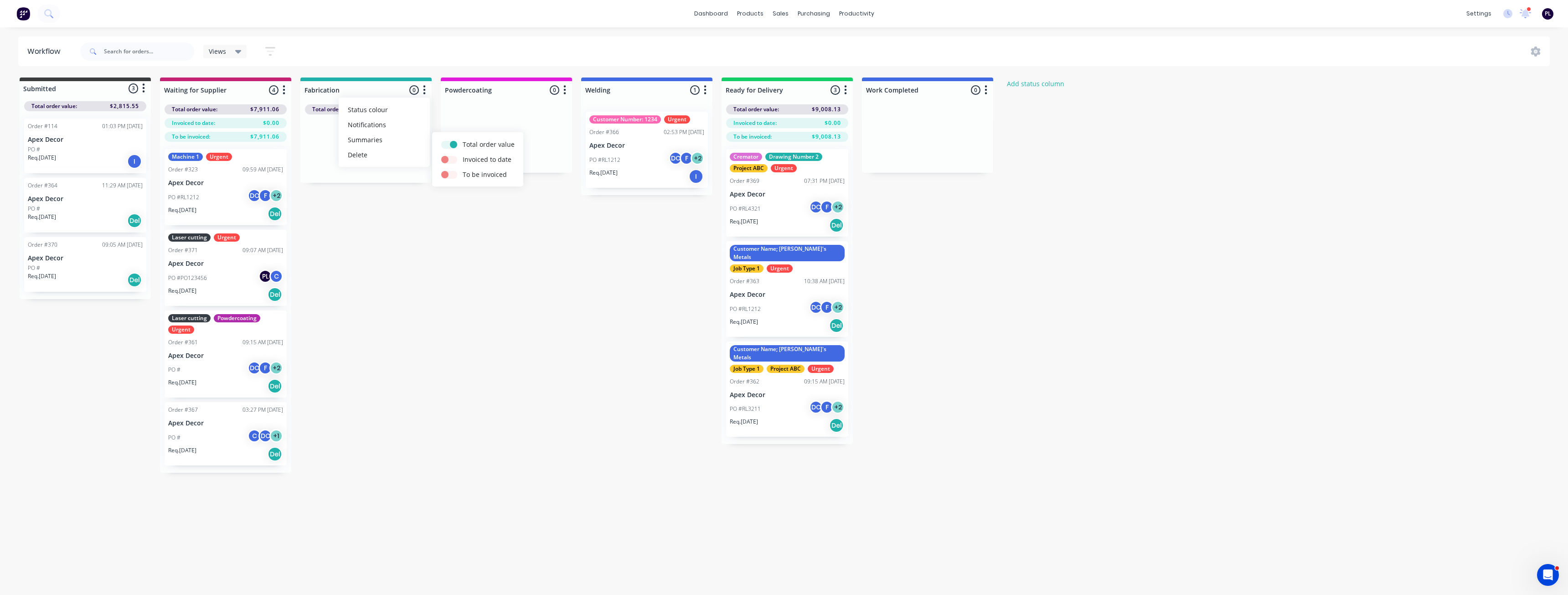
click at [504, 216] on div "Submitted 3 Status colour #3A3C3E hex #3A3C3E Save Cancel Summaries Total order…" at bounding box center [620, 275] width 1256 height 395
click at [623, 235] on div "Submitted 3 Status colour #3A3C3E hex #3A3C3E Save Cancel Summaries Total order…" at bounding box center [620, 275] width 1256 height 395
click at [541, 226] on div "Submitted 3 Status colour #3A3C3E hex #3A3C3E Save Cancel Summaries Total order…" at bounding box center [620, 275] width 1256 height 395
click at [236, 52] on icon at bounding box center [238, 52] width 6 height 4
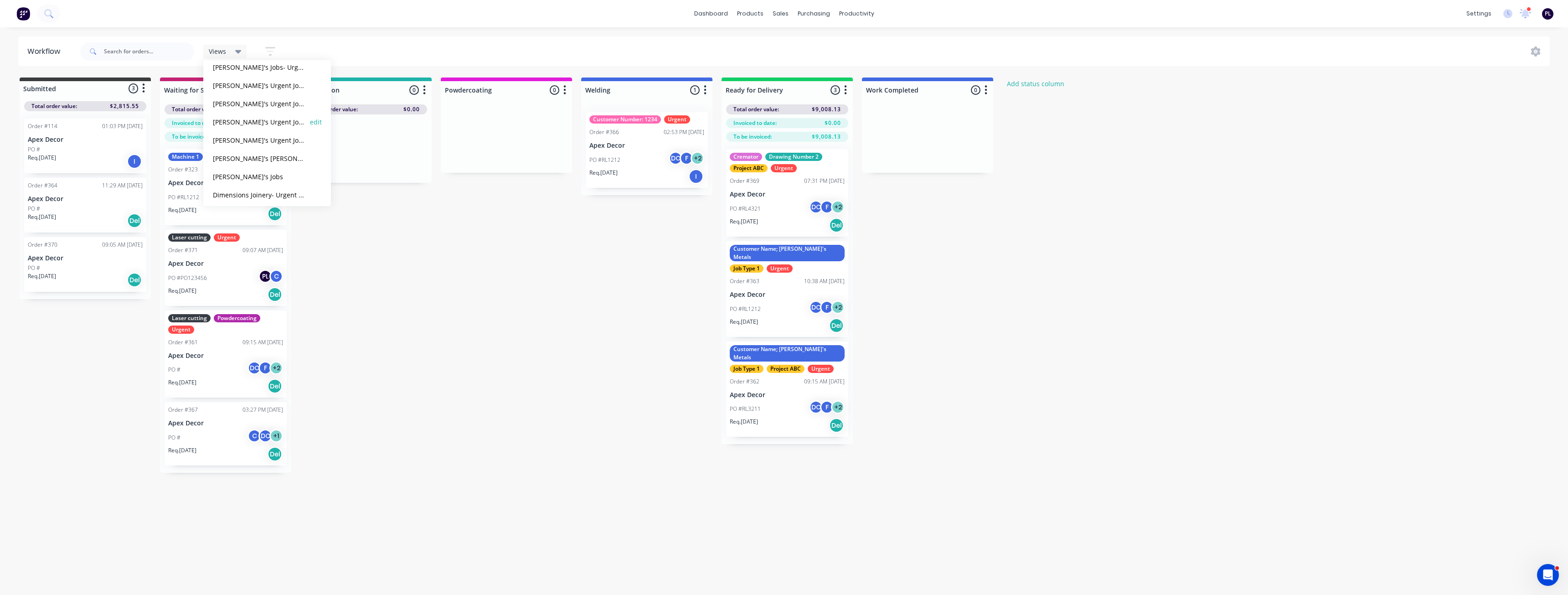
scroll to position [91, 0]
click at [371, 53] on div "Views Save new view None (Default) edit AA Steelworks edit [PERSON_NAME]'s Jobs…" at bounding box center [814, 52] width 1472 height 27
click at [233, 274] on div "PO #PO123456 PL C" at bounding box center [226, 277] width 115 height 17
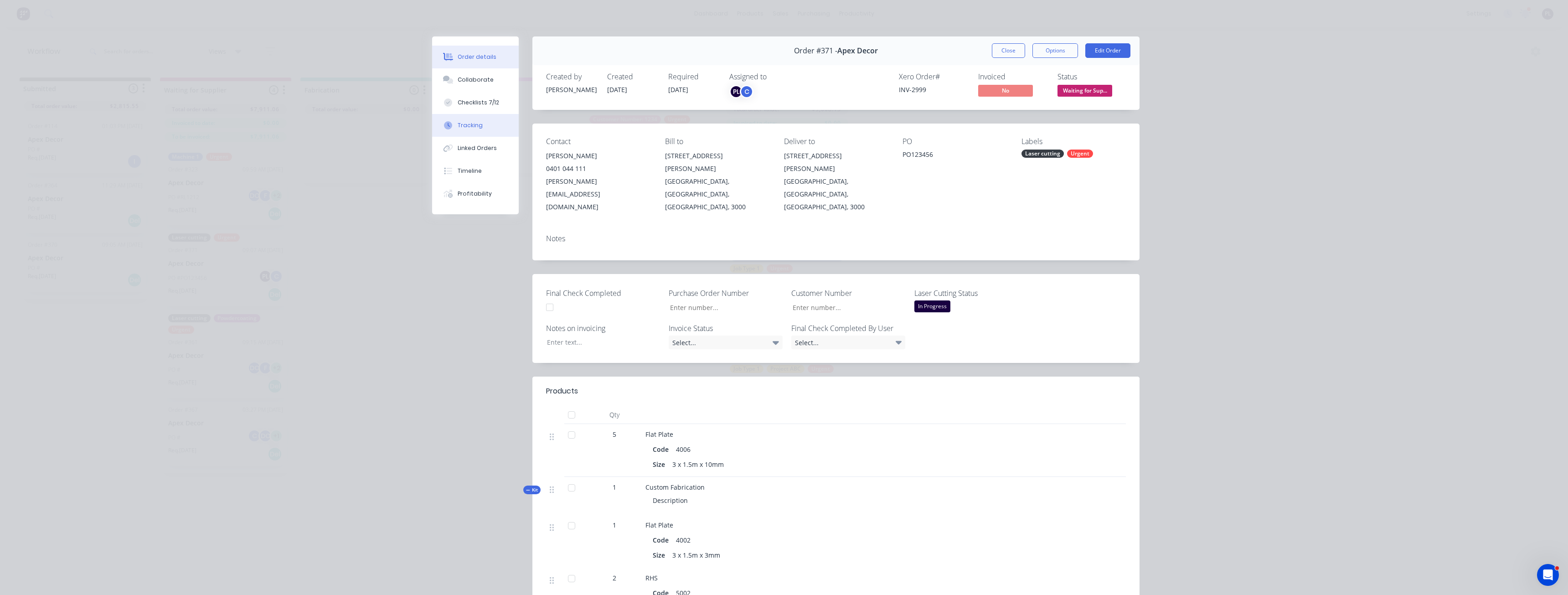
click at [470, 130] on button "Tracking" at bounding box center [476, 125] width 87 height 23
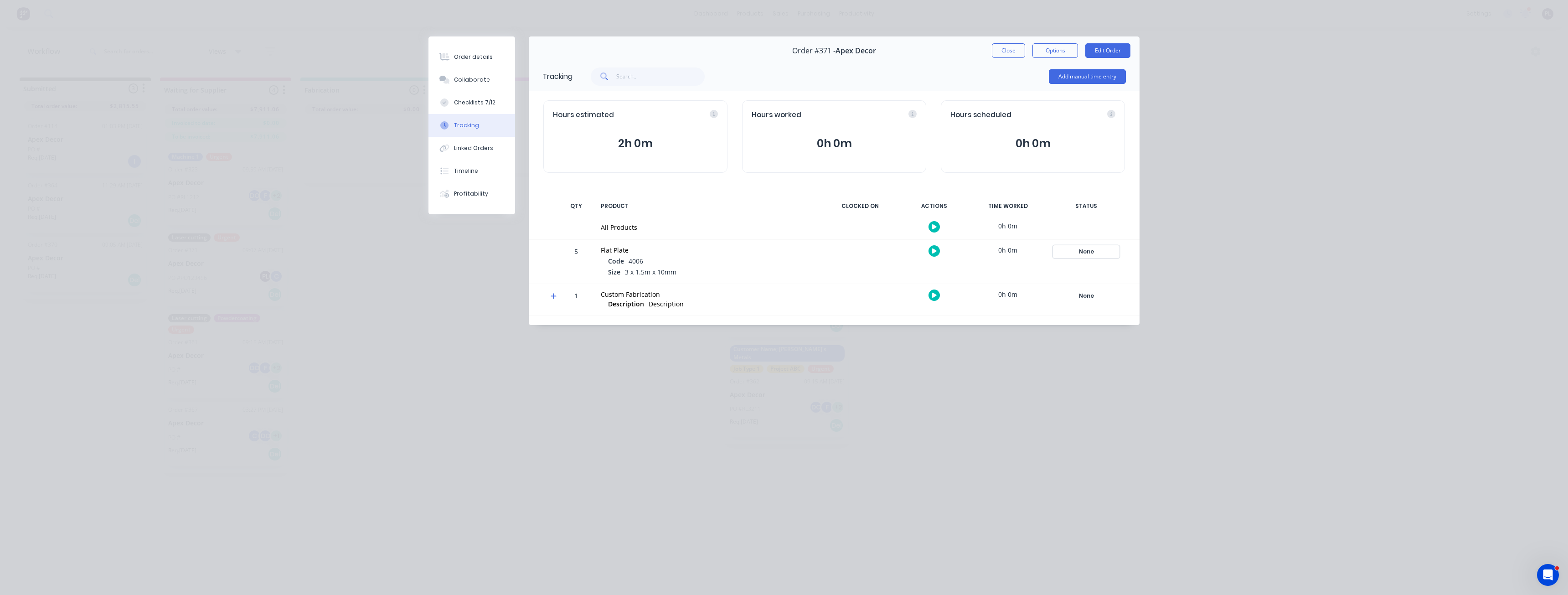
click at [1098, 252] on div "None" at bounding box center [1086, 251] width 65 height 12
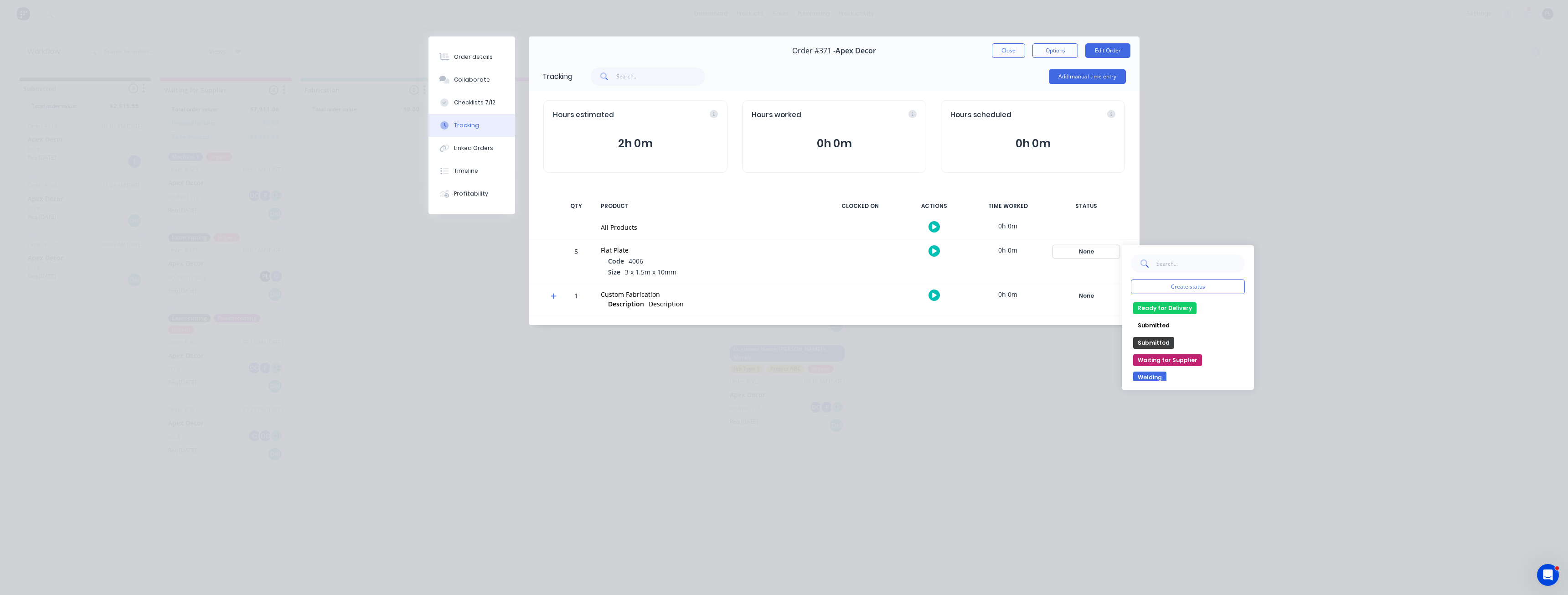
scroll to position [122, 0]
click at [1167, 340] on button "Waiting for Supplier" at bounding box center [1168, 340] width 69 height 12
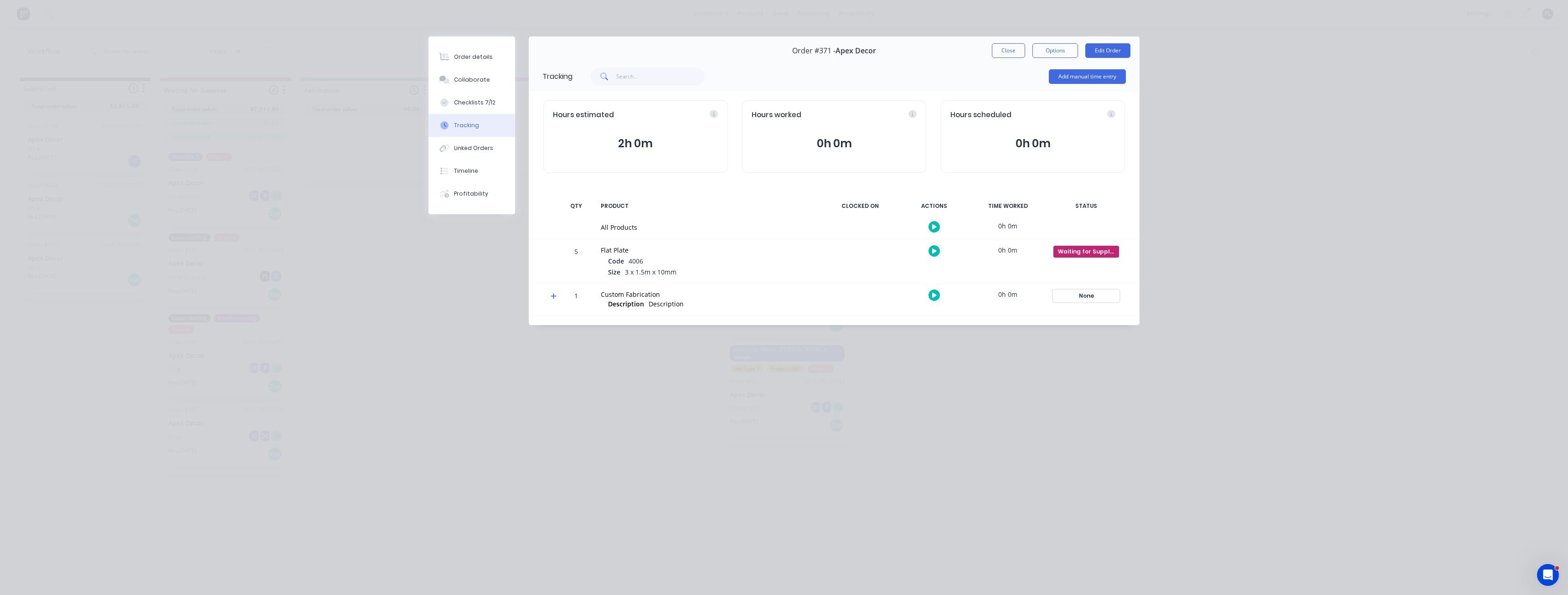
click at [1091, 300] on div "None" at bounding box center [1086, 295] width 65 height 12
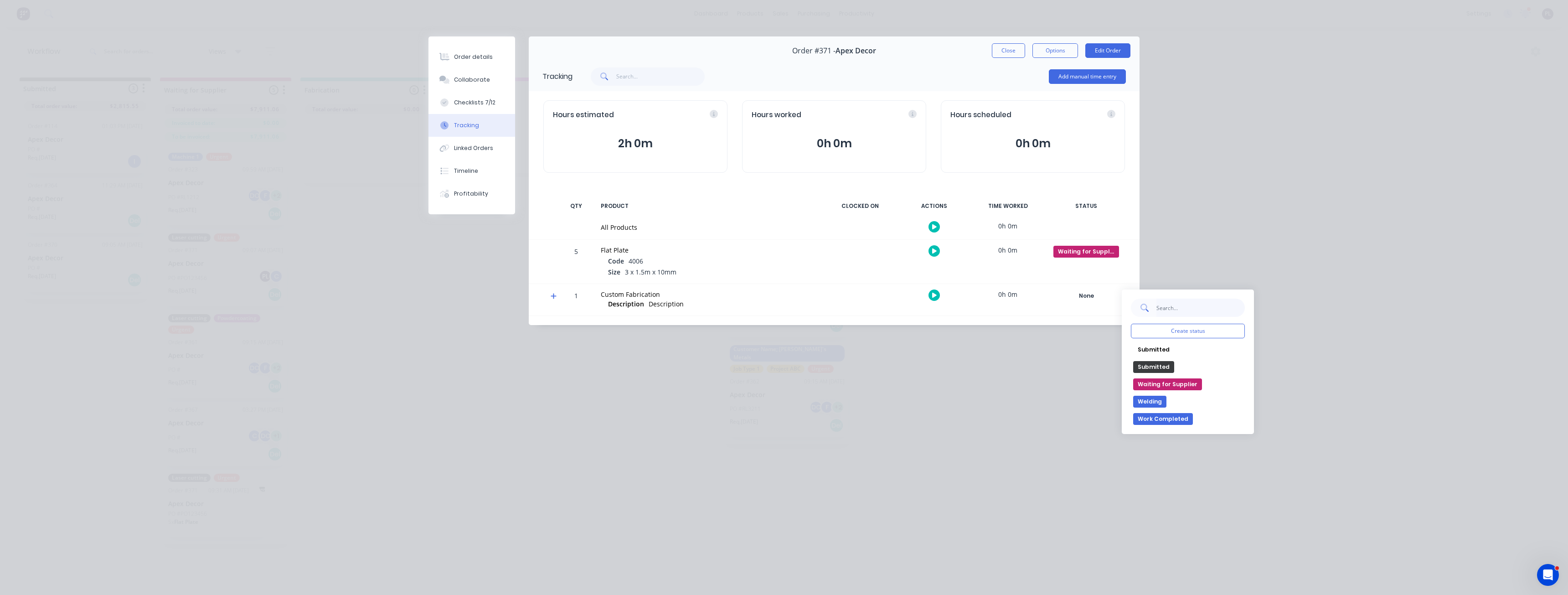
click at [1160, 312] on input "text" at bounding box center [1200, 308] width 89 height 18
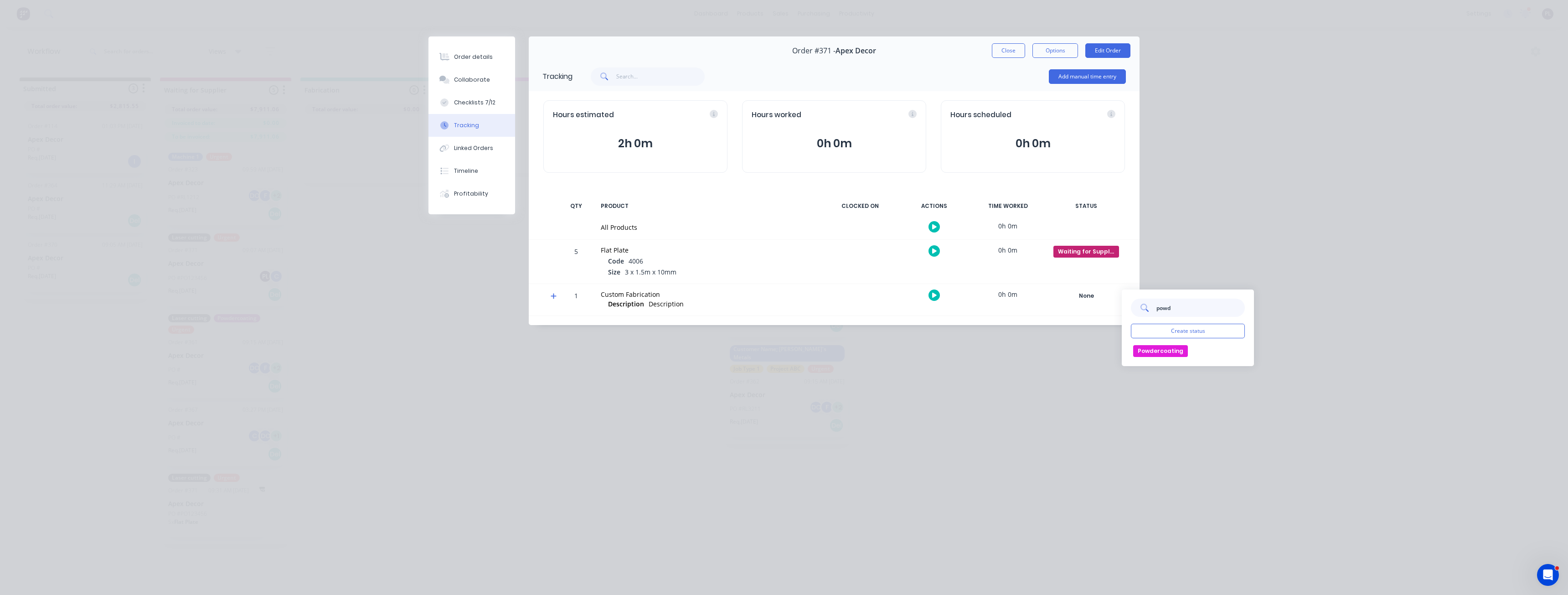
type input "powd"
click at [1164, 357] on button "Powdercoating" at bounding box center [1160, 350] width 54 height 12
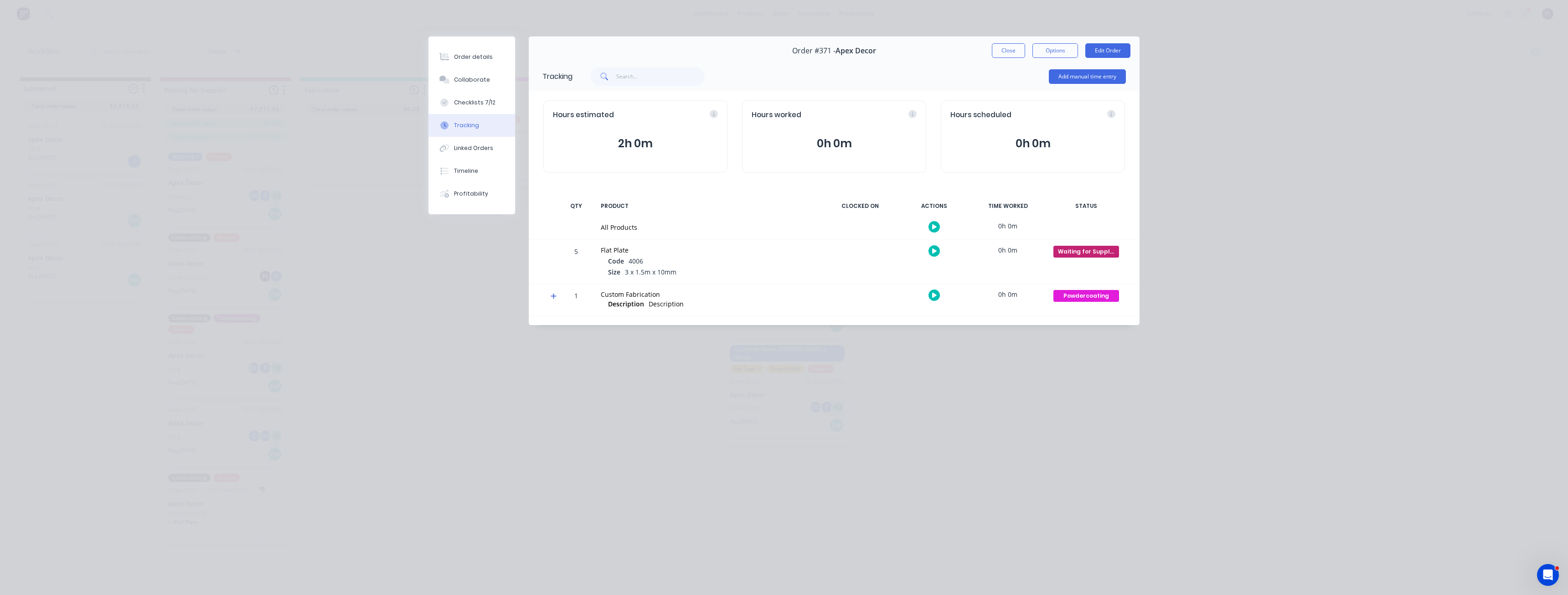
drag, startPoint x: 1004, startPoint y: 50, endPoint x: 979, endPoint y: 54, distance: 25.3
click at [955, 54] on div "Order #371 - Apex Decor Close Options Edit Order" at bounding box center [834, 51] width 611 height 29
click at [1012, 53] on button "Close" at bounding box center [1008, 51] width 34 height 14
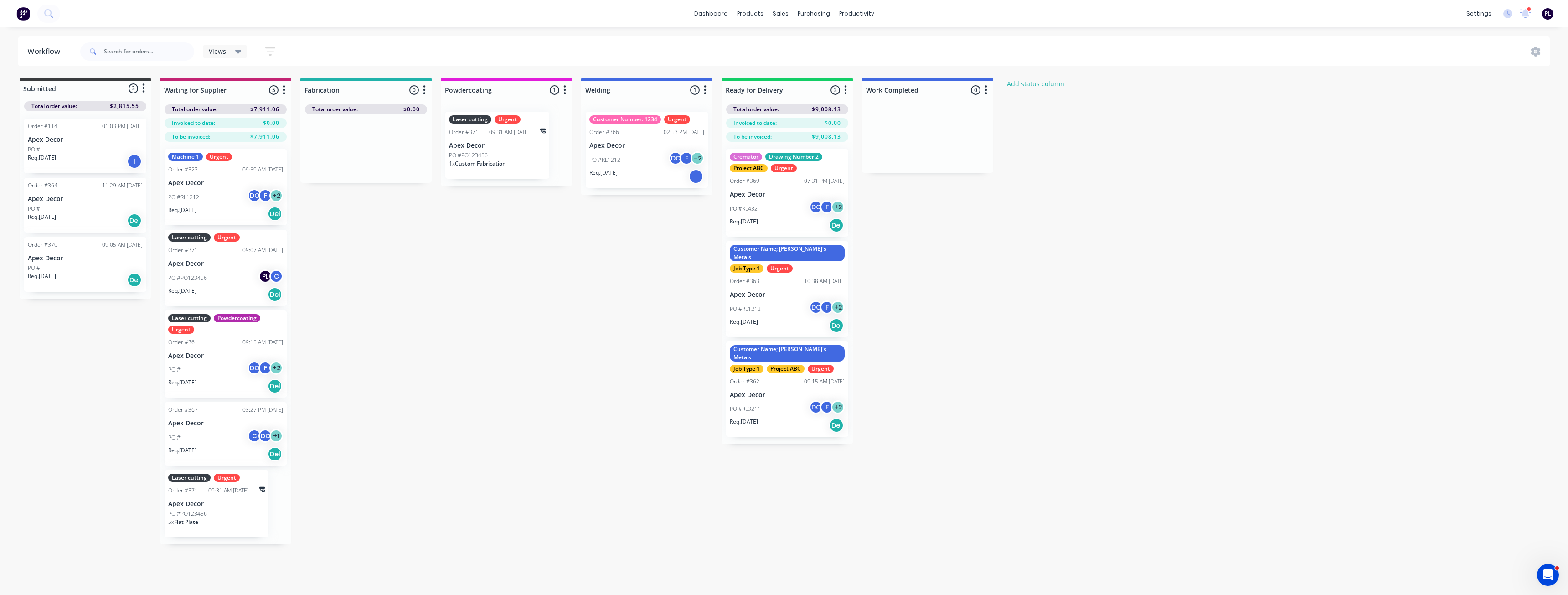
click at [447, 347] on div "Submitted 3 Status colour #3A3C3E hex #3A3C3E Save Cancel Summaries Total order…" at bounding box center [620, 311] width 1256 height 466
drag, startPoint x: 238, startPoint y: 489, endPoint x: 246, endPoint y: 418, distance: 71.4
click at [246, 418] on div "Machine 1 Urgent Order #323 09:59 AM [DATE] Apex Decor PO #RL1212 DC F + 2 Req.…" at bounding box center [226, 343] width 131 height 402
drag, startPoint x: 492, startPoint y: 152, endPoint x: 515, endPoint y: 154, distance: 23.1
click at [515, 154] on div "Laser cutting Urgent Order #371 09:31 AM [DATE] Apex Decor PO #PO123456 1 x Cus…" at bounding box center [506, 145] width 131 height 82
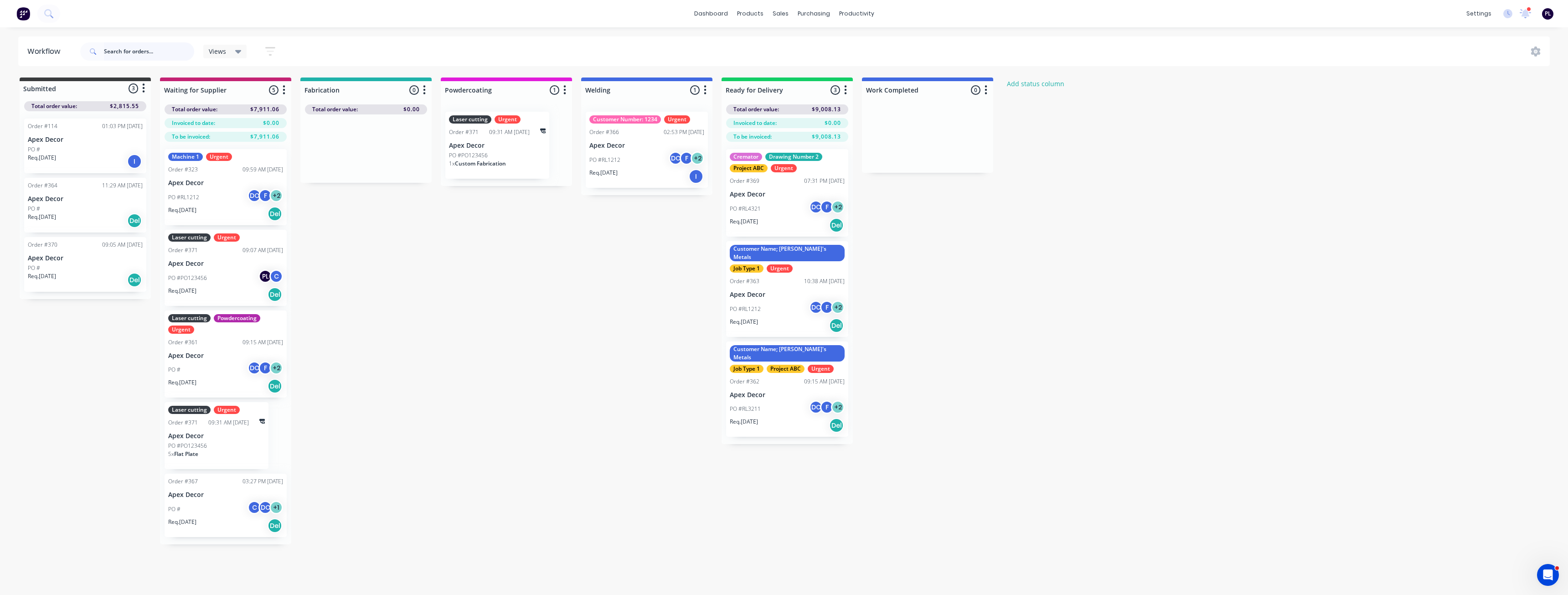
click at [139, 49] on input "text" at bounding box center [149, 52] width 91 height 18
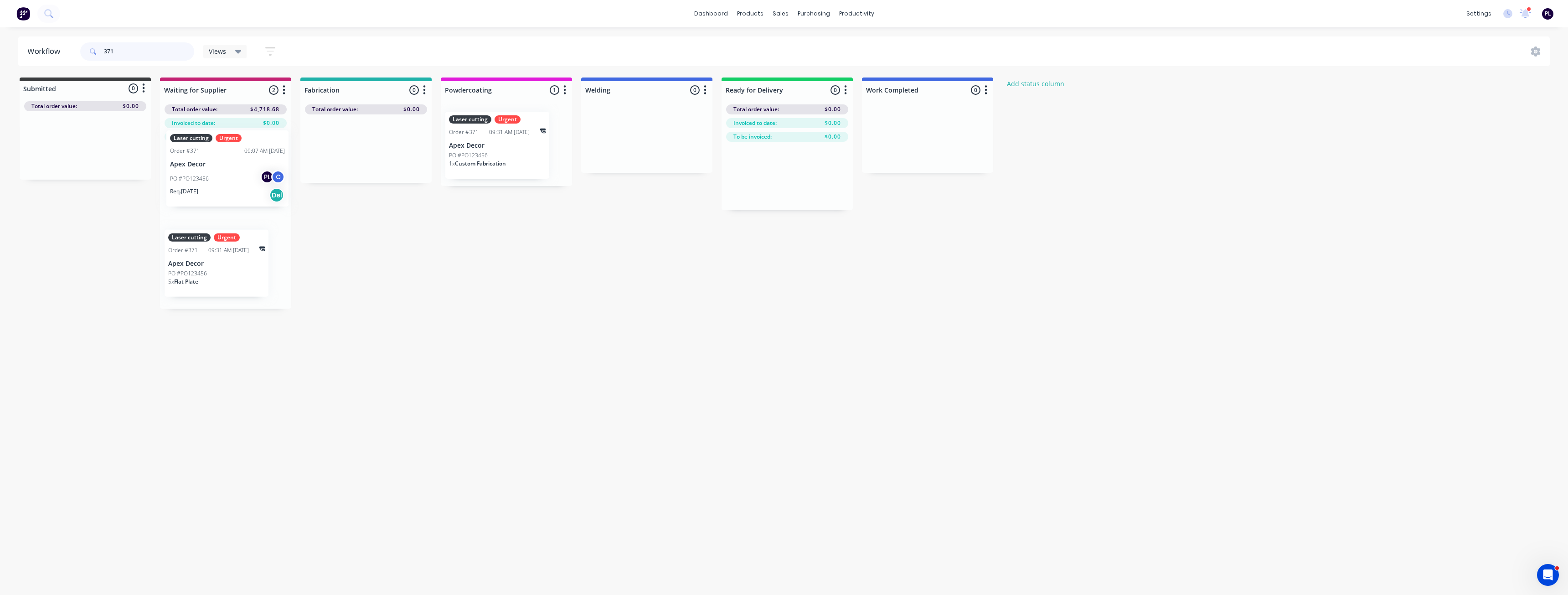
drag, startPoint x: 230, startPoint y: 190, endPoint x: 235, endPoint y: 171, distance: 19.6
click at [235, 171] on div "Laser cutting Urgent Order #371 09:07 AM [DATE] Apex Decor PO #PO123456 PL C Re…" at bounding box center [226, 226] width 131 height 167
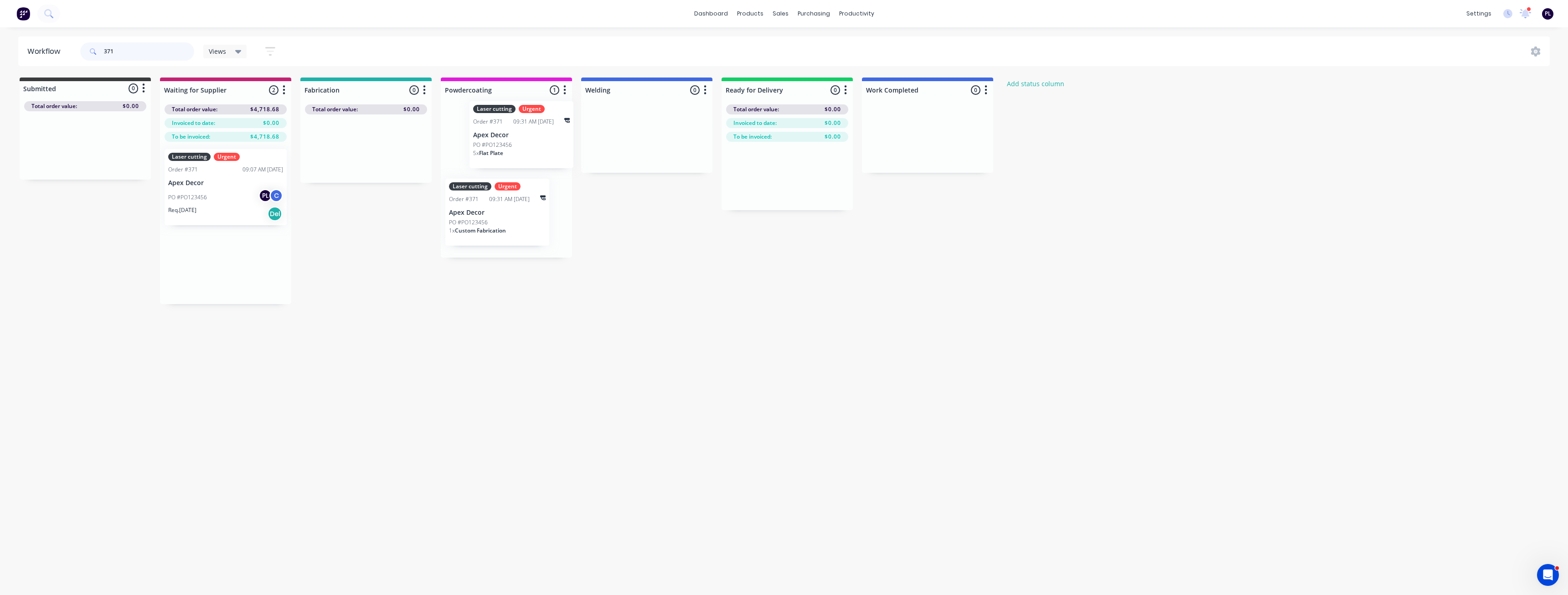
drag, startPoint x: 215, startPoint y: 273, endPoint x: 517, endPoint y: 144, distance: 328.4
click at [517, 144] on div "Submitted 0 Status colour #3A3C3E hex #3A3C3E Save Cancel Summaries Total order…" at bounding box center [620, 191] width 1256 height 226
type input "371"
click at [264, 439] on div "Workflow 371 Views Save new view None (Default) edit AA Steelworks edit [PERSON…" at bounding box center [781, 306] width 1562 height 540
click at [81, 422] on div "Workflow 371 Views Save new view None (Default) edit AA Steelworks edit [PERSON…" at bounding box center [781, 306] width 1562 height 540
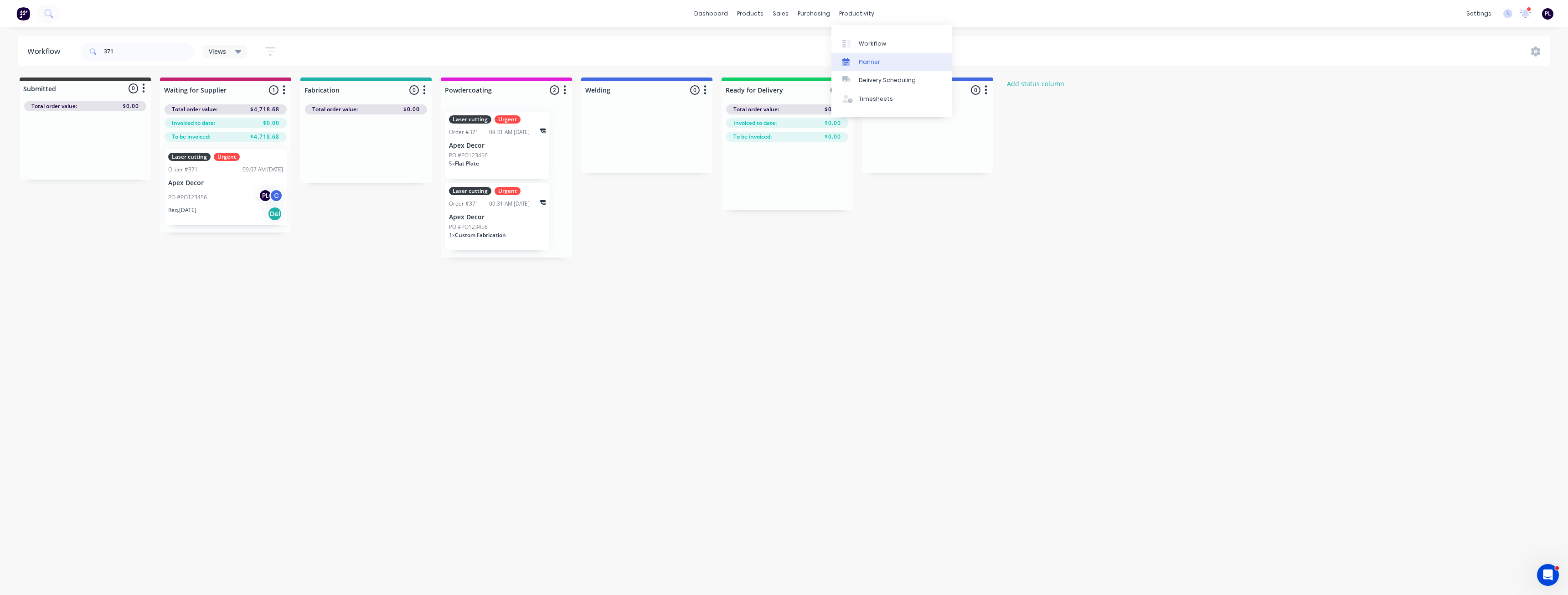
click at [889, 62] on link "Planner" at bounding box center [891, 62] width 120 height 18
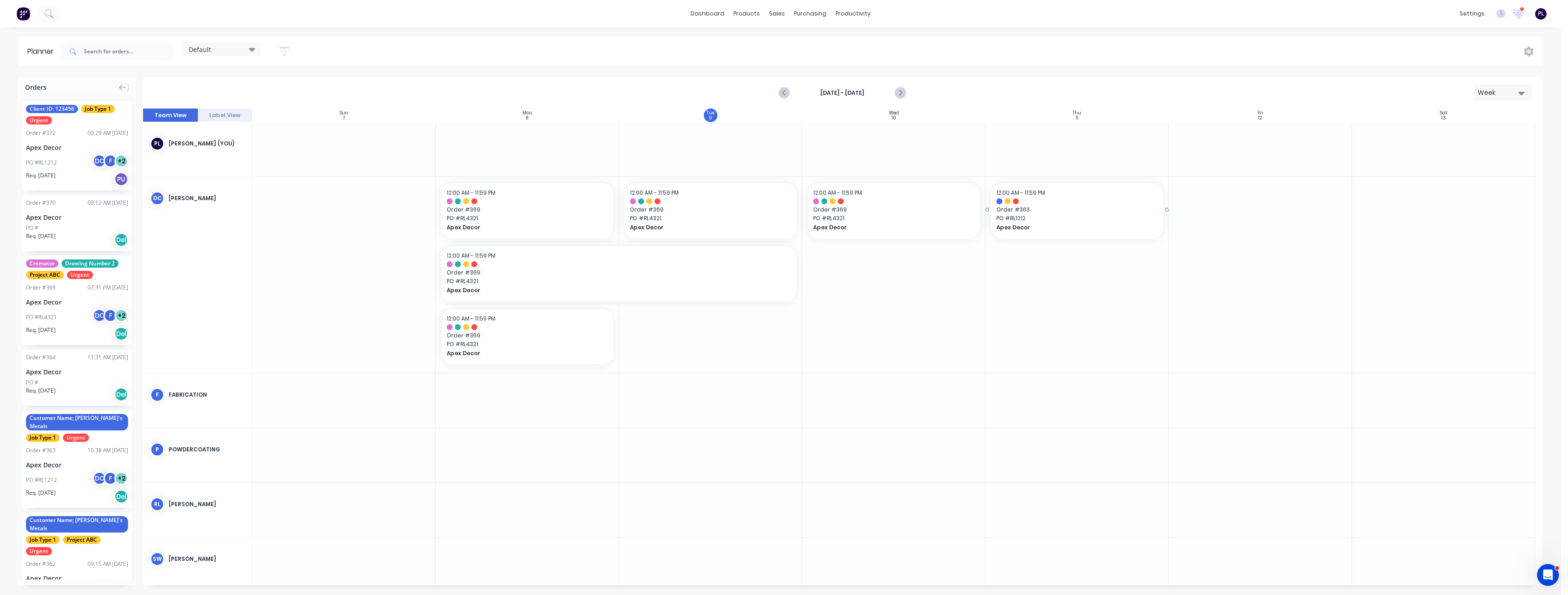
drag, startPoint x: 57, startPoint y: 450, endPoint x: 806, endPoint y: 261, distance: 772.5
drag, startPoint x: 85, startPoint y: 375, endPoint x: 1050, endPoint y: 275, distance: 970.2
drag, startPoint x: 30, startPoint y: 278, endPoint x: 1048, endPoint y: 331, distance: 1019.4
drag, startPoint x: 1164, startPoint y: 335, endPoint x: 1175, endPoint y: 335, distance: 11.0
drag, startPoint x: 53, startPoint y: 445, endPoint x: 621, endPoint y: 225, distance: 609.1
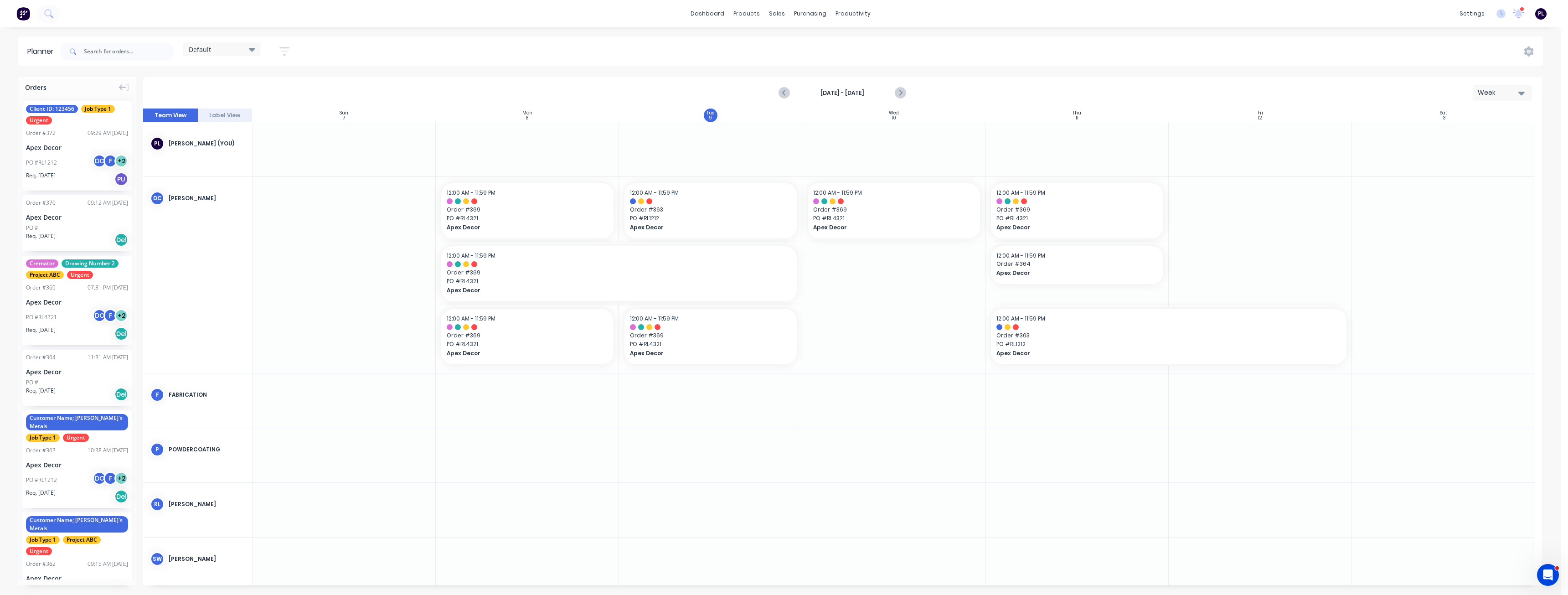
click at [634, 51] on div "Default Save new view None edit Default (Default) edit Priority 1 Jobs edit Sta…" at bounding box center [800, 52] width 1485 height 27
click at [706, 57] on div "Default Save new view None edit Default (Default) edit Priority 1 Jobs edit Sta…" at bounding box center [800, 52] width 1485 height 27
click at [876, 85] on link "Delivery Scheduling" at bounding box center [888, 81] width 120 height 18
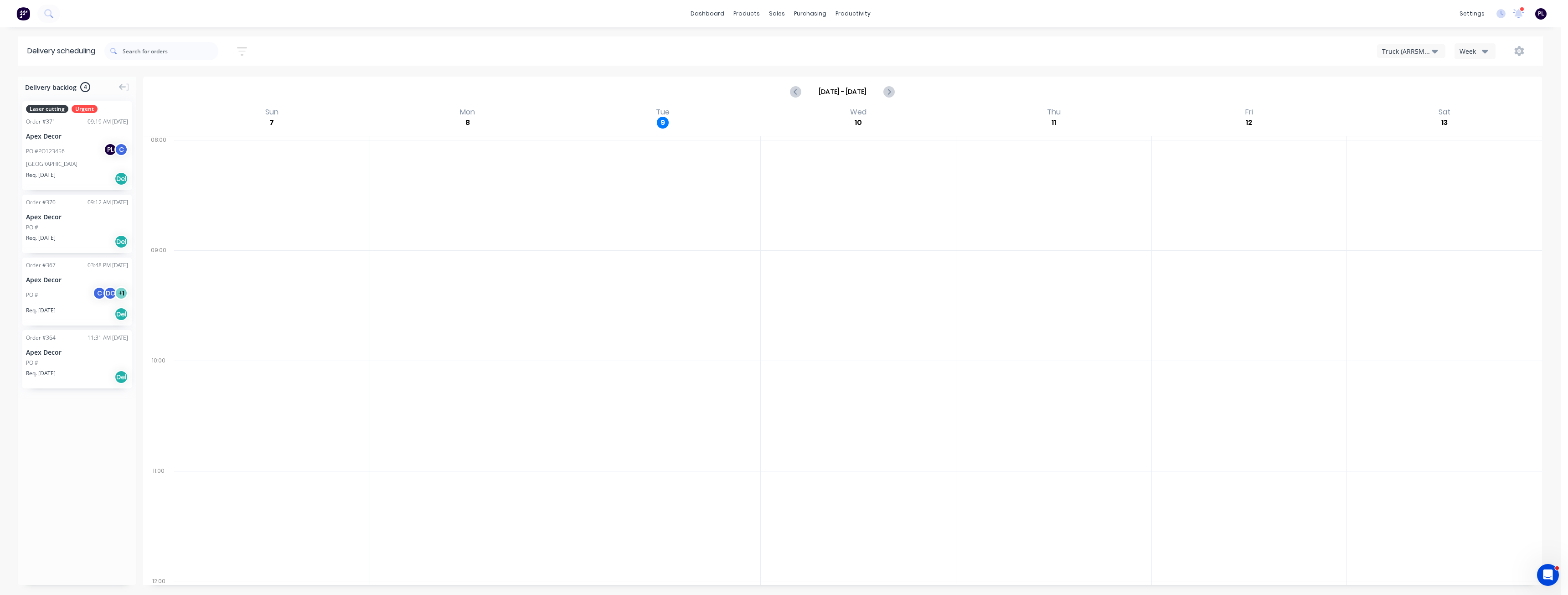
click at [1414, 48] on div "Truck (ARR5MM)" at bounding box center [1407, 51] width 50 height 10
click at [1332, 53] on div "Truck (ARR5MM) Truck (ARR5MM) Truck (CHH156) Week" at bounding box center [1174, 51] width 719 height 16
click at [1477, 52] on div "Week" at bounding box center [1473, 51] width 26 height 10
click at [1484, 95] on div "Vehicle" at bounding box center [1501, 93] width 91 height 18
click at [1483, 53] on icon "button" at bounding box center [1485, 51] width 6 height 10
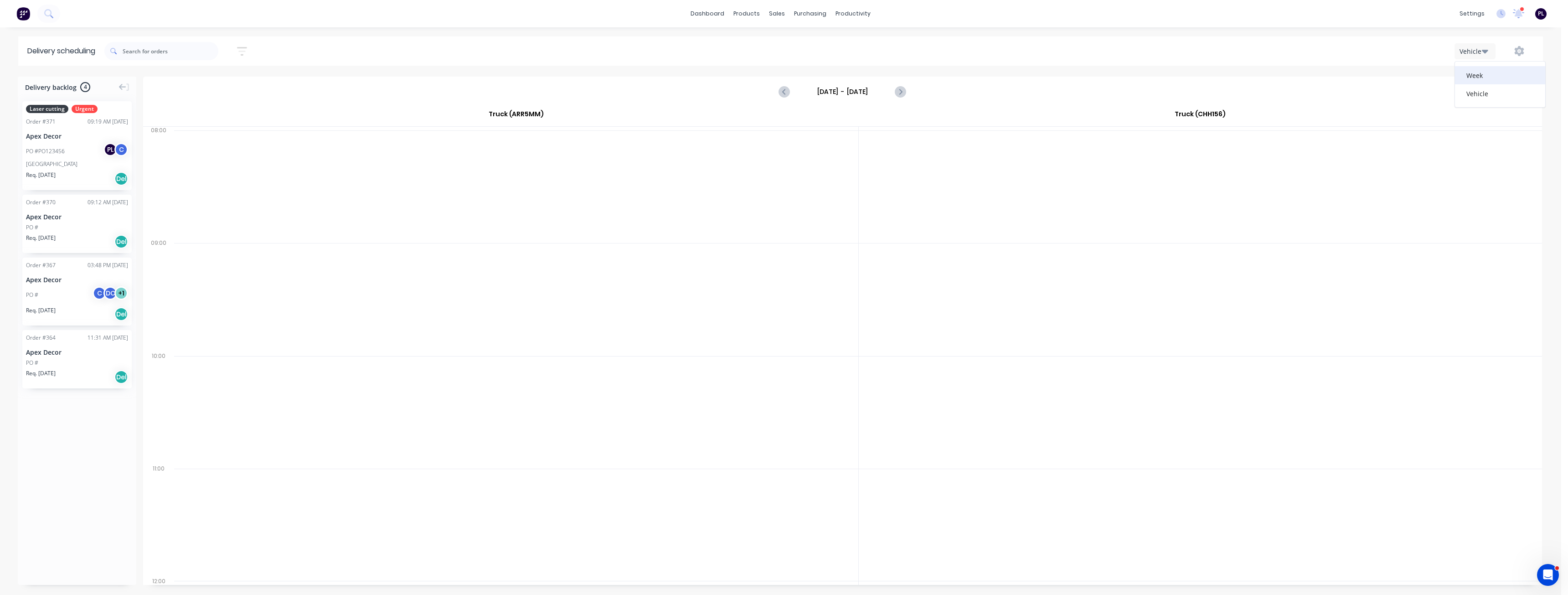
click at [1471, 78] on div "Week" at bounding box center [1501, 75] width 91 height 18
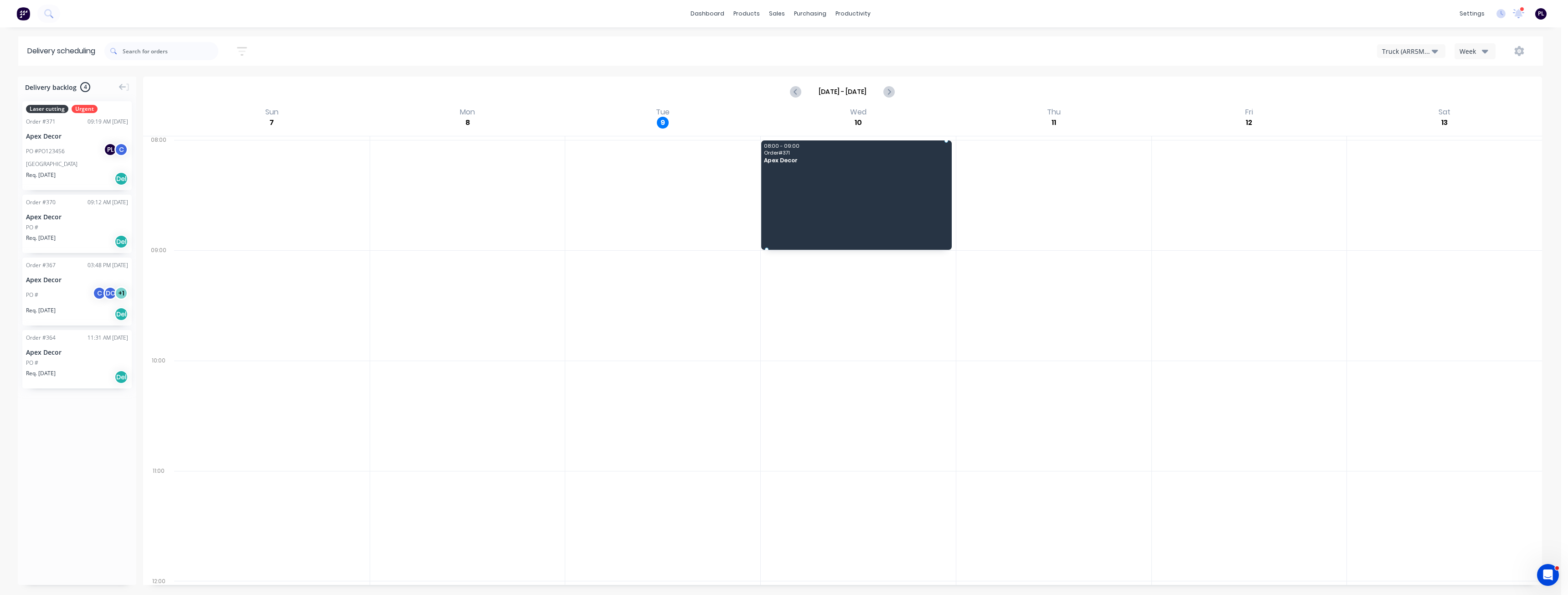
drag, startPoint x: 64, startPoint y: 137, endPoint x: 877, endPoint y: 174, distance: 813.8
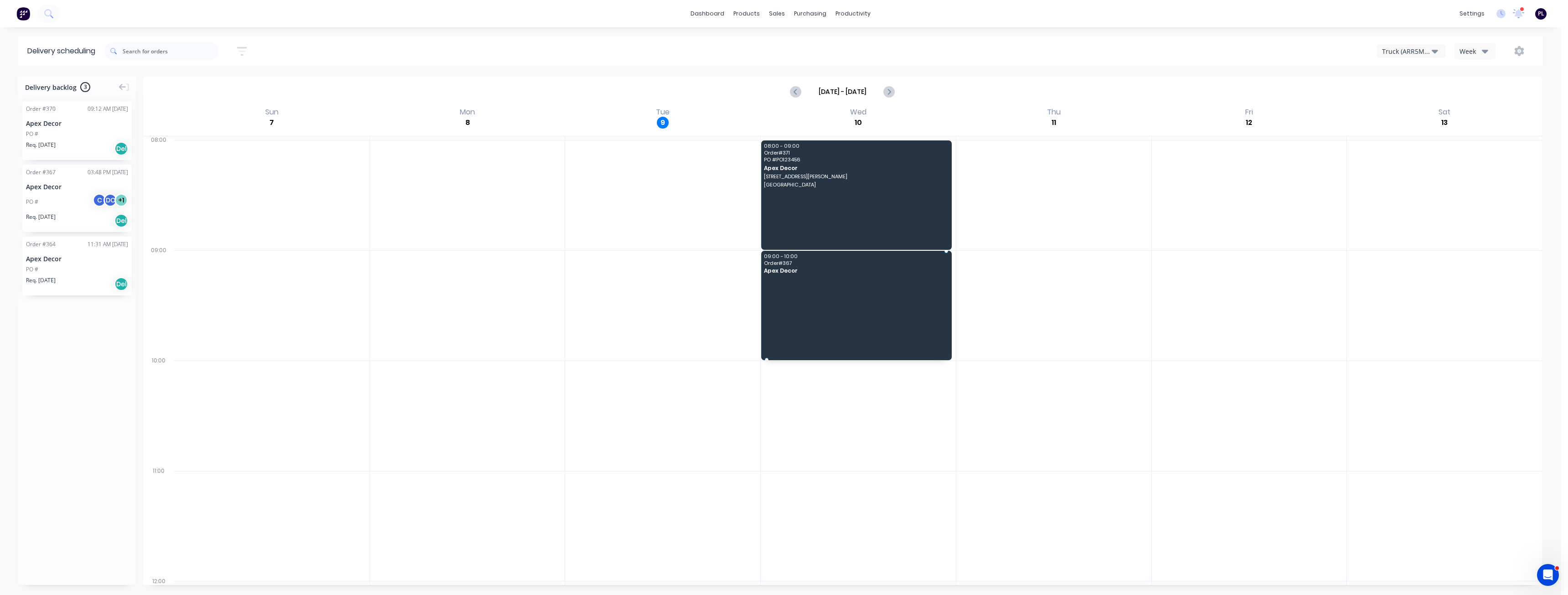
drag, startPoint x: 60, startPoint y: 185, endPoint x: 849, endPoint y: 276, distance: 794.2
drag, startPoint x: 67, startPoint y: 191, endPoint x: 868, endPoint y: 292, distance: 807.3
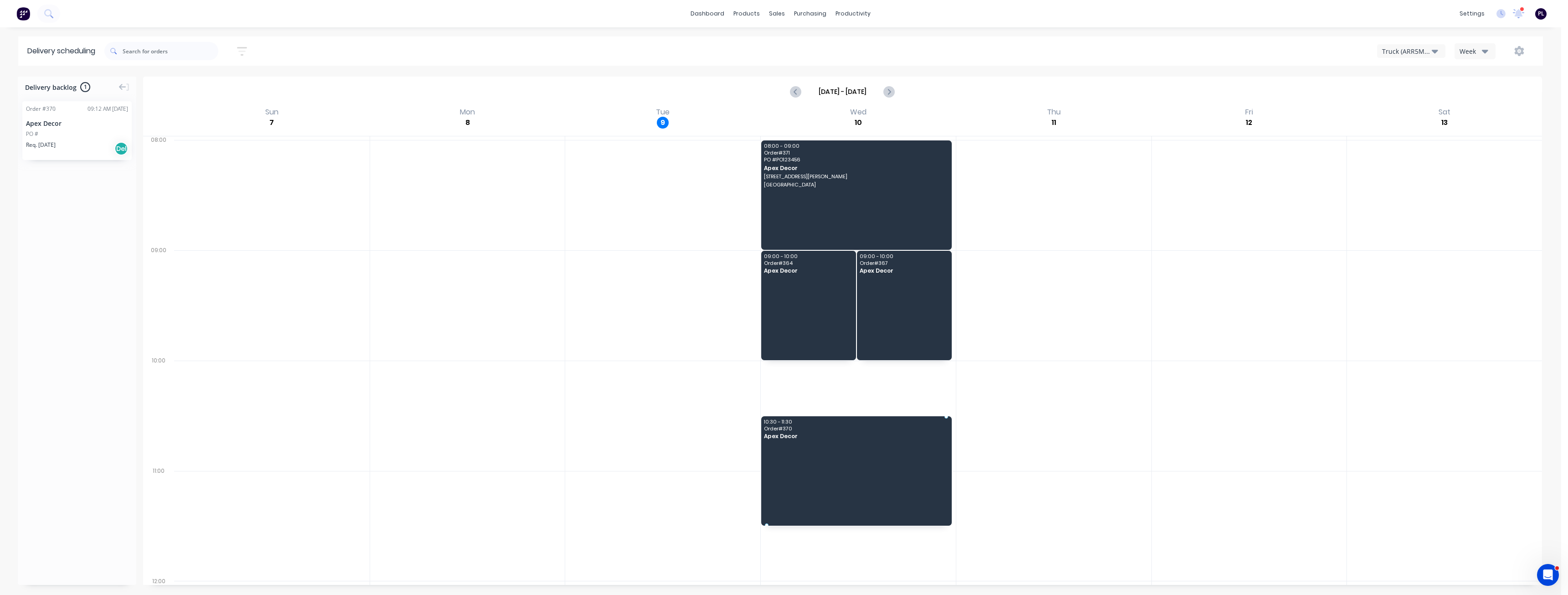
drag, startPoint x: 61, startPoint y: 130, endPoint x: 893, endPoint y: 426, distance: 883.1
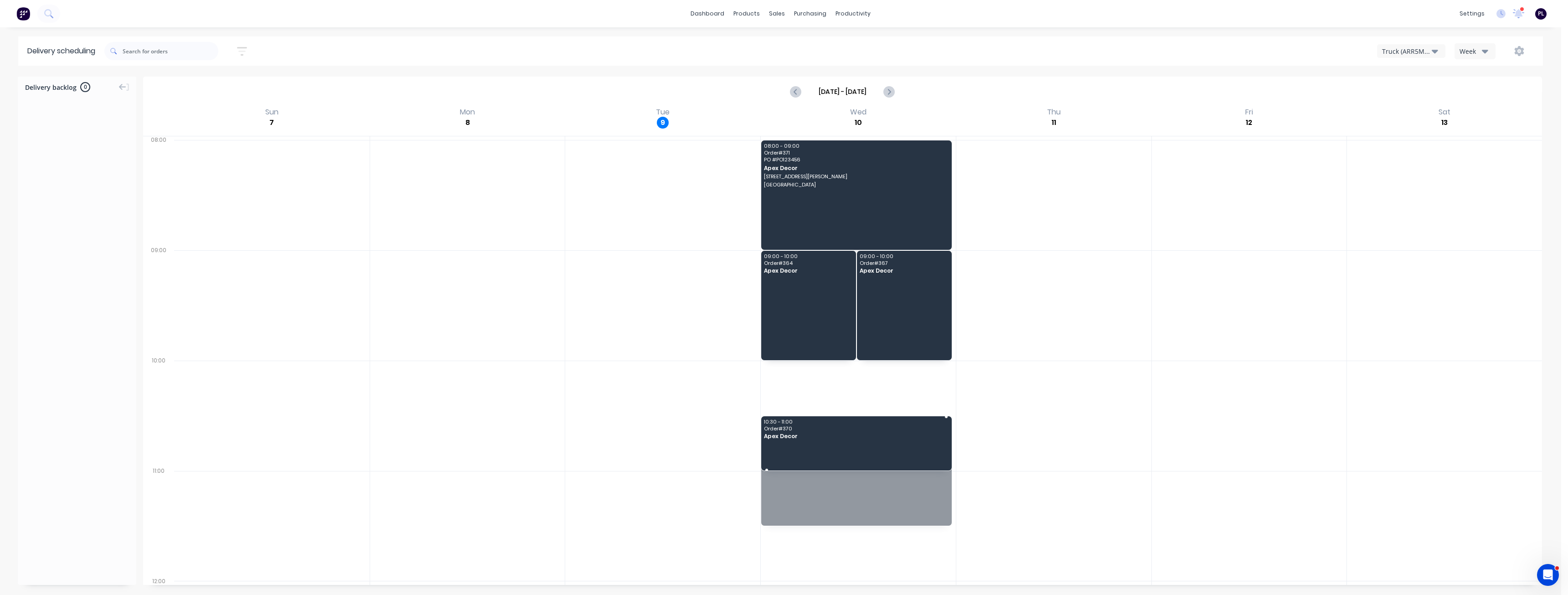
drag, startPoint x: 849, startPoint y: 524, endPoint x: 849, endPoint y: 518, distance: 6.0
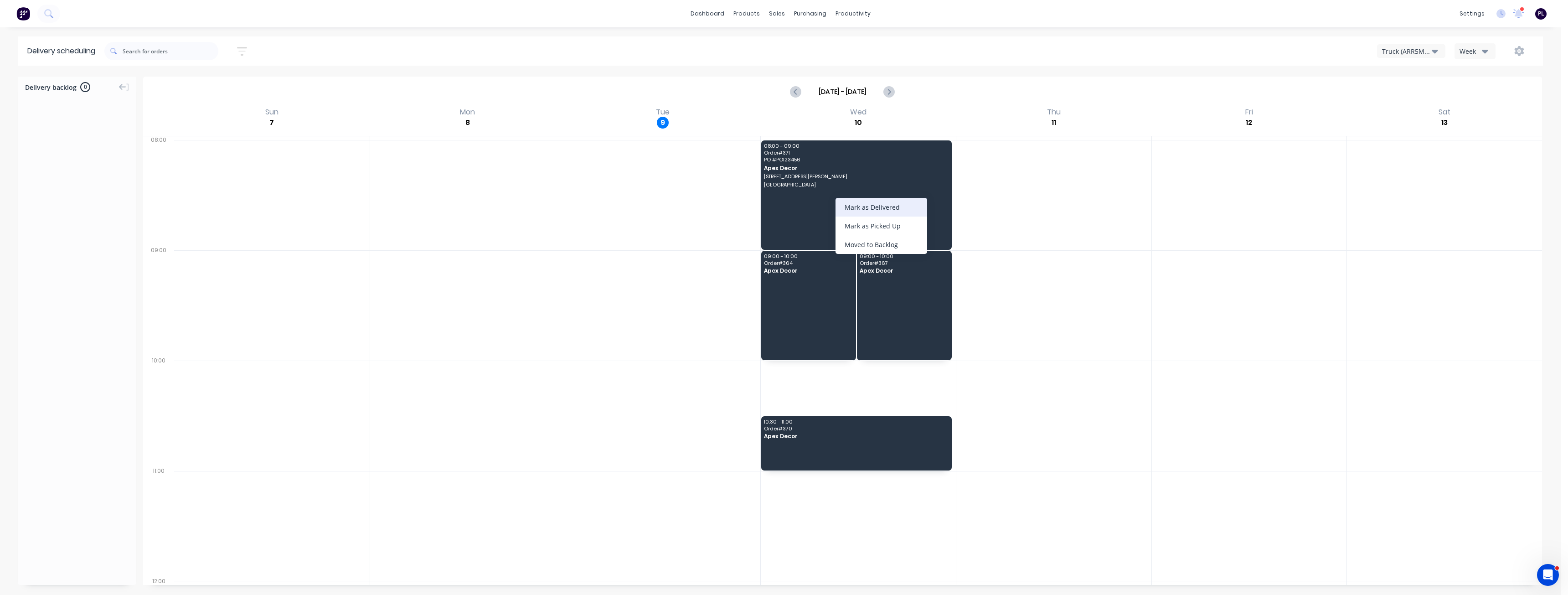
click at [899, 205] on div "Mark as Delivered" at bounding box center [881, 206] width 91 height 19
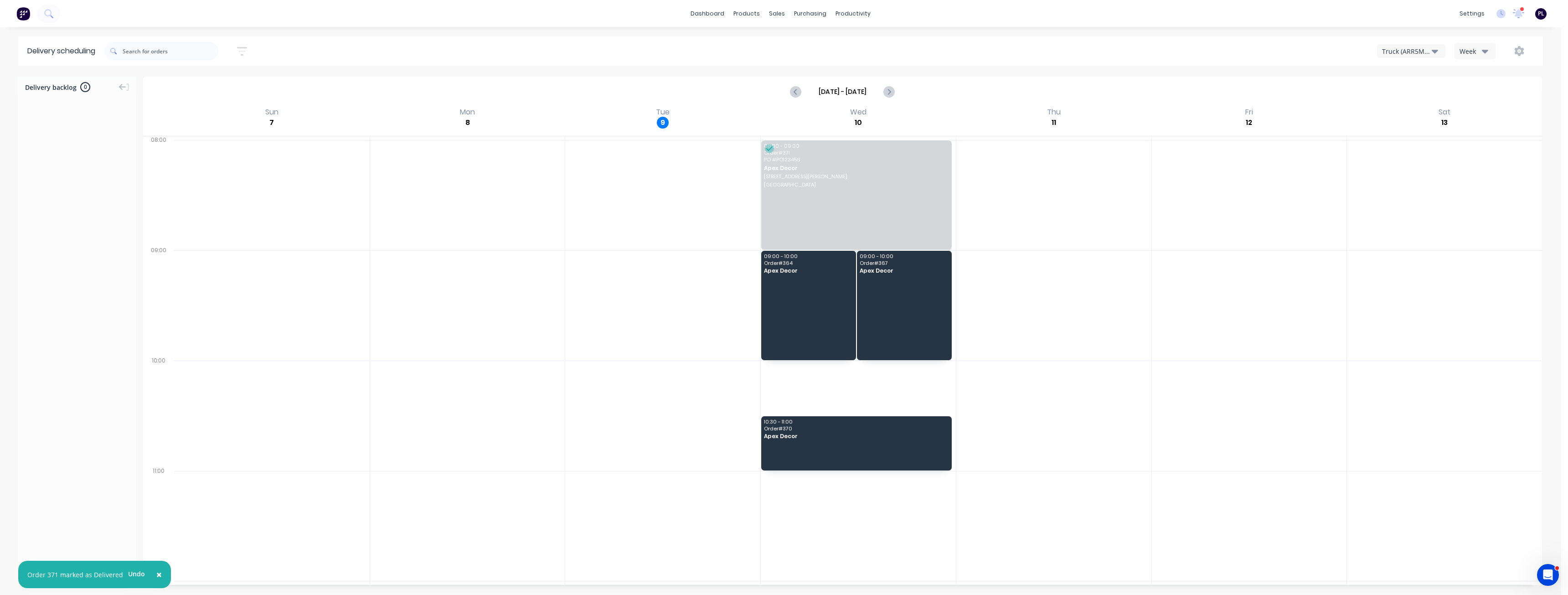
click at [157, 574] on span "×" at bounding box center [159, 574] width 5 height 13
click at [838, 147] on span "08:00 - 09:00" at bounding box center [856, 146] width 183 height 5
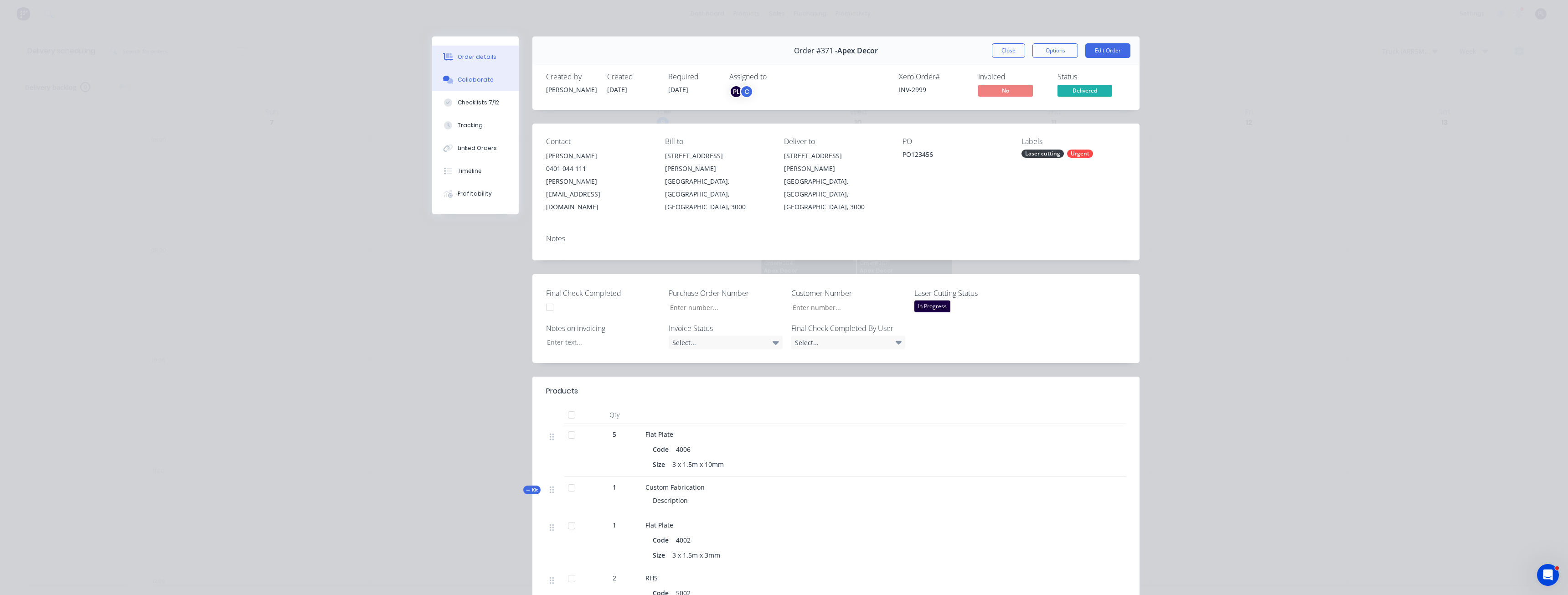
click at [476, 85] on button "Collaborate" at bounding box center [476, 79] width 87 height 23
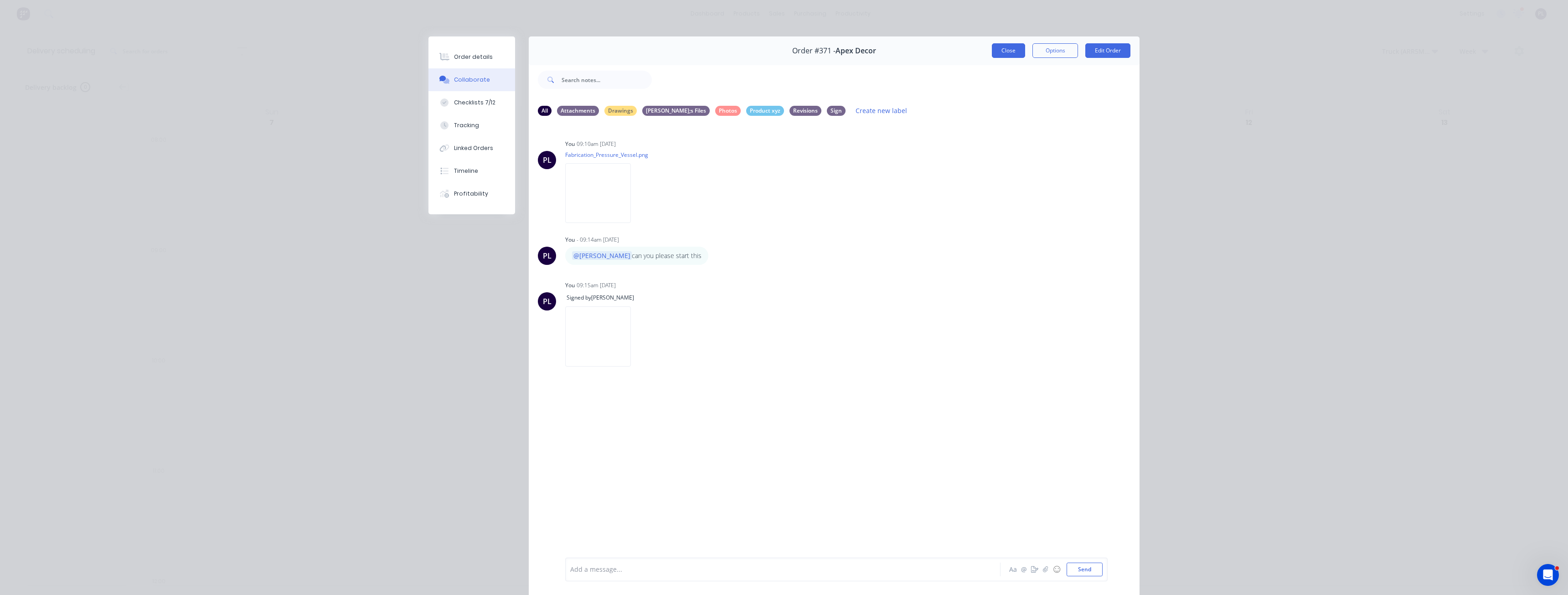
click at [1000, 54] on button "Close" at bounding box center [1008, 51] width 34 height 14
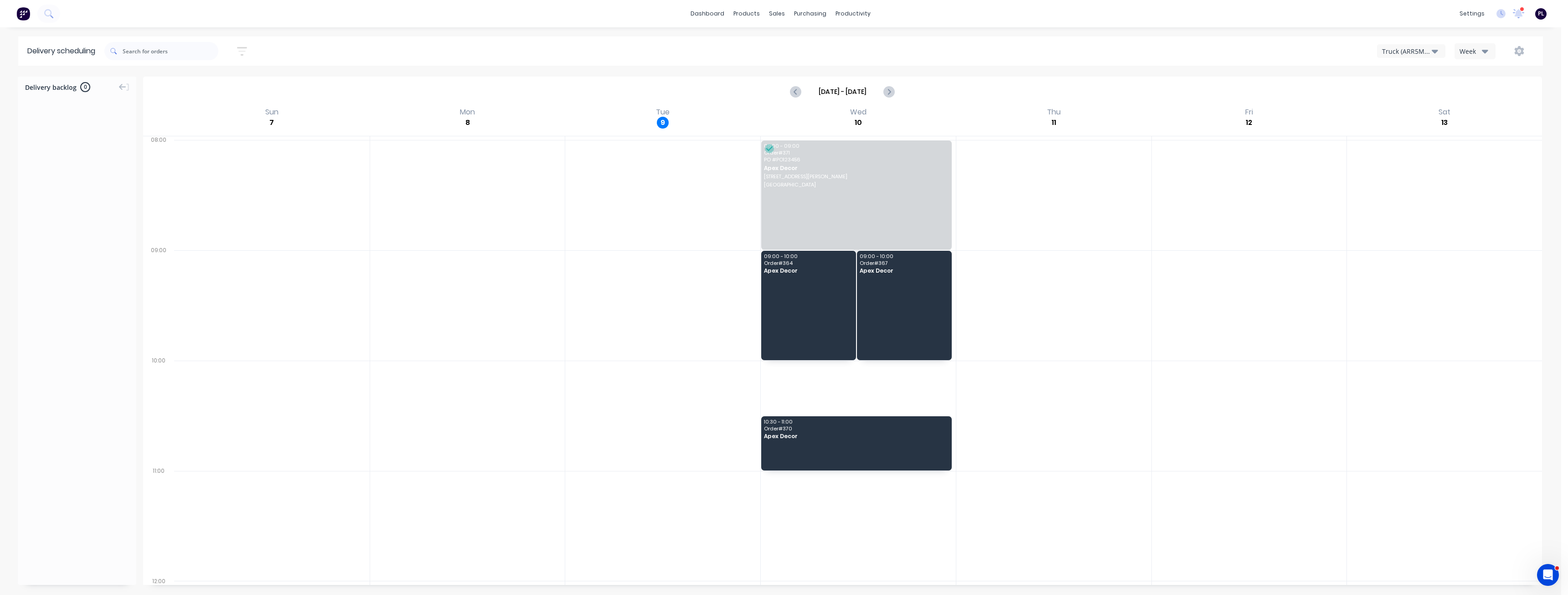
click at [666, 24] on div "dashboard products sales purchasing productivity dashboard products Product Cat…" at bounding box center [781, 14] width 1562 height 27
click at [667, 28] on div "dashboard products sales purchasing productivity dashboard products Product Cat…" at bounding box center [781, 297] width 1562 height 595
click at [1432, 59] on link "Team" at bounding box center [1429, 62] width 120 height 18
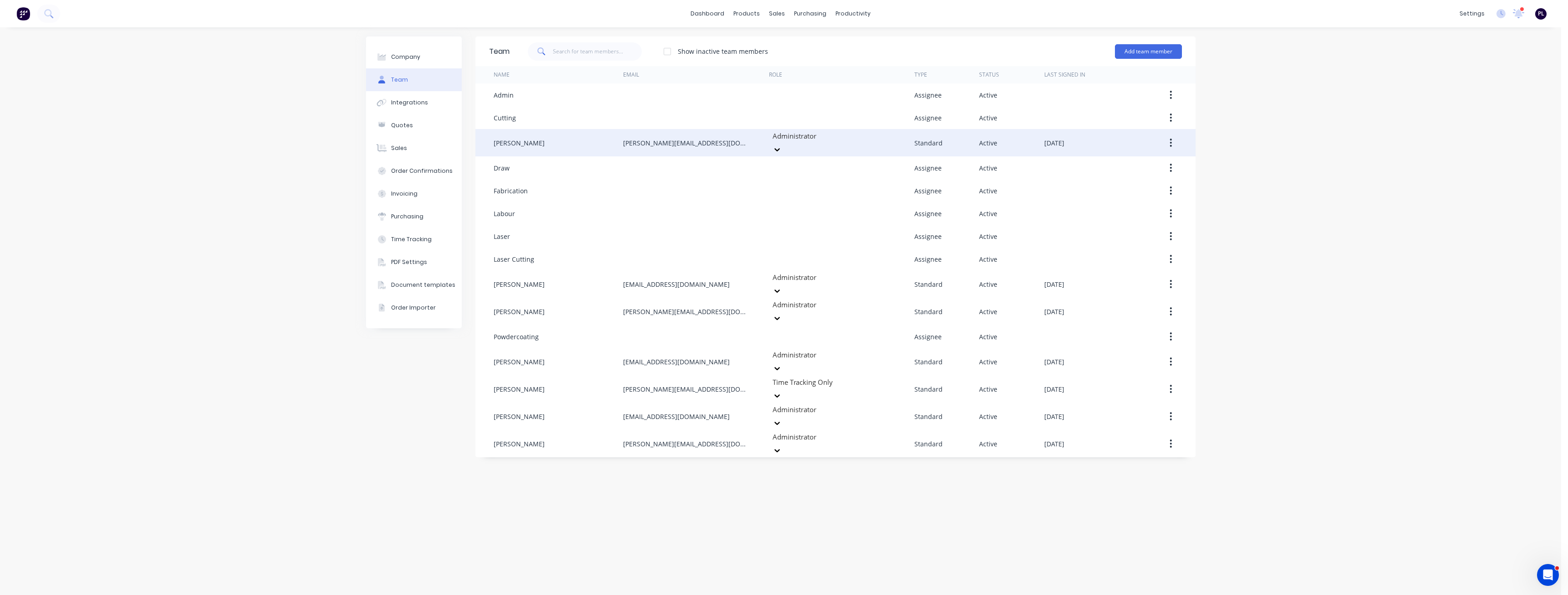
click at [816, 142] on div at bounding box center [837, 136] width 131 height 12
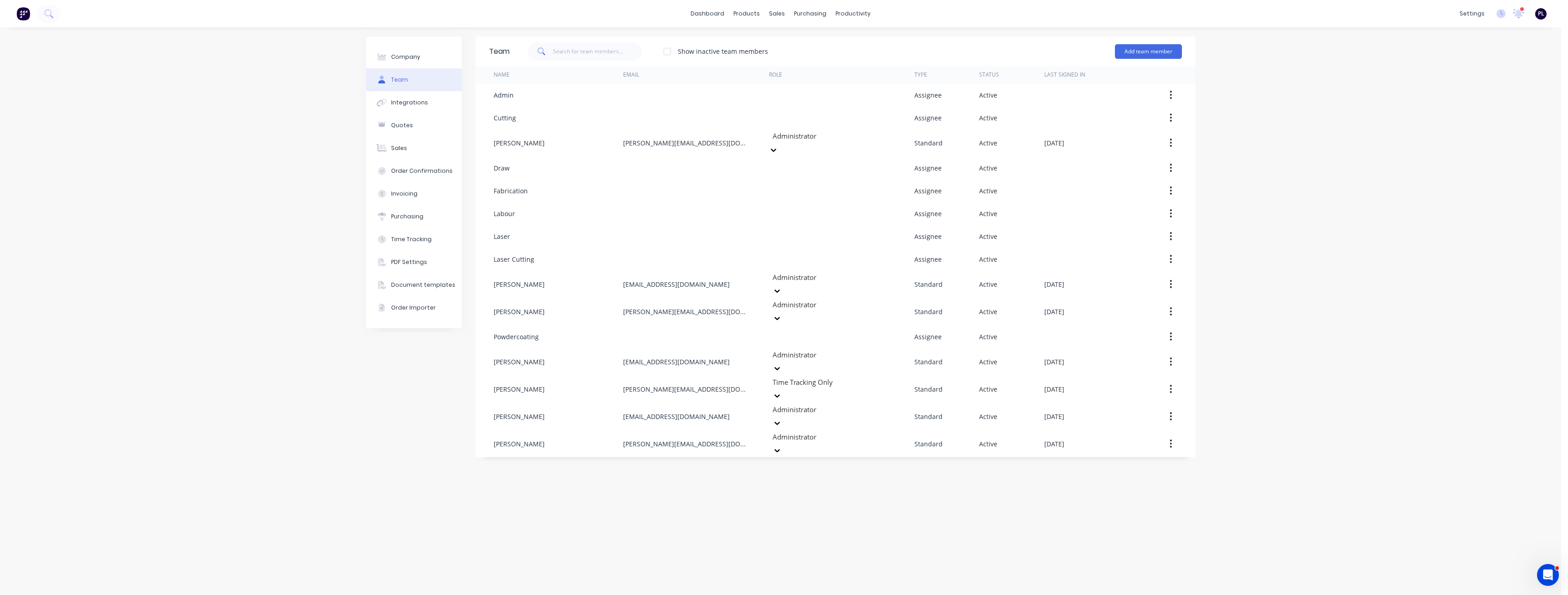
scroll to position [139, 0]
click at [821, 501] on div "Team Show inactive team members Add team member Name Email Role Type Status Las…" at bounding box center [835, 311] width 720 height 549
click at [815, 503] on div "Team Show inactive team members Add team member Name Email Role Type Status Las…" at bounding box center [835, 311] width 720 height 549
click at [880, 82] on div "Delivery Scheduling" at bounding box center [884, 80] width 57 height 8
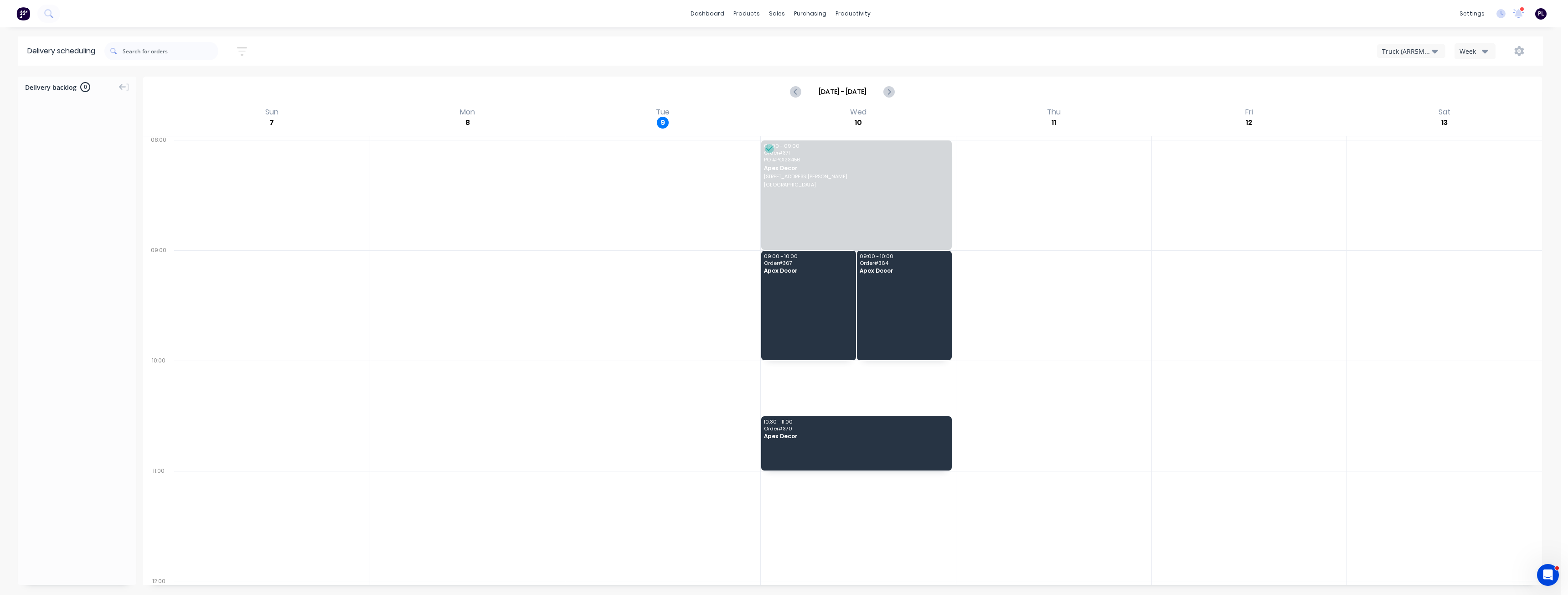
click at [817, 71] on div "Delivery scheduling Sort by Most recent Created date Required date Order number…" at bounding box center [781, 315] width 1562 height 559
click at [762, 53] on div "Sort by Most recent Created date Required date Order number Customer name Most …" at bounding box center [823, 51] width 1438 height 25
click at [795, 36] on div "Sort by Most recent Created date Required date Order number Customer name Most …" at bounding box center [823, 51] width 1438 height 29
click at [801, 34] on div "dashboard products sales purchasing productivity dashboard products Product Cat…" at bounding box center [781, 297] width 1562 height 595
click at [924, 50] on div "Truck (ARR5MM) Week" at bounding box center [1174, 51] width 719 height 16
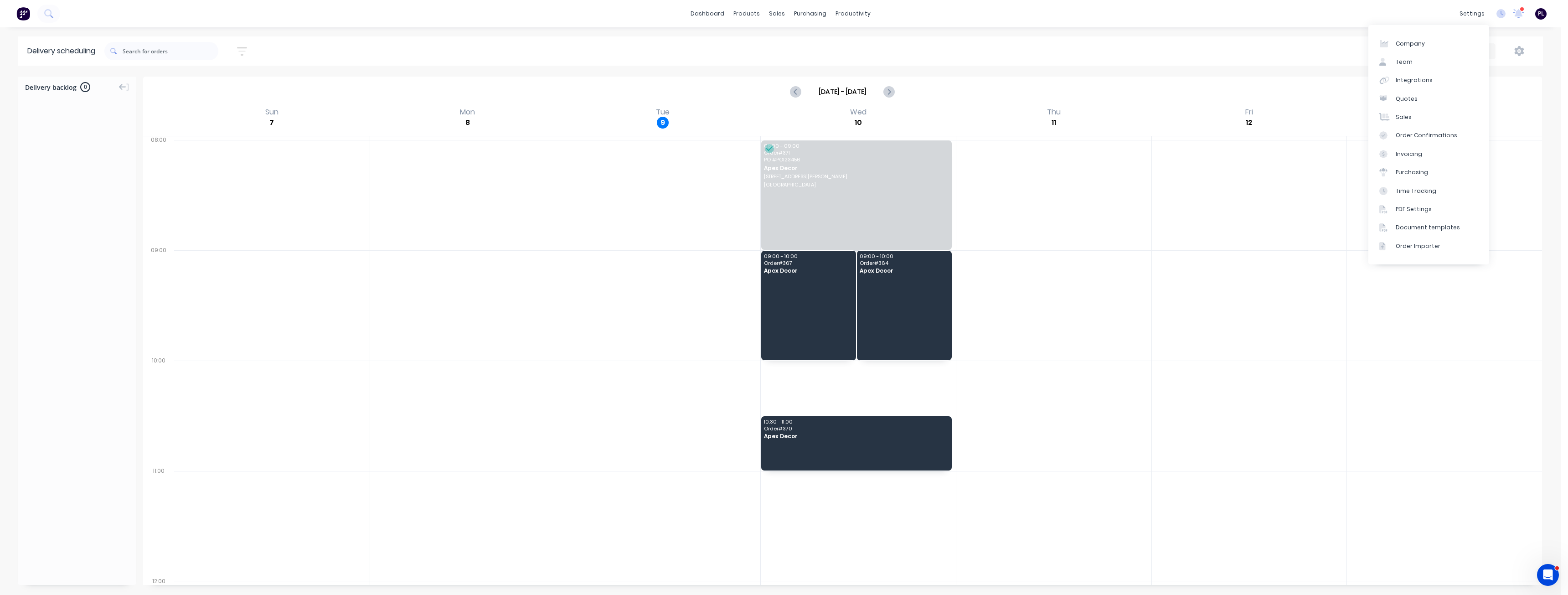
click at [877, 44] on div "Truck (ARR5MM) Week" at bounding box center [1174, 51] width 719 height 16
click at [794, 43] on div "Sales Orders" at bounding box center [811, 43] width 37 height 8
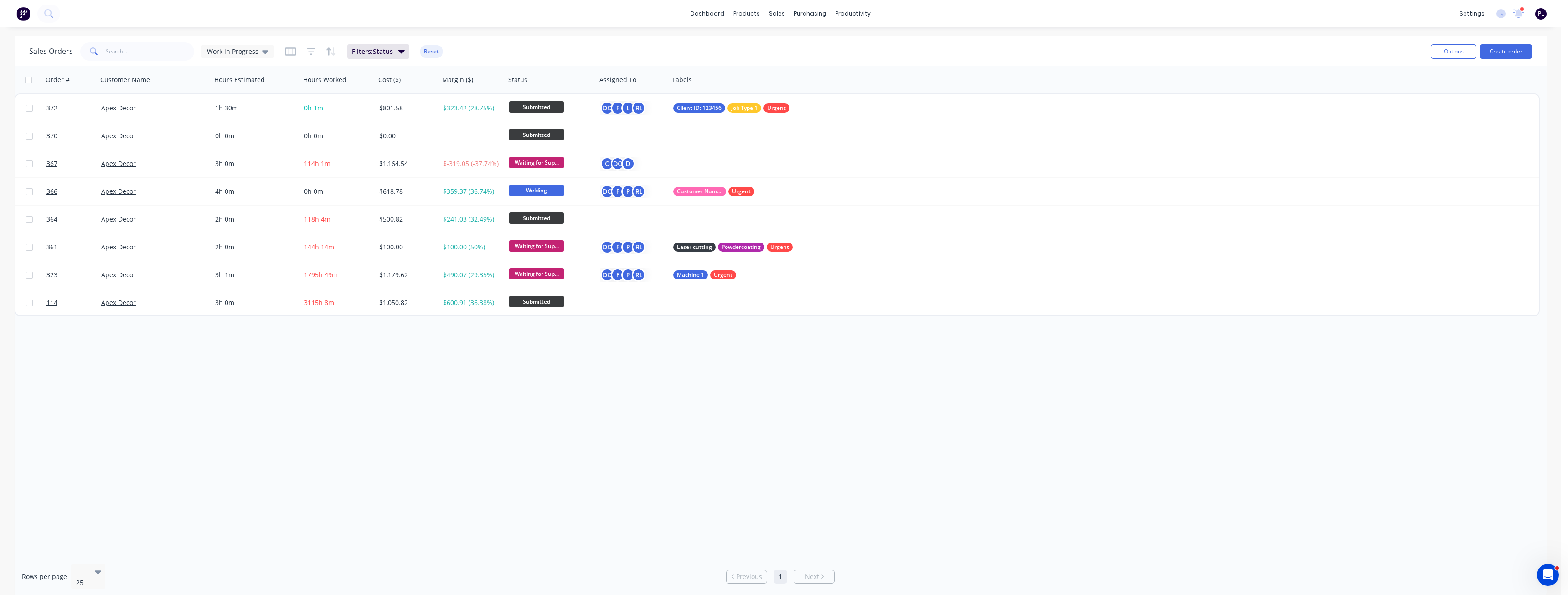
click at [544, 385] on div "Order # Customer Name Hours Estimated Hours Worked Cost ($) Margin ($) Status A…" at bounding box center [781, 311] width 1533 height 490
click at [788, 43] on div "Sales Orders Work in Progress Filters: Status Reset" at bounding box center [726, 51] width 1395 height 23
click at [704, 41] on div "Sales Orders Work in Progress Filters: Status Reset" at bounding box center [726, 51] width 1395 height 23
click at [778, 42] on div "Sales Orders Work in Progress Filters: Status Reset" at bounding box center [726, 51] width 1395 height 23
click at [775, 46] on div "Sales Orders Work in Progress Filters: Status Reset" at bounding box center [726, 51] width 1395 height 23
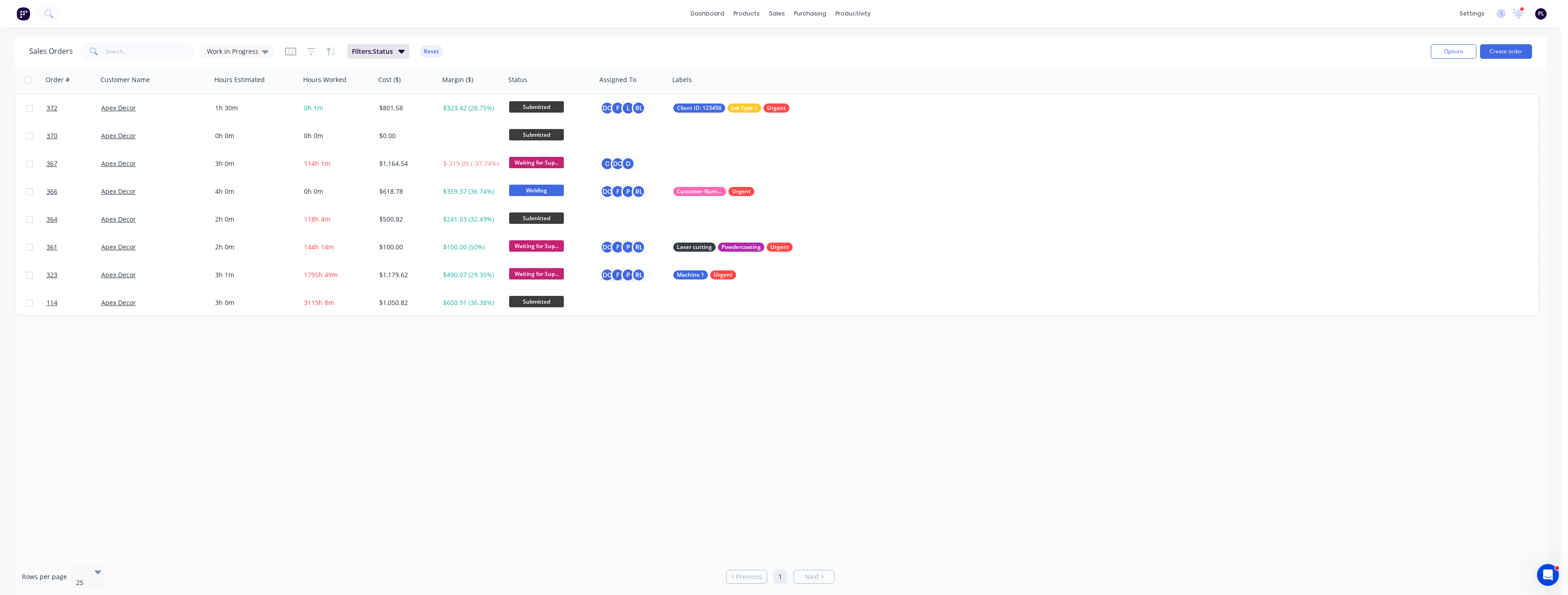
click at [735, 47] on div "Sales Orders Work in Progress Filters: Status Reset" at bounding box center [726, 51] width 1395 height 23
click at [1500, 15] on icon at bounding box center [1501, 14] width 9 height 9
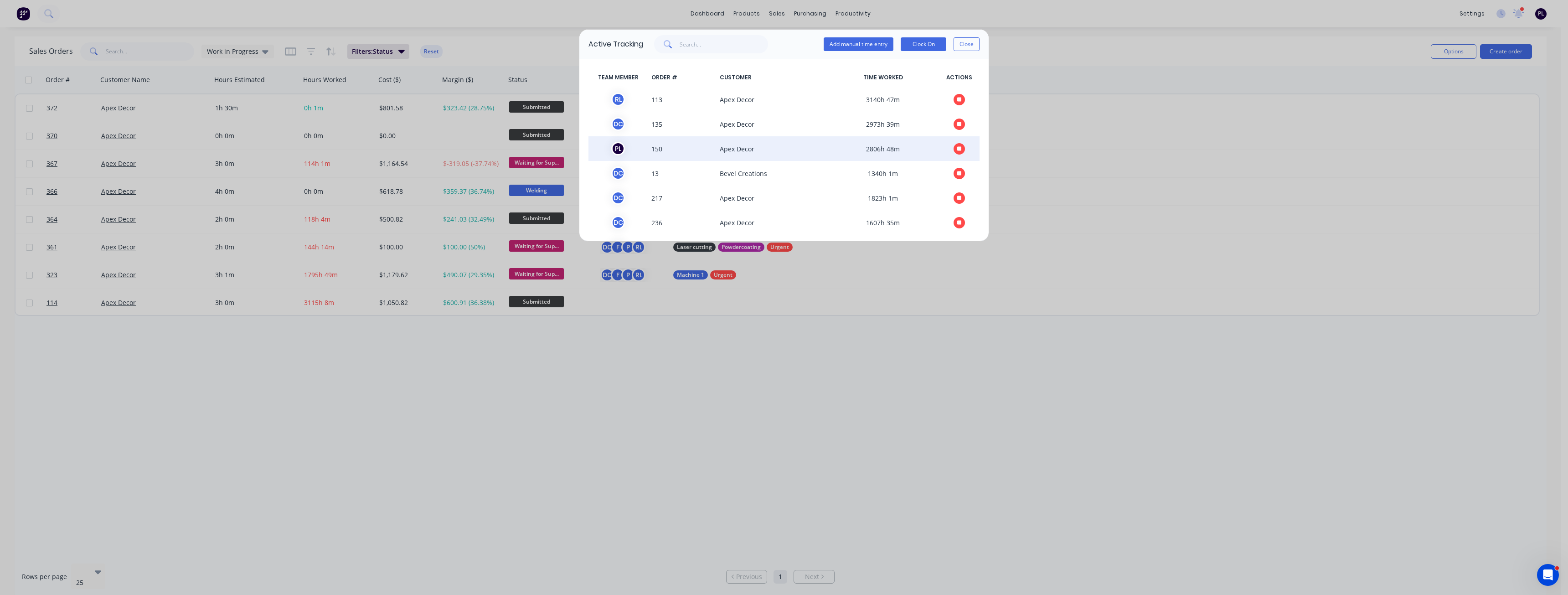
click at [957, 149] on icon "button" at bounding box center [959, 149] width 5 height 5
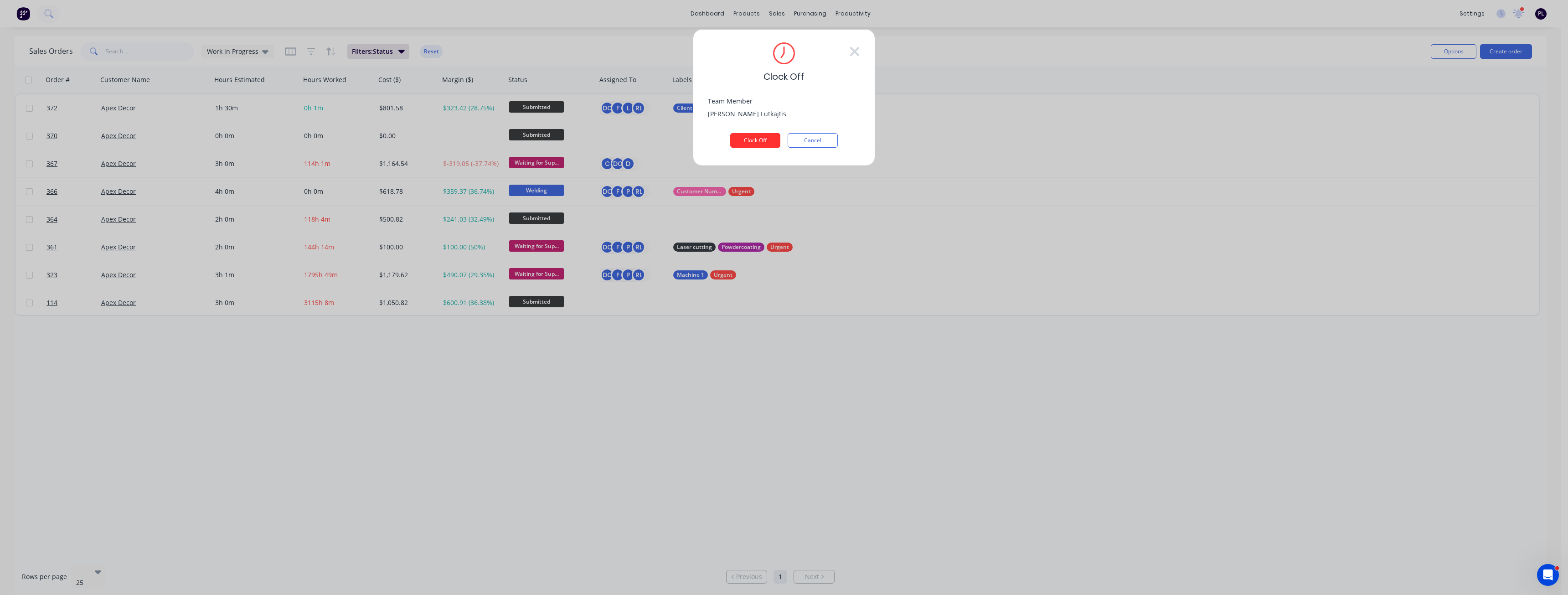
click at [761, 142] on button "Clock Off" at bounding box center [755, 140] width 50 height 14
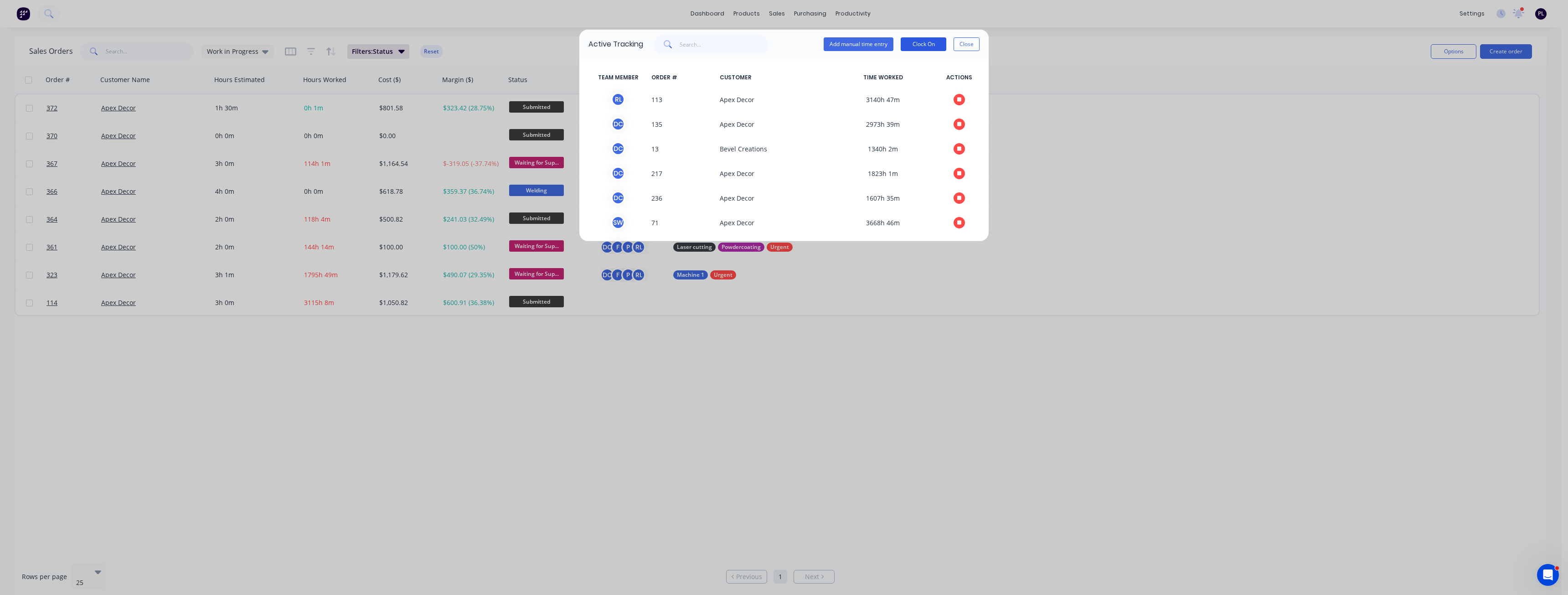
click at [927, 48] on button "Clock On" at bounding box center [924, 43] width 45 height 14
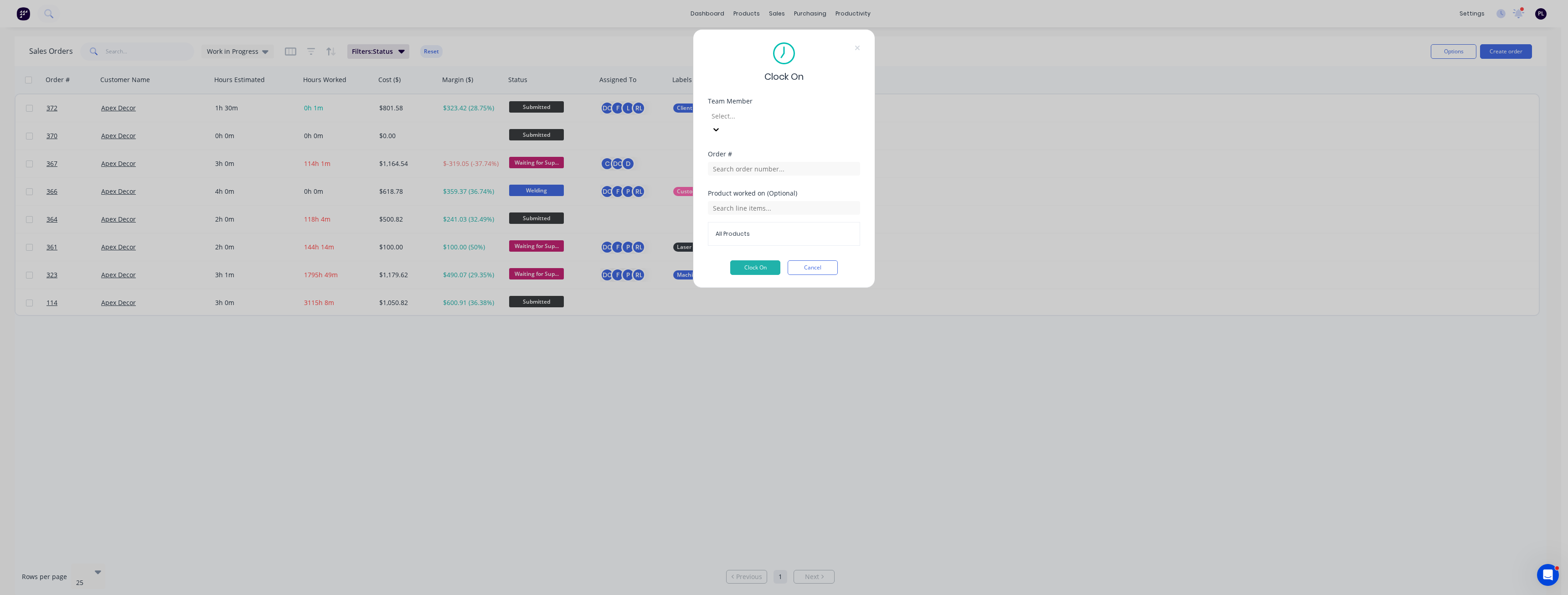
click at [766, 119] on div at bounding box center [776, 116] width 131 height 12
click at [746, 120] on div at bounding box center [776, 116] width 131 height 12
click at [758, 162] on input "text" at bounding box center [784, 168] width 152 height 14
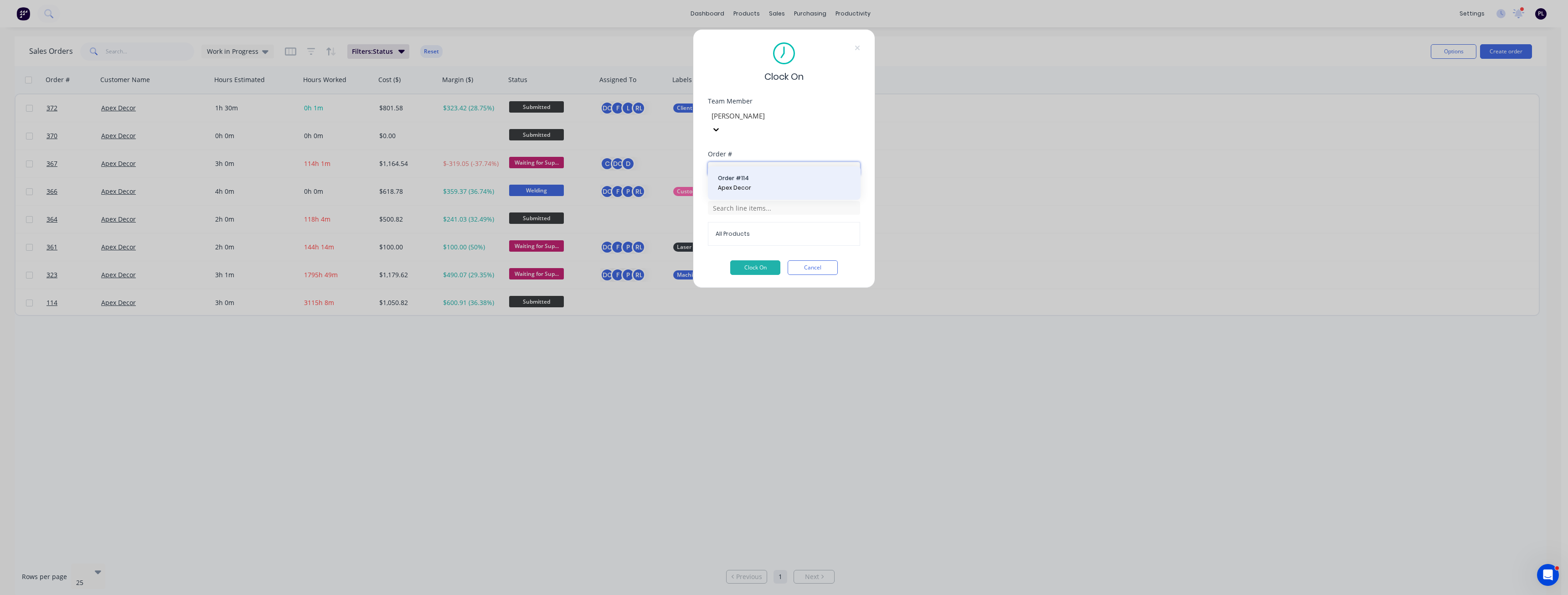
type input "114"
click at [755, 186] on span "Apex Decor" at bounding box center [784, 187] width 132 height 8
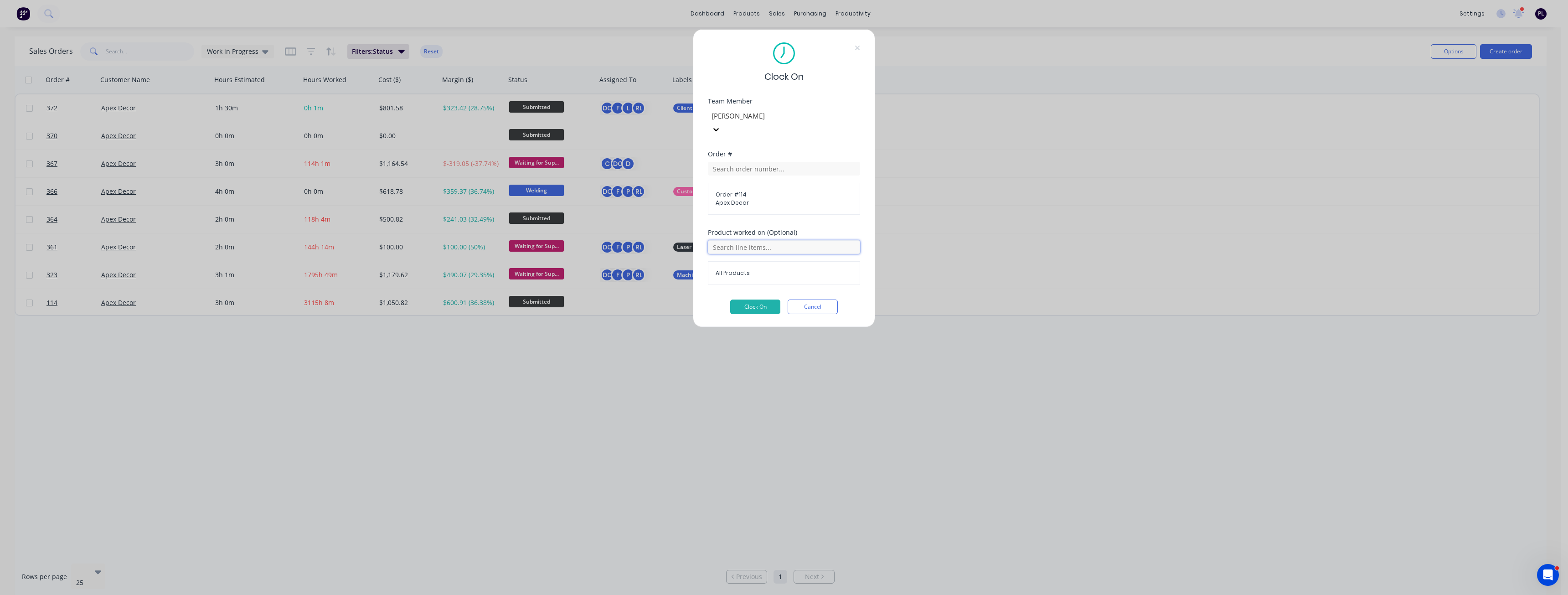
click at [742, 240] on input "text" at bounding box center [784, 246] width 152 height 14
click at [816, 214] on div "Order # Order # 114 Apex Decor" at bounding box center [784, 190] width 152 height 79
click at [759, 300] on button "Clock On" at bounding box center [755, 307] width 50 height 14
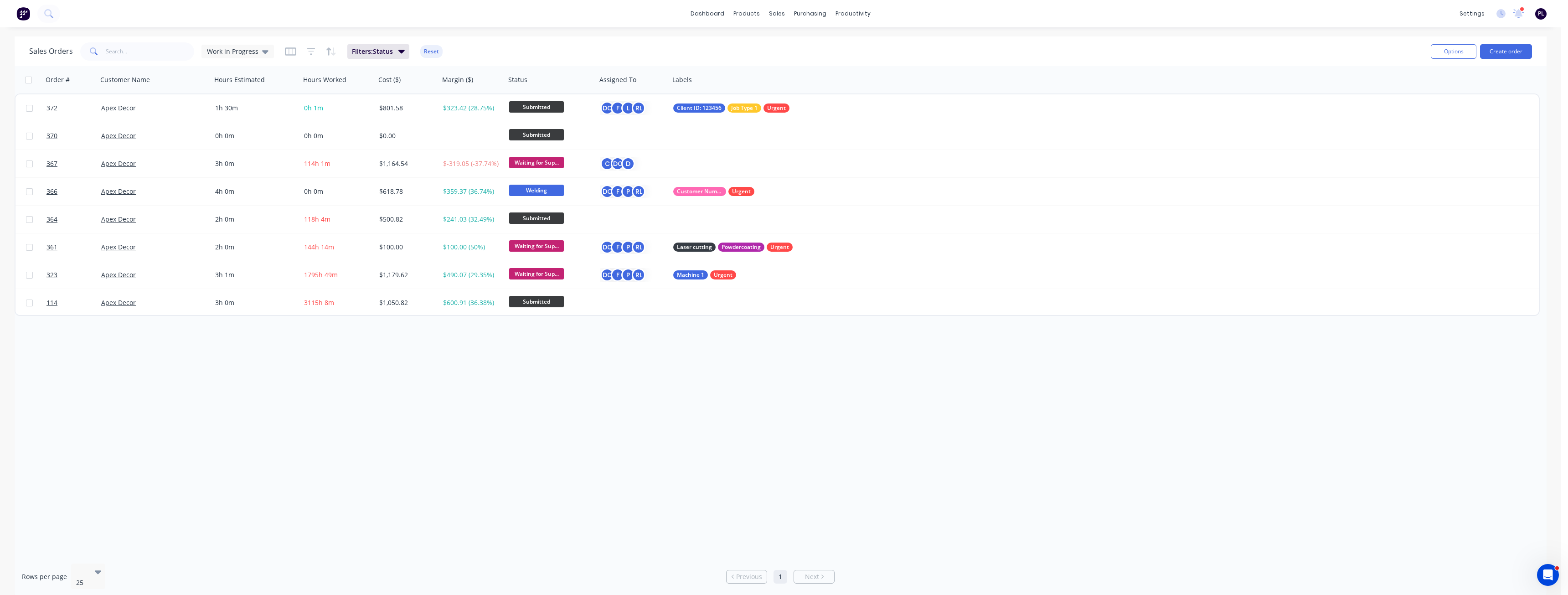
click at [1496, 15] on div "settings 5 new notifications [PERSON_NAME] all as read [PERSON_NAME] mentioned …" at bounding box center [1508, 14] width 106 height 14
click at [1500, 14] on icon at bounding box center [1501, 14] width 9 height 9
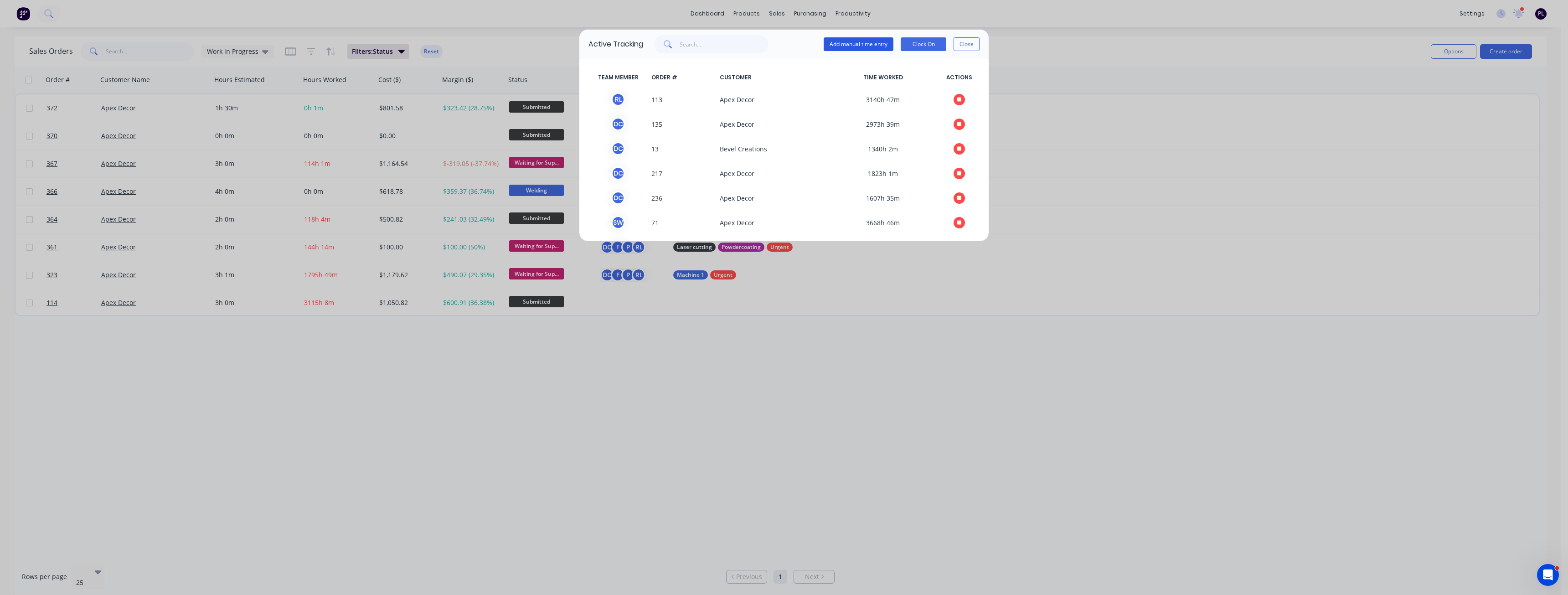
click at [861, 47] on button "Add manual time entry" at bounding box center [858, 43] width 70 height 14
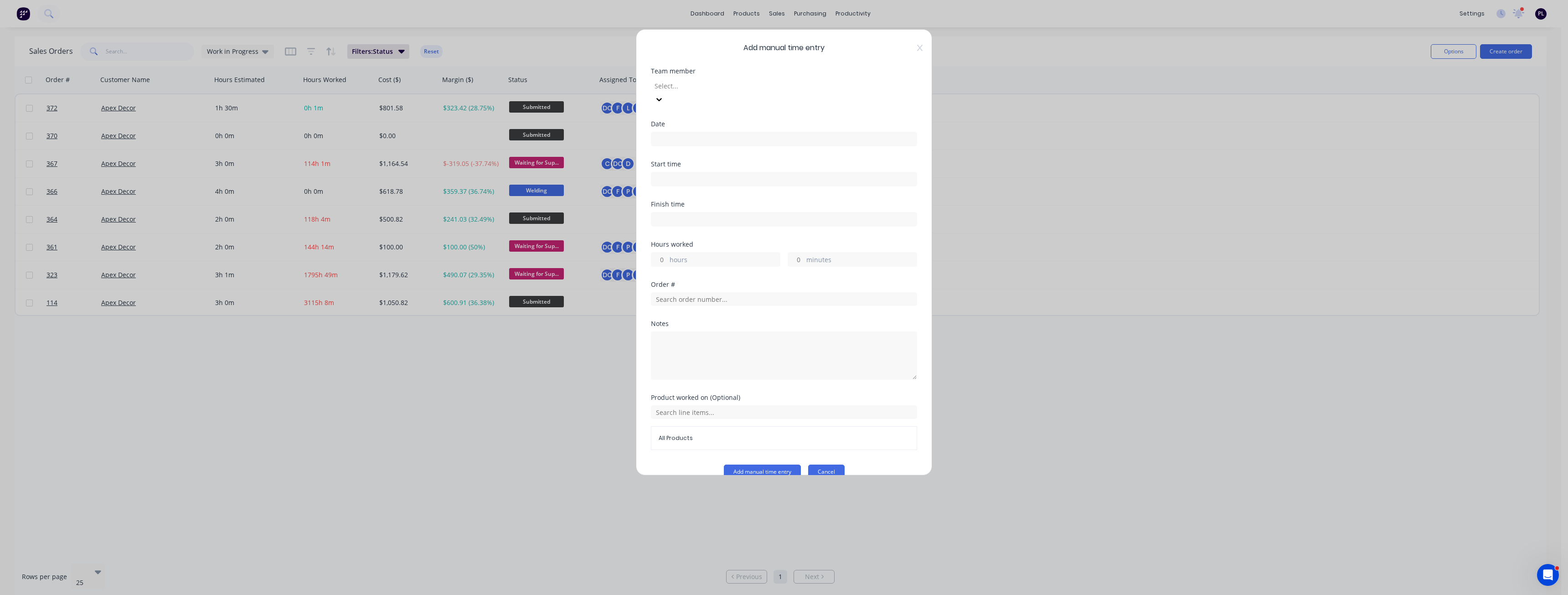
click at [831, 465] on button "Cancel" at bounding box center [826, 472] width 36 height 14
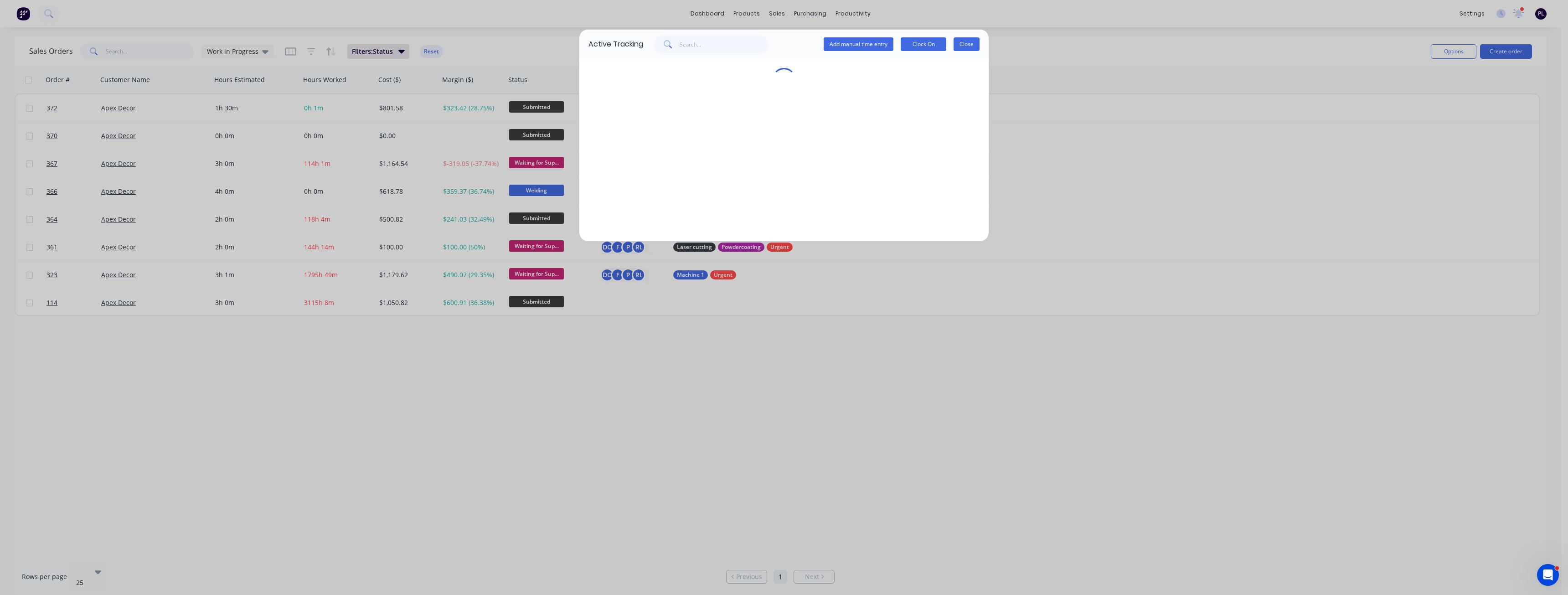
click at [967, 47] on button "Close" at bounding box center [967, 43] width 26 height 14
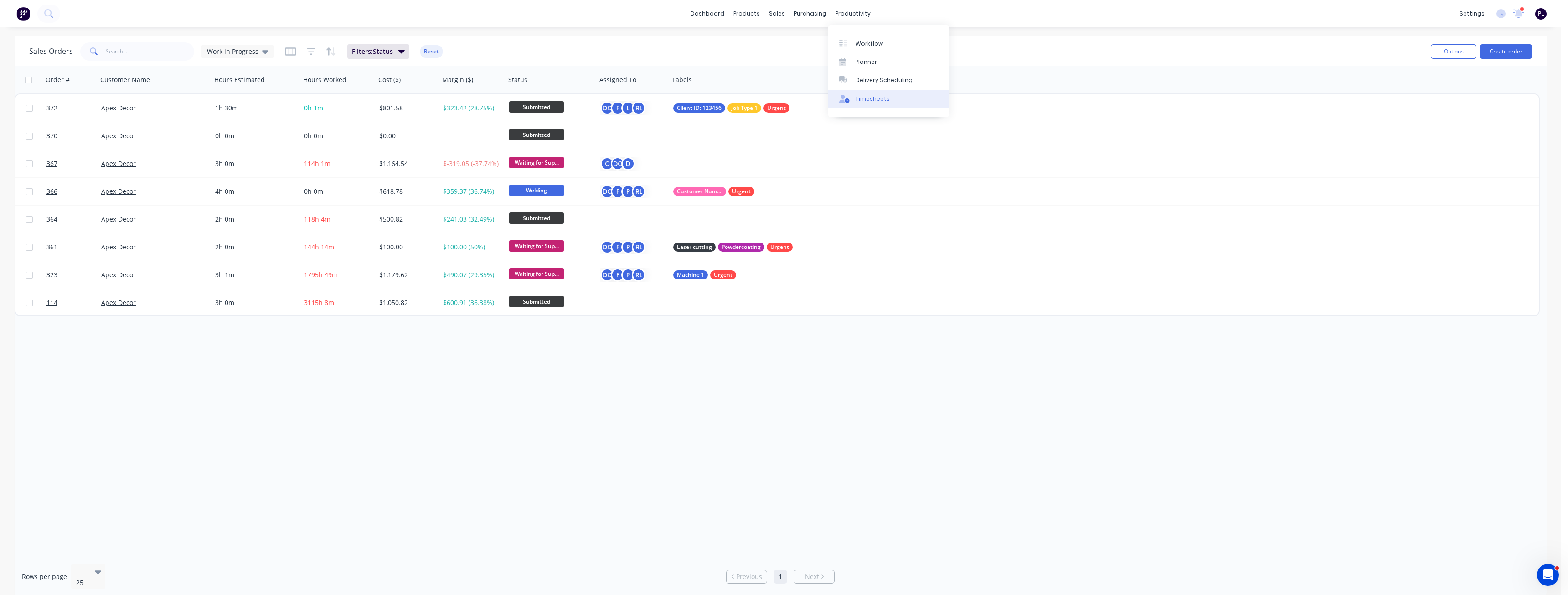
click at [869, 100] on div "Timesheets" at bounding box center [873, 99] width 34 height 8
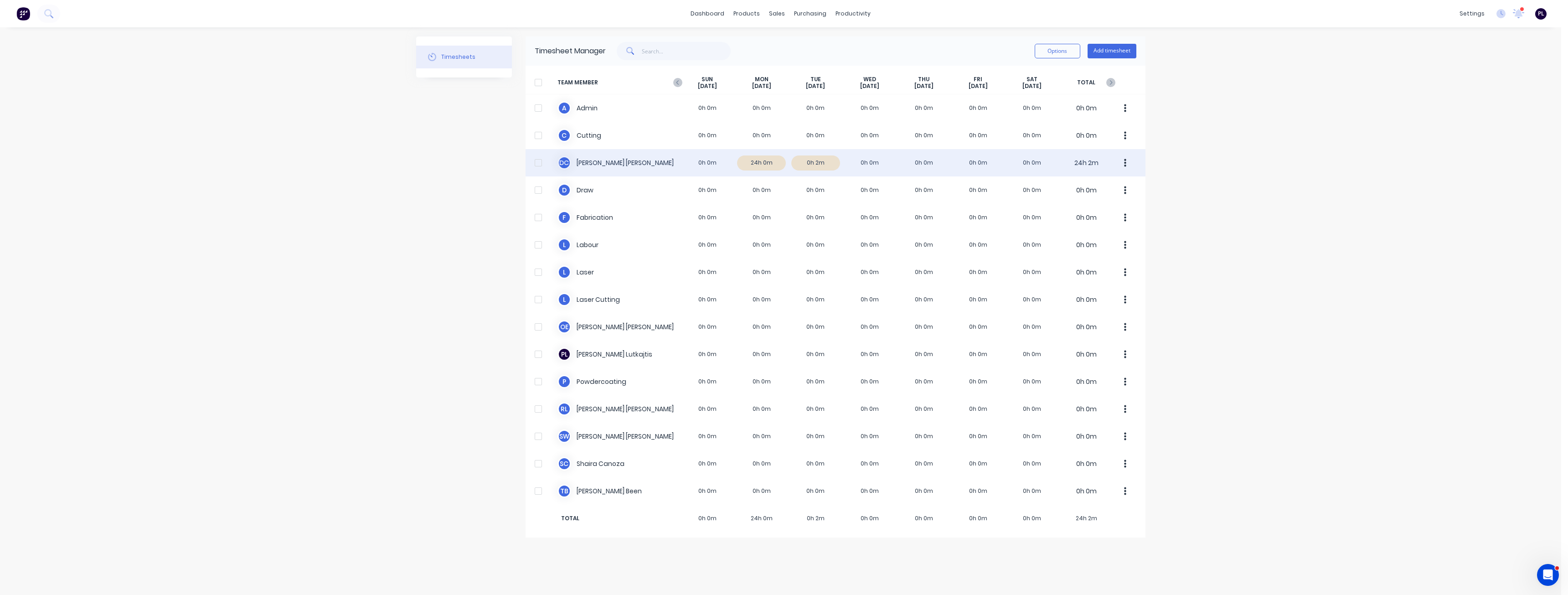
click at [681, 166] on div "D C [PERSON_NAME] 0h 0m 24h 0m 0h 2m 0h 0m 0h 0m 0h 0m 0h 0m 24h 2m" at bounding box center [835, 163] width 620 height 27
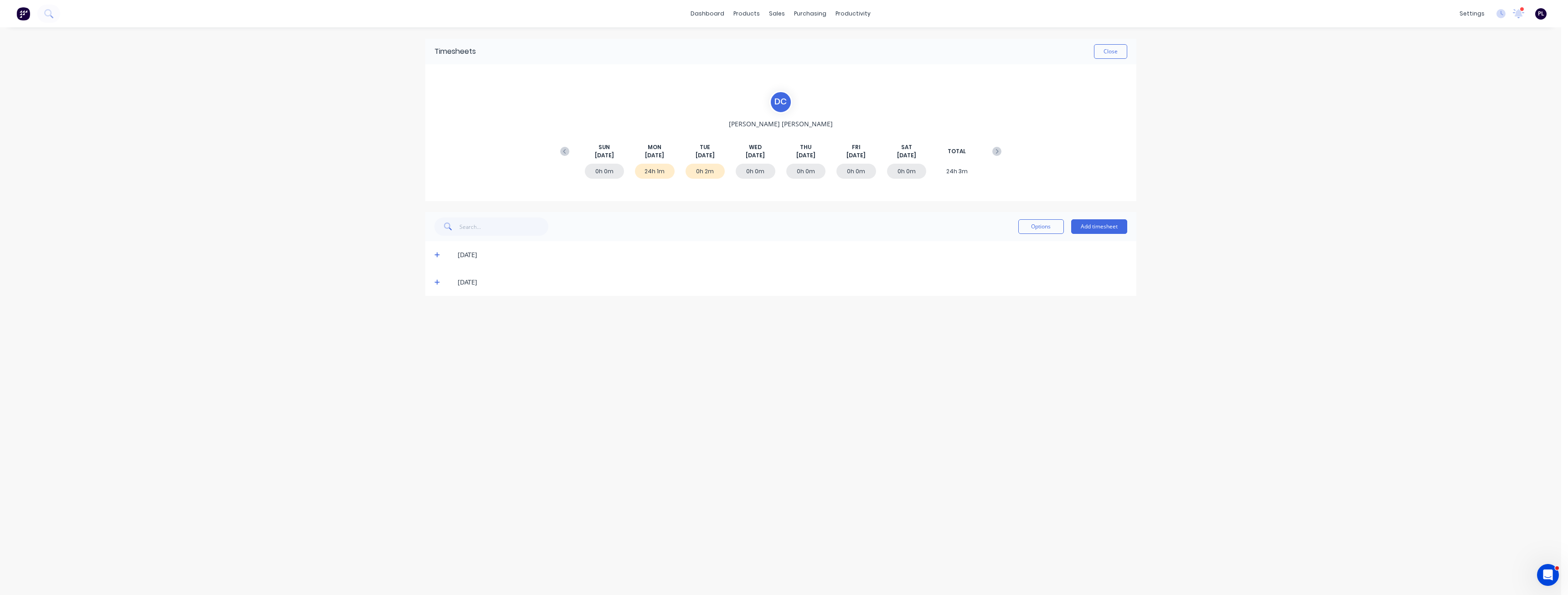
click at [439, 253] on icon at bounding box center [438, 254] width 6 height 6
click at [686, 465] on div "Timesheets Close D C [PERSON_NAME][DATE] [DATE] [DATE] [DATE] [DATE] [DATE] [DA…" at bounding box center [781, 302] width 729 height 549
click at [665, 450] on div "Timesheets Close D C [PERSON_NAME][DATE] [DATE] [DATE] [DATE] [DATE] [DATE] [DA…" at bounding box center [781, 302] width 729 height 549
click at [1515, 47] on div "dashboard products sales purchasing productivity dashboard products Product Cat…" at bounding box center [781, 297] width 1562 height 595
click at [697, 436] on div "Timesheets Close D C [PERSON_NAME][DATE] [DATE] [DATE] [DATE] [DATE] [DATE] [DA…" at bounding box center [781, 302] width 729 height 549
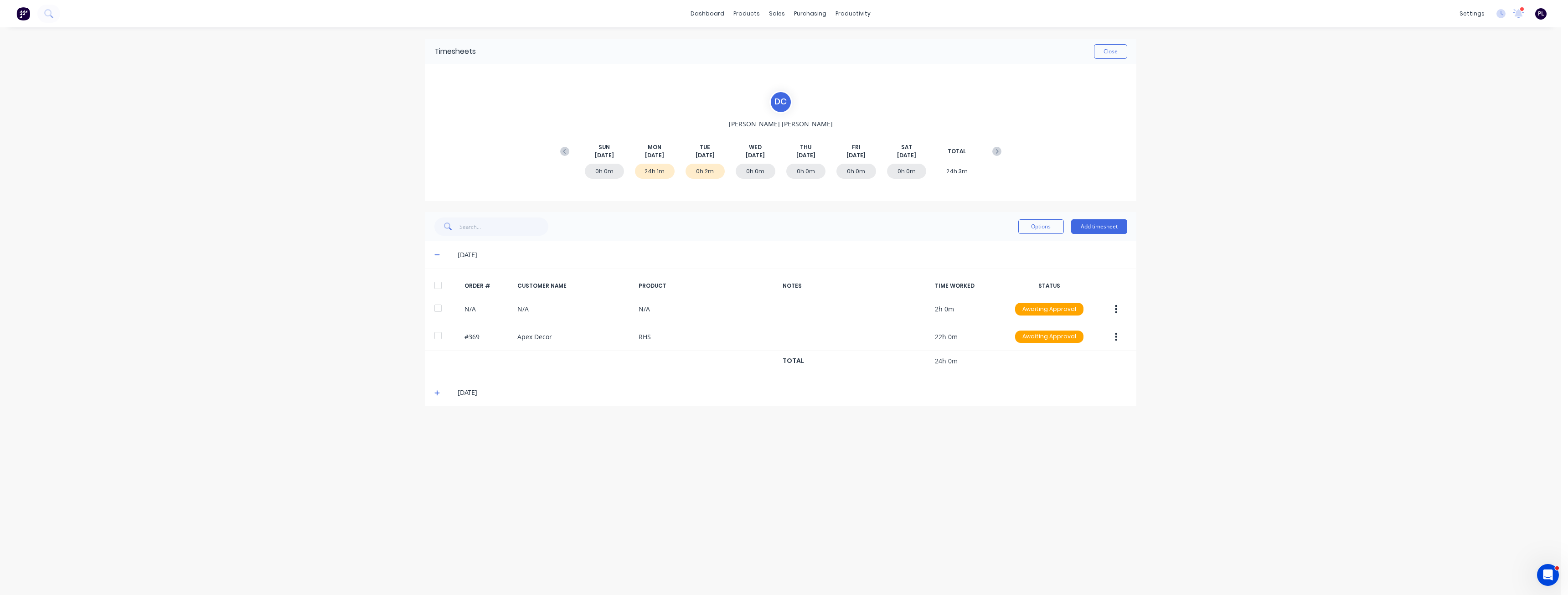
click at [697, 436] on div "Timesheets Close D C [PERSON_NAME][DATE] [DATE] [DATE] [DATE] [DATE] [DATE] [DA…" at bounding box center [781, 302] width 729 height 549
click at [726, 430] on div "Timesheets Close D C [PERSON_NAME][DATE] [DATE] [DATE] [DATE] [DATE] [DATE] [DA…" at bounding box center [781, 302] width 729 height 549
click at [120, 382] on div "dashboard products sales purchasing productivity dashboard products Product Cat…" at bounding box center [781, 297] width 1562 height 595
click at [657, 487] on div "Timesheets Close D C [PERSON_NAME][DATE] [DATE] [DATE] [DATE] [DATE] [DATE] [DA…" at bounding box center [781, 302] width 729 height 549
click at [926, 45] on div "Close" at bounding box center [801, 52] width 651 height 14
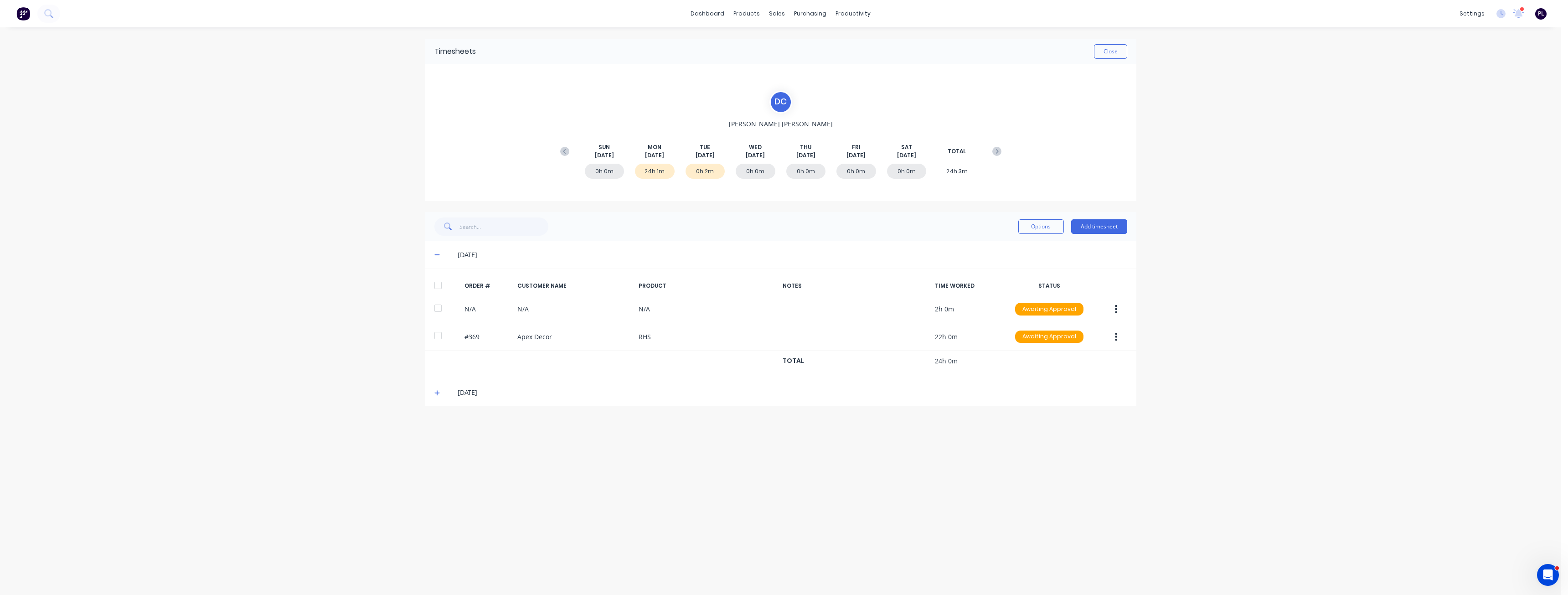
click at [776, 32] on div "Timesheets Close D C [PERSON_NAME][DATE] [DATE] [DATE] [DATE] [DATE] [DATE] [DA…" at bounding box center [781, 302] width 729 height 549
click at [722, 72] on div "D C [PERSON_NAME][DATE] [DATE] [DATE] [DATE] [DATE] [DATE] [DATE] TOTAL 0h 0m 2…" at bounding box center [781, 132] width 711 height 137
click at [714, 79] on div "D C [PERSON_NAME][DATE] [DATE] [DATE] [DATE] [DATE] [DATE] [DATE] TOTAL 0h 0m 2…" at bounding box center [781, 132] width 711 height 137
click at [420, 222] on div "Timesheets Close D C [PERSON_NAME][DATE] [DATE] [DATE] [DATE] [DATE] [DATE] [DA…" at bounding box center [781, 302] width 729 height 549
